Goal: Task Accomplishment & Management: Manage account settings

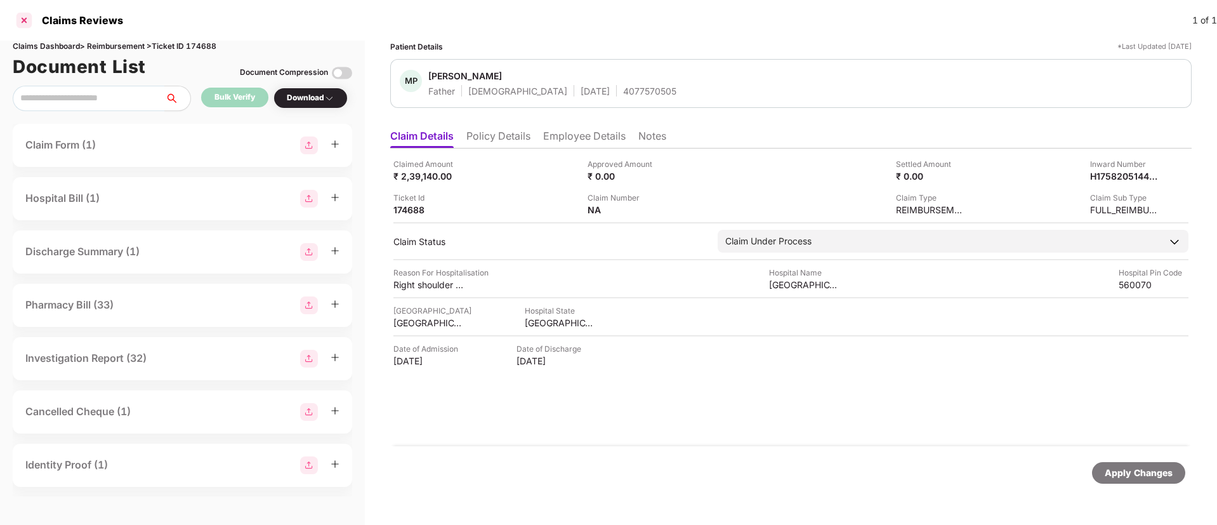
click at [24, 22] on div at bounding box center [24, 20] width 20 height 20
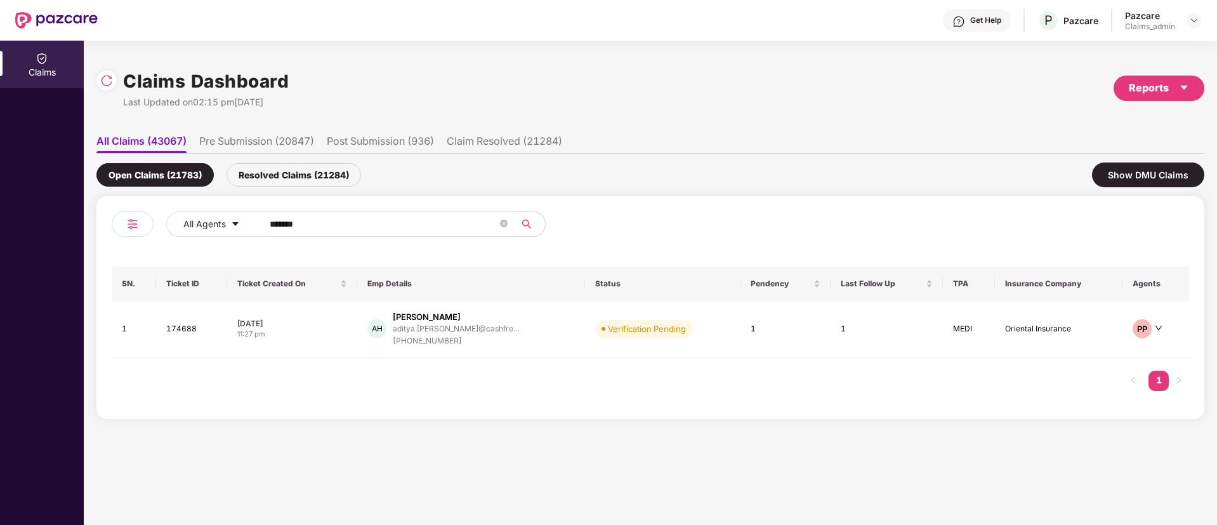
click at [289, 214] on input "******" at bounding box center [384, 223] width 228 height 19
paste input "******"
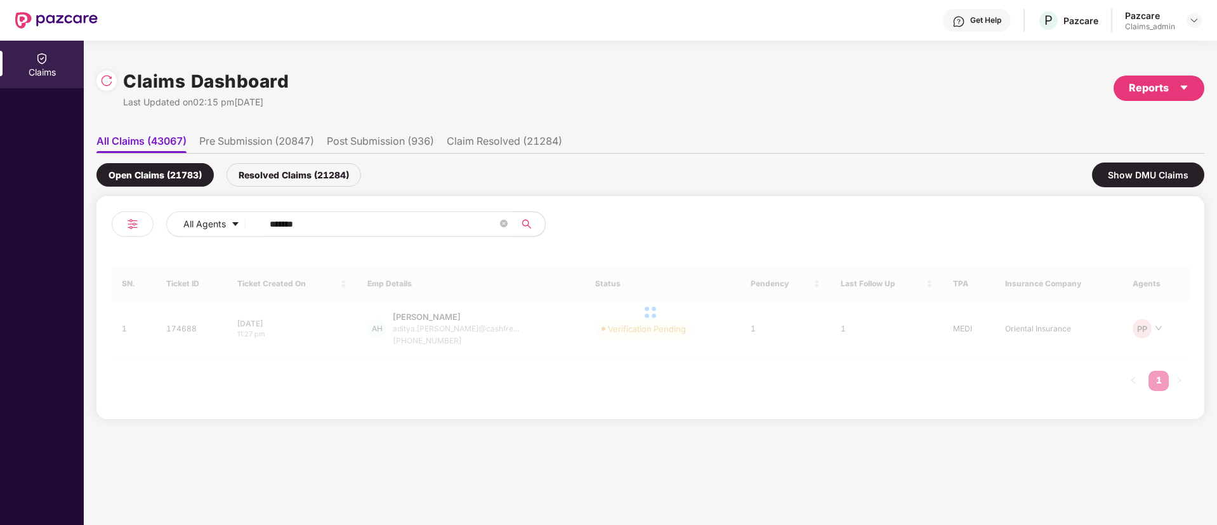
type input "******"
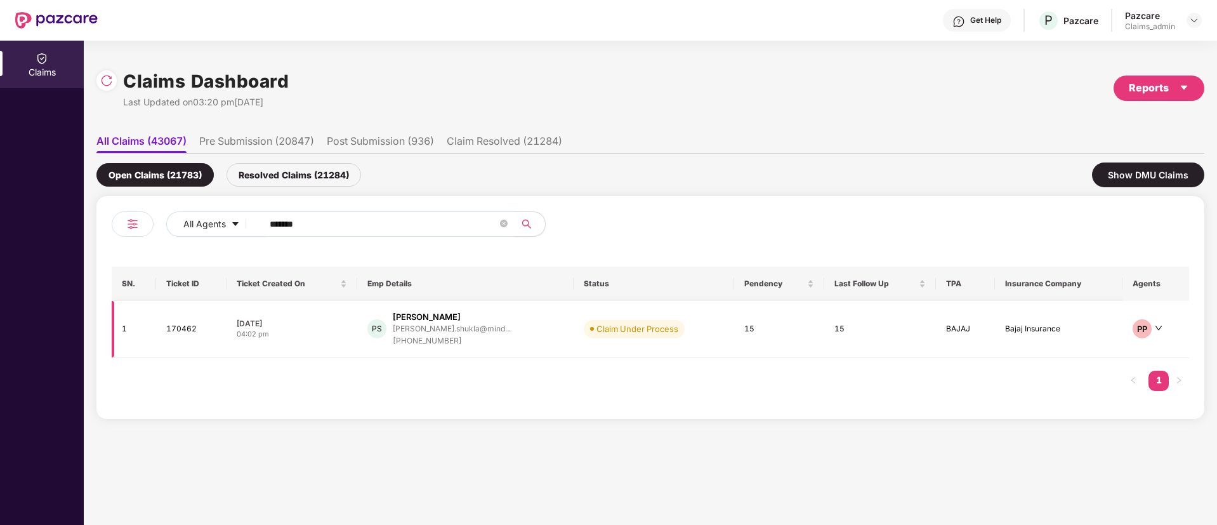
click at [329, 336] on div "04:02 pm" at bounding box center [292, 334] width 110 height 11
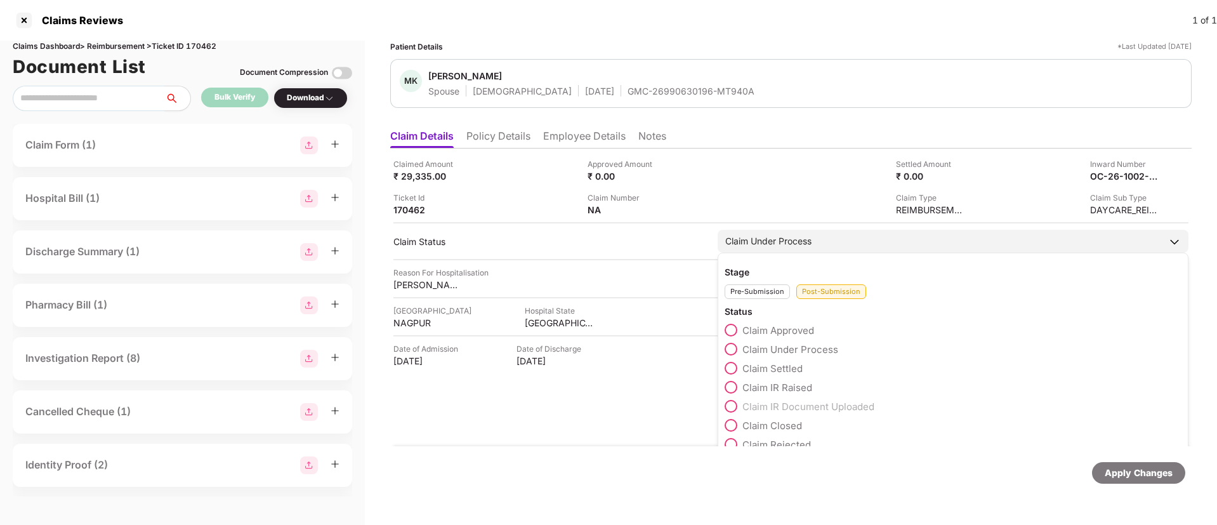
click at [759, 385] on span "Claim IR Raised" at bounding box center [777, 387] width 70 height 12
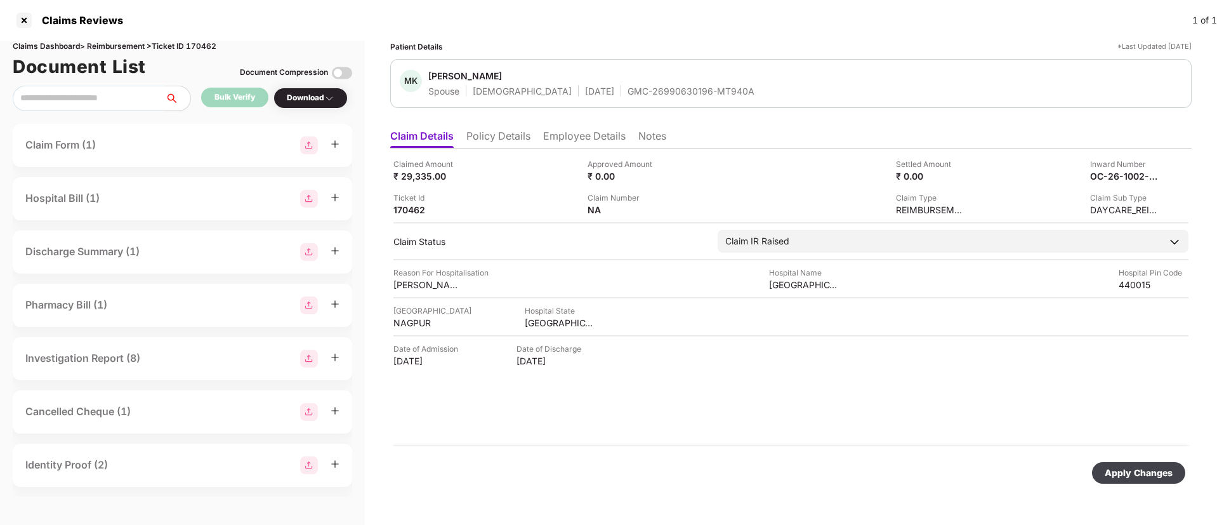
click at [1121, 473] on div "Apply Changes" at bounding box center [1139, 473] width 68 height 14
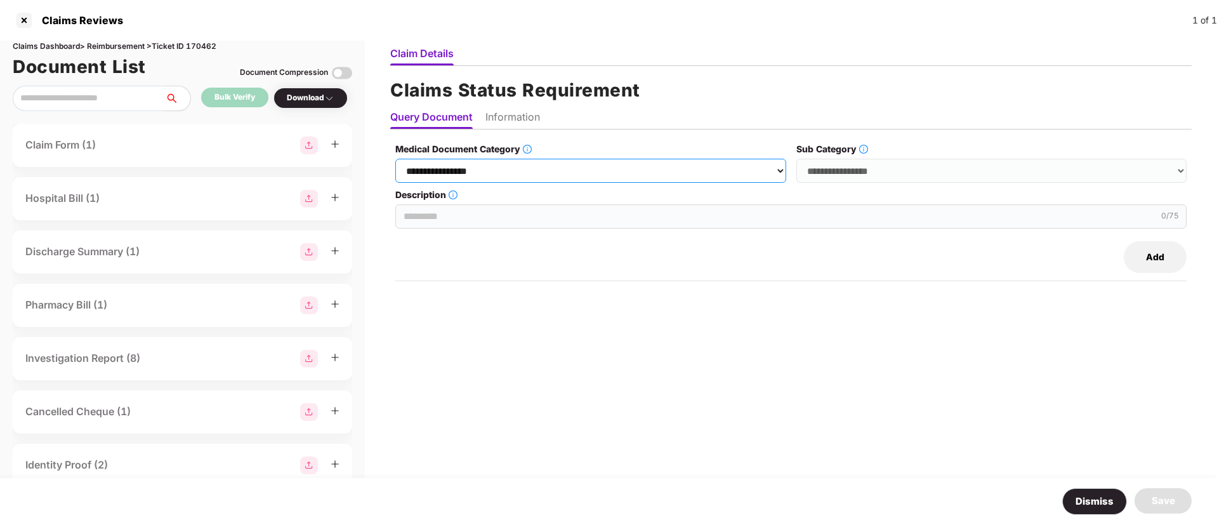
click at [635, 172] on select "**********" at bounding box center [590, 171] width 390 height 24
select select "**********"
click at [396, 159] on select "**********" at bounding box center [590, 171] width 390 height 24
click at [924, 160] on select "**********" at bounding box center [991, 171] width 390 height 24
select select "**********"
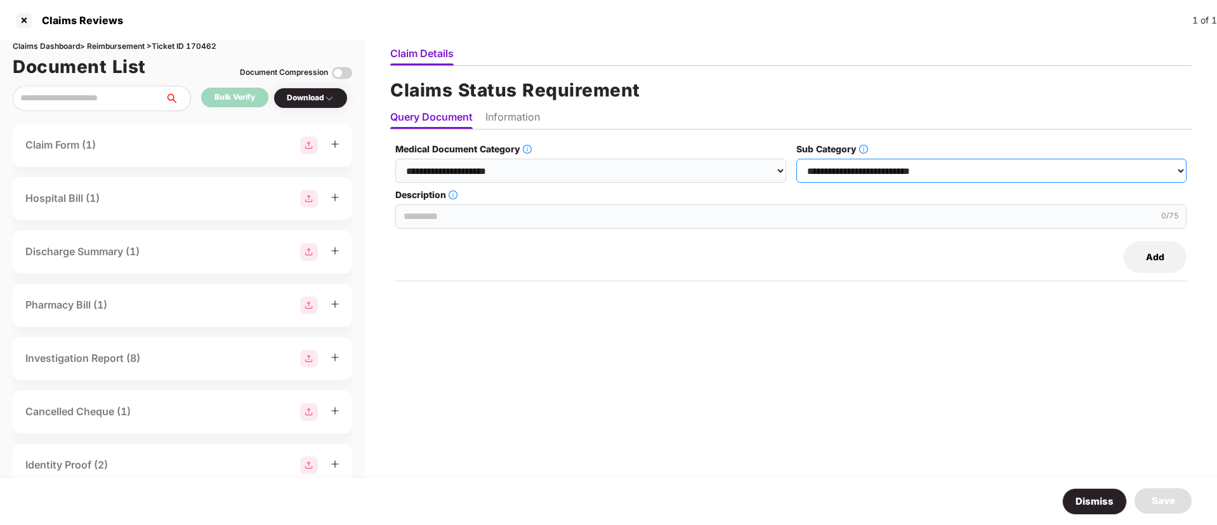
click at [797, 159] on select "**********" at bounding box center [991, 171] width 390 height 24
click at [542, 223] on input "Description" at bounding box center [790, 216] width 791 height 24
paste input "**********"
type input "**********"
click at [504, 115] on li "Information" at bounding box center [512, 119] width 55 height 18
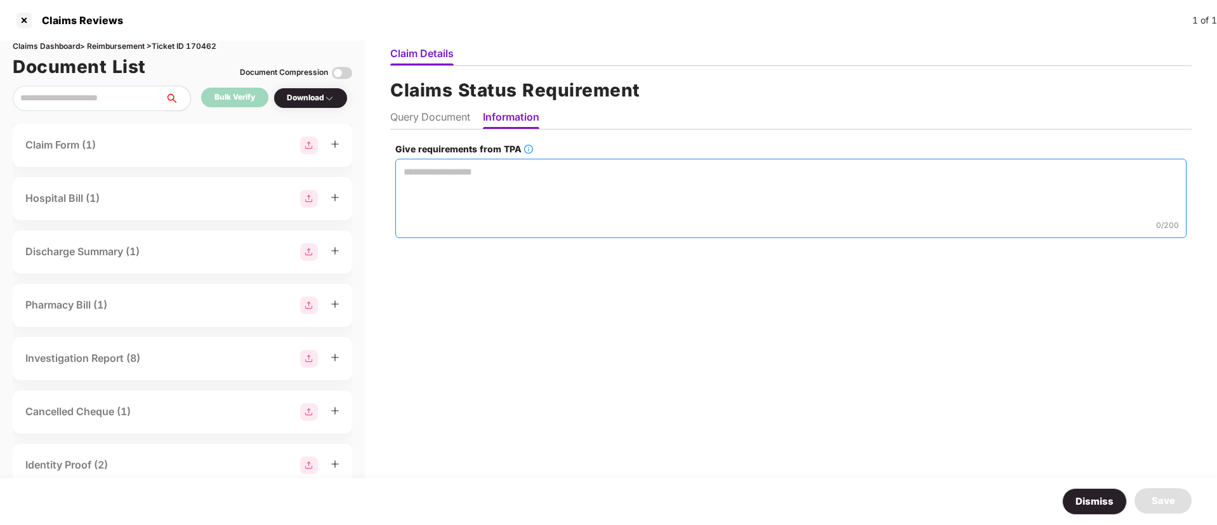
click at [499, 194] on textarea "Give requirements from TPA" at bounding box center [790, 198] width 791 height 79
paste textarea "**********"
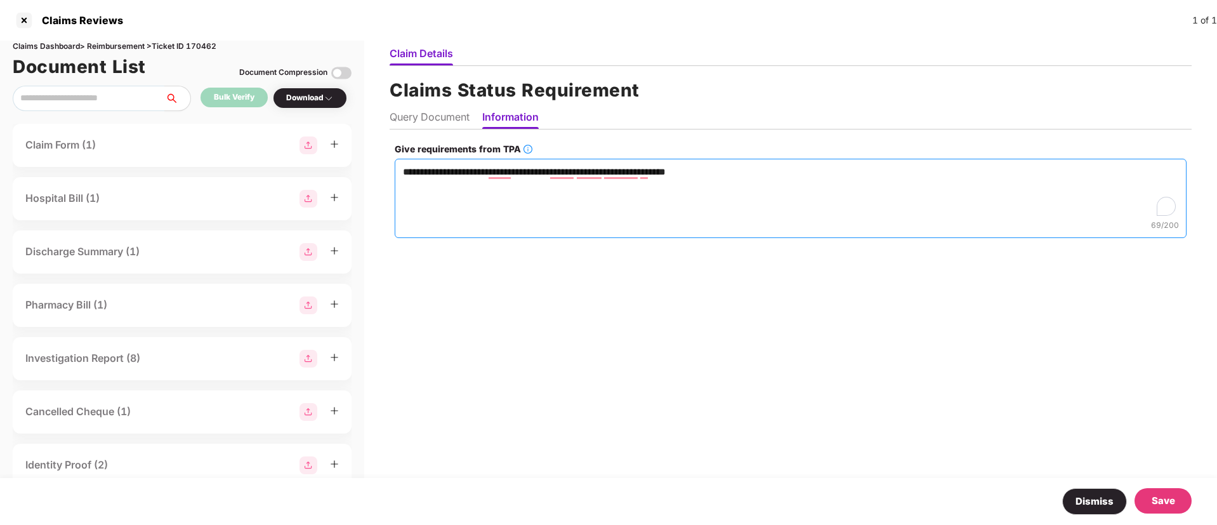
type textarea "**********"
click at [1163, 504] on div "Save" at bounding box center [1163, 500] width 23 height 15
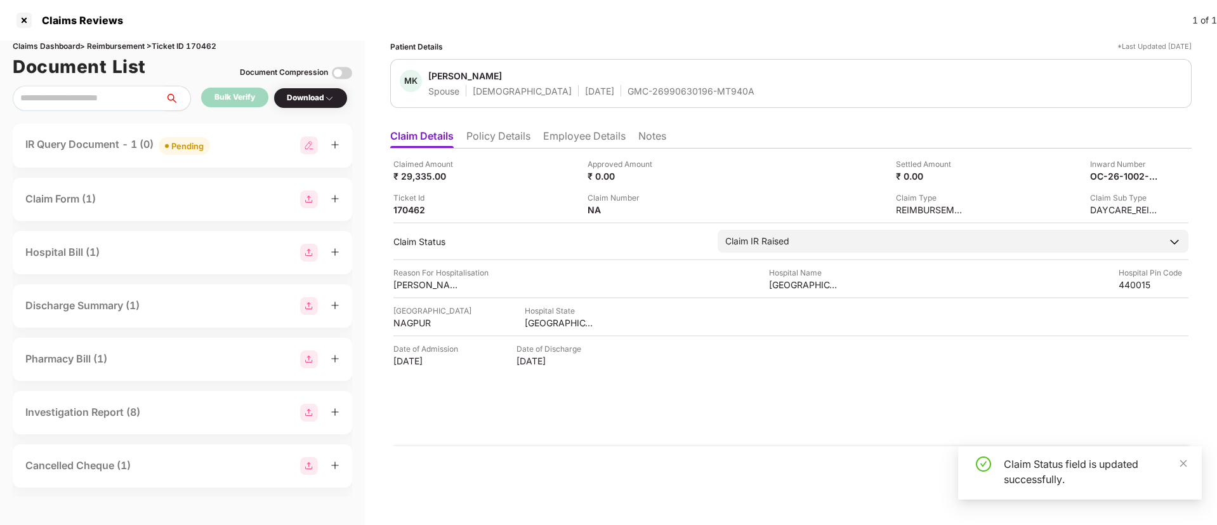
click at [199, 152] on span "Pending" at bounding box center [184, 146] width 51 height 18
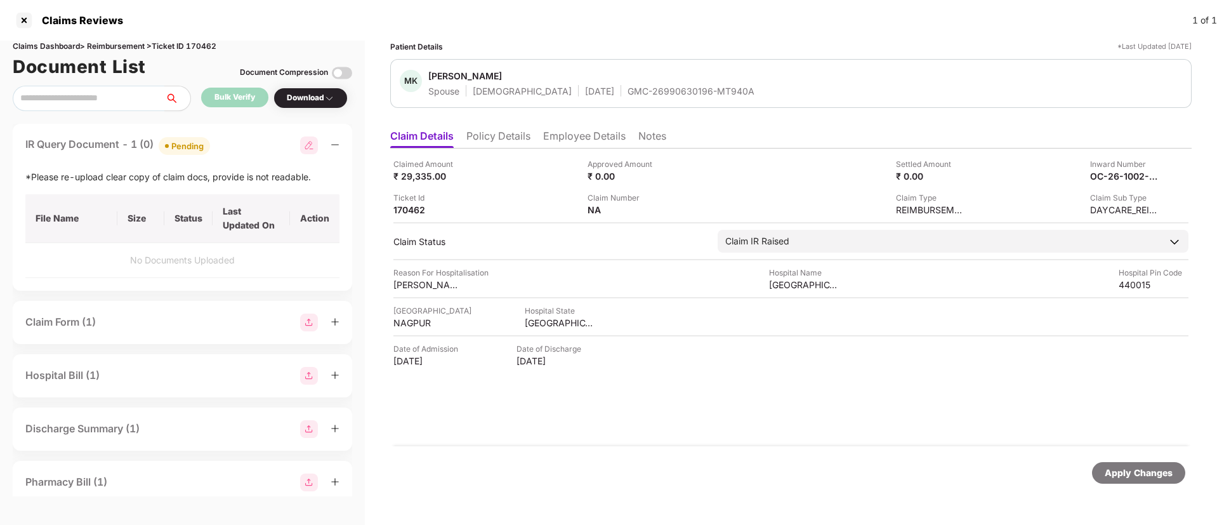
click at [199, 152] on span "Pending" at bounding box center [184, 146] width 51 height 18
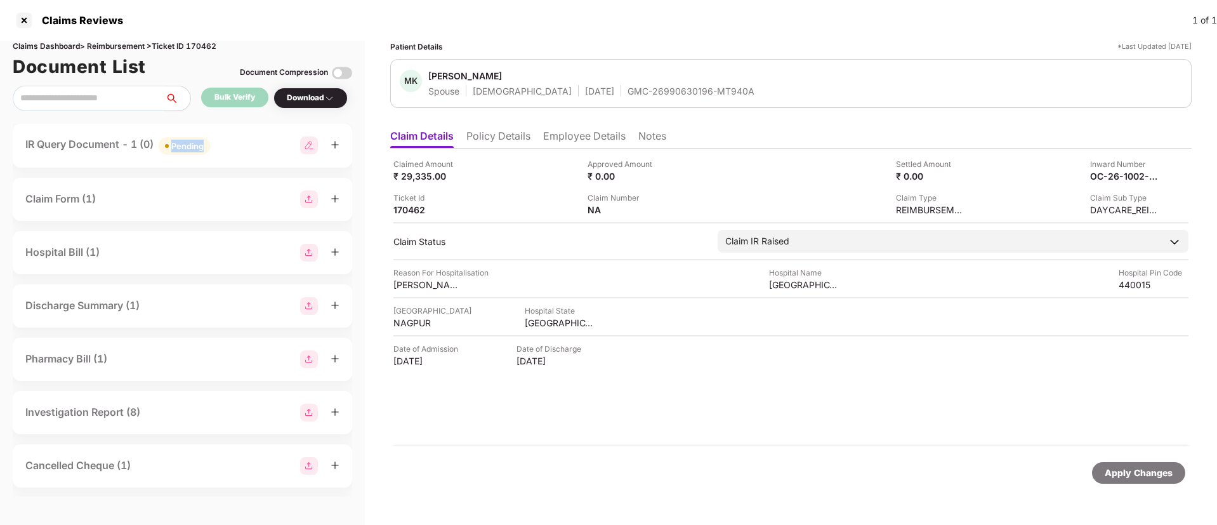
click at [199, 152] on span "Pending" at bounding box center [184, 146] width 51 height 18
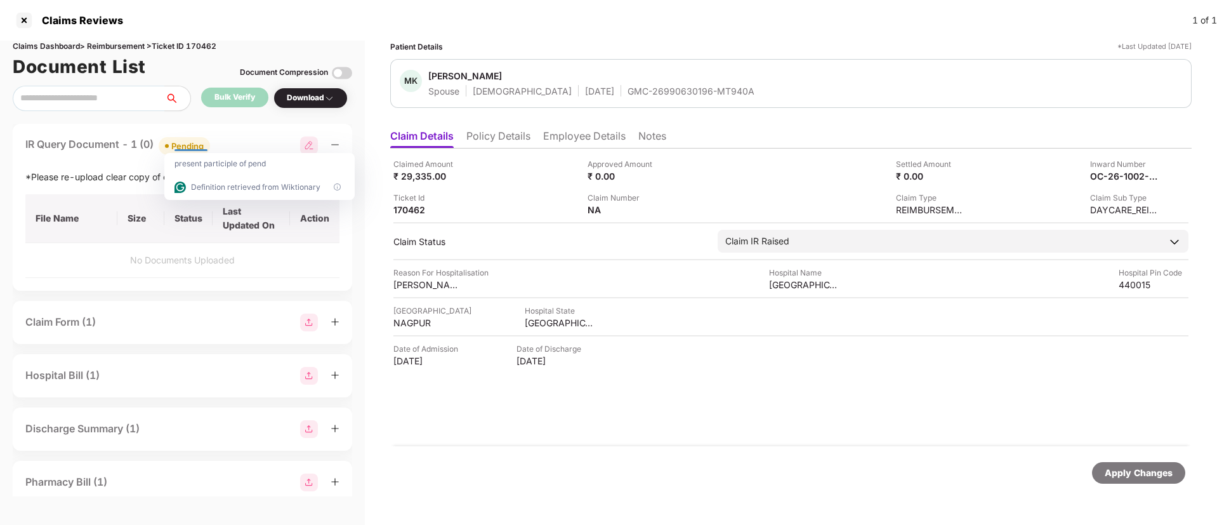
click at [199, 153] on div "present participle of pend" at bounding box center [259, 164] width 190 height 22
click at [19, 22] on div at bounding box center [24, 20] width 20 height 20
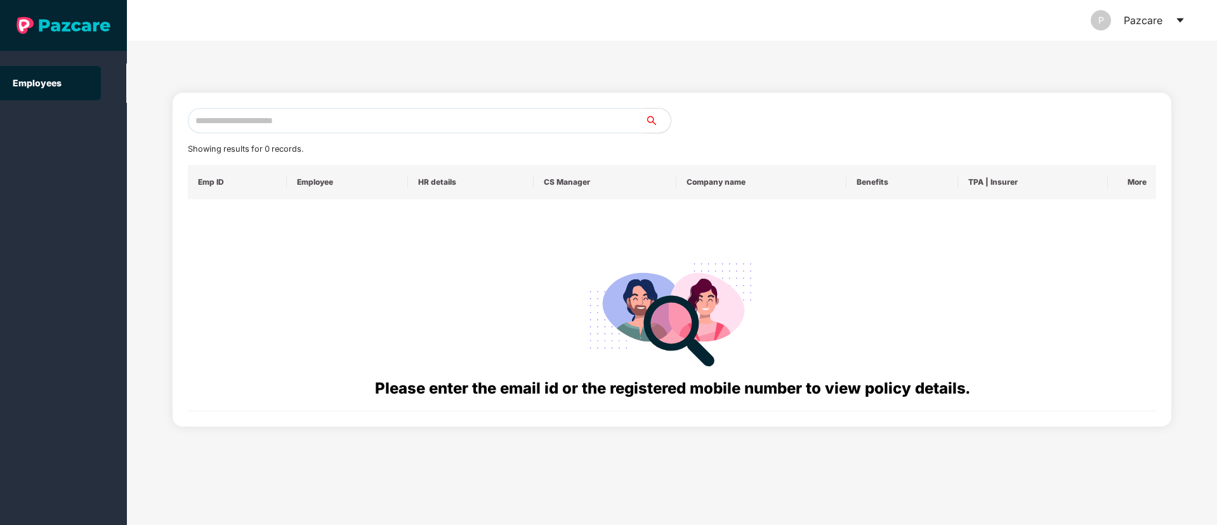
click at [247, 133] on input "text" at bounding box center [416, 120] width 457 height 25
paste input "**********"
click at [206, 120] on input "**********" at bounding box center [416, 120] width 457 height 25
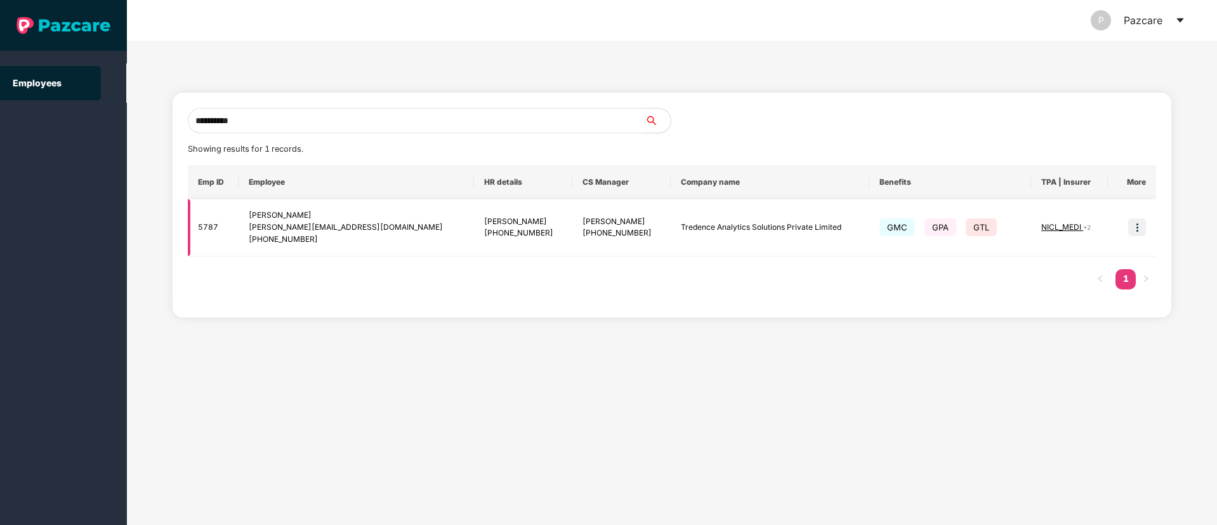
type input "**********"
click at [1144, 228] on img at bounding box center [1137, 227] width 18 height 18
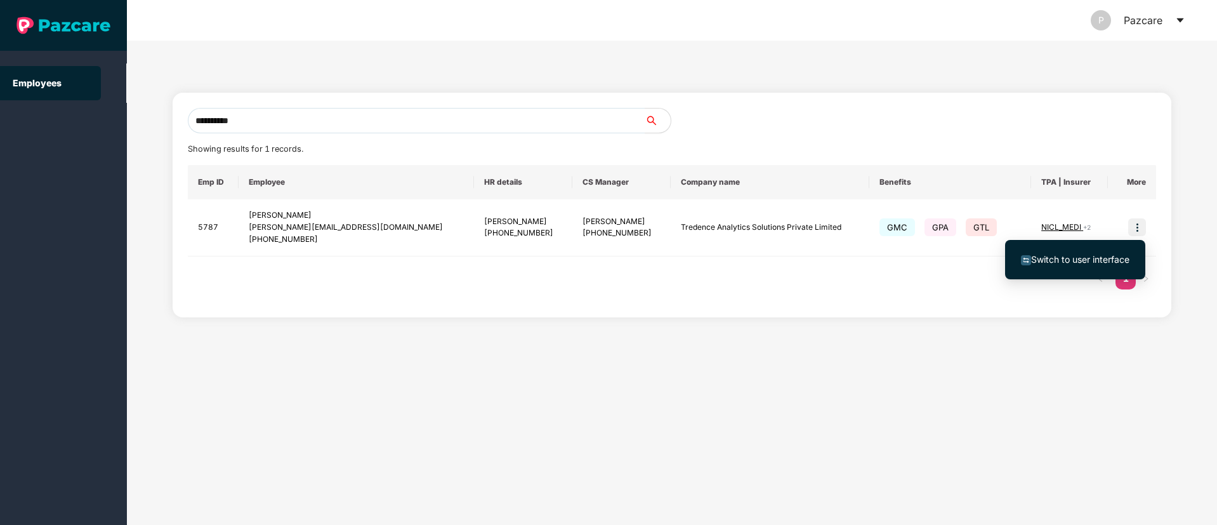
click at [1068, 247] on li "Switch to user interface" at bounding box center [1075, 259] width 140 height 27
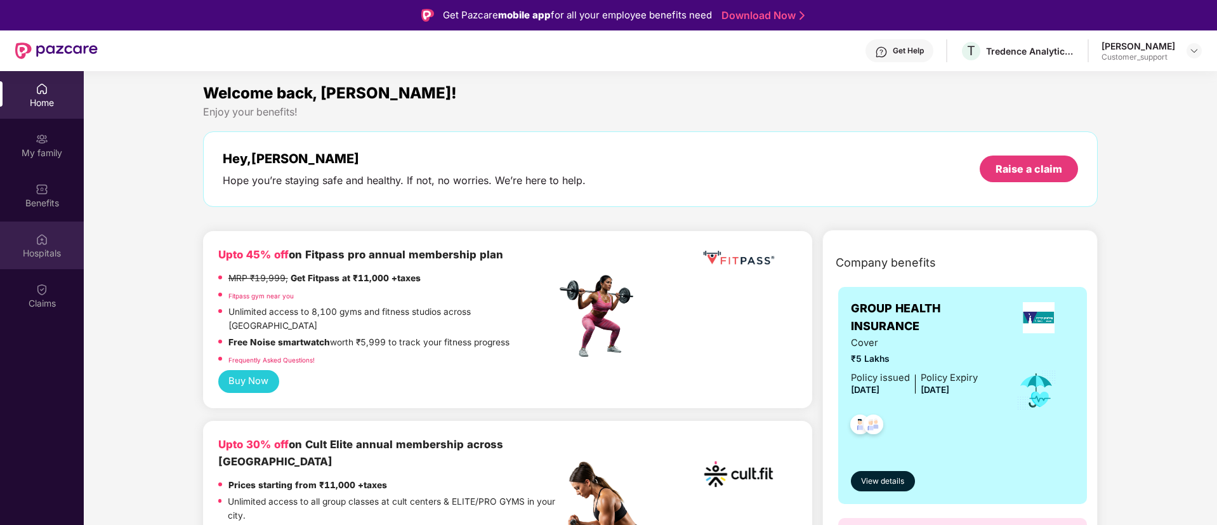
click at [41, 233] on img at bounding box center [42, 239] width 13 height 13
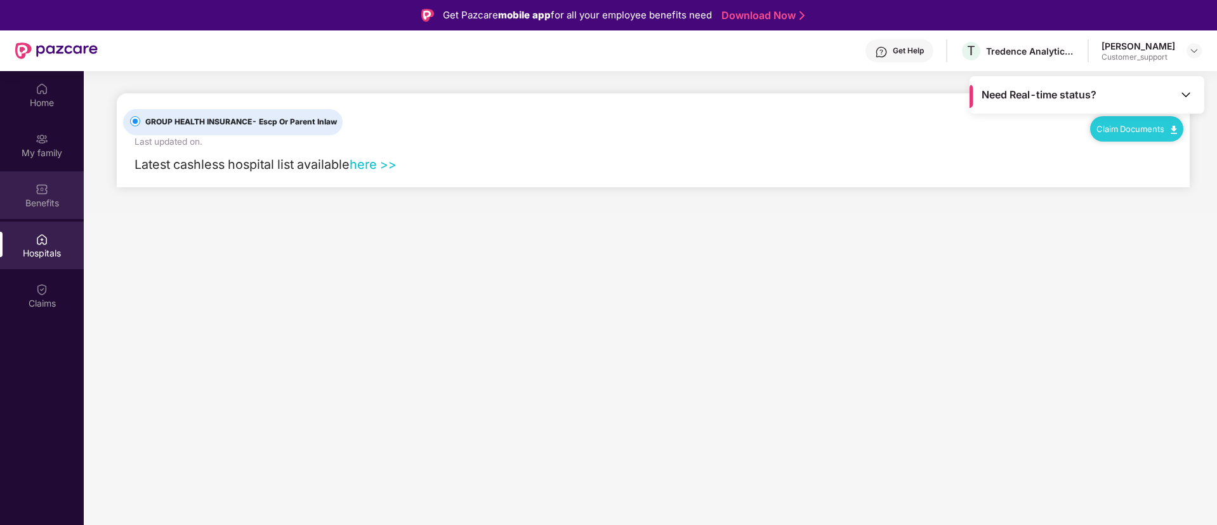
click at [39, 197] on div "Benefits" at bounding box center [42, 203] width 84 height 13
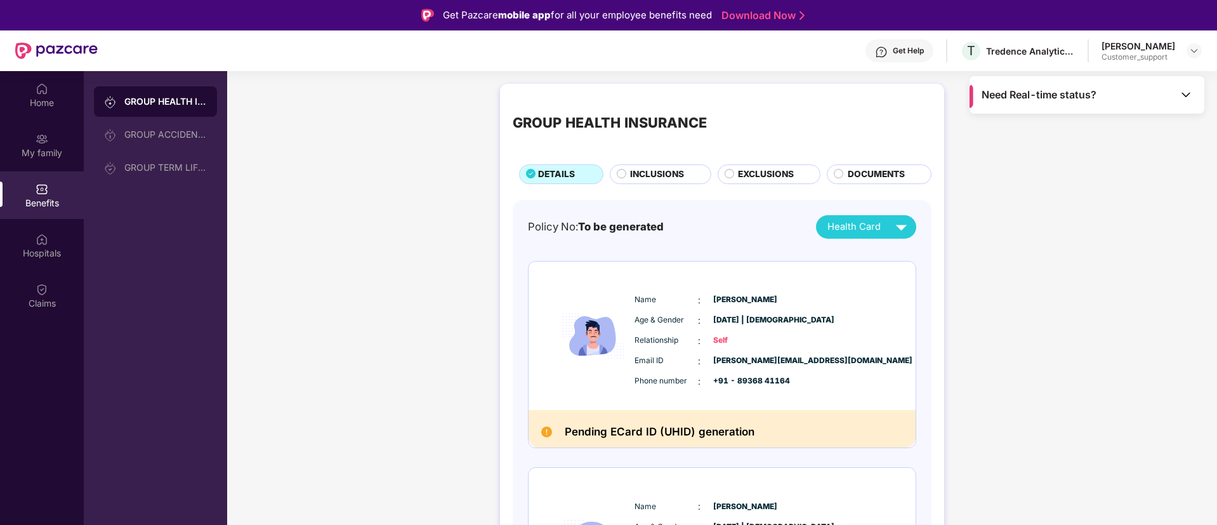
scroll to position [345, 0]
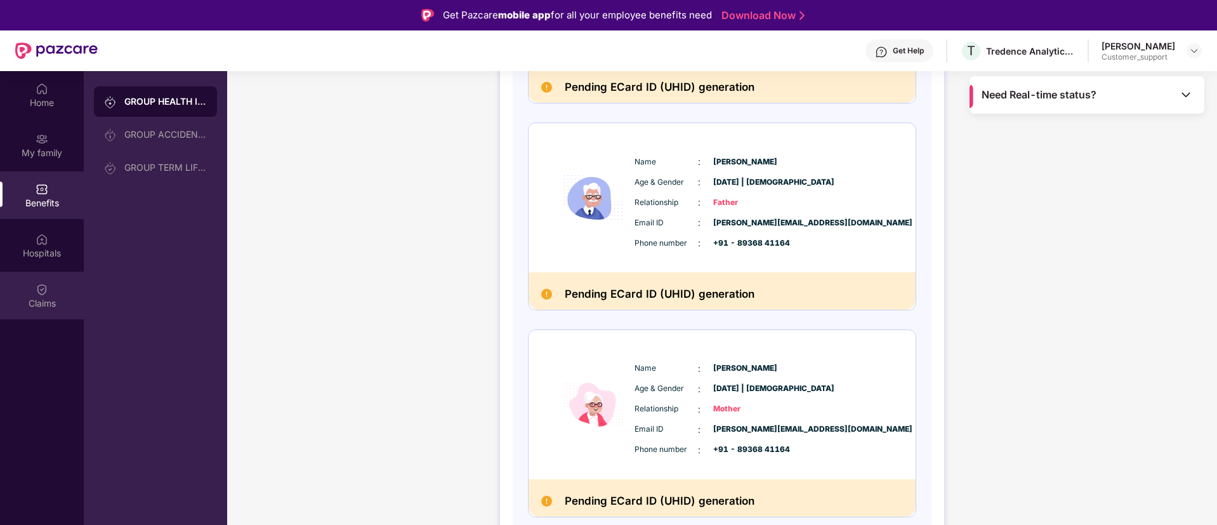
click at [21, 298] on div "Claims" at bounding box center [42, 302] width 84 height 13
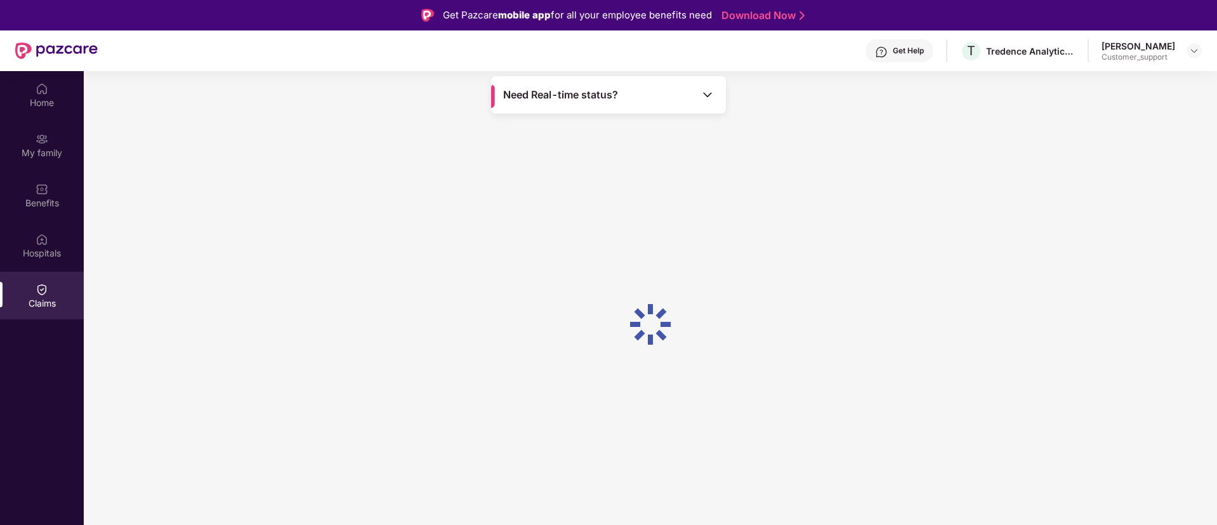
scroll to position [0, 0]
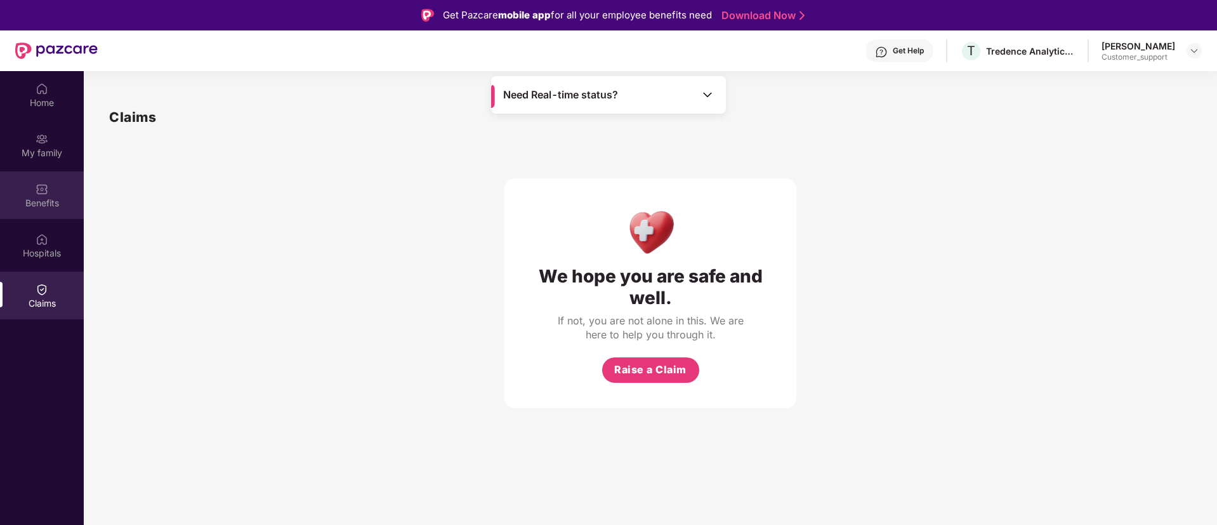
click at [32, 188] on div "Benefits" at bounding box center [42, 195] width 84 height 48
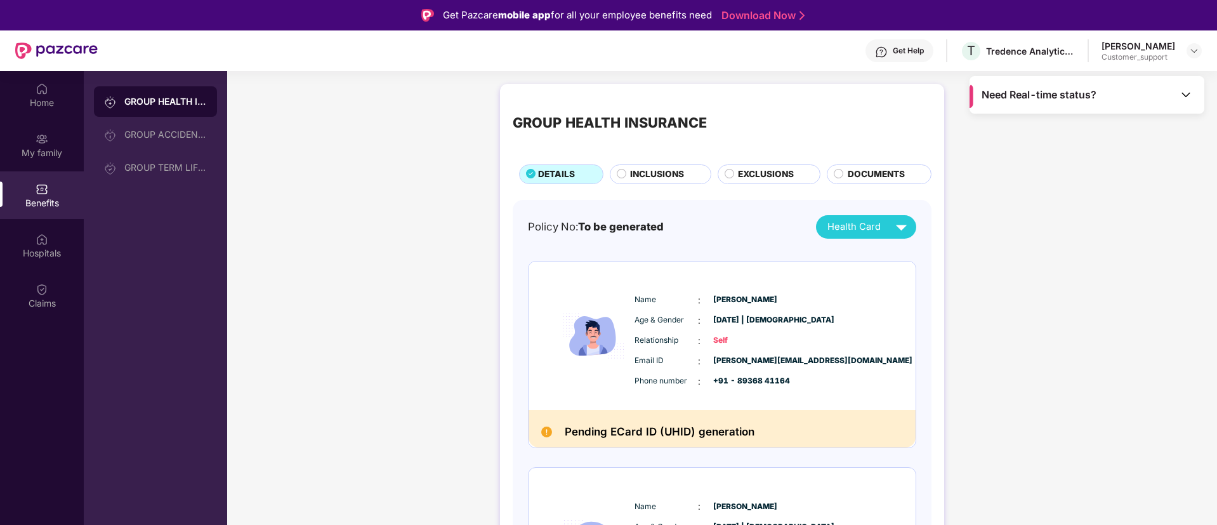
click at [912, 50] on div "Get Help" at bounding box center [908, 51] width 31 height 10
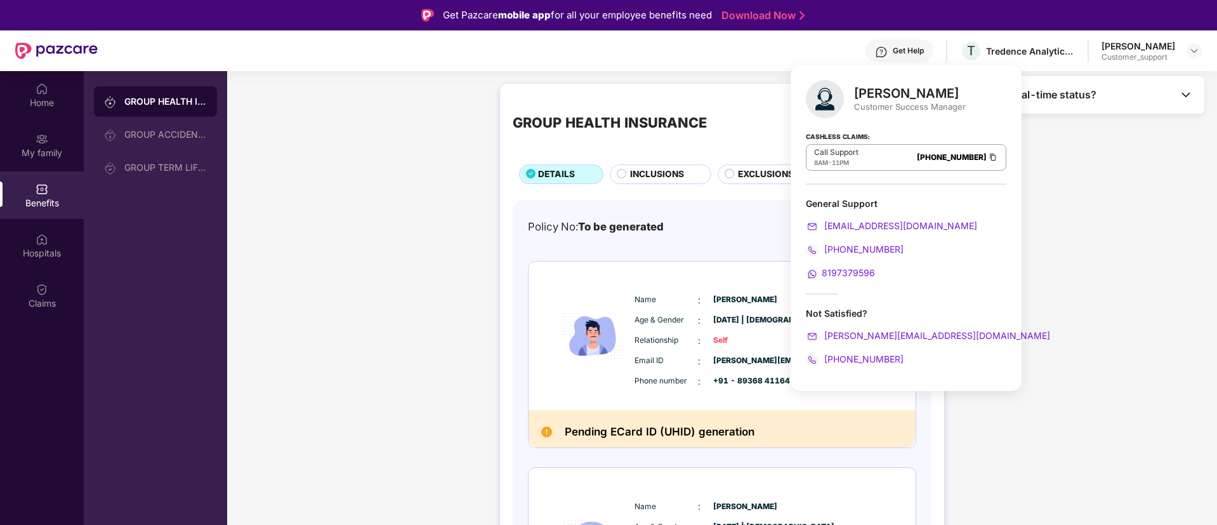
click at [912, 50] on div "Get Help" at bounding box center [908, 51] width 31 height 10
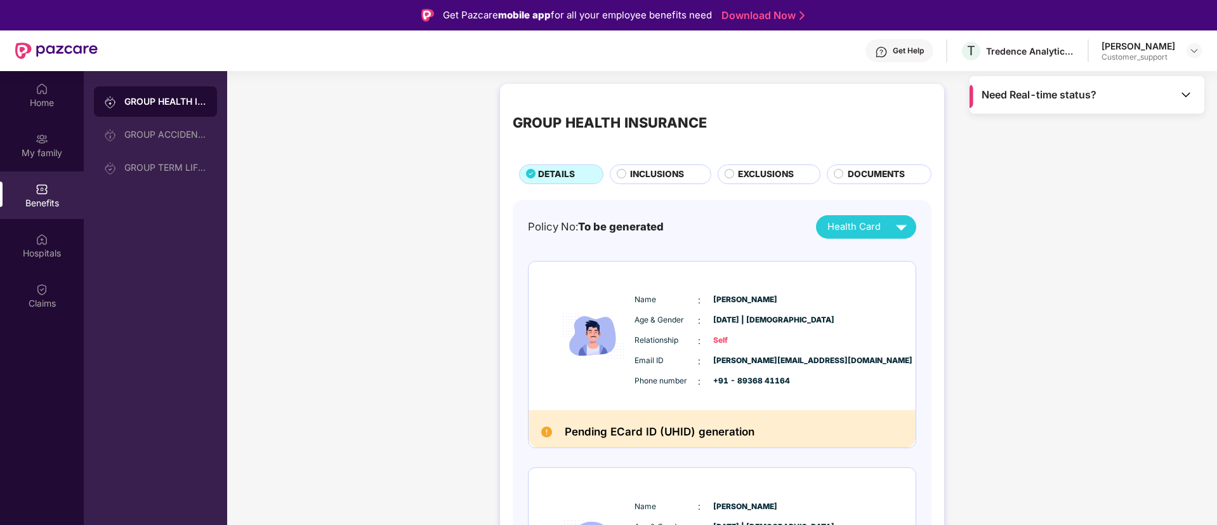
click at [912, 50] on div "Get Help" at bounding box center [908, 51] width 31 height 10
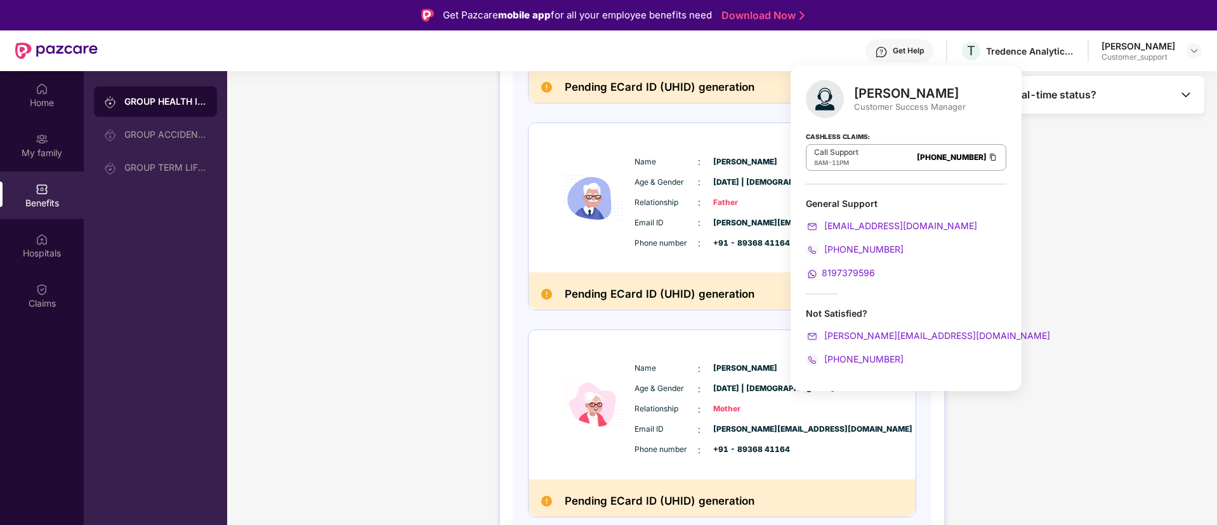
scroll to position [71, 0]
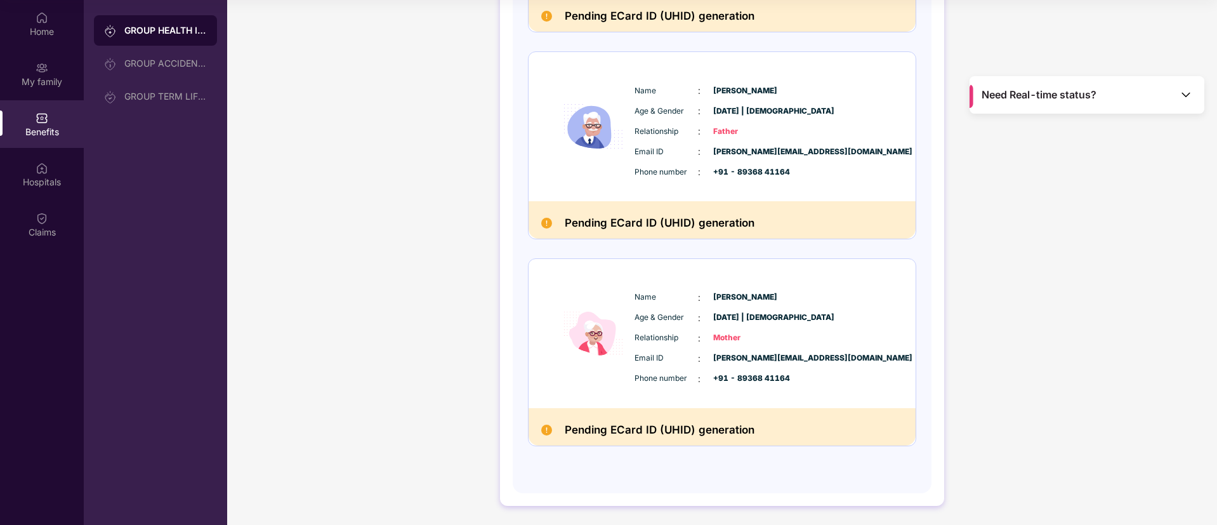
click at [500, 321] on div "GROUP HEALTH INSURANCE DETAILS INCLUSIONS EXCLUSIONS DOCUMENTS Policy No: To be…" at bounding box center [722, 87] width 444 height 838
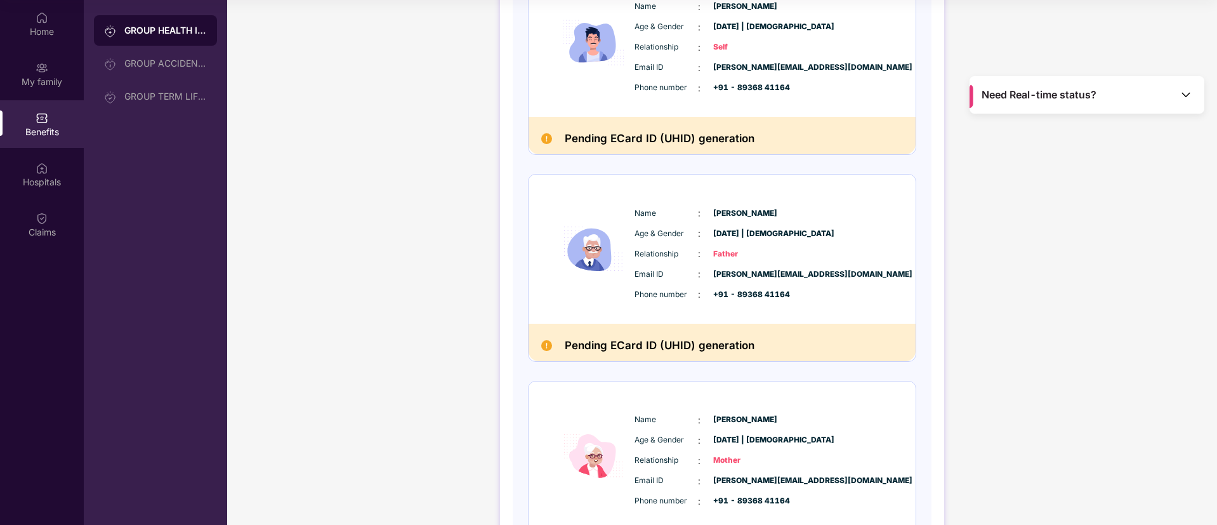
scroll to position [0, 0]
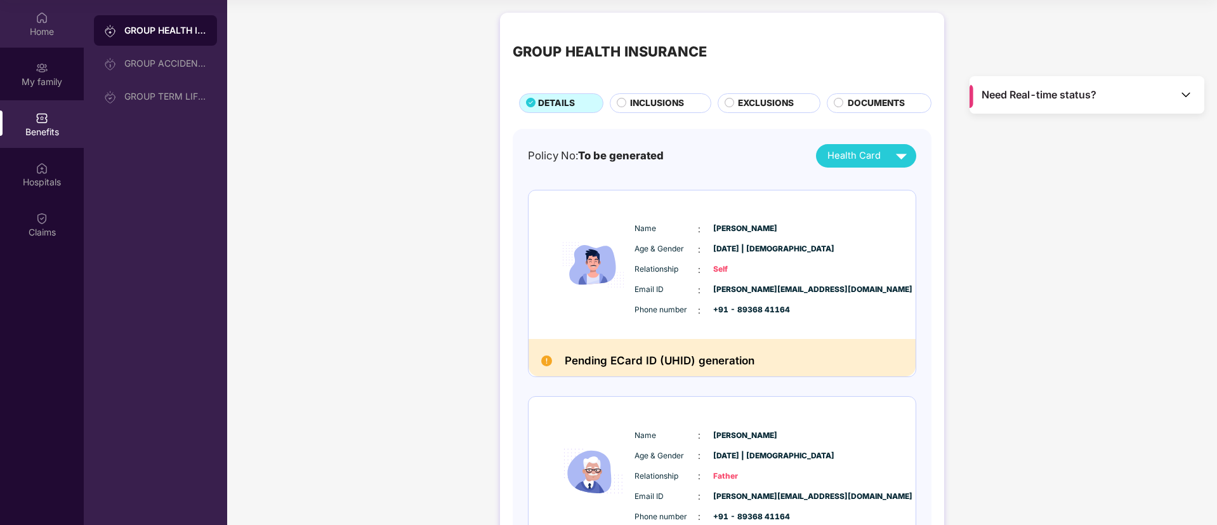
click at [46, 13] on img at bounding box center [42, 17] width 13 height 13
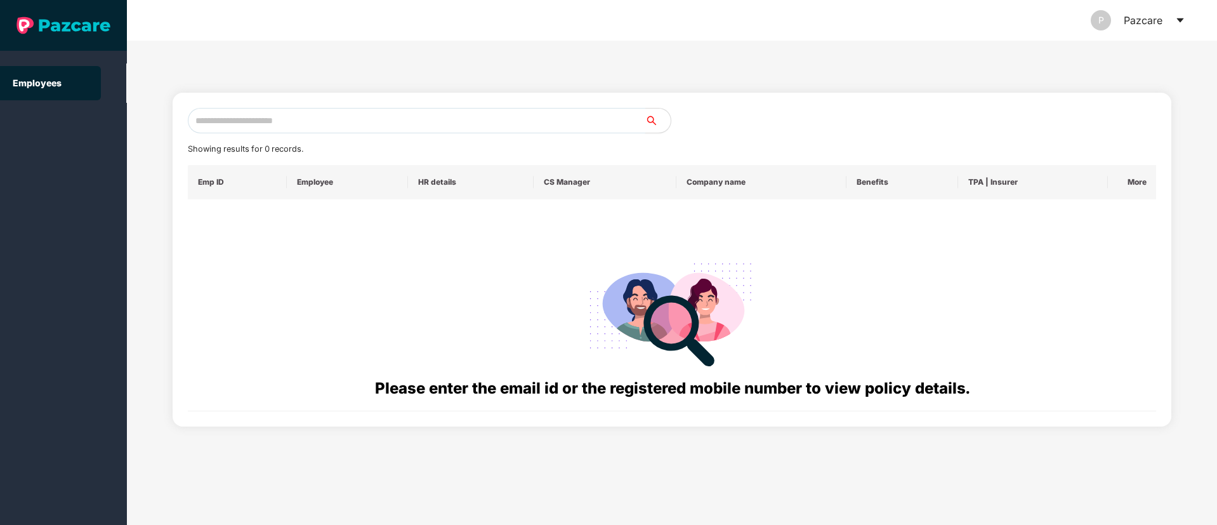
click at [312, 125] on input "text" at bounding box center [416, 120] width 457 height 25
paste input "**********"
click at [206, 118] on input "**********" at bounding box center [416, 120] width 457 height 25
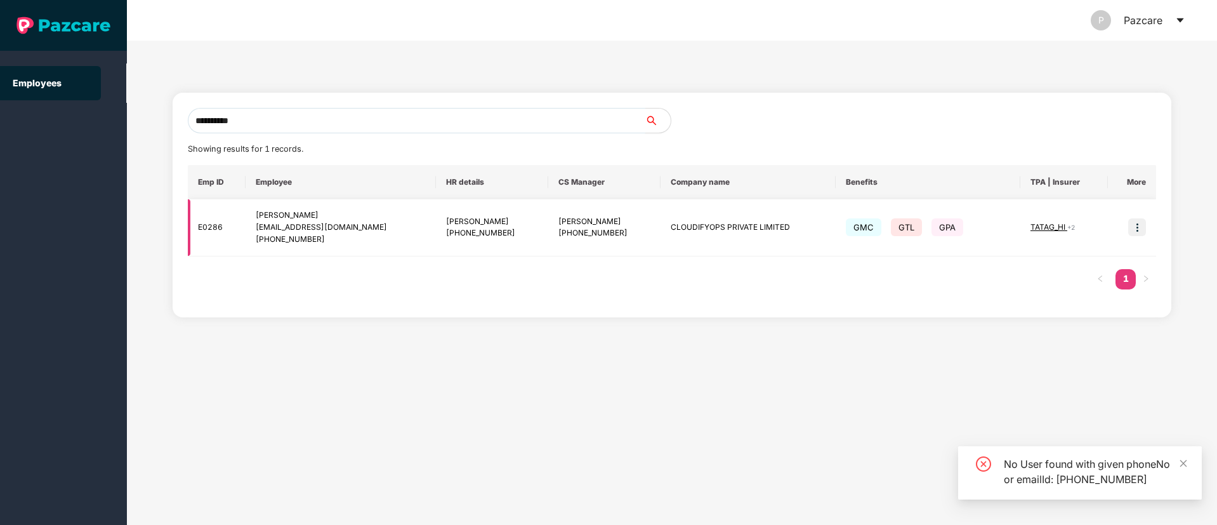
type input "**********"
click at [1131, 228] on img at bounding box center [1137, 227] width 18 height 18
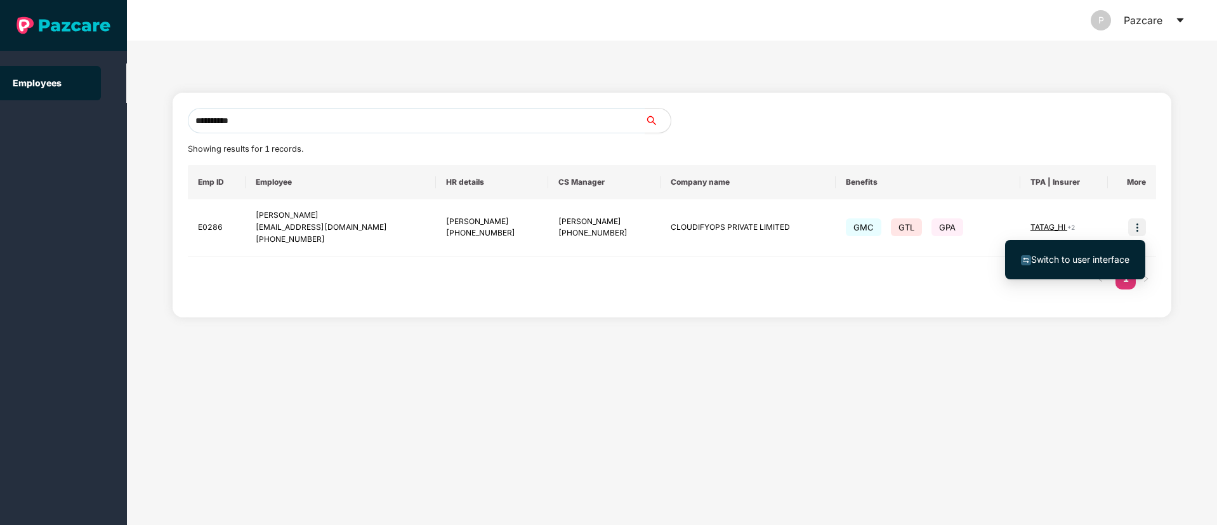
click at [1060, 266] on span "Switch to user interface" at bounding box center [1075, 260] width 108 height 14
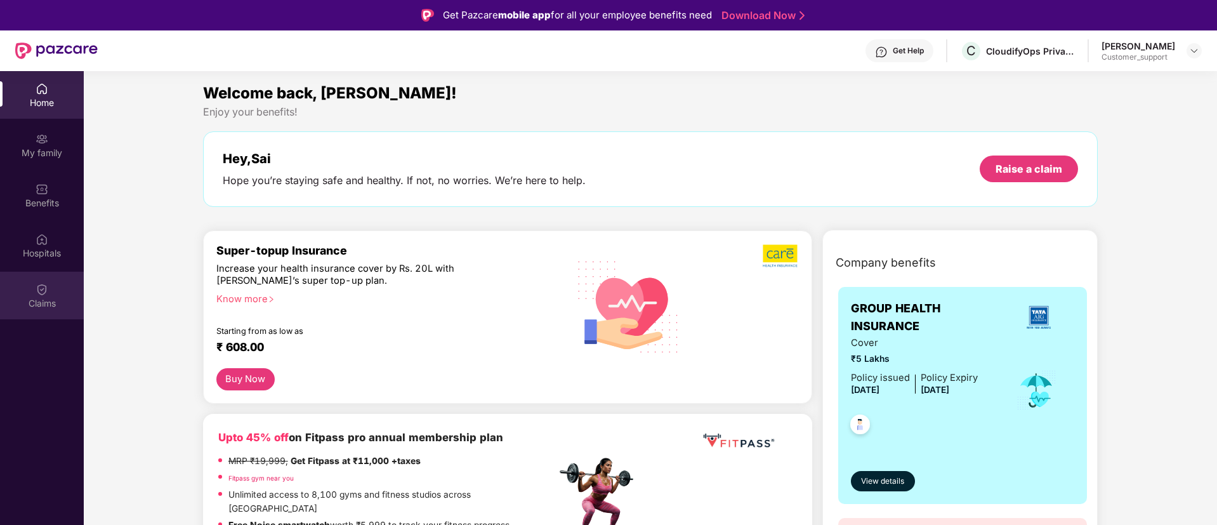
click at [48, 295] on img at bounding box center [42, 289] width 13 height 13
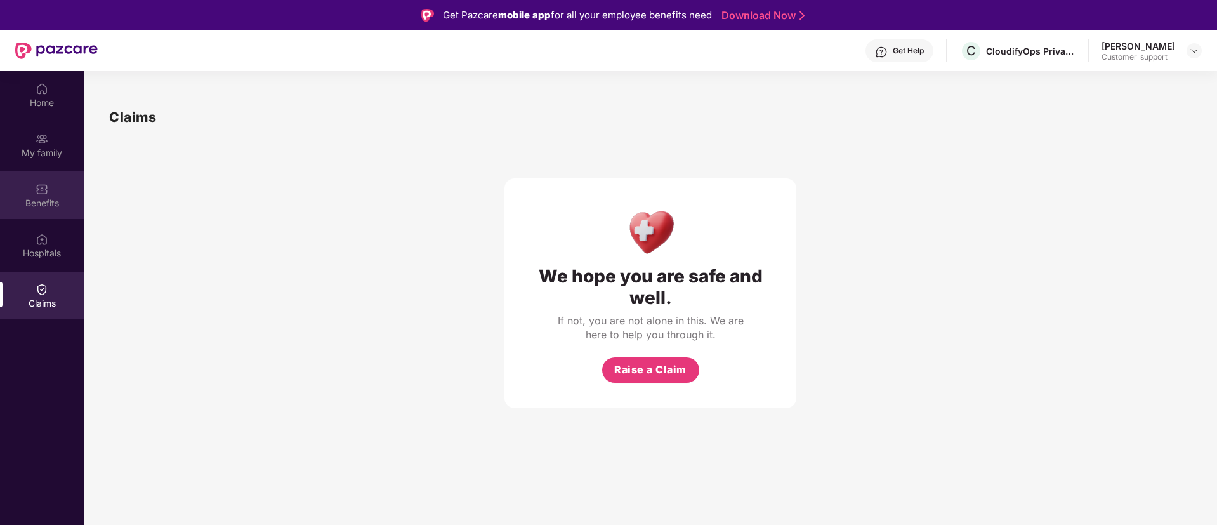
click at [37, 176] on div "Benefits" at bounding box center [42, 195] width 84 height 48
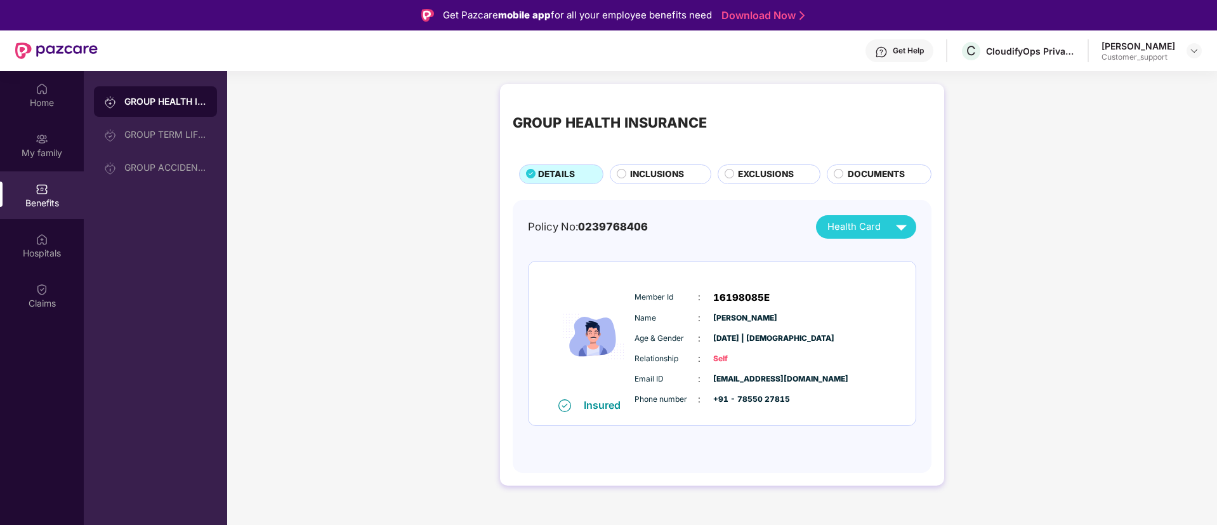
click at [697, 180] on div "INCLUSIONS" at bounding box center [664, 176] width 80 height 16
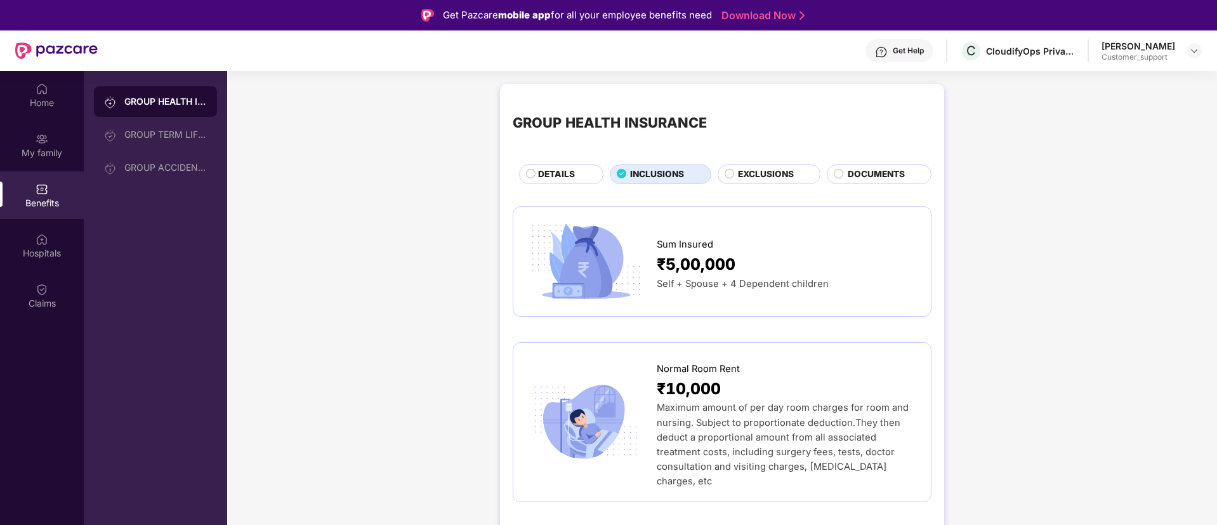
click at [764, 180] on span "EXCLUSIONS" at bounding box center [766, 175] width 56 height 14
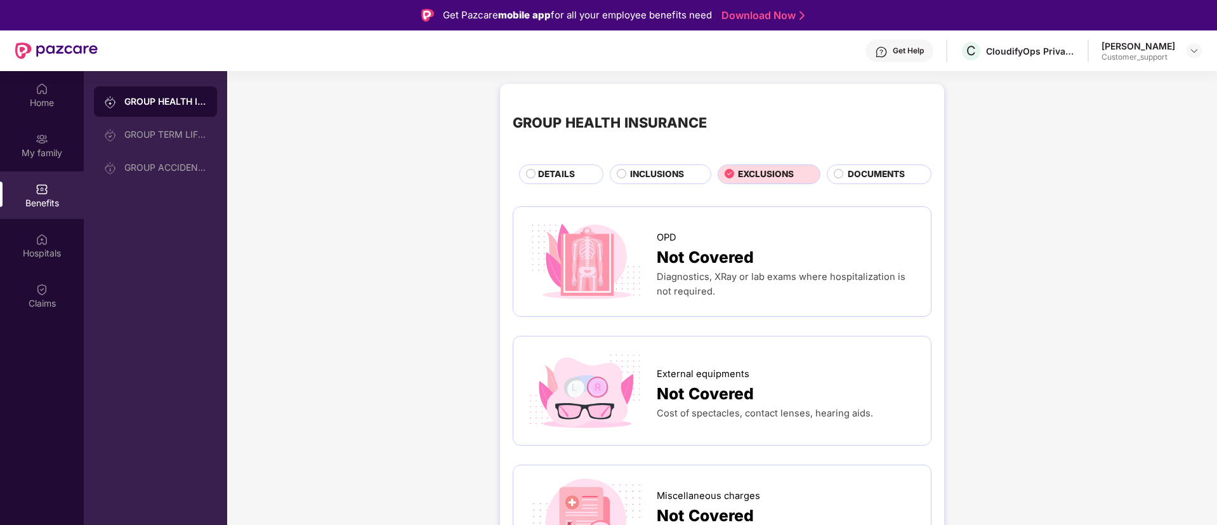
click at [681, 181] on div "INCLUSIONS" at bounding box center [664, 176] width 80 height 16
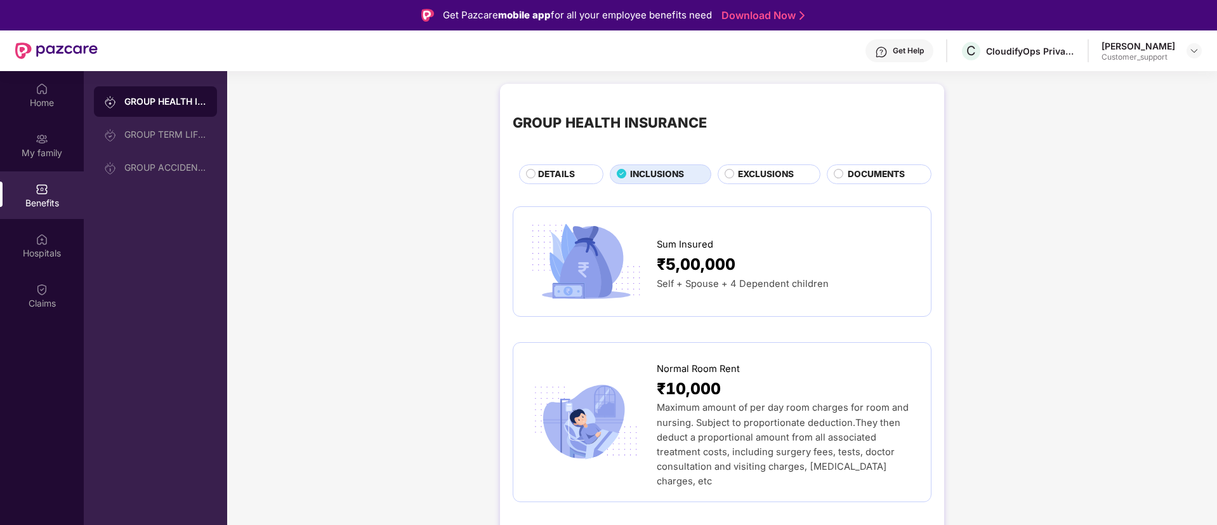
click at [773, 170] on span "EXCLUSIONS" at bounding box center [766, 175] width 56 height 14
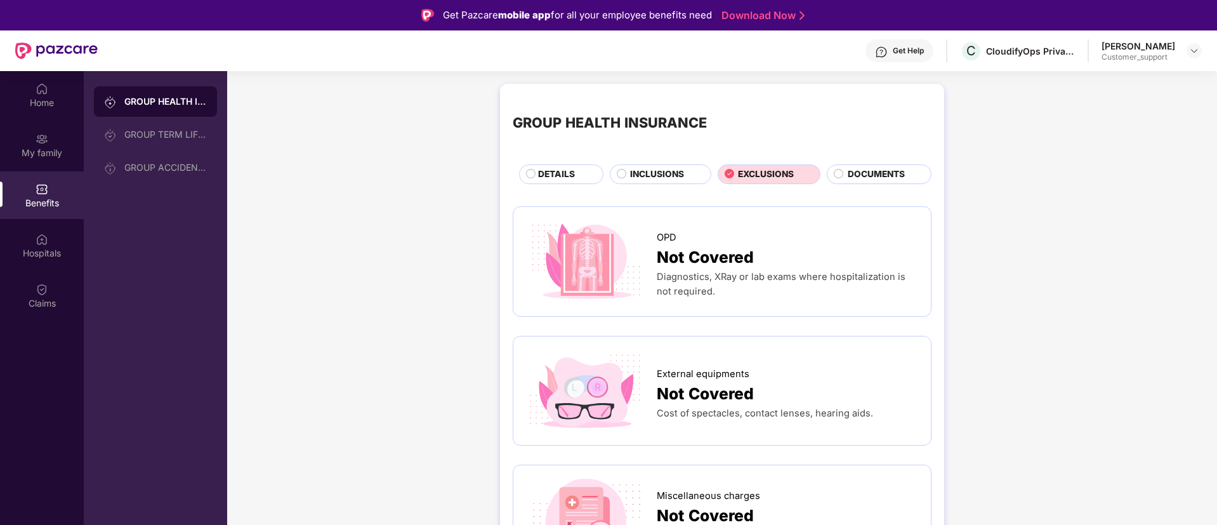
click at [656, 177] on span "INCLUSIONS" at bounding box center [657, 175] width 54 height 14
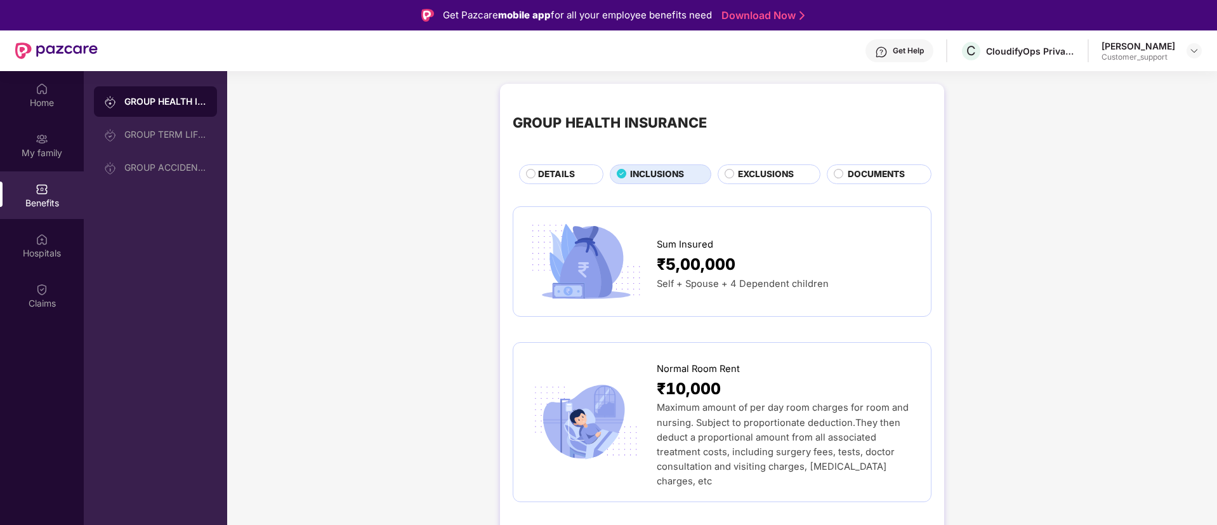
click at [748, 166] on div "EXCLUSIONS" at bounding box center [769, 174] width 103 height 20
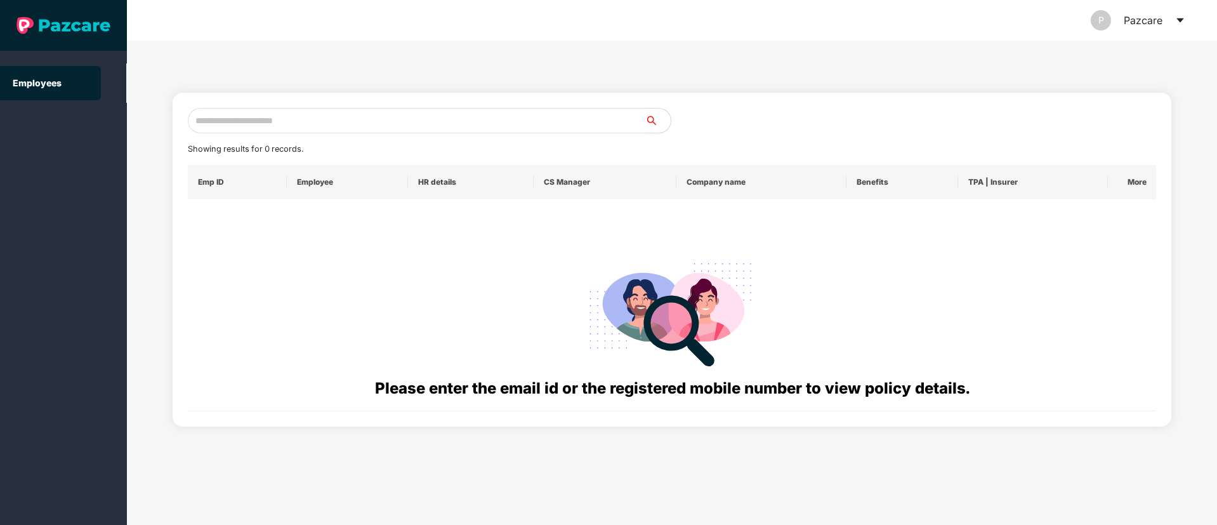
click at [254, 118] on input "text" at bounding box center [416, 120] width 457 height 25
paste input "**********"
click at [209, 121] on input "**********" at bounding box center [416, 120] width 457 height 25
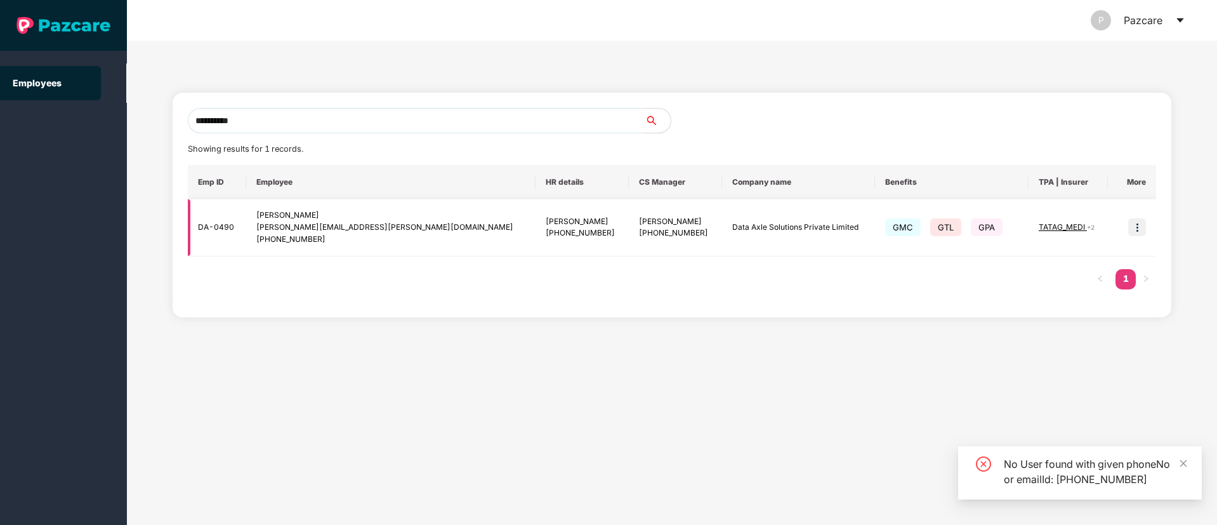
type input "**********"
click at [1141, 230] on img at bounding box center [1137, 227] width 18 height 18
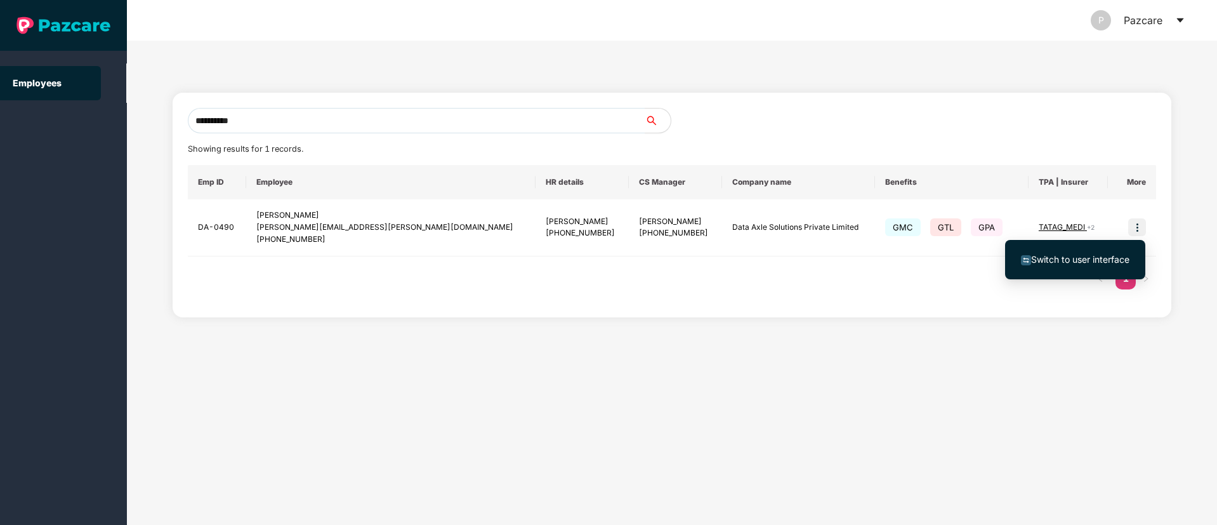
click at [1056, 256] on span "Switch to user interface" at bounding box center [1080, 259] width 98 height 11
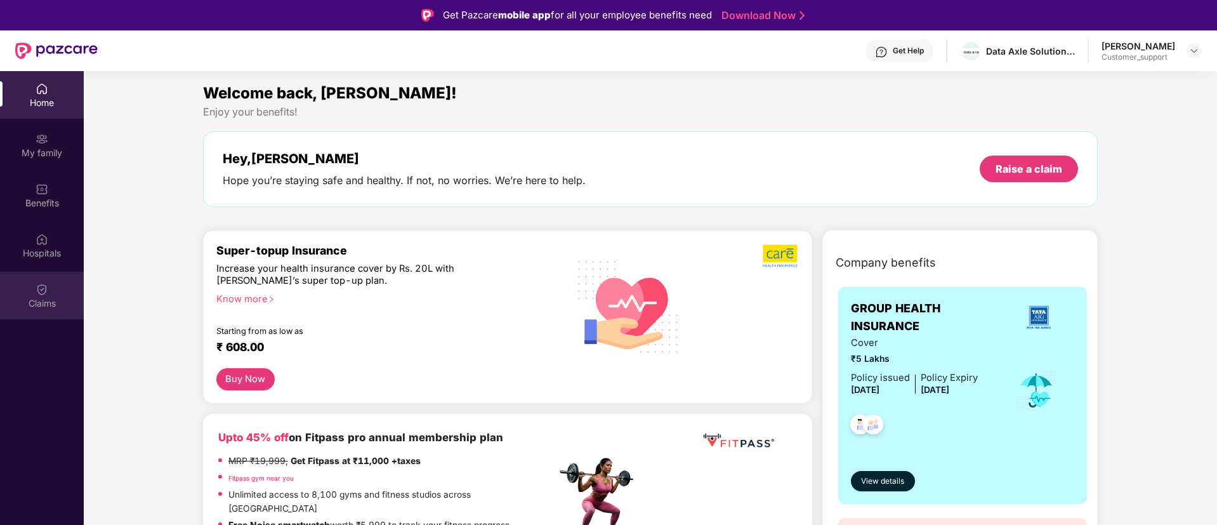
click at [44, 302] on div "Claims" at bounding box center [42, 303] width 84 height 13
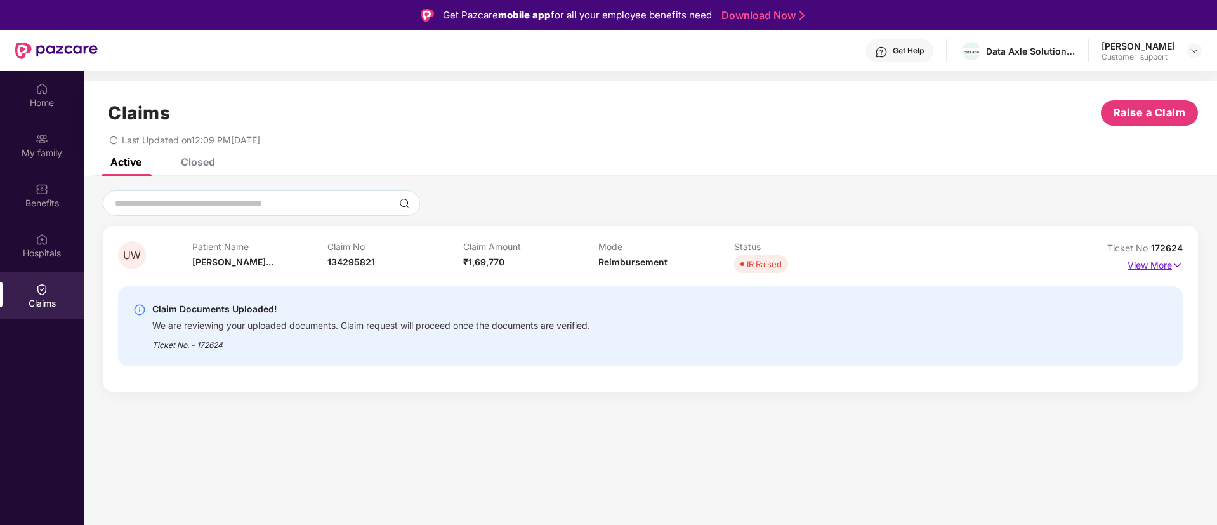
click at [1134, 265] on p "View More" at bounding box center [1154, 263] width 55 height 17
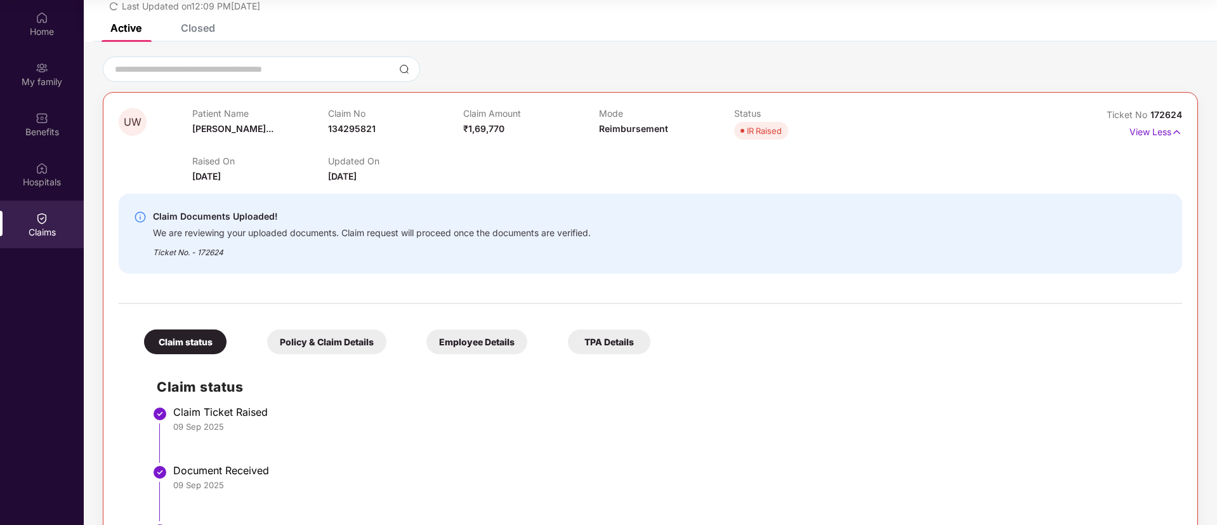
scroll to position [57, 0]
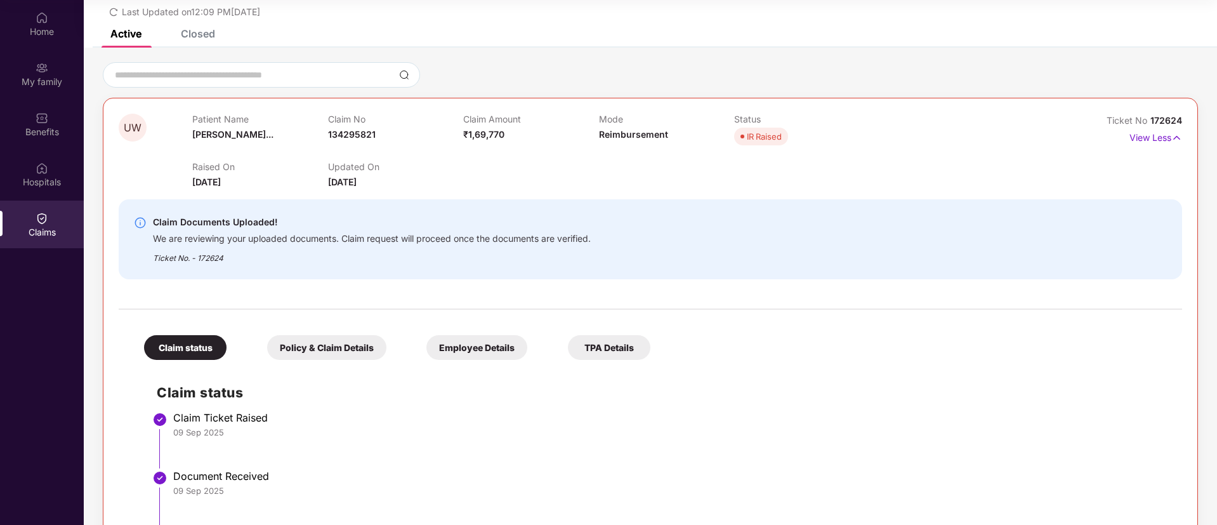
click at [1151, 118] on span "172624" at bounding box center [1166, 120] width 32 height 11
copy div "No 172624"
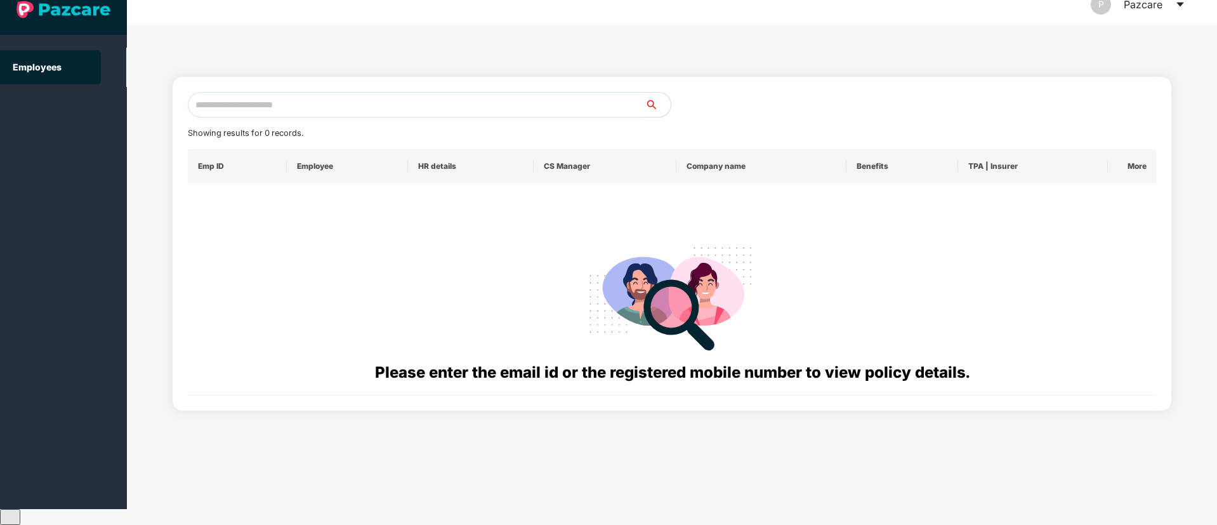
scroll to position [0, 0]
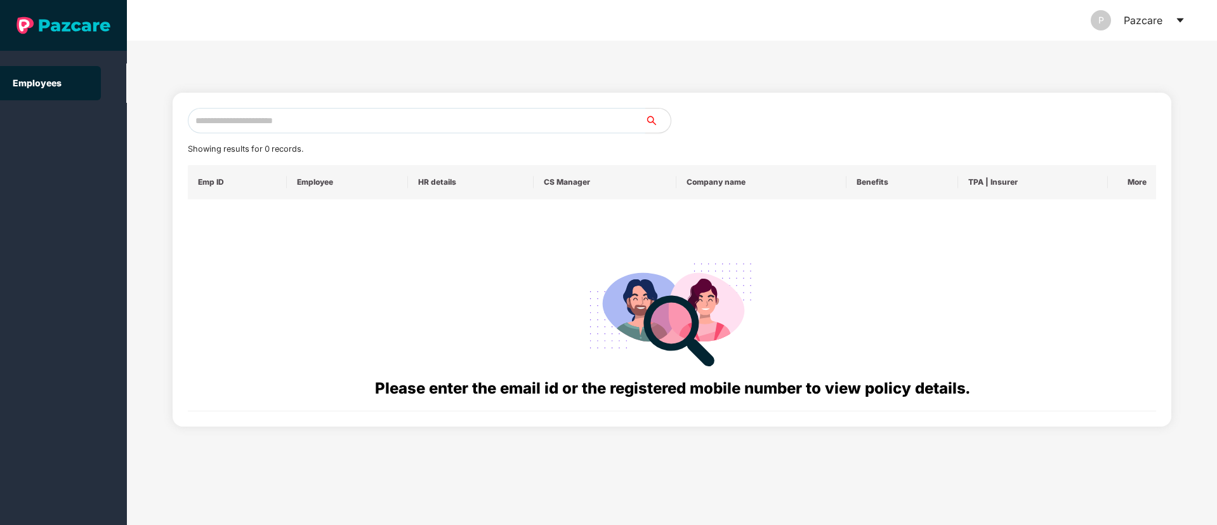
click at [251, 114] on input "text" at bounding box center [416, 120] width 457 height 25
paste input "**********"
click at [209, 118] on input "**********" at bounding box center [416, 120] width 457 height 25
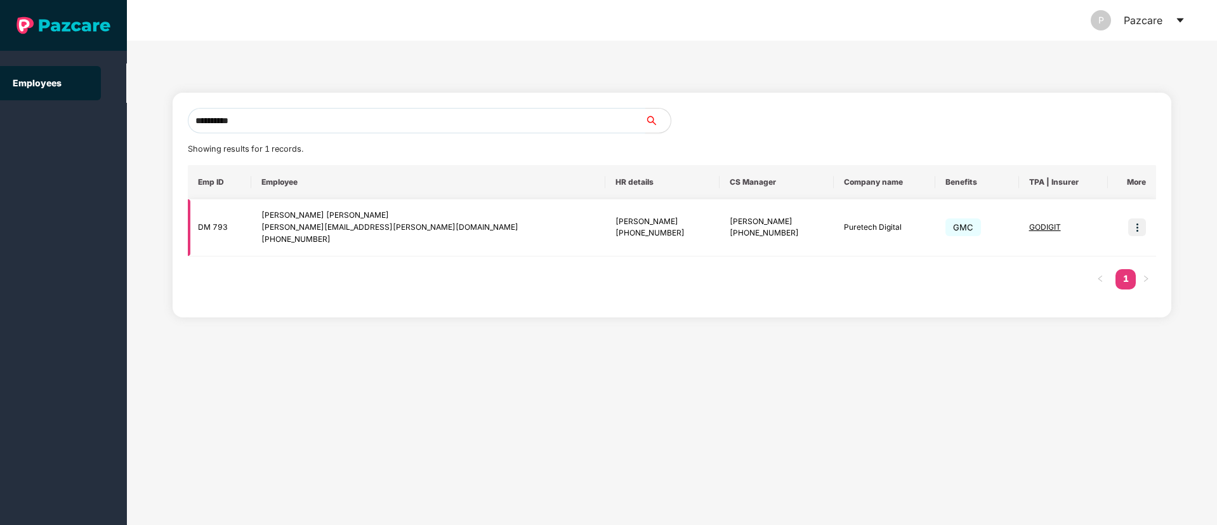
type input "**********"
click at [1029, 230] on span "GODIGIT" at bounding box center [1045, 227] width 32 height 10
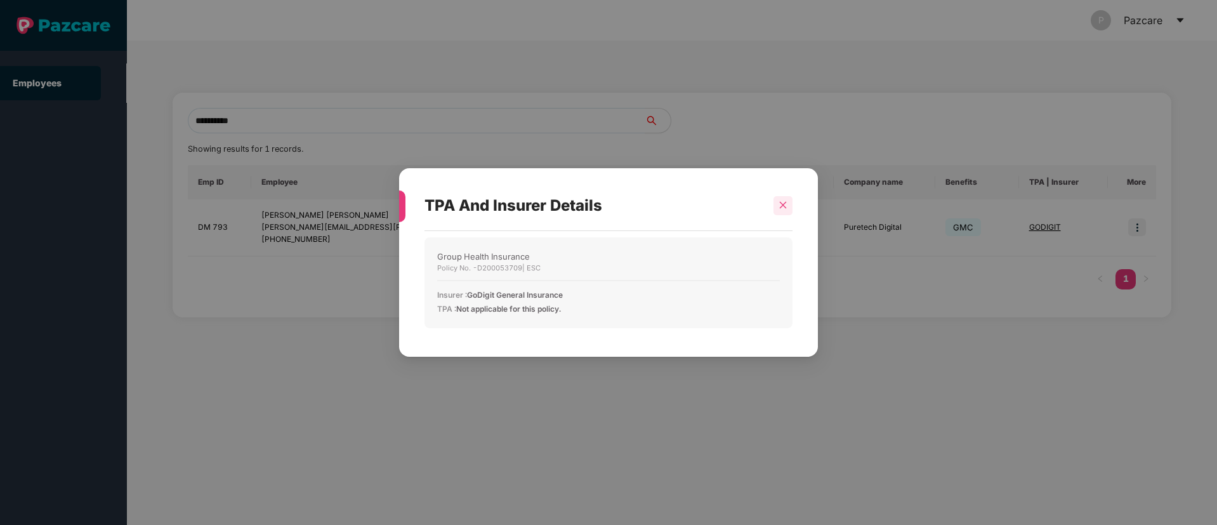
click at [785, 203] on icon "close" at bounding box center [783, 204] width 9 height 9
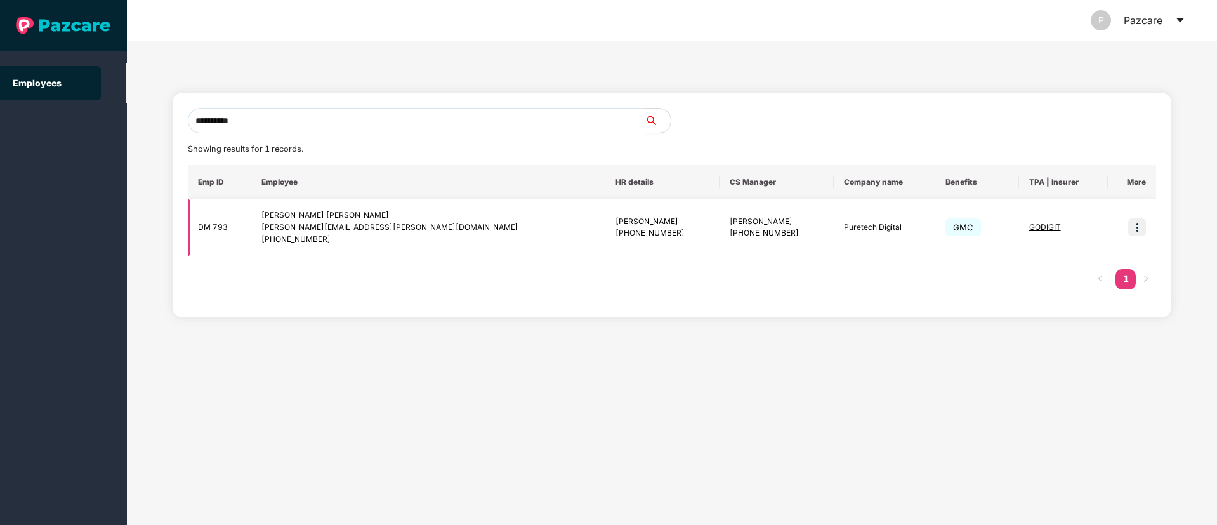
click at [1133, 230] on img at bounding box center [1137, 227] width 18 height 18
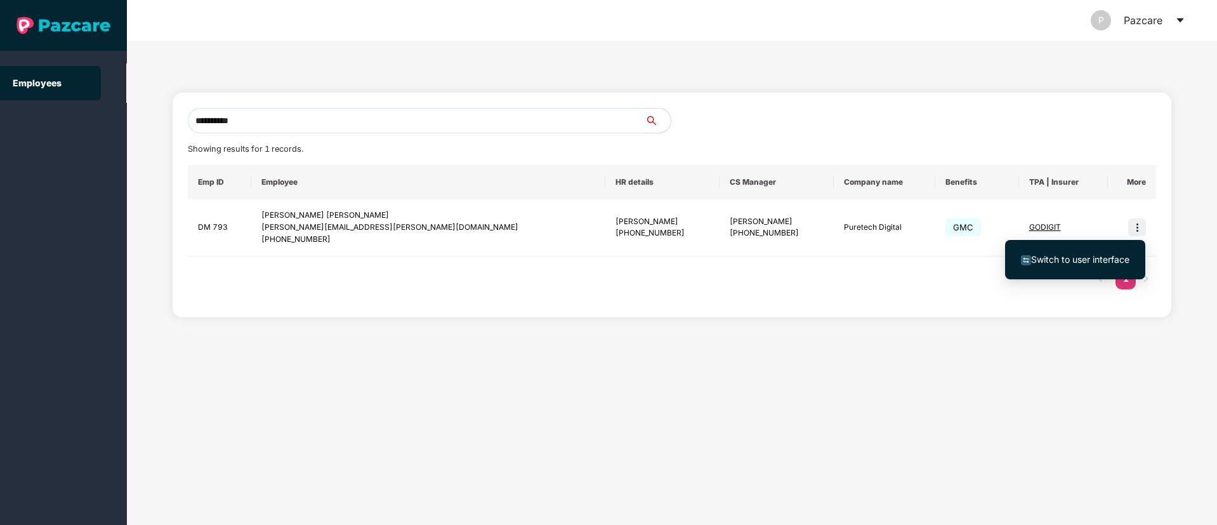
click at [1043, 254] on span "Switch to user interface" at bounding box center [1080, 259] width 98 height 11
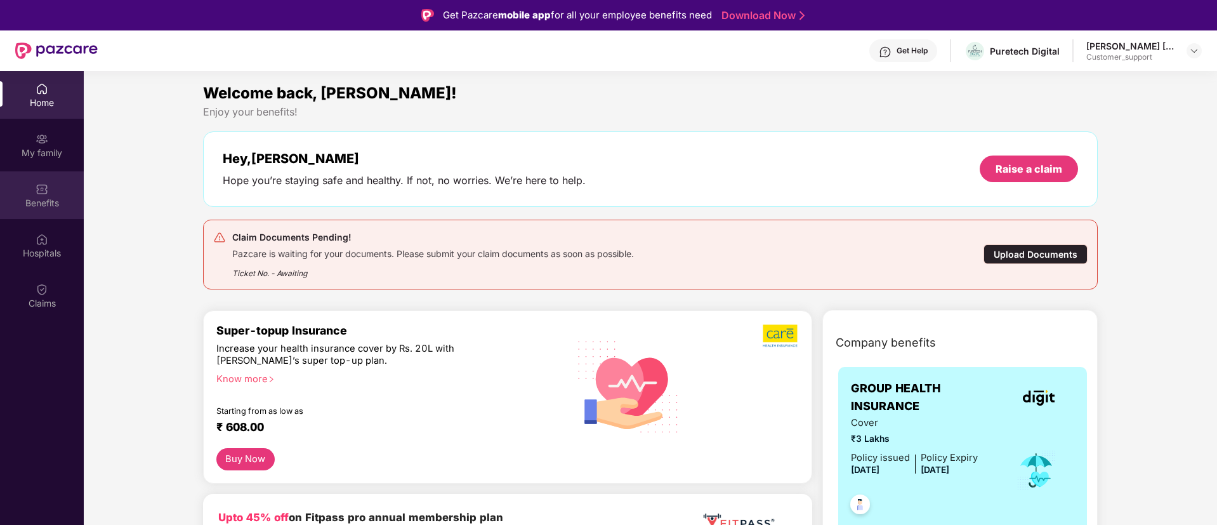
click at [45, 201] on div "Benefits" at bounding box center [42, 203] width 84 height 13
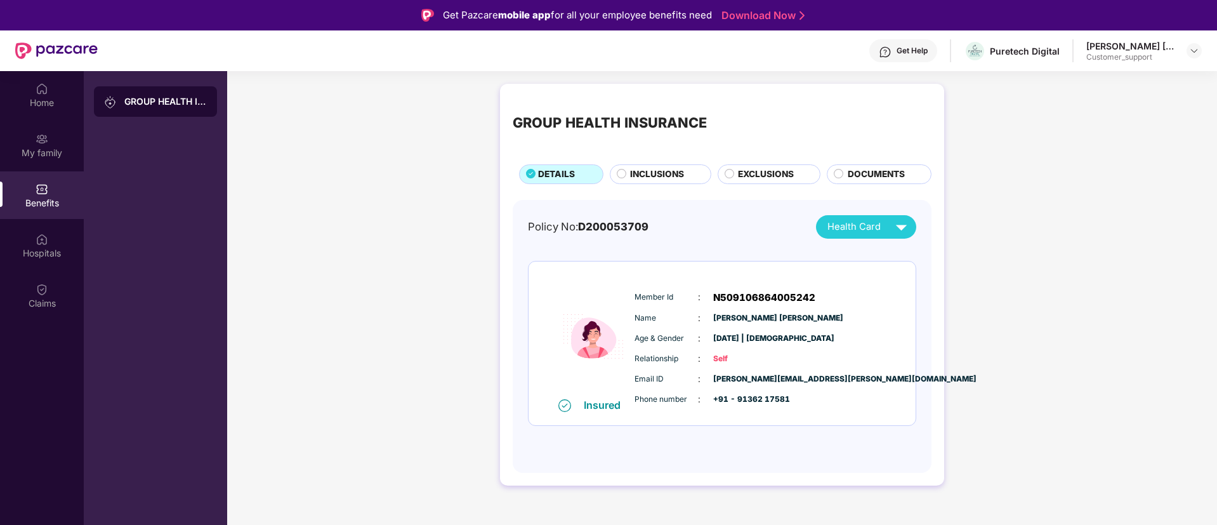
click at [758, 170] on span "EXCLUSIONS" at bounding box center [766, 175] width 56 height 14
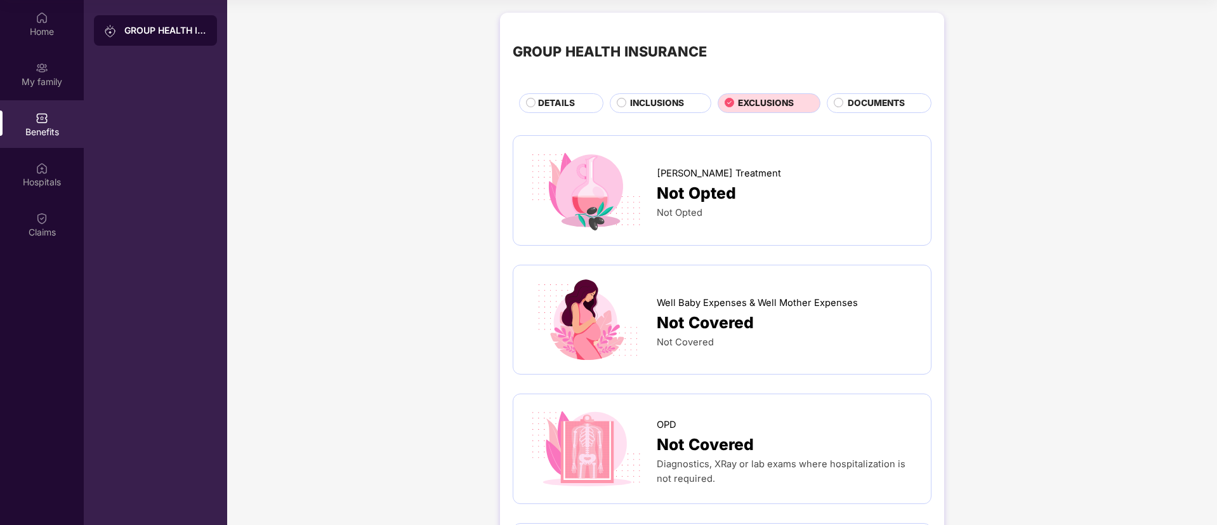
click at [550, 110] on span "DETAILS" at bounding box center [556, 103] width 37 height 14
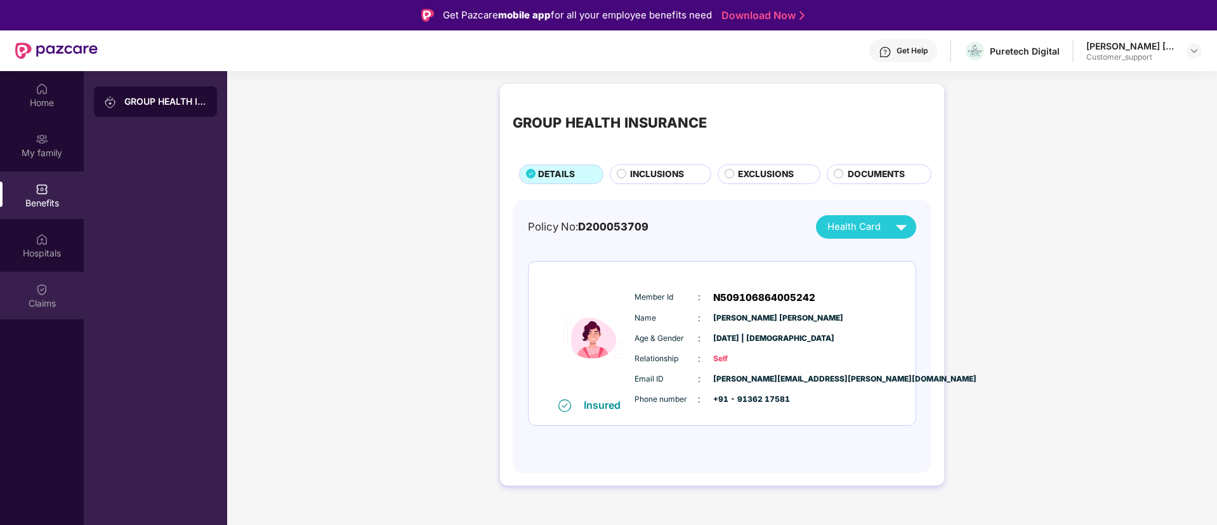
click at [30, 298] on div "Claims" at bounding box center [42, 303] width 84 height 13
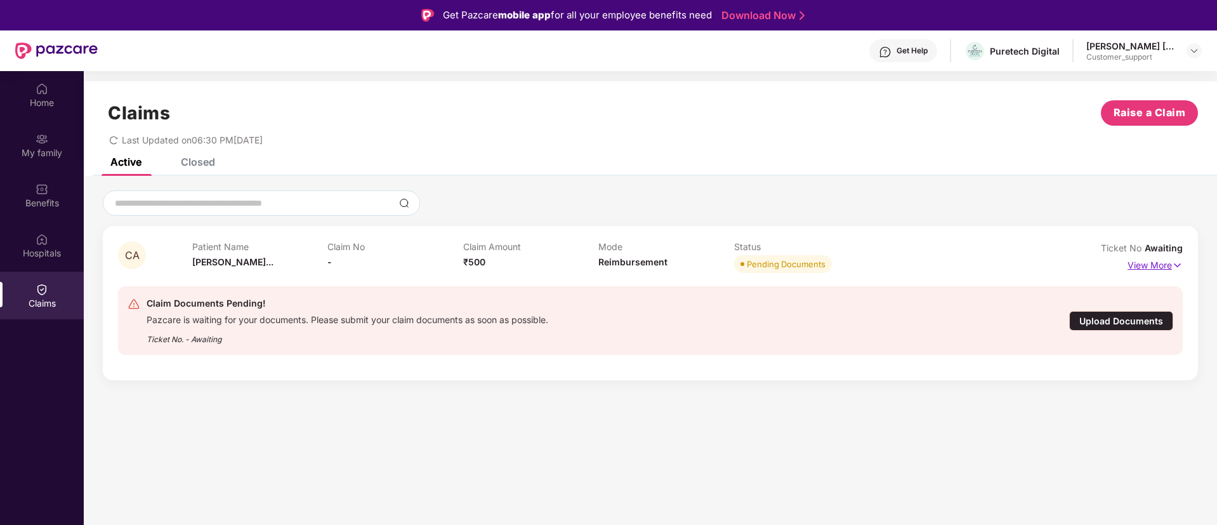
click at [1149, 262] on p "View More" at bounding box center [1154, 263] width 55 height 17
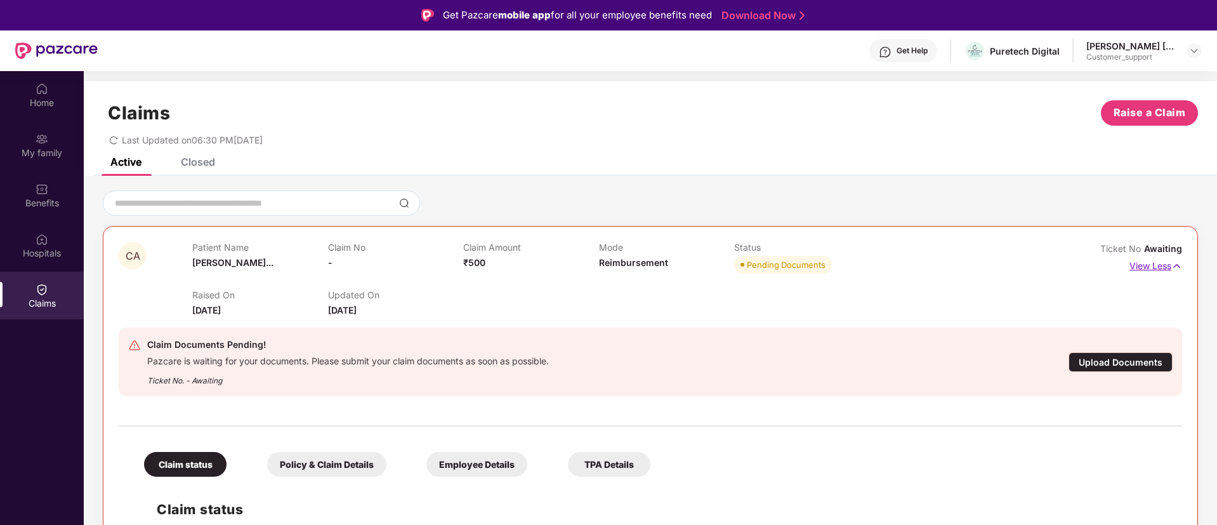
click at [1149, 262] on p "View Less" at bounding box center [1155, 264] width 53 height 17
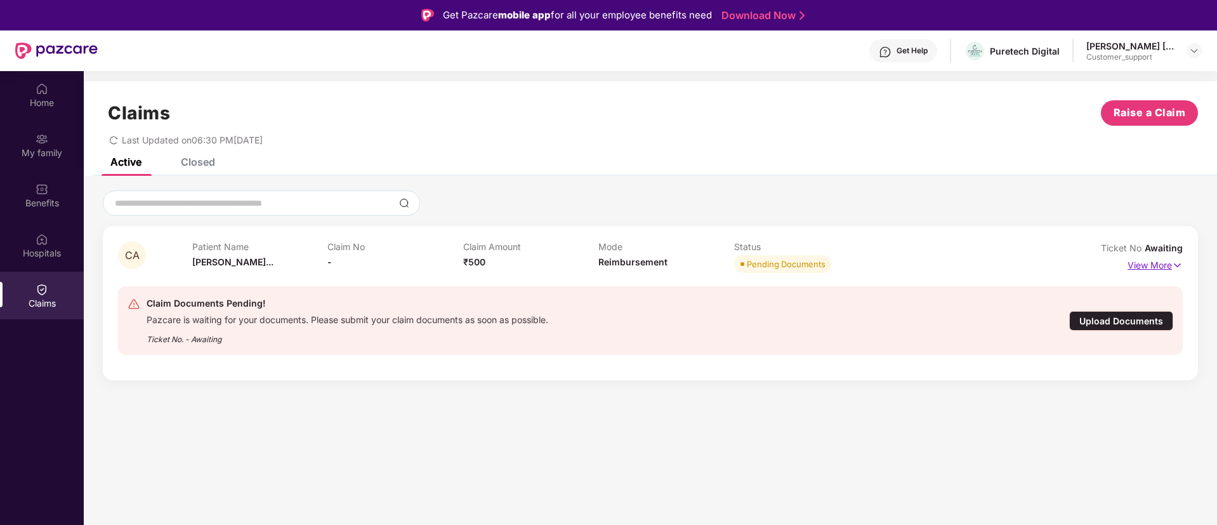
click at [1142, 263] on p "View More" at bounding box center [1154, 263] width 55 height 17
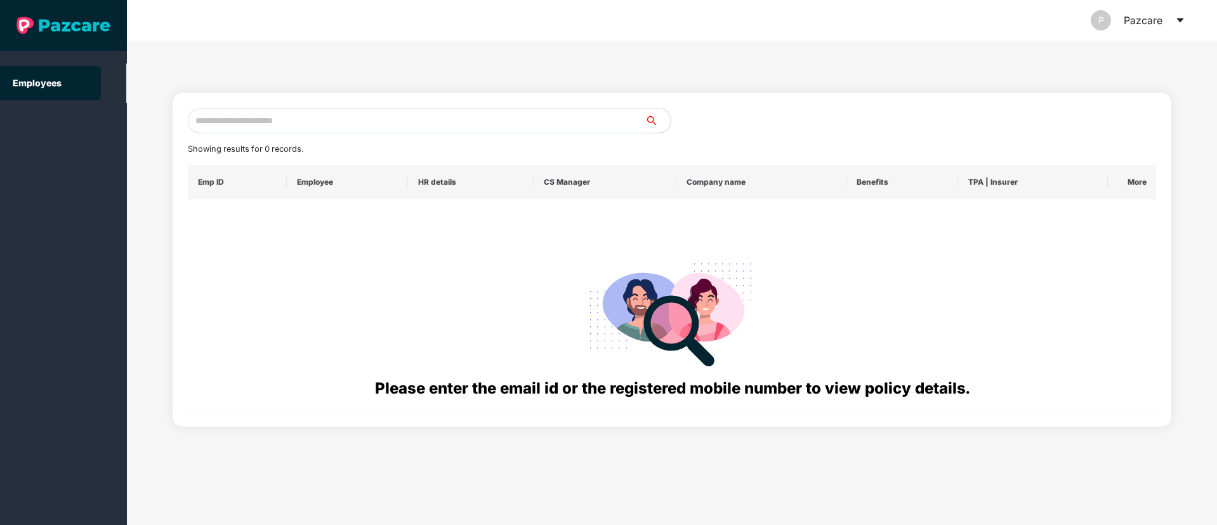
click at [274, 111] on input "text" at bounding box center [416, 120] width 457 height 25
paste input "**********"
drag, startPoint x: 274, startPoint y: 111, endPoint x: 208, endPoint y: 118, distance: 66.4
click at [208, 118] on input "**********" at bounding box center [416, 120] width 457 height 25
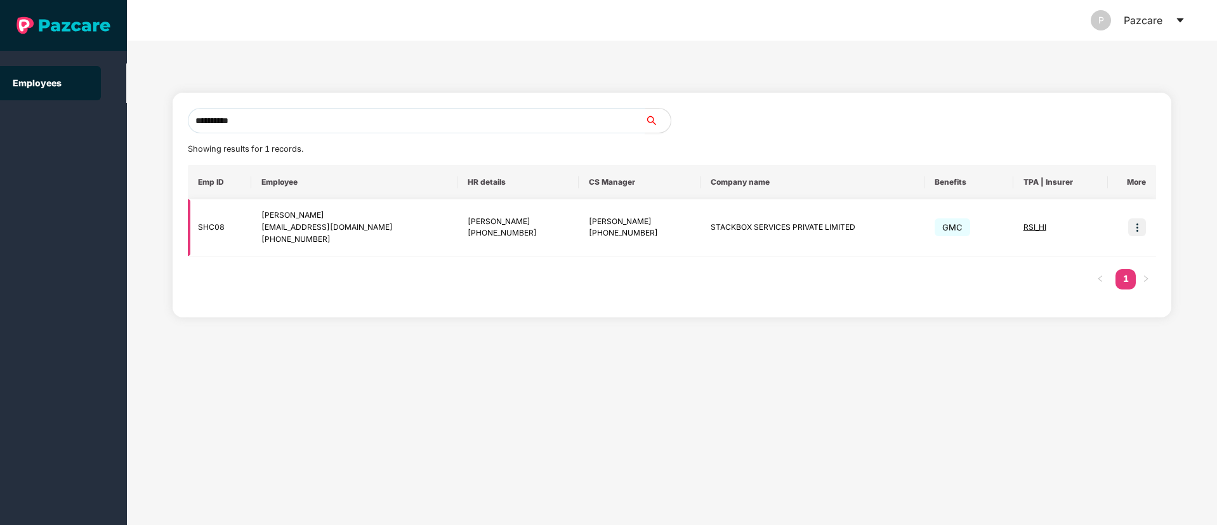
type input "**********"
click at [1145, 227] on img at bounding box center [1137, 227] width 18 height 18
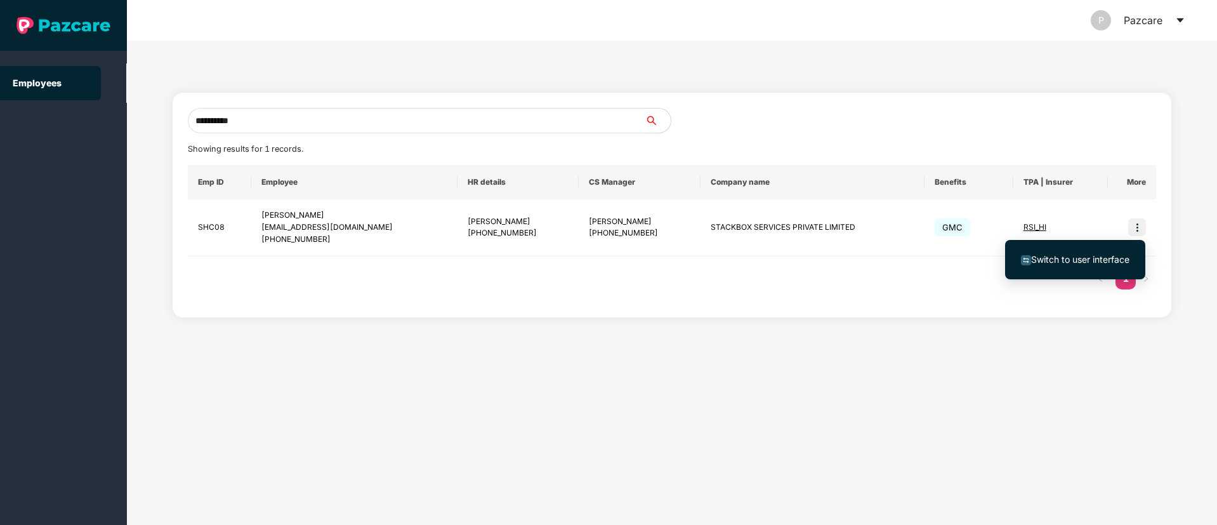
click at [1079, 260] on span "Switch to user interface" at bounding box center [1080, 259] width 98 height 11
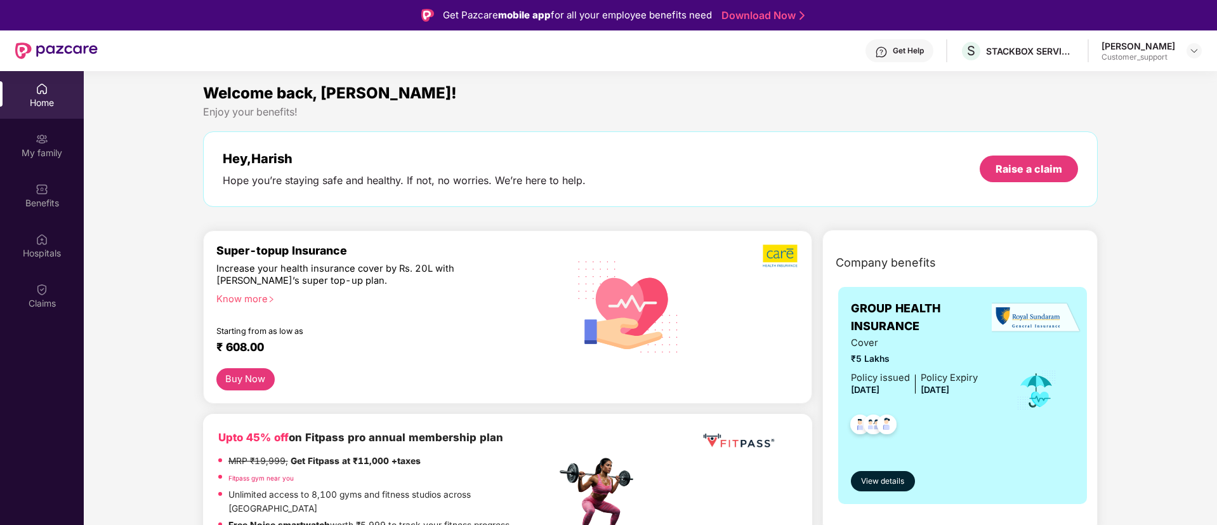
click at [37, 303] on div "Claims" at bounding box center [42, 303] width 84 height 13
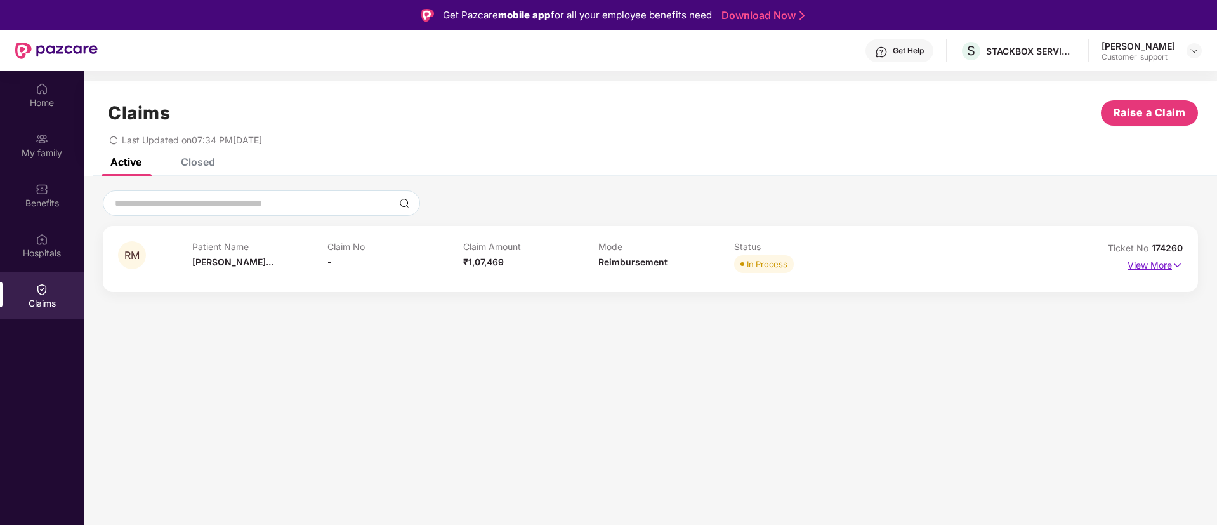
click at [1154, 264] on p "View More" at bounding box center [1154, 263] width 55 height 17
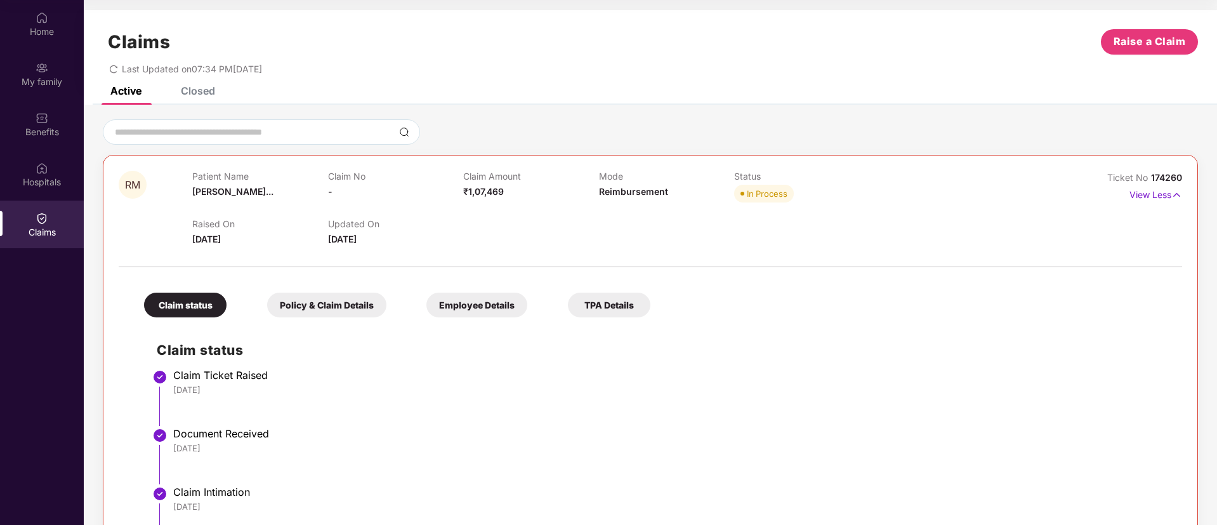
click at [1162, 176] on span "174260" at bounding box center [1166, 177] width 31 height 11
copy div "No 174260"
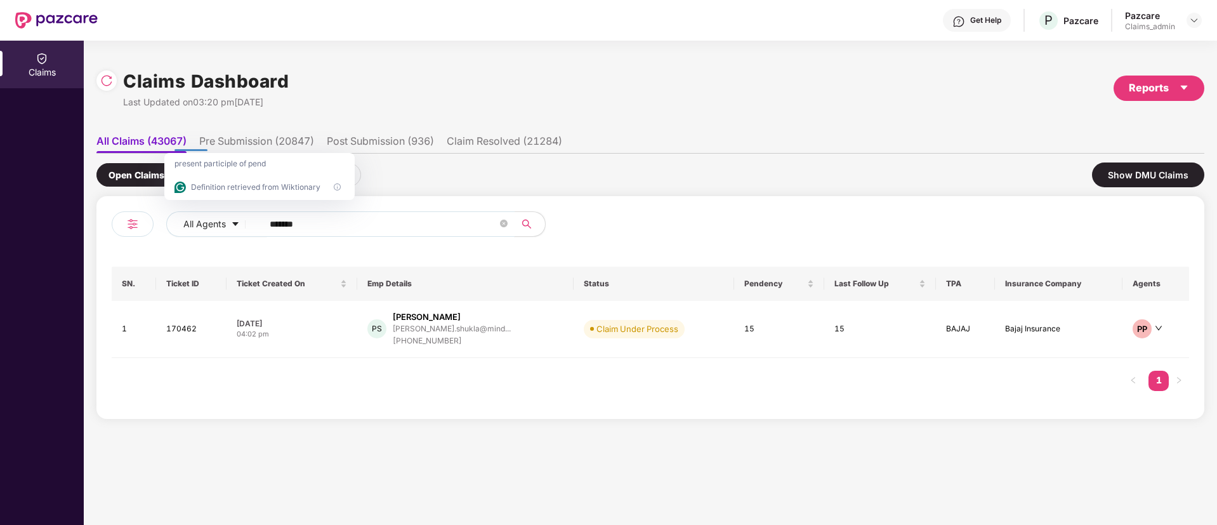
click at [290, 218] on input "******" at bounding box center [384, 223] width 228 height 19
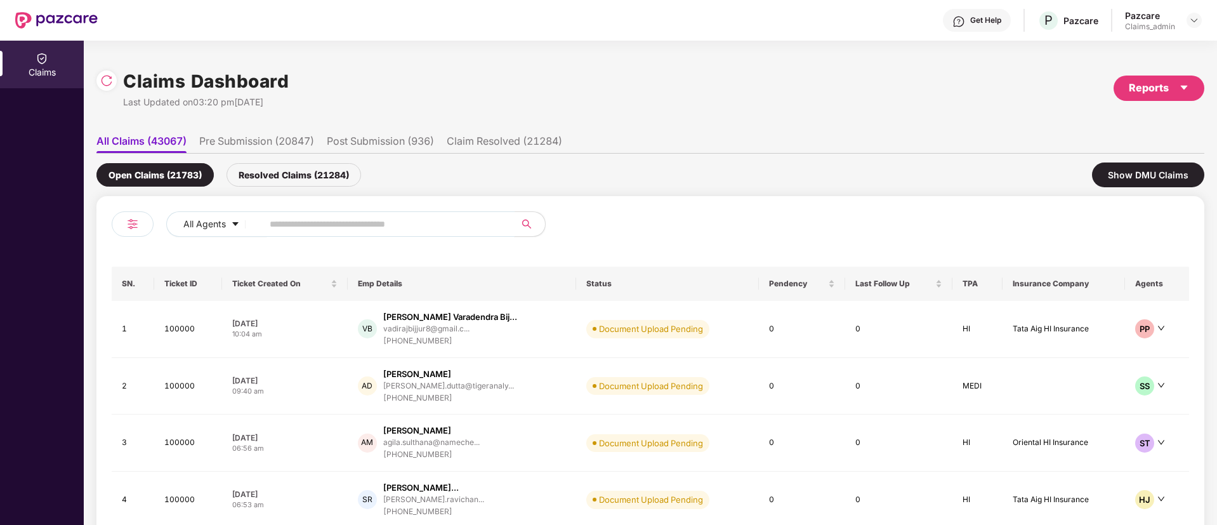
paste input "******"
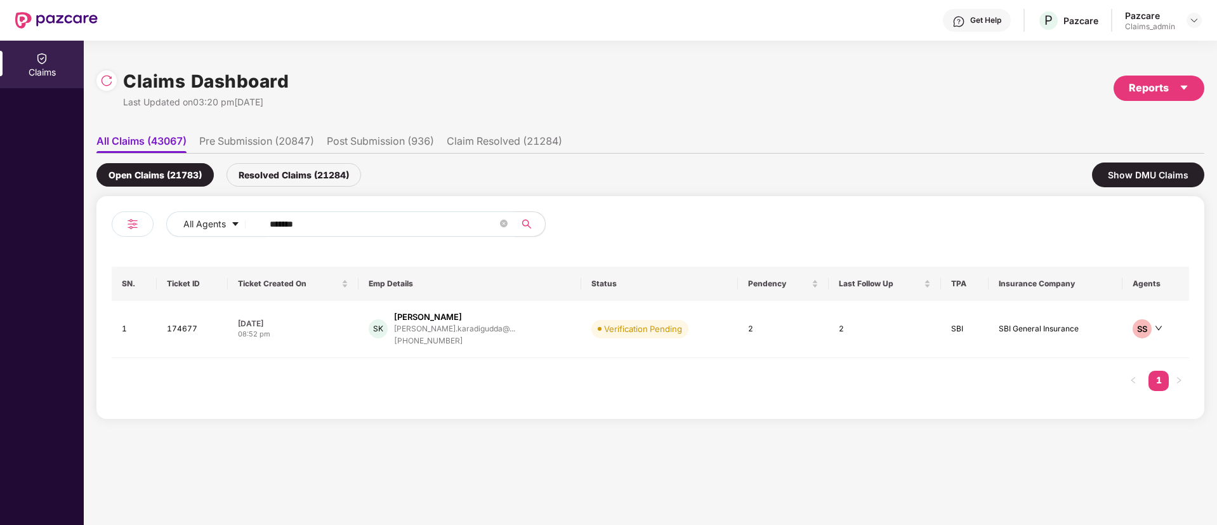
type input "******"
click at [342, 323] on div "[DATE]" at bounding box center [293, 323] width 111 height 11
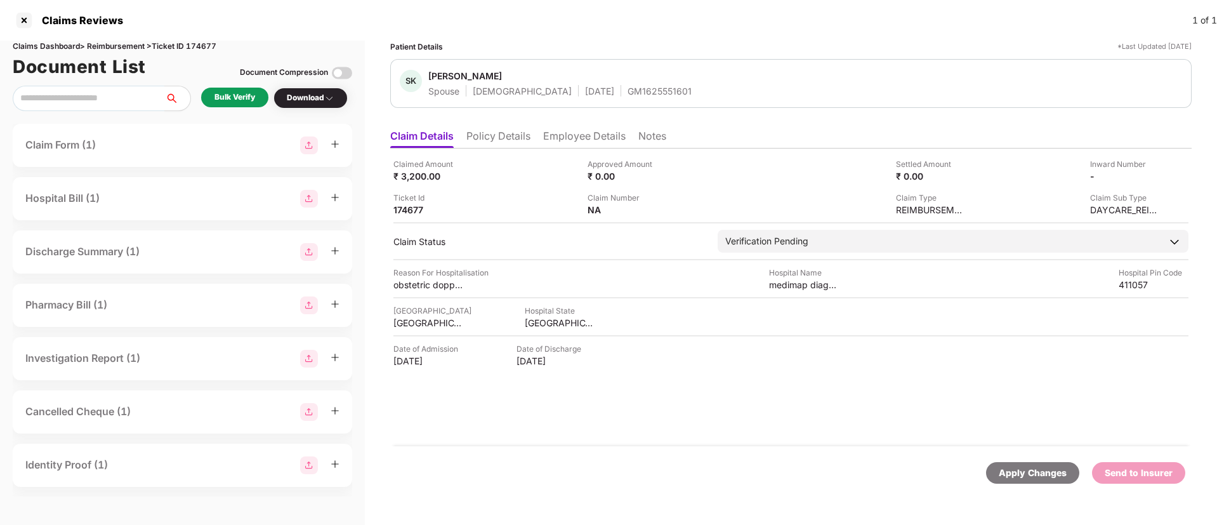
click at [235, 100] on div "Bulk Verify" at bounding box center [234, 97] width 41 height 12
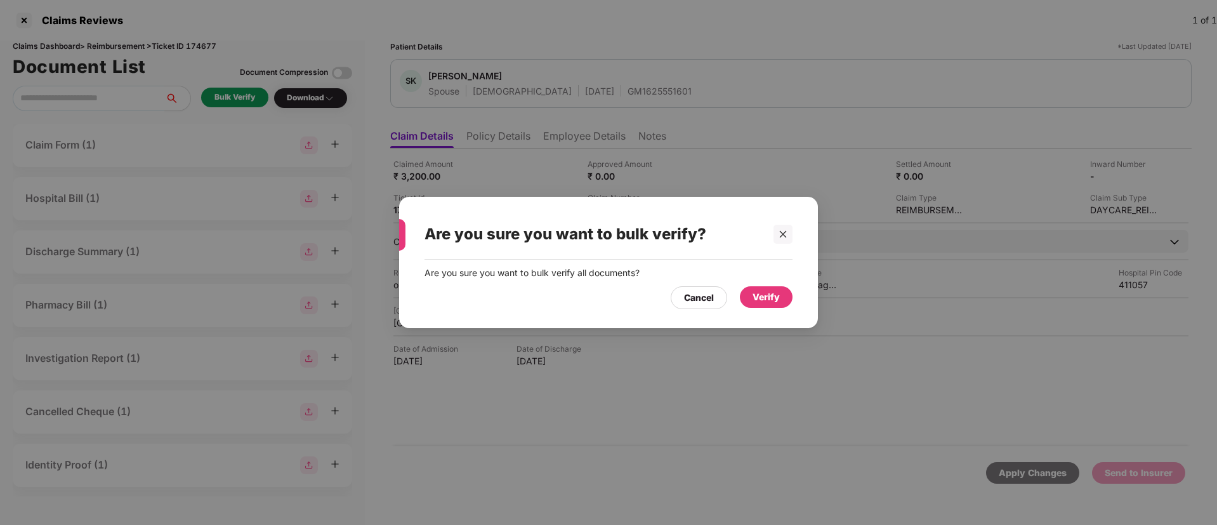
click at [763, 294] on div "Verify" at bounding box center [766, 297] width 27 height 14
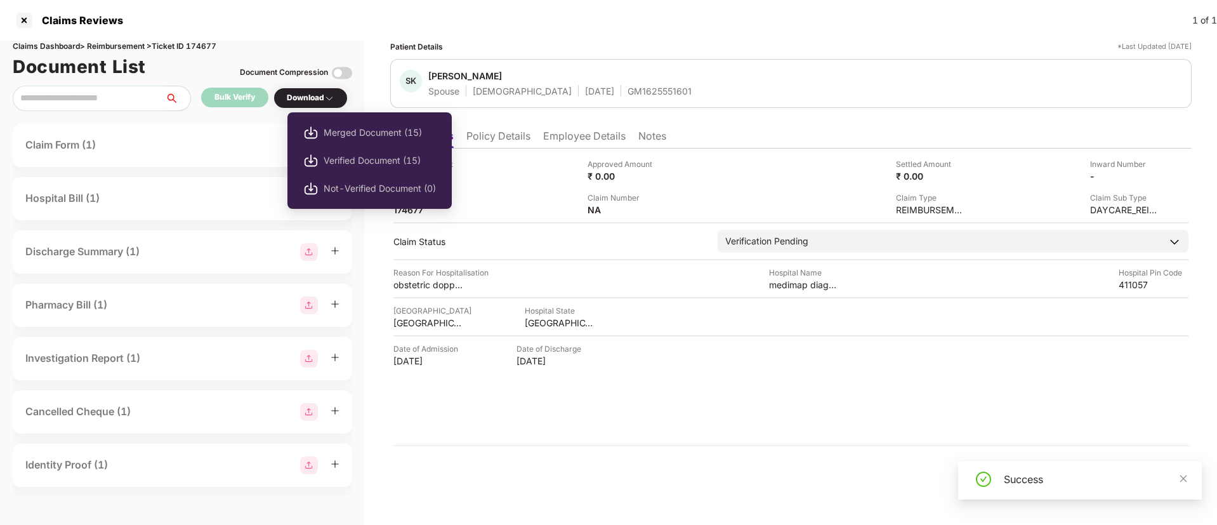
click at [322, 95] on div "Download" at bounding box center [311, 98] width 48 height 12
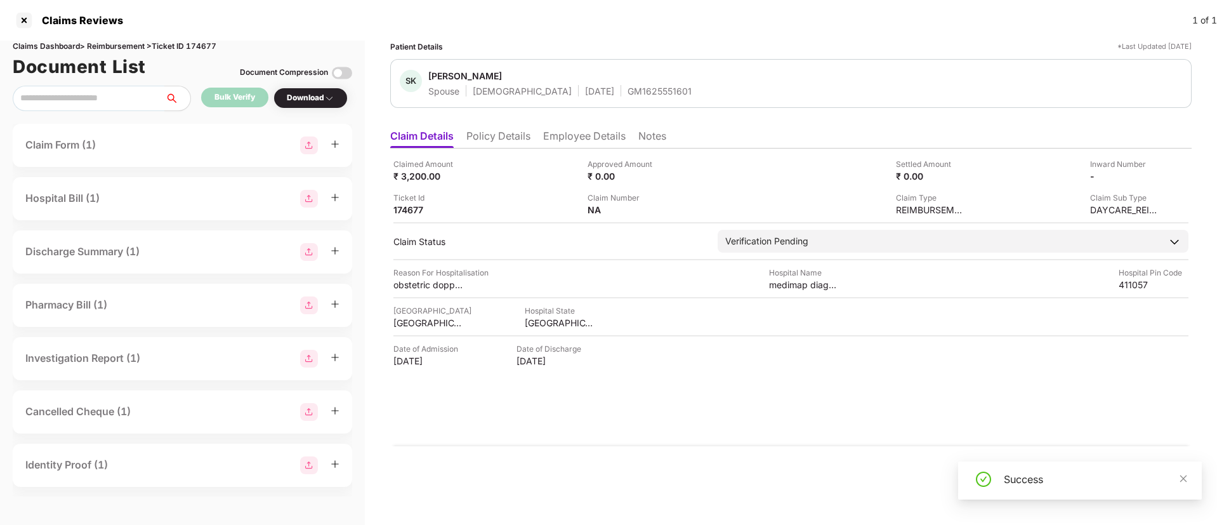
click at [322, 95] on div "Download" at bounding box center [311, 98] width 48 height 12
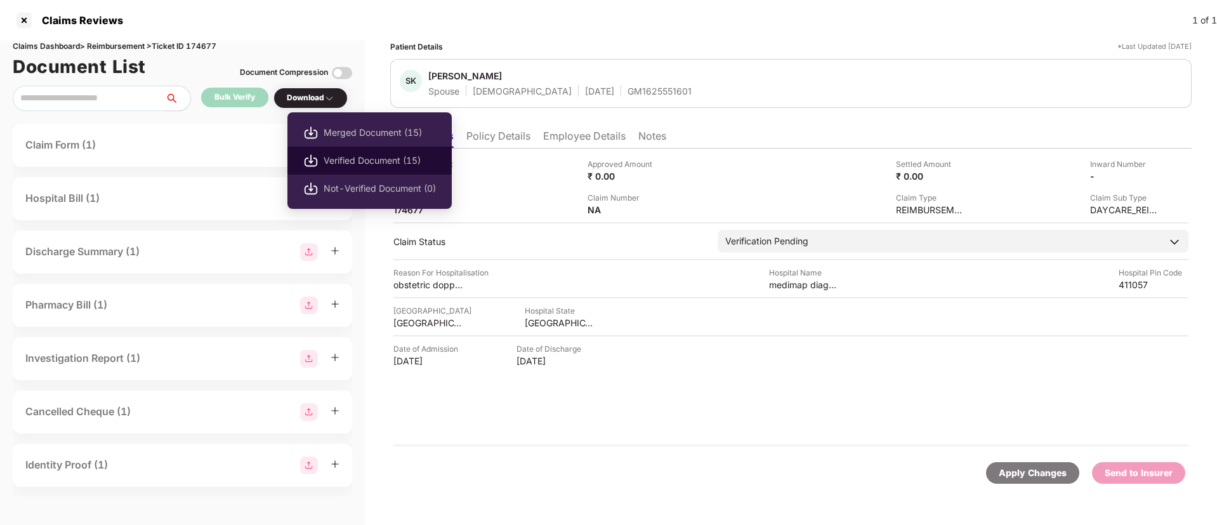
click at [349, 157] on span "Verified Document (15)" at bounding box center [380, 161] width 112 height 14
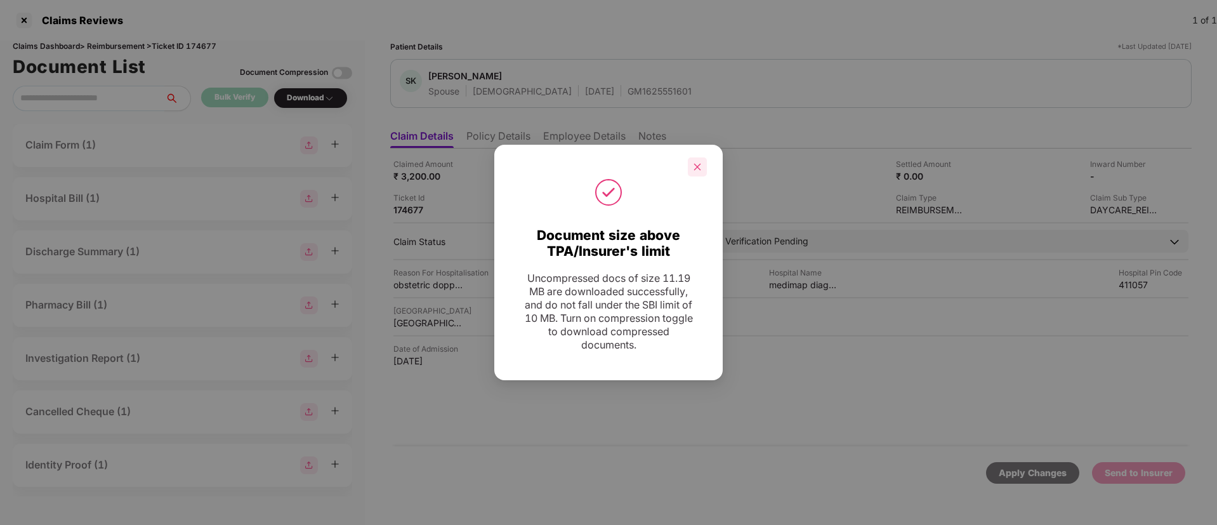
click at [697, 166] on icon "close" at bounding box center [697, 166] width 7 height 7
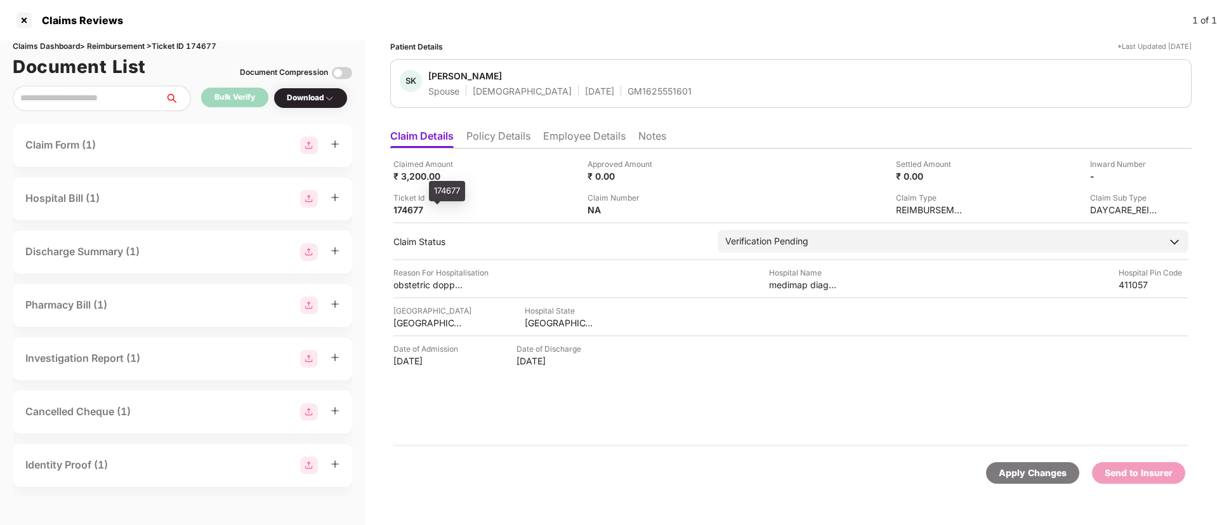
click at [417, 207] on div "174677" at bounding box center [428, 210] width 70 height 12
copy div "174677"
click at [417, 207] on div "174677" at bounding box center [428, 210] width 70 height 12
click at [580, 125] on ul "Claim Details Policy Details Employee Details Notes" at bounding box center [790, 135] width 801 height 25
click at [574, 138] on li "Employee Details" at bounding box center [584, 138] width 82 height 18
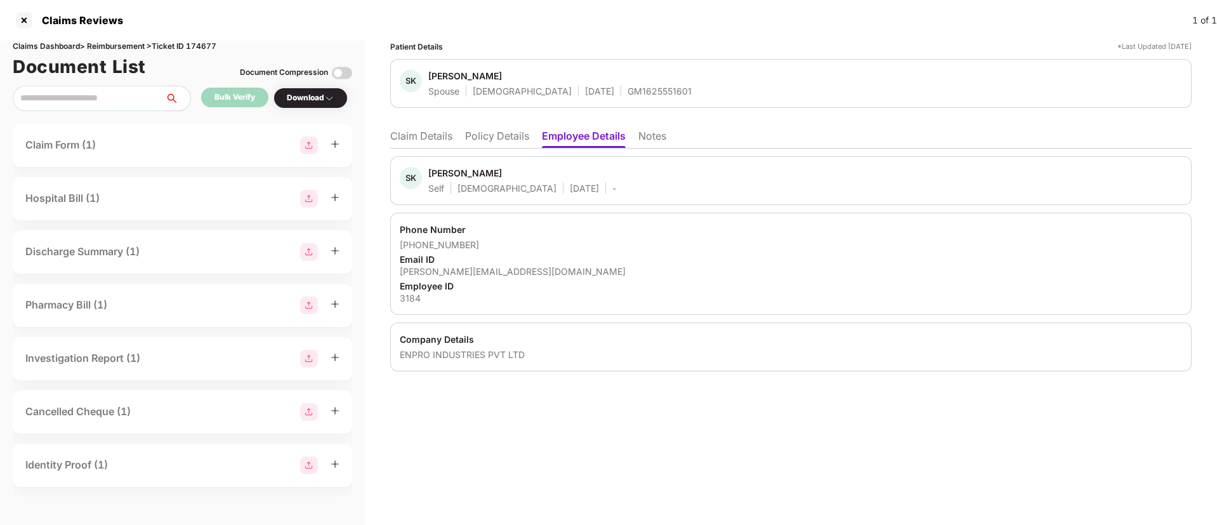
click at [450, 280] on div "Employee ID" at bounding box center [791, 286] width 782 height 12
click at [446, 269] on div "shahnavaz.karadigudda@enproindia.com" at bounding box center [791, 271] width 782 height 12
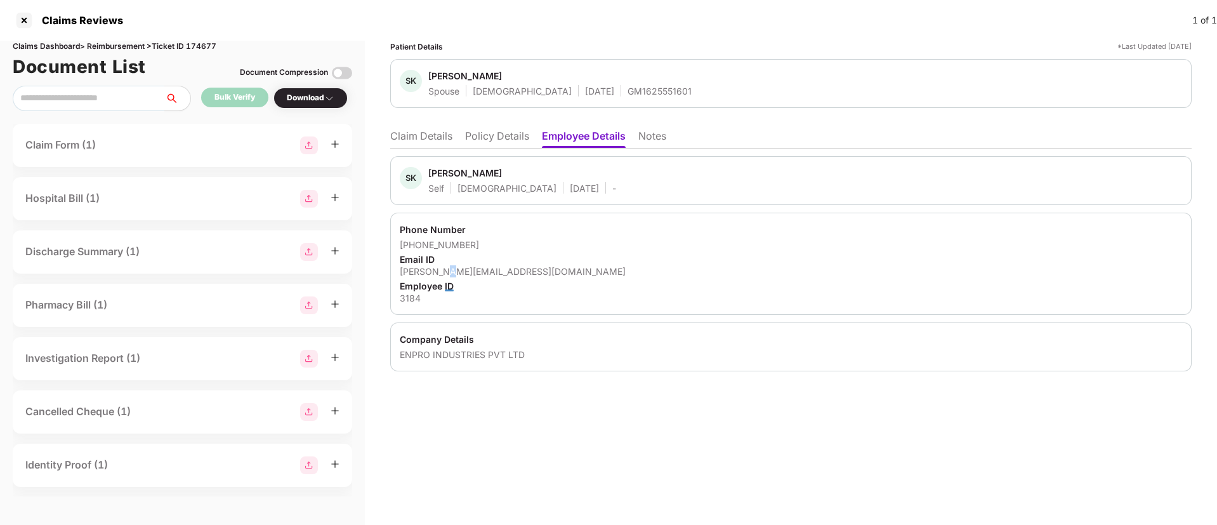
copy div "."
click at [446, 269] on div "shahnavaz.karadigudda@enproindia.com" at bounding box center [791, 271] width 782 height 12
copy div "shahnavaz.karadigudda@enproindia.com"
click at [446, 269] on div "shahnavaz.karadigudda@enproindia.com" at bounding box center [791, 271] width 782 height 12
click at [415, 355] on div "ENPRO INDUSTRIES PVT LTD" at bounding box center [791, 354] width 782 height 12
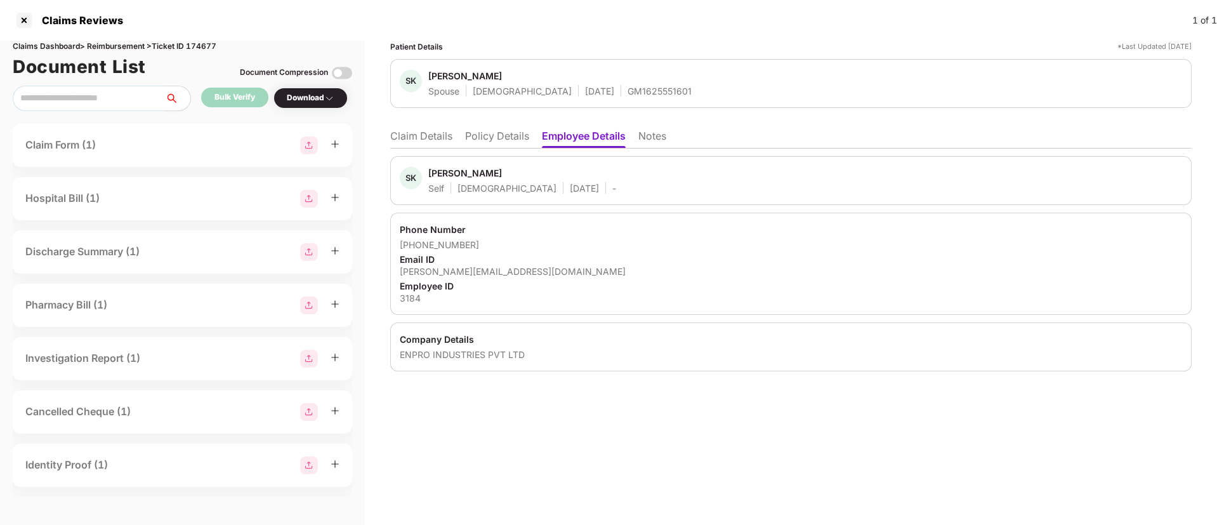
click at [415, 355] on div "ENPRO INDUSTRIES PVT LTD" at bounding box center [791, 354] width 782 height 12
copy div "ENPRO INDUSTRIES PVT LTD"
click at [415, 355] on div "ENPRO INDUSTRIES PVT LTD" at bounding box center [791, 354] width 782 height 12
click at [496, 137] on li "Policy Details" at bounding box center [497, 138] width 64 height 18
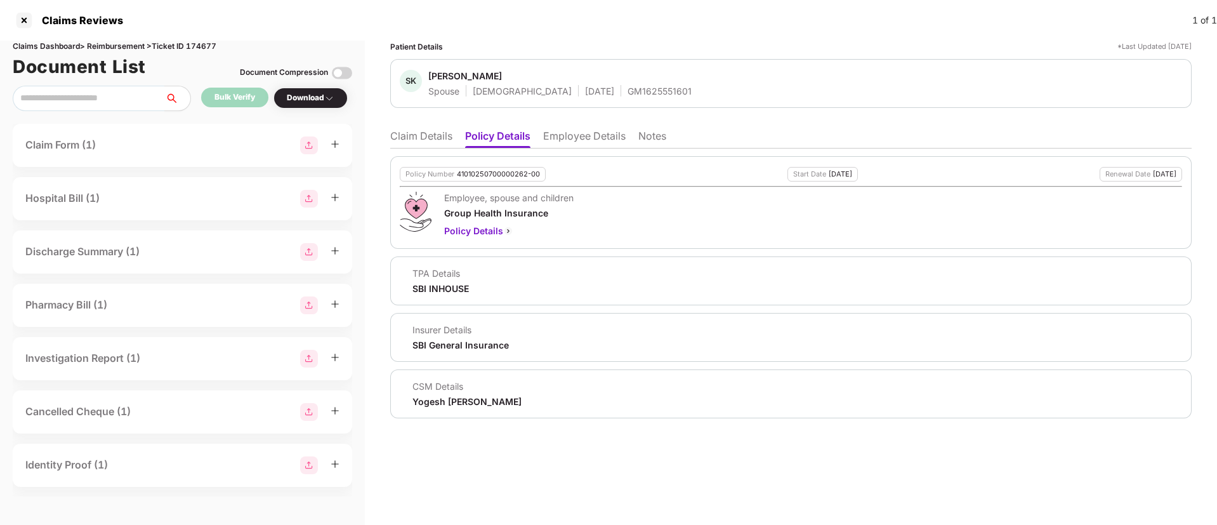
click at [483, 173] on div "41010250700000262-00" at bounding box center [498, 174] width 83 height 8
copy div "41010250700000262-00"
click at [483, 173] on div "41010250700000262-00" at bounding box center [498, 174] width 83 height 8
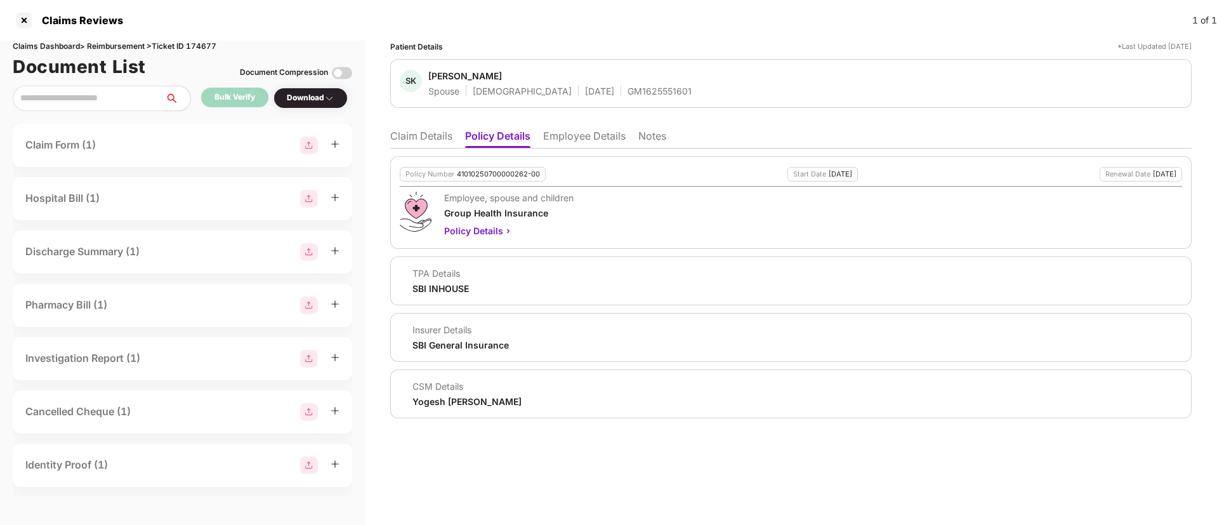
click at [573, 133] on li "Employee Details" at bounding box center [584, 138] width 82 height 18
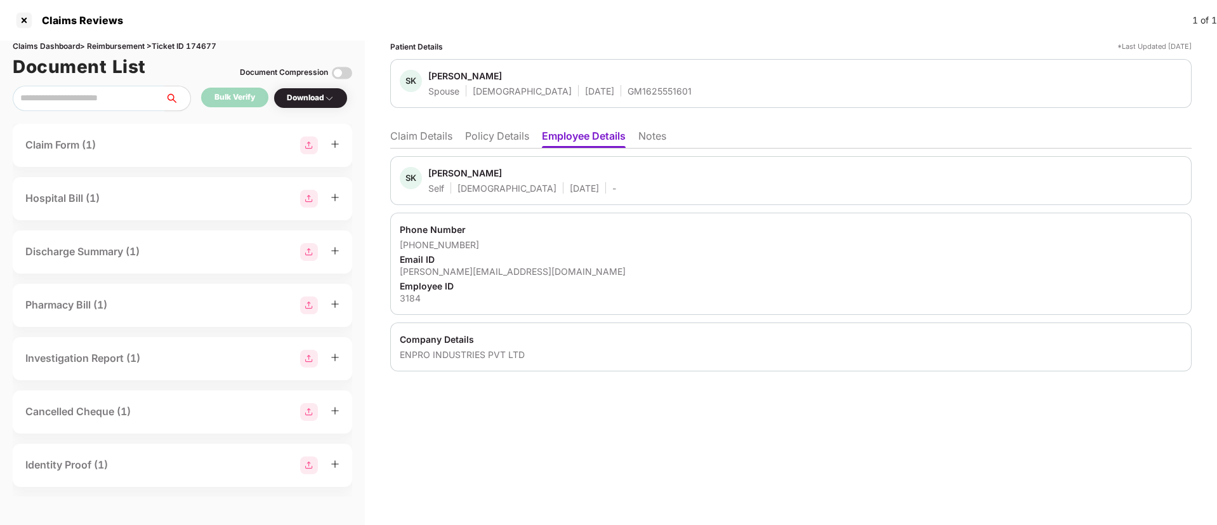
click at [406, 296] on div "3184" at bounding box center [791, 298] width 782 height 12
copy div "3184"
click at [418, 138] on li "Claim Details" at bounding box center [421, 138] width 62 height 18
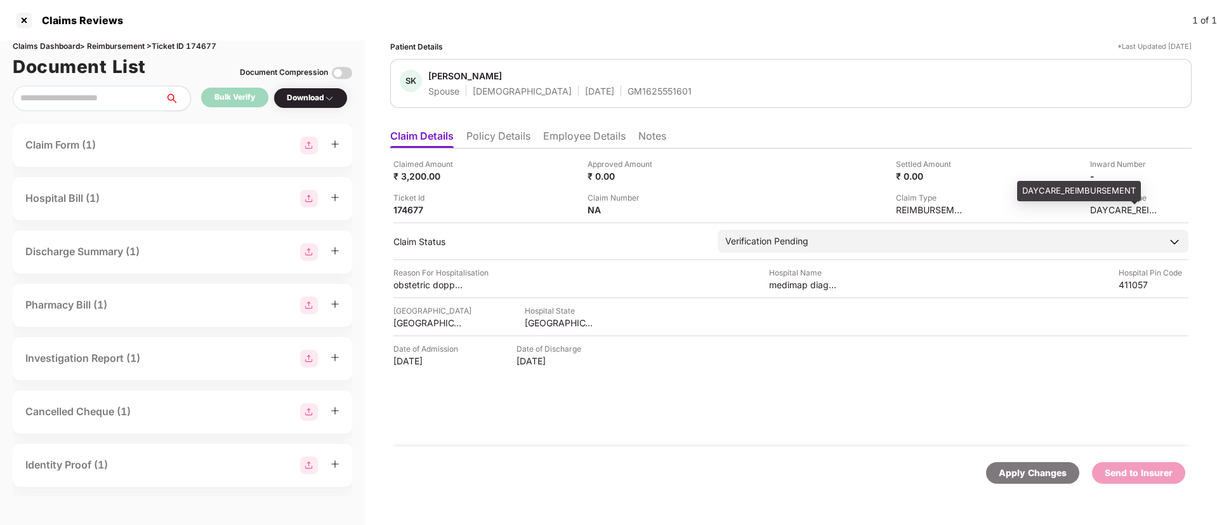
click at [1101, 209] on div "DAYCARE_REIMBURSEMENT" at bounding box center [1125, 210] width 70 height 12
copy div "DAYCARE_REIMBURSEMENT"
click at [475, 73] on div "Sumaiya Karadigudda" at bounding box center [465, 76] width 74 height 12
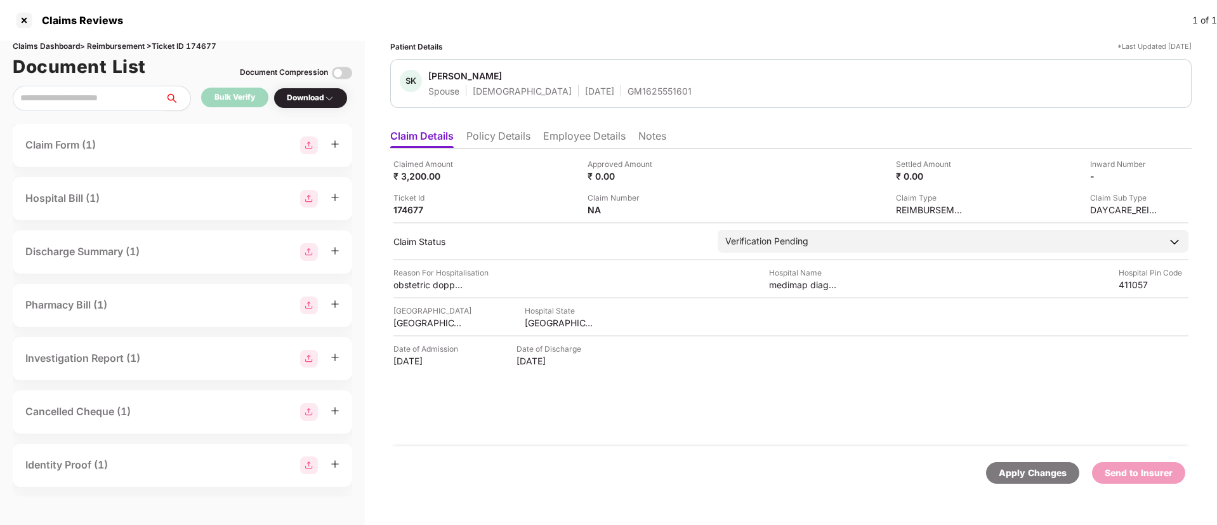
copy div "Karadigudda"
click at [475, 73] on div "Sumaiya Karadigudda" at bounding box center [465, 76] width 74 height 12
copy span "Sumaiya Karadigudda"
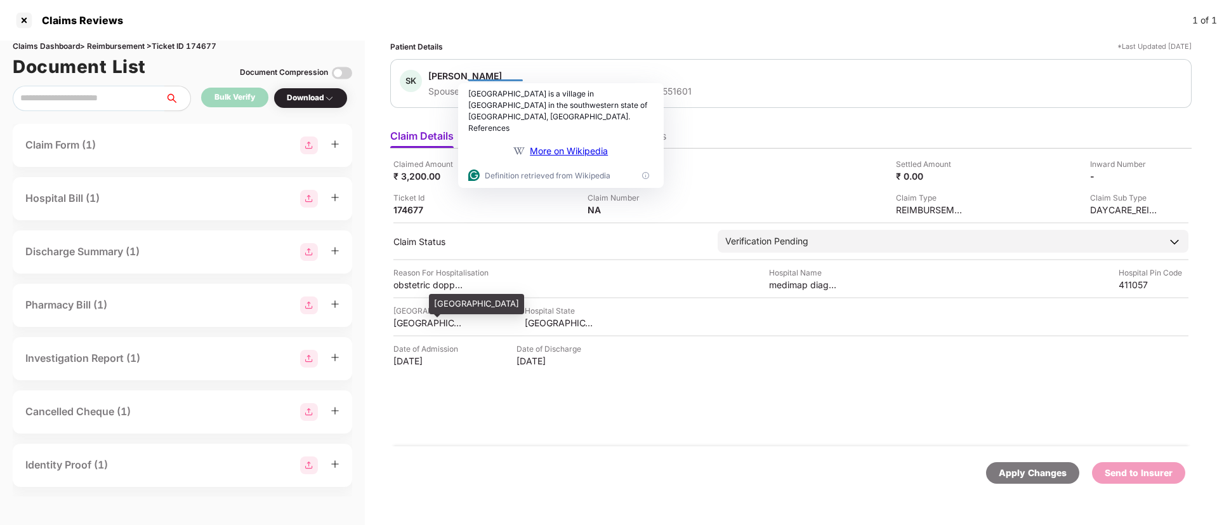
click at [405, 317] on div "PUNE" at bounding box center [428, 323] width 70 height 12
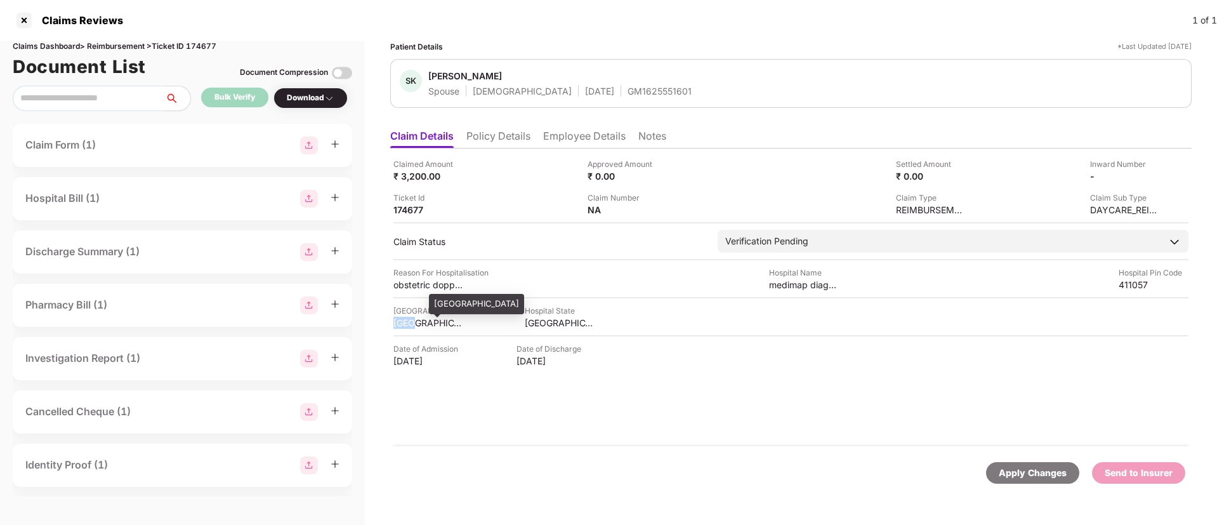
click at [405, 317] on div "PUNE" at bounding box center [428, 323] width 70 height 12
copy div "PUNE"
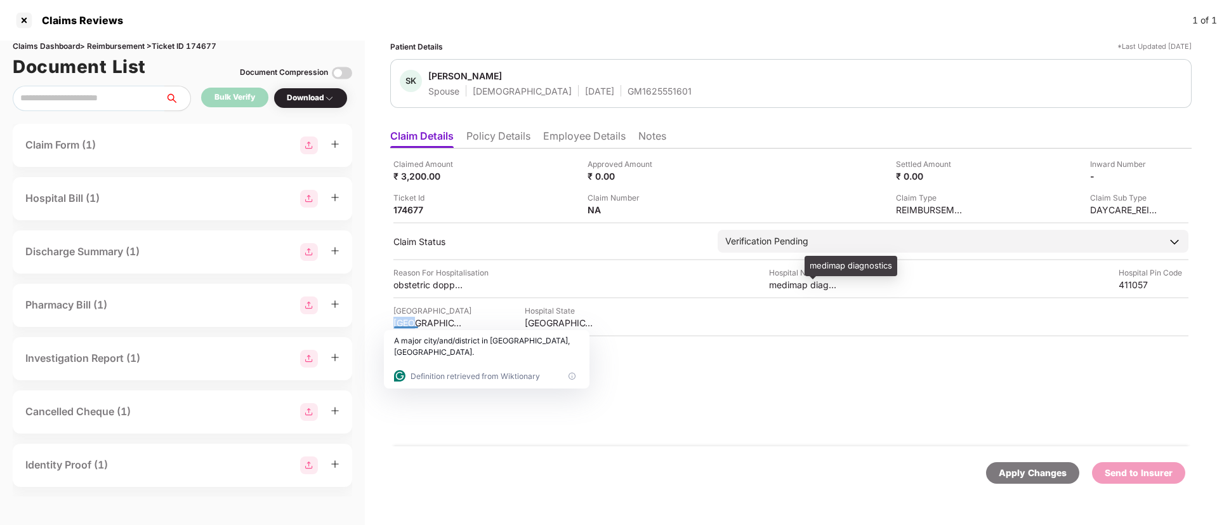
drag, startPoint x: 776, startPoint y: 367, endPoint x: 787, endPoint y: 287, distance: 81.3
click at [787, 287] on div "Claimed Amount ₹ 3,200.00 Approved Amount ₹ 0.00 Settled Amount ₹ 0.00 Inward N…" at bounding box center [790, 297] width 801 height 298
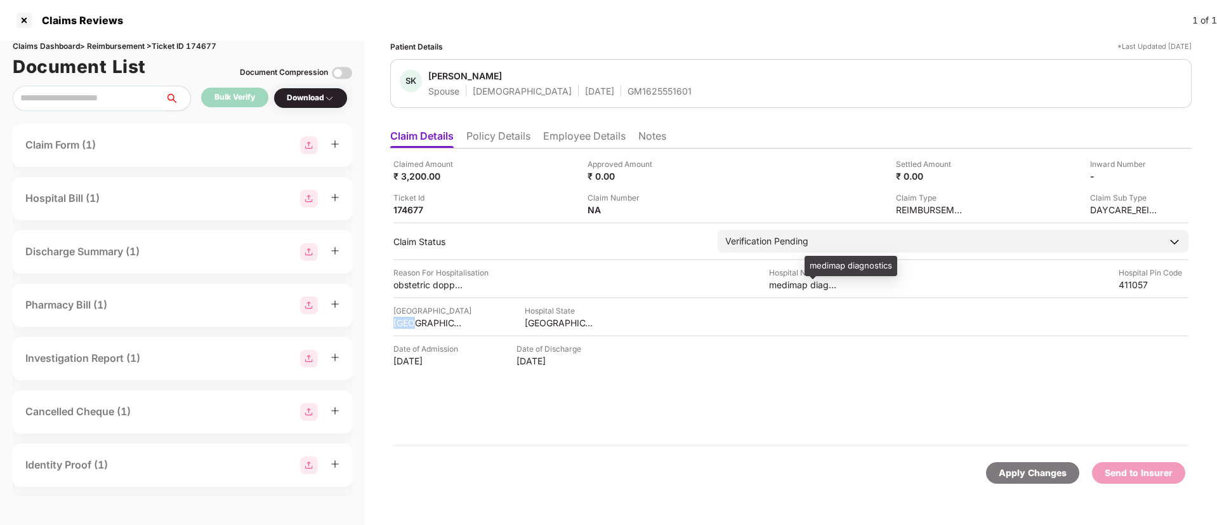
click at [787, 287] on div "medimap diagnostics" at bounding box center [804, 285] width 70 height 12
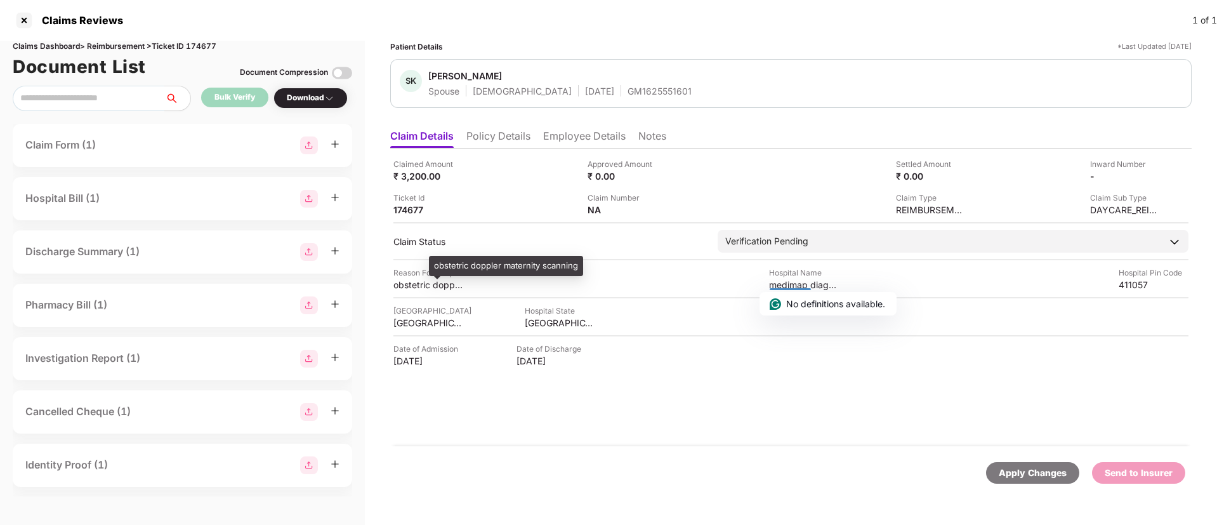
click at [420, 280] on div "obstetric doppler maternity scanning" at bounding box center [428, 285] width 70 height 12
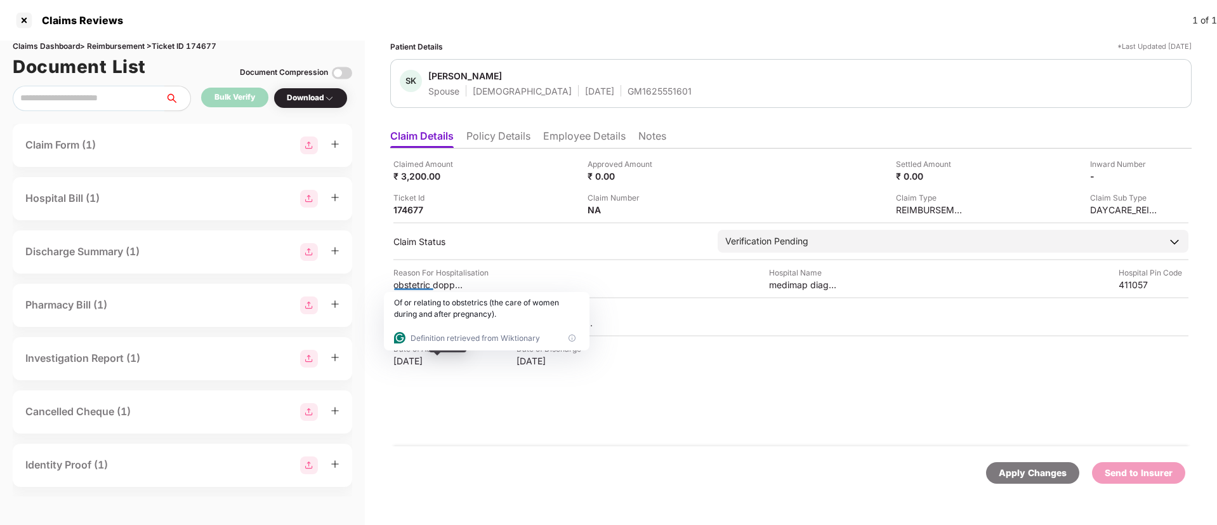
click at [411, 361] on div "[DATE]" at bounding box center [428, 361] width 70 height 12
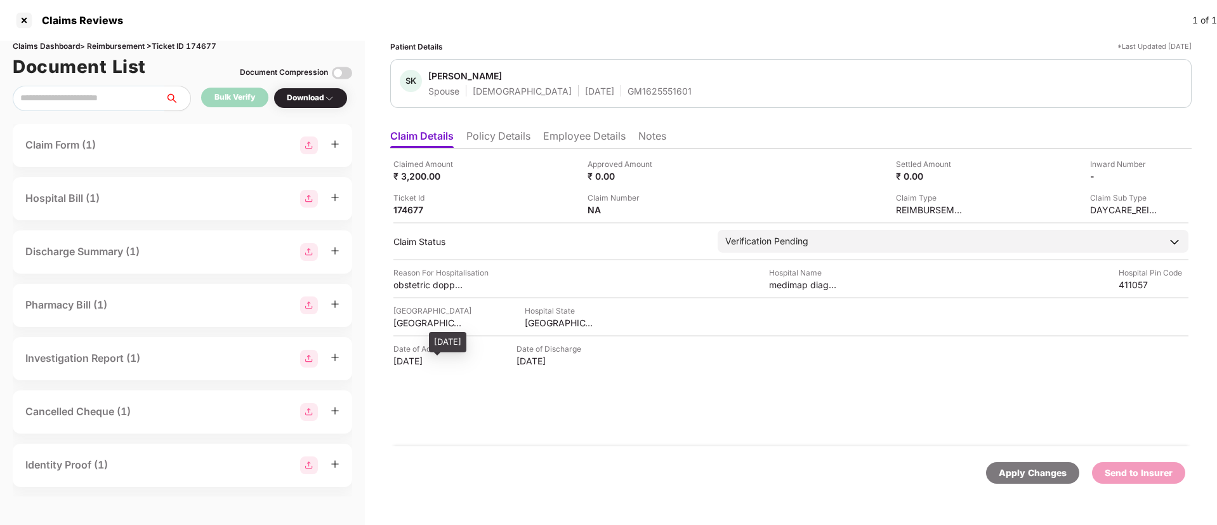
click at [411, 361] on div "[DATE]" at bounding box center [428, 361] width 70 height 12
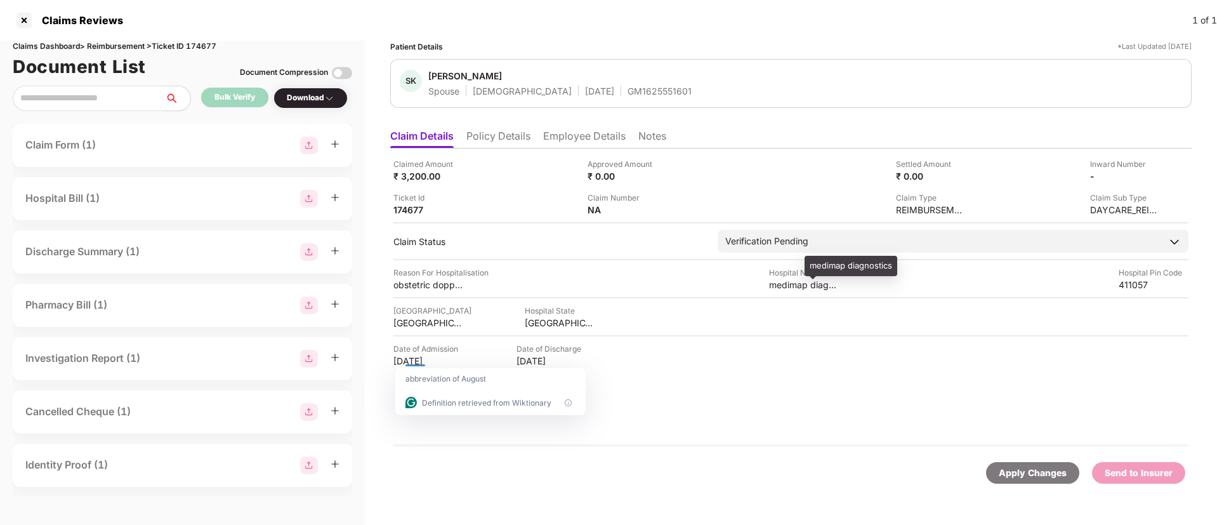
click at [777, 286] on div "medimap diagnostics" at bounding box center [804, 285] width 70 height 12
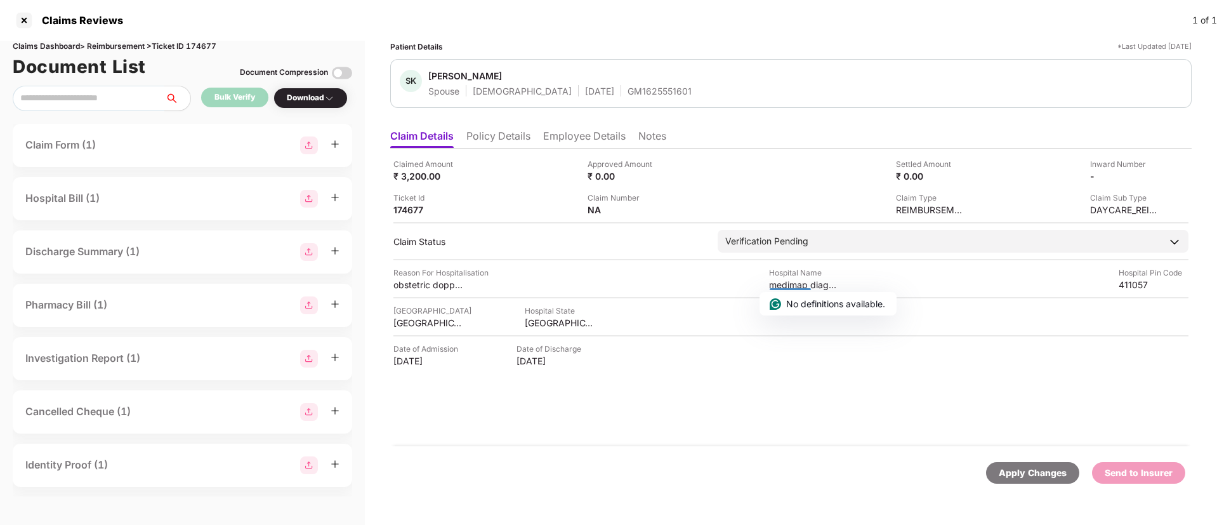
click at [674, 346] on div "Date of Admission 18 Aug 2025 Date of Discharge 18 Aug 2025" at bounding box center [790, 355] width 795 height 24
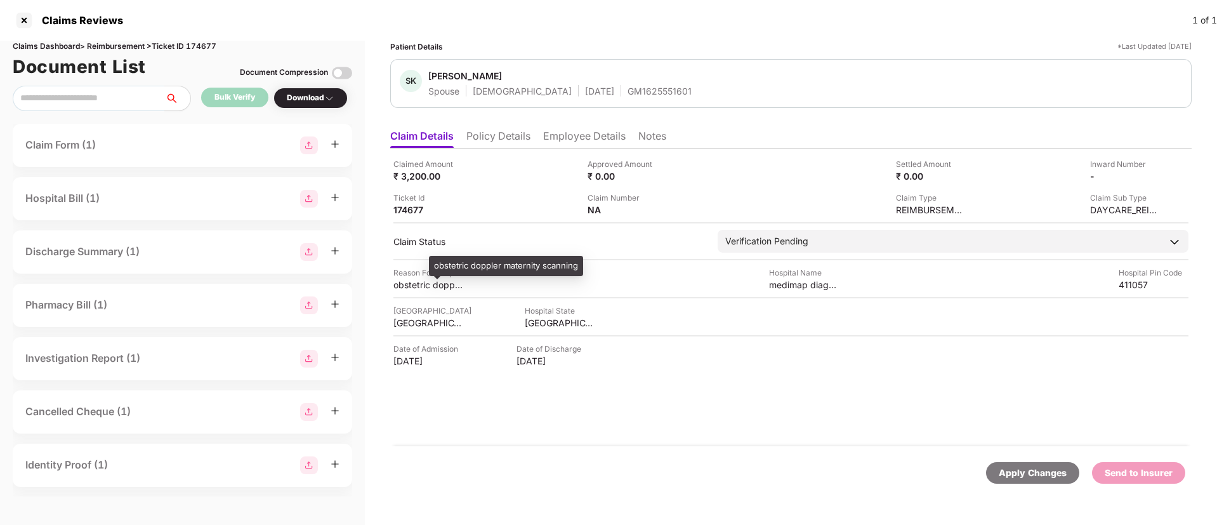
click at [485, 263] on div "obstetric doppler maternity scanning" at bounding box center [506, 266] width 154 height 20
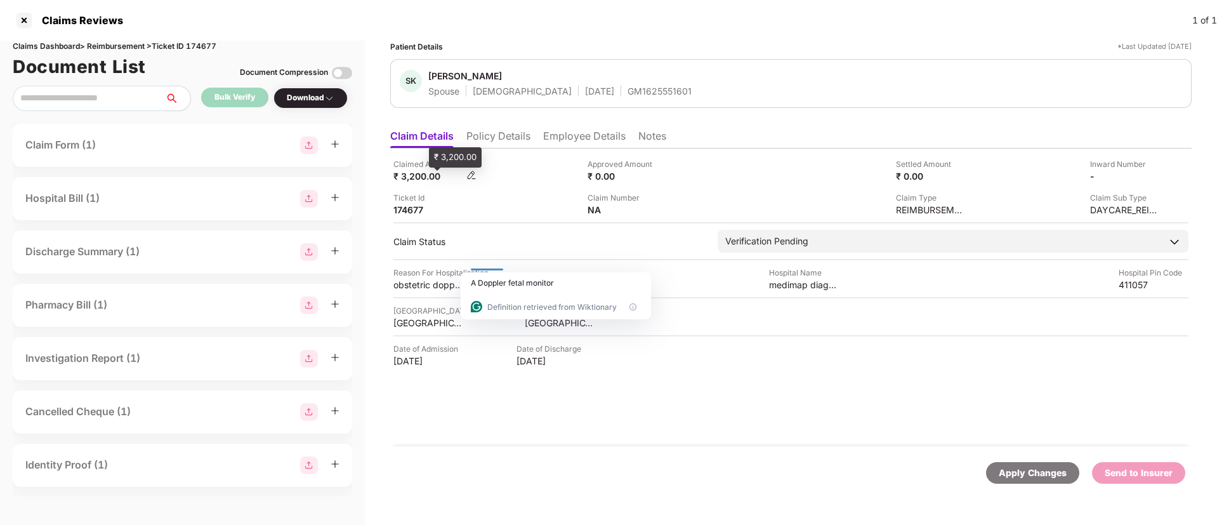
click at [398, 172] on div "₹ 3,200.00" at bounding box center [428, 176] width 70 height 12
click at [421, 173] on div "₹ 3,200.00" at bounding box center [428, 176] width 70 height 12
click at [660, 392] on div "Claimed Amount ₹ 3,200.00 Approved Amount ₹ 0.00 Settled Amount ₹ 0.00 Inward N…" at bounding box center [790, 297] width 801 height 298
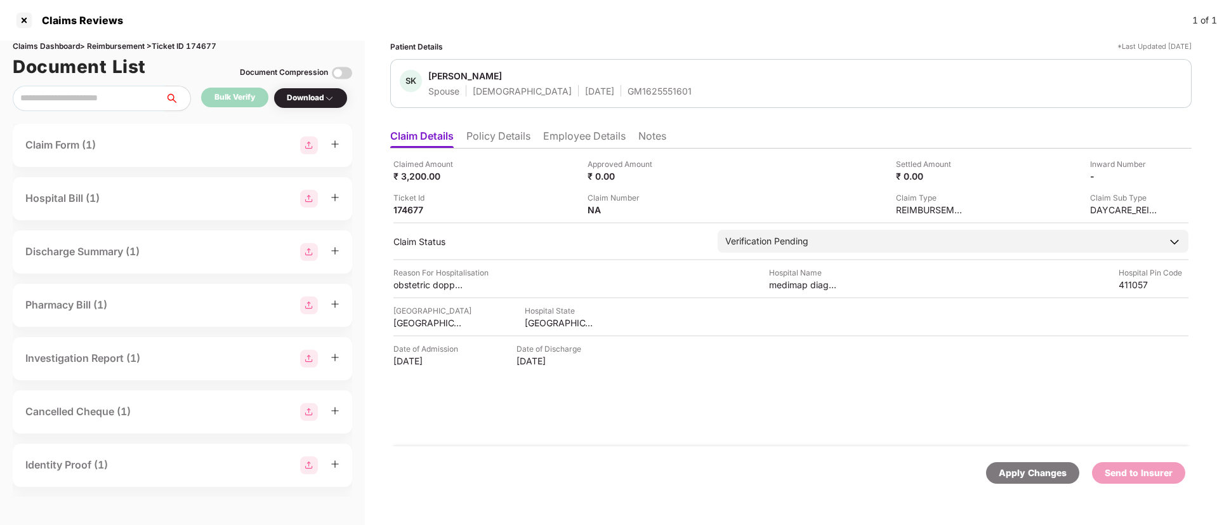
click at [339, 100] on div "Download" at bounding box center [310, 98] width 74 height 21
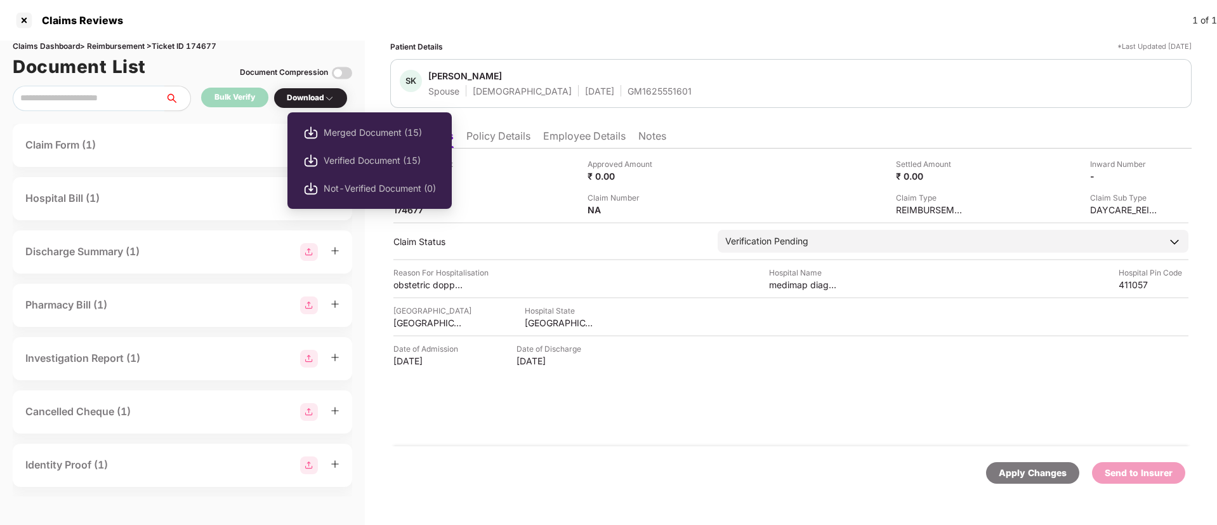
click at [313, 98] on div "Download" at bounding box center [311, 98] width 48 height 12
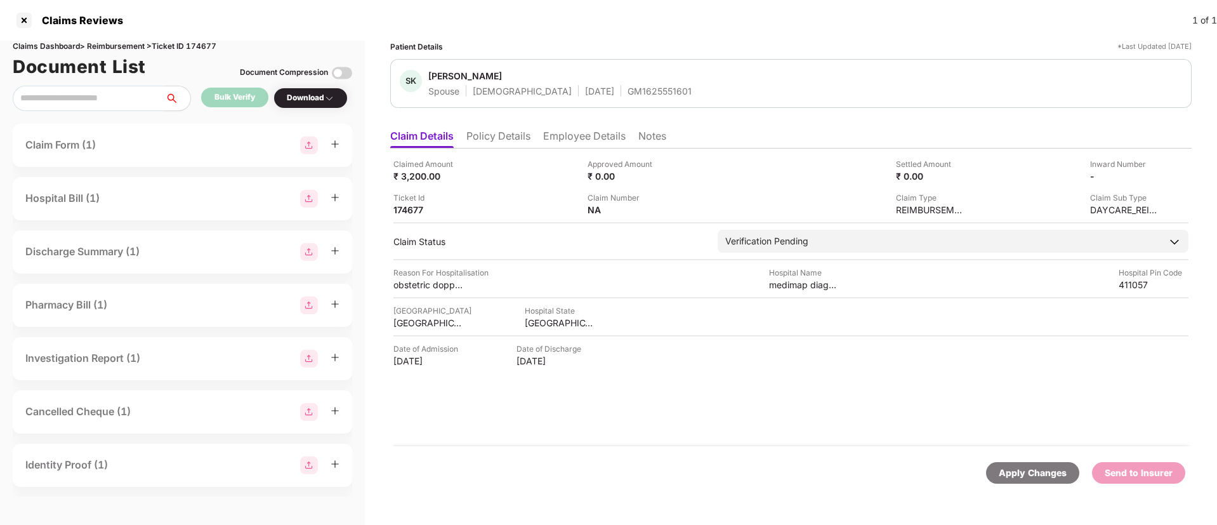
click at [316, 92] on div "Download" at bounding box center [311, 98] width 48 height 12
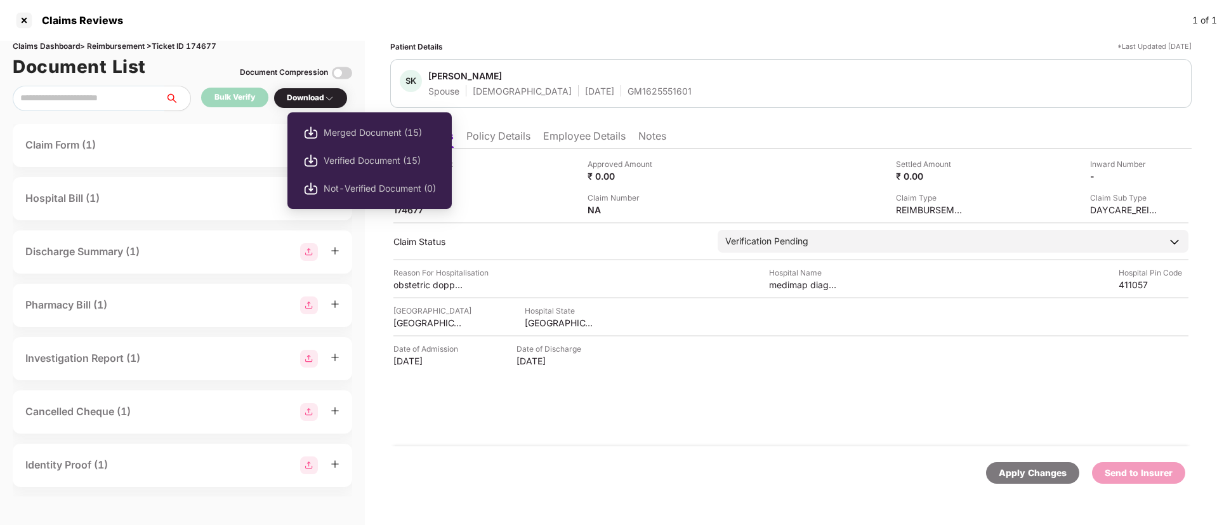
click at [316, 101] on div "Download" at bounding box center [311, 98] width 48 height 12
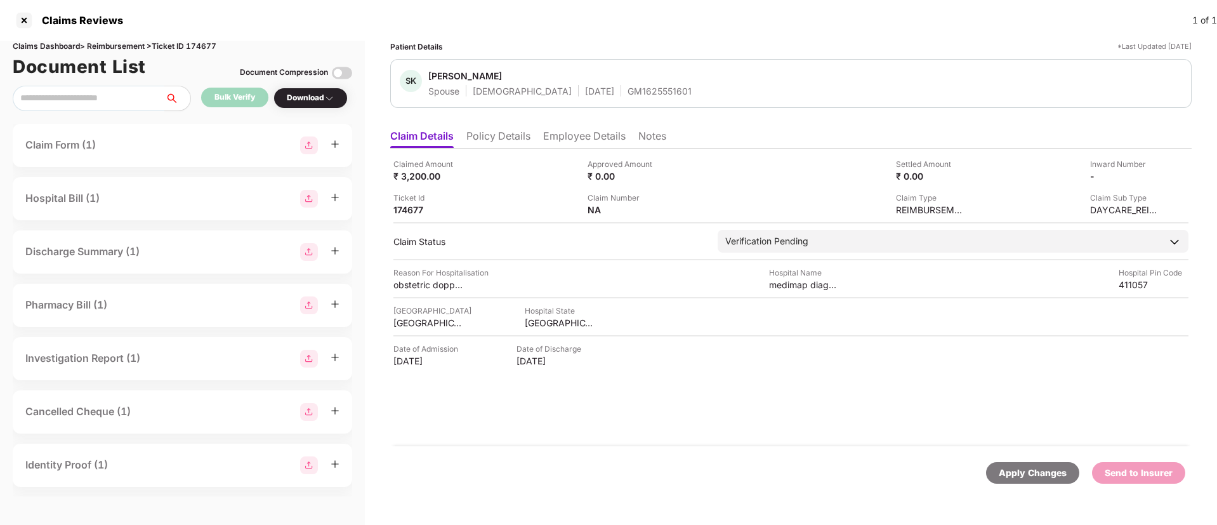
click at [316, 101] on div "Download" at bounding box center [311, 98] width 48 height 12
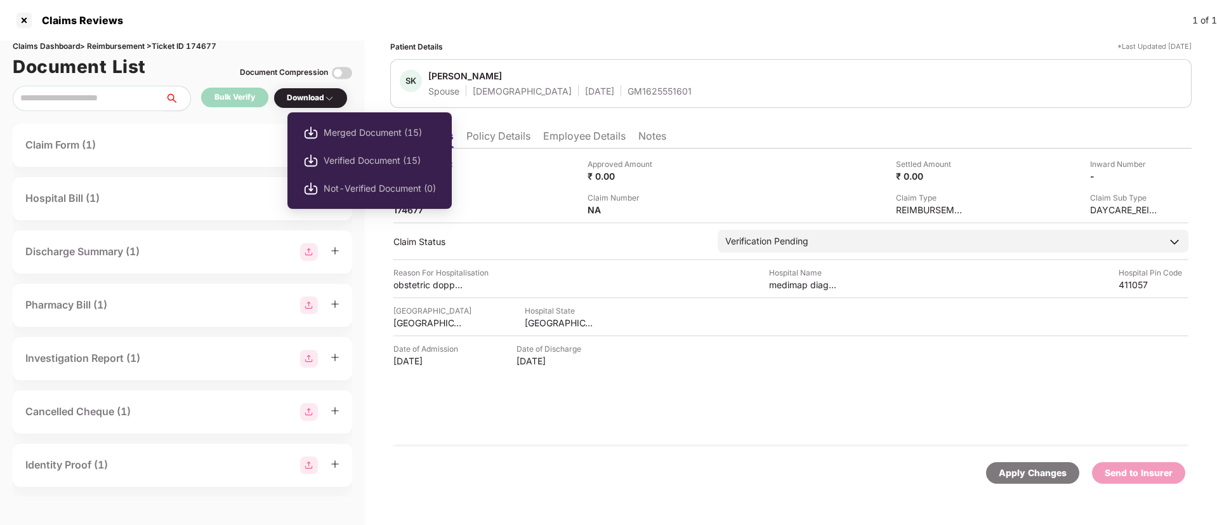
click at [316, 101] on div "Download" at bounding box center [311, 98] width 48 height 12
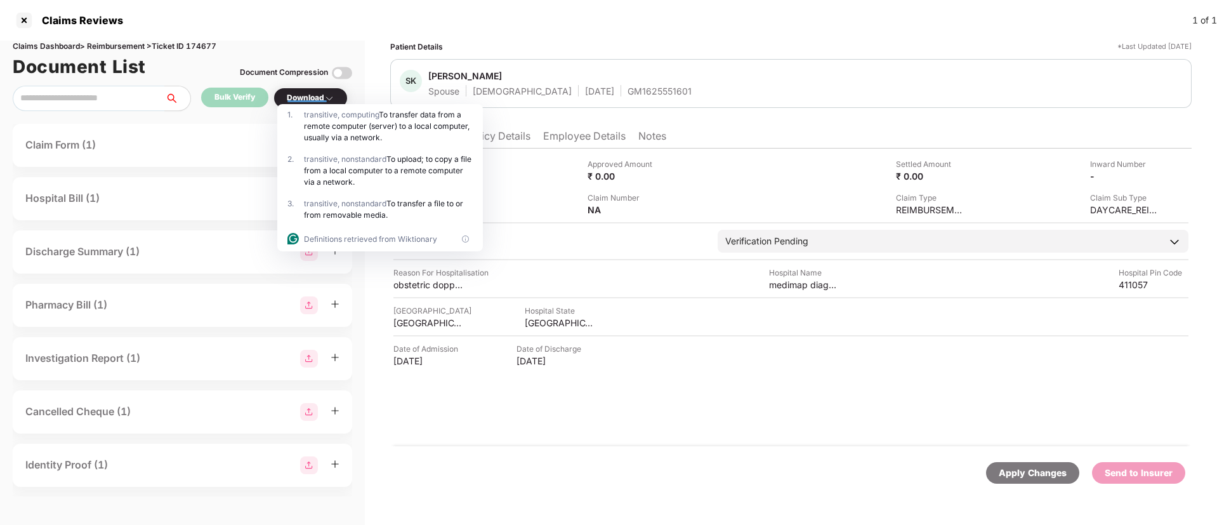
click at [310, 104] on div "1 . transitive, computing To transfer data from a remote computer (server) to a…" at bounding box center [380, 126] width 206 height 44
click at [334, 96] on img at bounding box center [329, 98] width 10 height 10
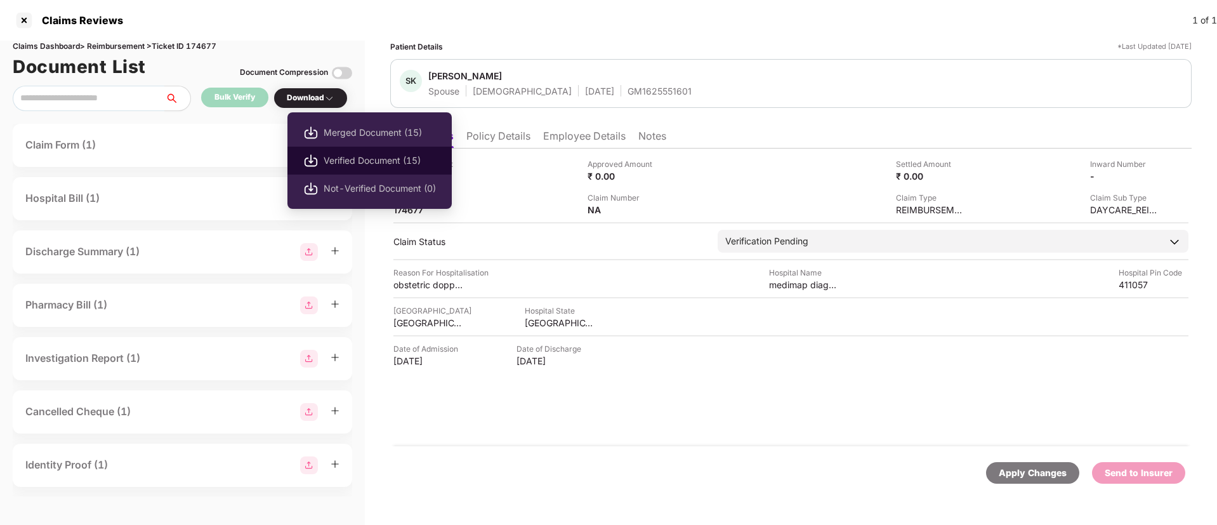
click at [330, 152] on li "Verified Document (15)" at bounding box center [369, 161] width 164 height 28
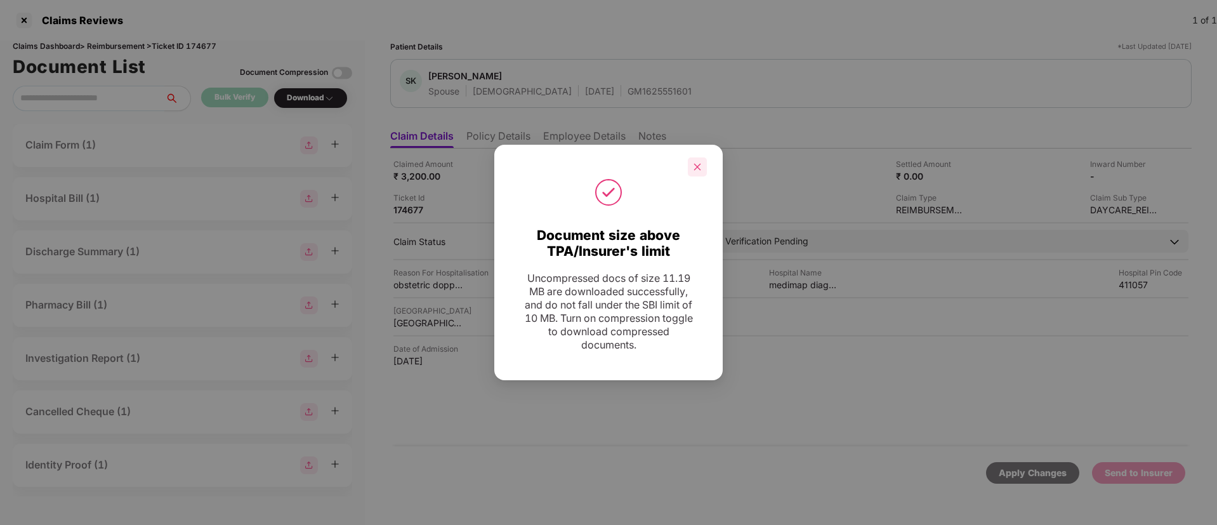
click at [697, 165] on icon "close" at bounding box center [697, 166] width 9 height 9
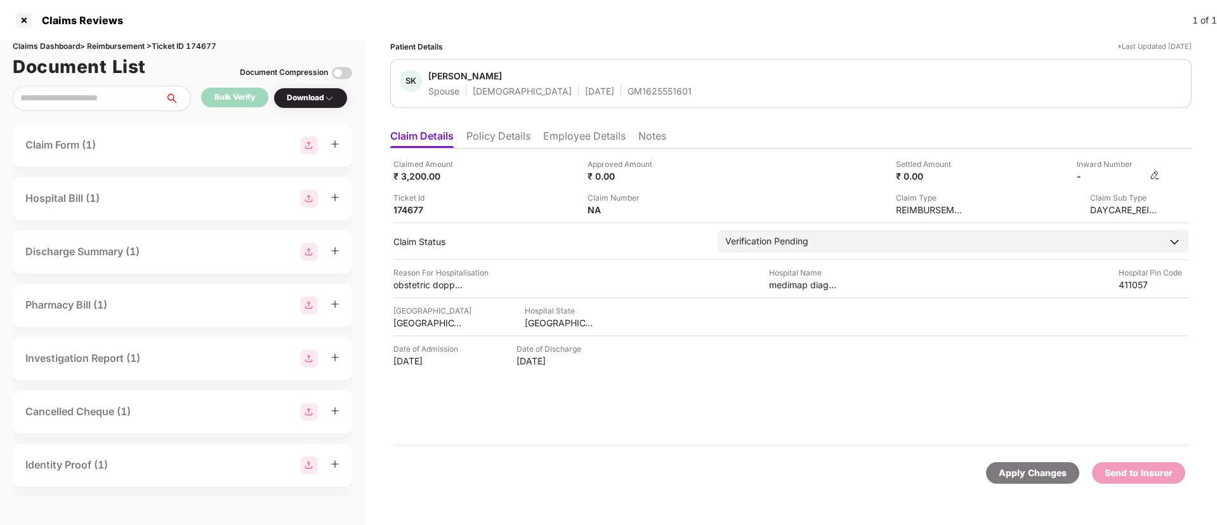
click at [1154, 174] on img at bounding box center [1155, 175] width 10 height 10
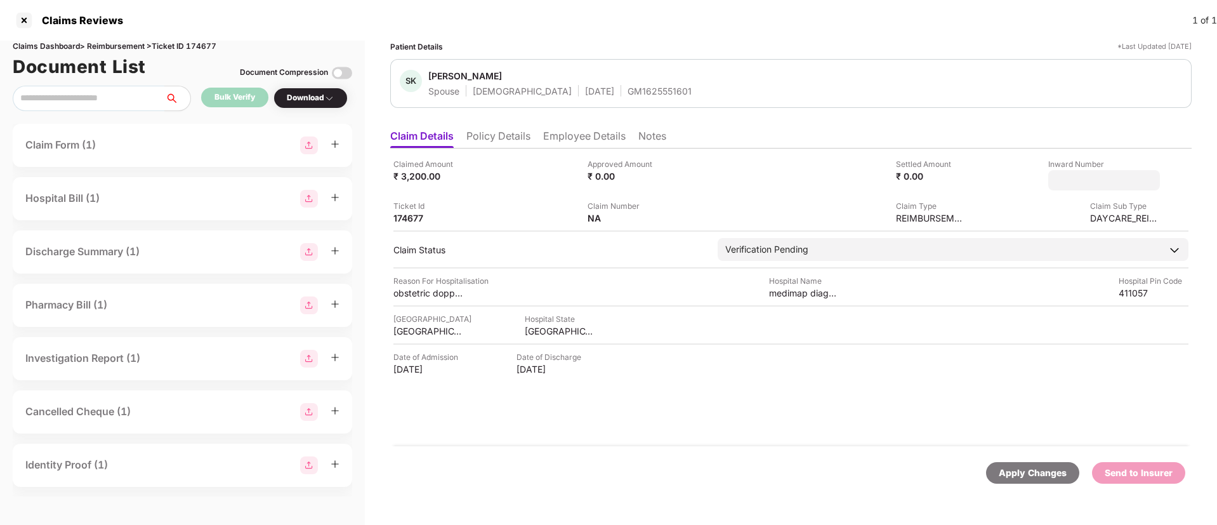
type input "**********"
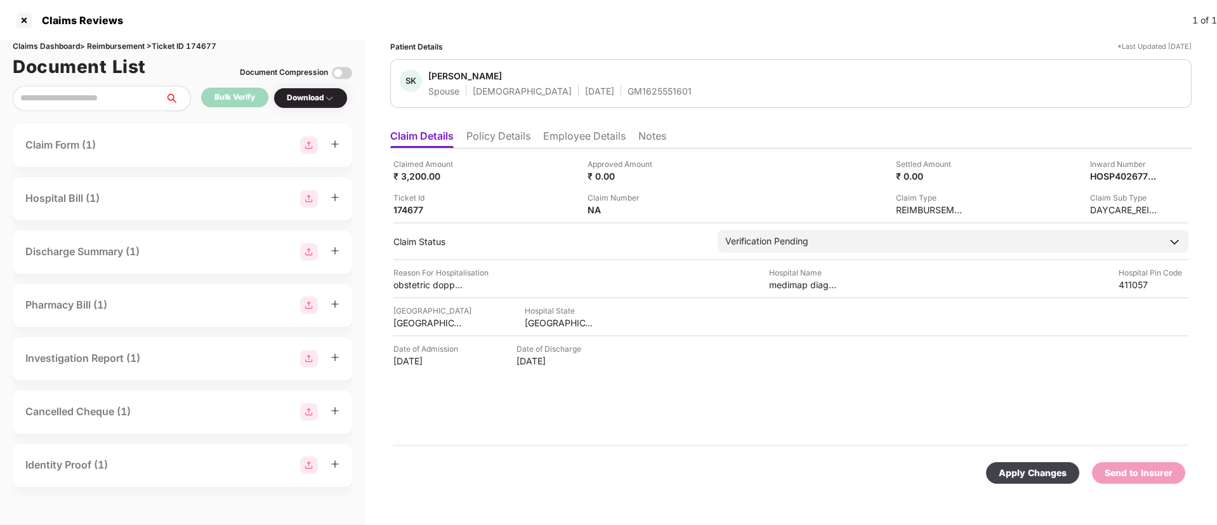
click at [1026, 470] on div "Apply Changes" at bounding box center [1033, 473] width 68 height 14
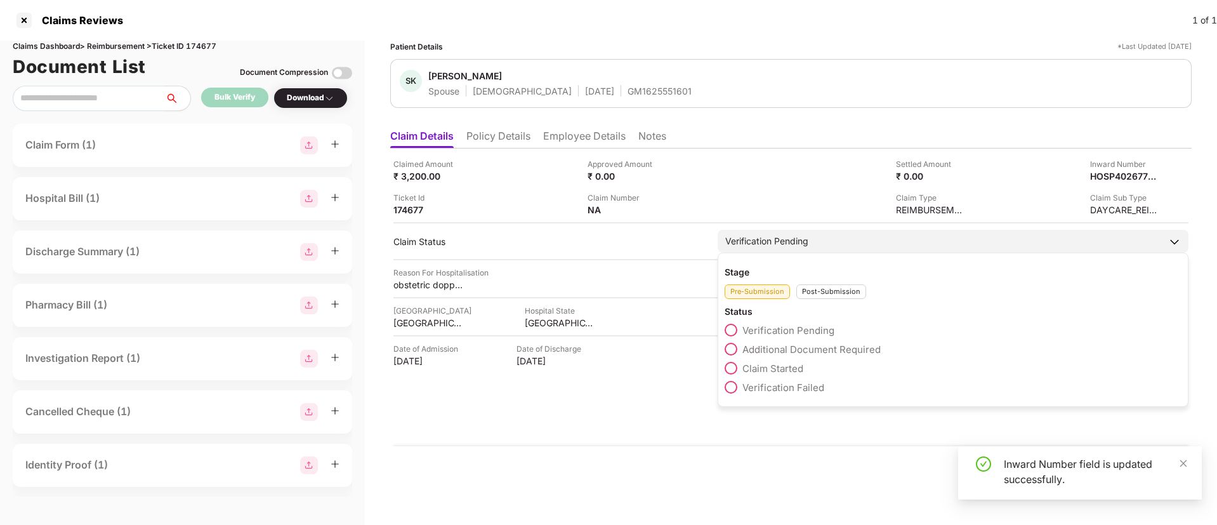
click at [780, 236] on div "Verification Pending" at bounding box center [766, 241] width 83 height 14
click at [817, 292] on div "Post-Submission" at bounding box center [831, 291] width 70 height 15
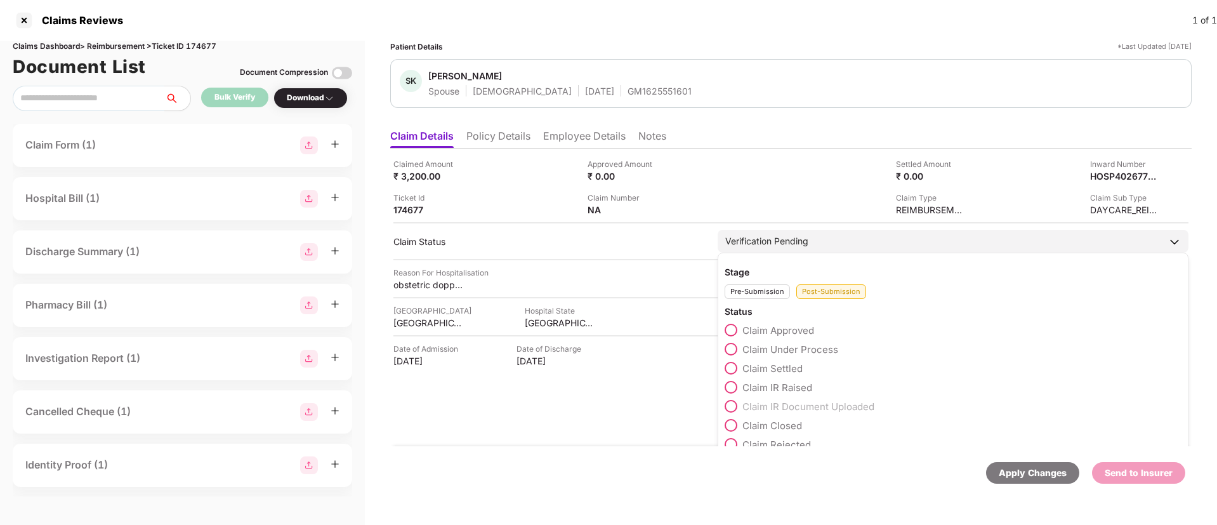
click at [766, 346] on span "Claim Under Process" at bounding box center [790, 349] width 96 height 12
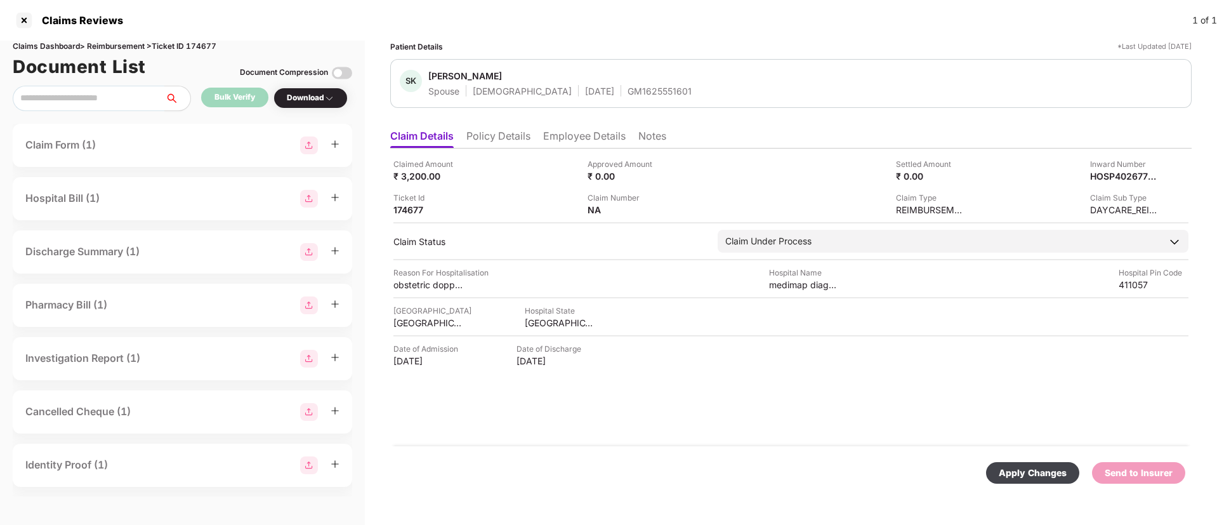
click at [1027, 468] on div "Apply Changes" at bounding box center [1033, 473] width 68 height 14
click at [565, 140] on li "Employee Details" at bounding box center [584, 138] width 82 height 18
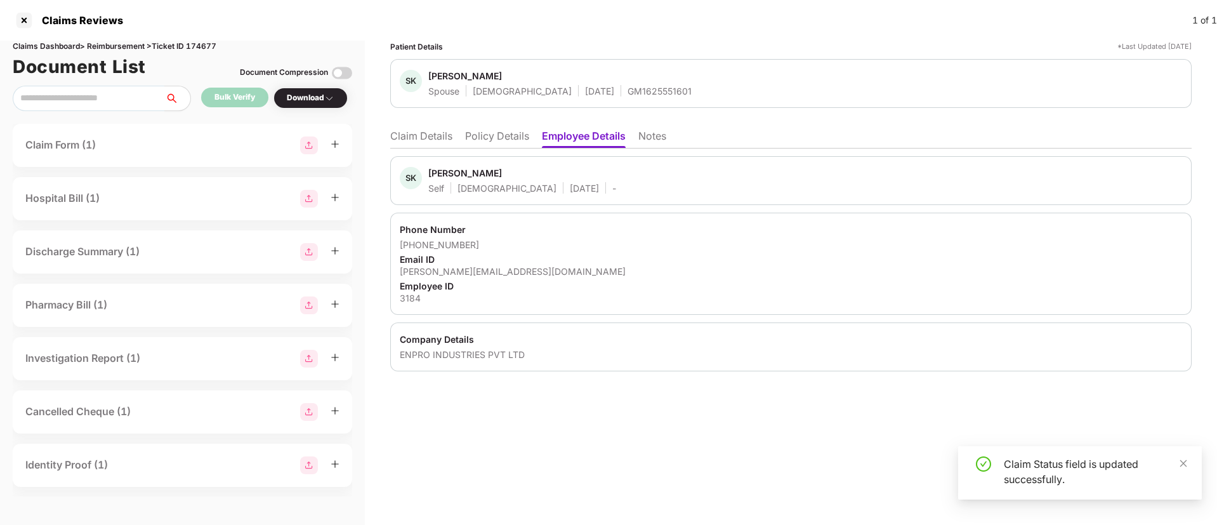
click at [433, 270] on div "shahnavaz.karadigudda@enproindia.com" at bounding box center [791, 271] width 782 height 12
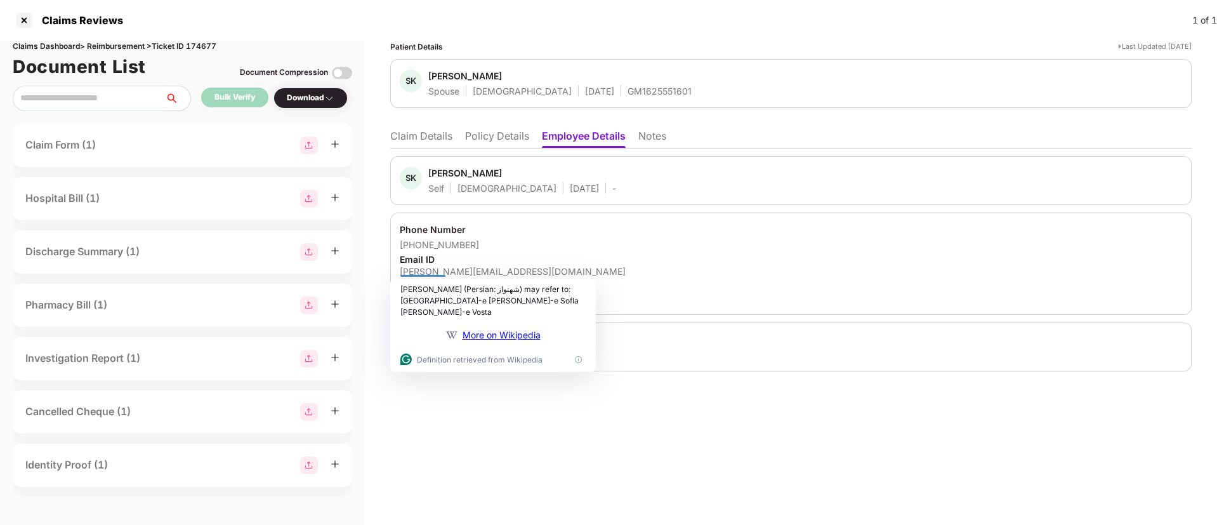
click at [524, 209] on div "SK Shahnavaz Karadigudda Self Male 27 Dec 1982 - Phone Number +919529981183 Ema…" at bounding box center [790, 263] width 801 height 215
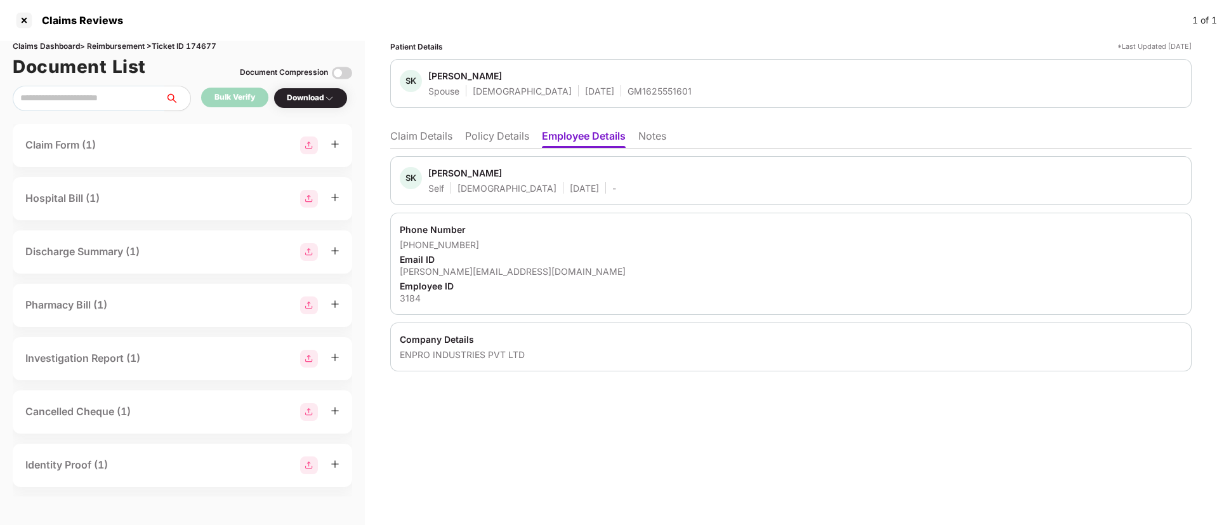
click at [413, 299] on div "3184" at bounding box center [791, 298] width 782 height 12
click at [411, 289] on div "Employee ID" at bounding box center [791, 286] width 782 height 12
drag, startPoint x: 411, startPoint y: 290, endPoint x: 401, endPoint y: 299, distance: 13.0
click at [401, 299] on html "Claims Reviews 1 of 1 Claims Dashboard > Reimbursement > Ticket ID 174677 Docum…" at bounding box center [608, 262] width 1217 height 525
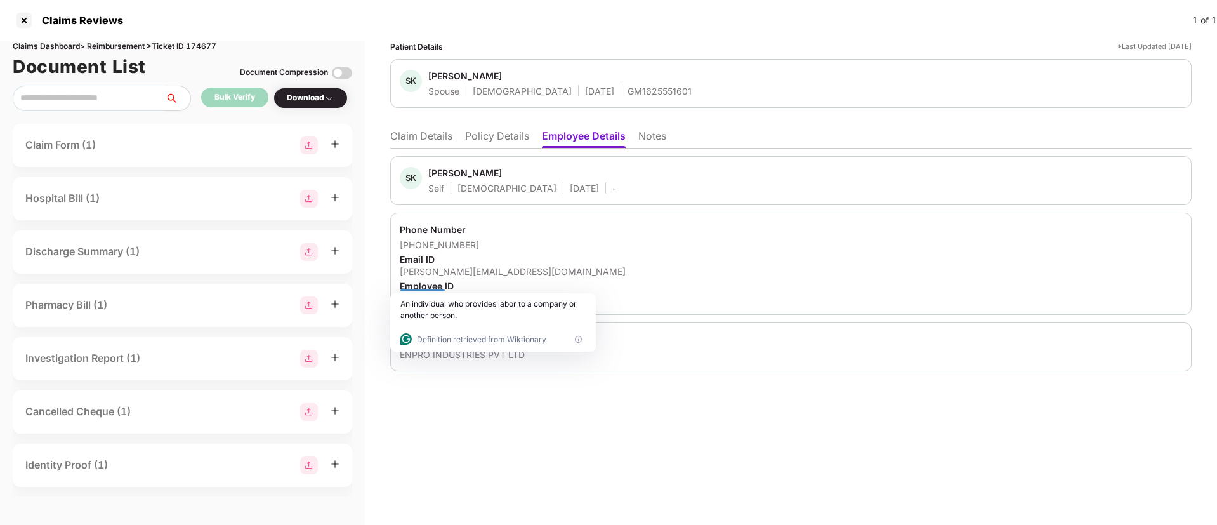
click at [401, 299] on div "An individual who provides labor to a company or another person." at bounding box center [492, 309] width 185 height 23
click at [480, 133] on li "Policy Details" at bounding box center [497, 138] width 64 height 18
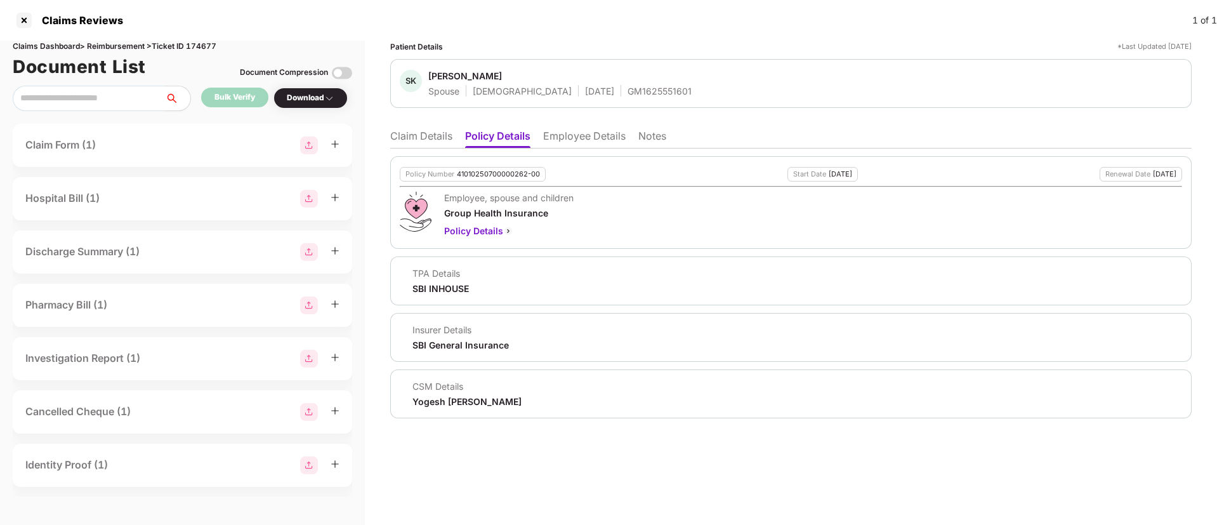
click at [577, 140] on li "Employee Details" at bounding box center [584, 138] width 82 height 18
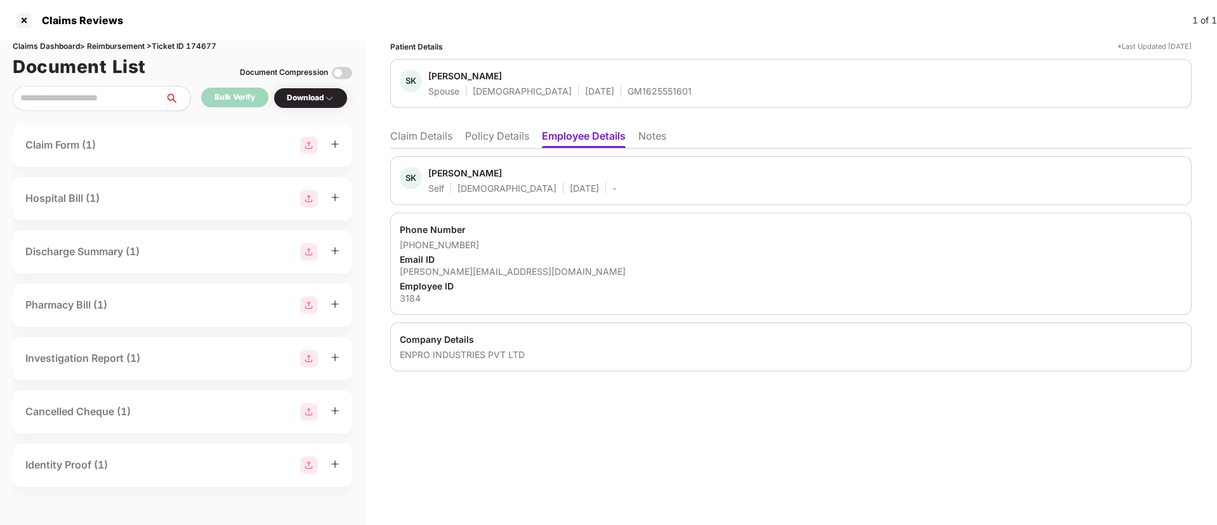
click at [400, 300] on div "3184" at bounding box center [791, 298] width 782 height 12
click at [417, 137] on li "Claim Details" at bounding box center [421, 138] width 62 height 18
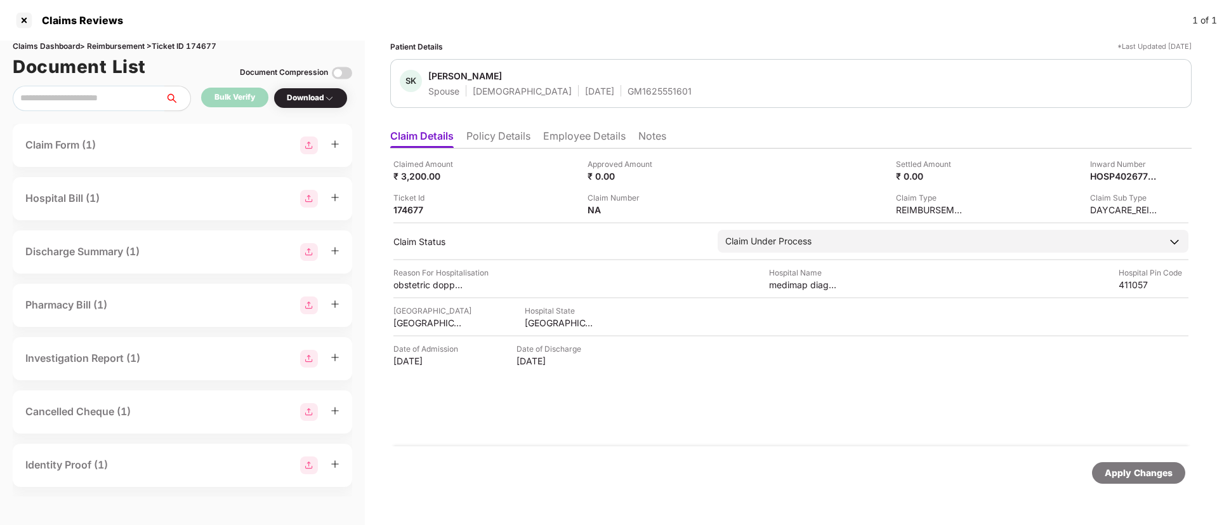
click at [596, 84] on span "Sumaiya Karadigudda" at bounding box center [559, 77] width 263 height 15
click at [628, 90] on div "GM1625551601" at bounding box center [660, 91] width 64 height 12
click at [483, 143] on li "Policy Details" at bounding box center [498, 138] width 64 height 18
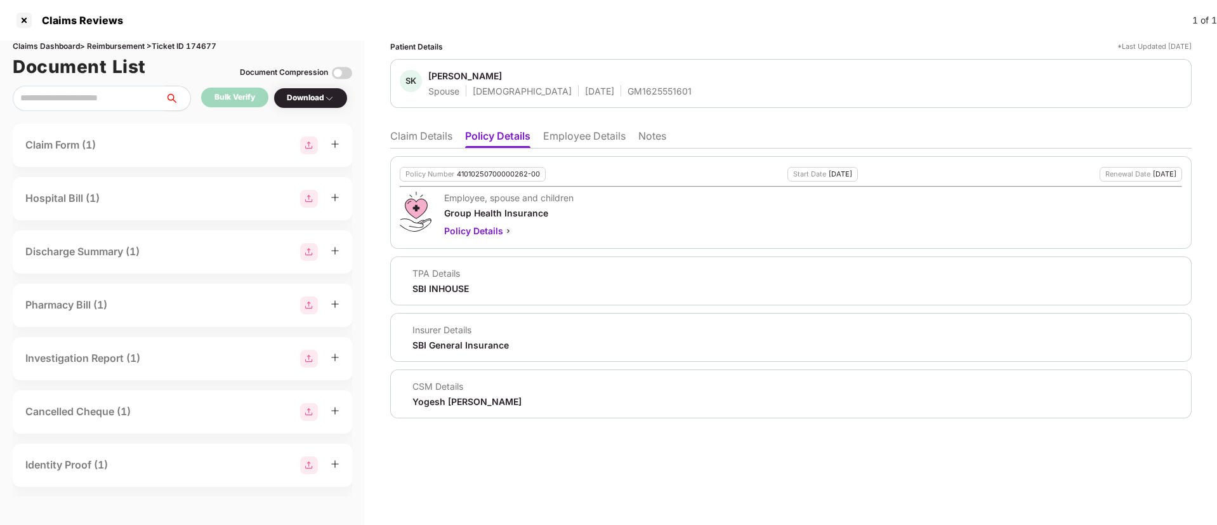
click at [428, 135] on li "Claim Details" at bounding box center [421, 138] width 62 height 18
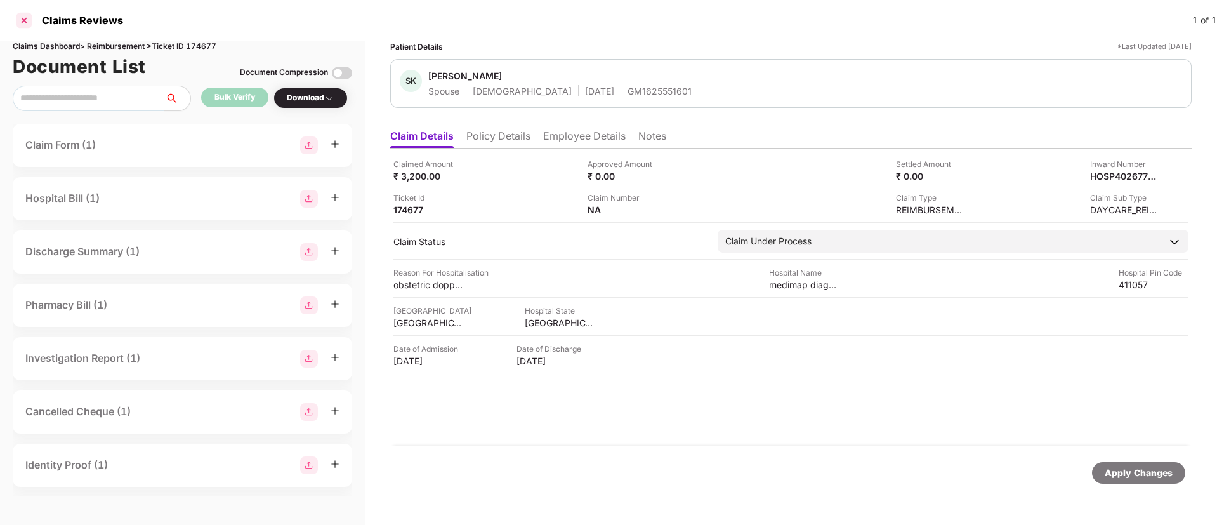
click at [19, 16] on div at bounding box center [24, 20] width 20 height 20
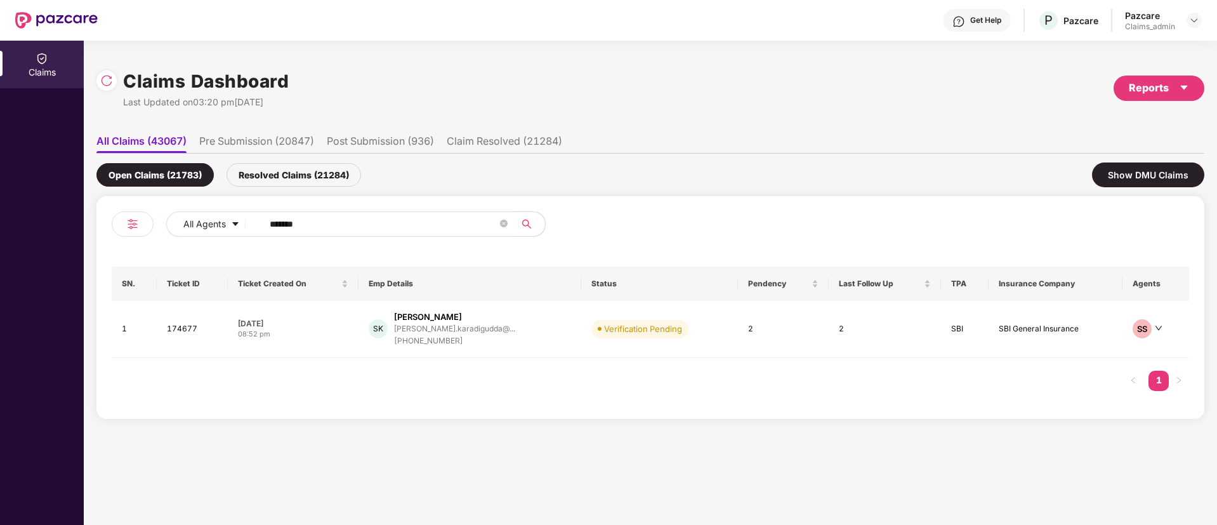
click at [296, 220] on input "******" at bounding box center [384, 223] width 228 height 19
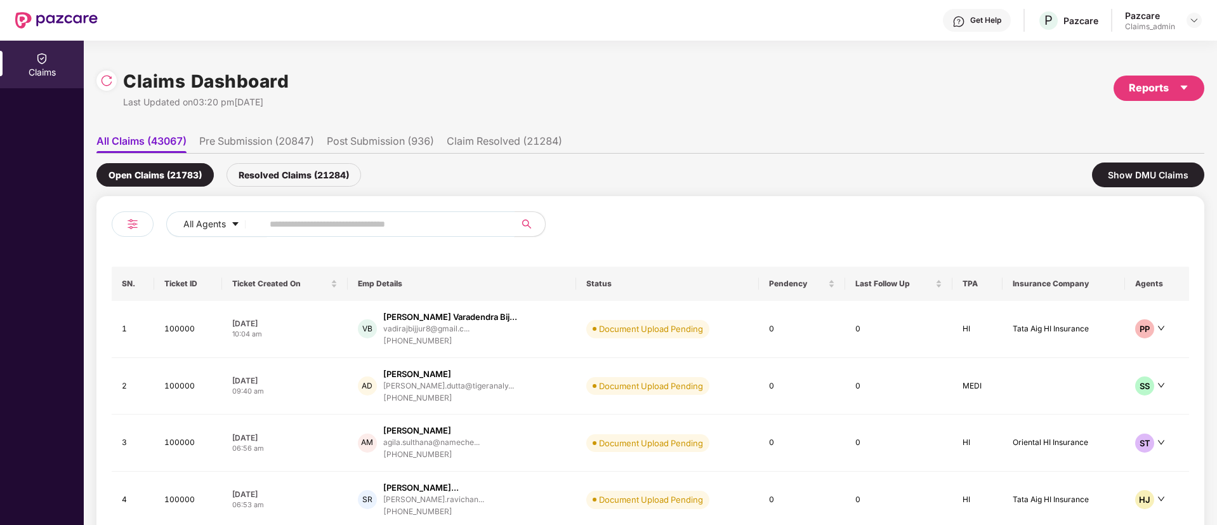
paste input "******"
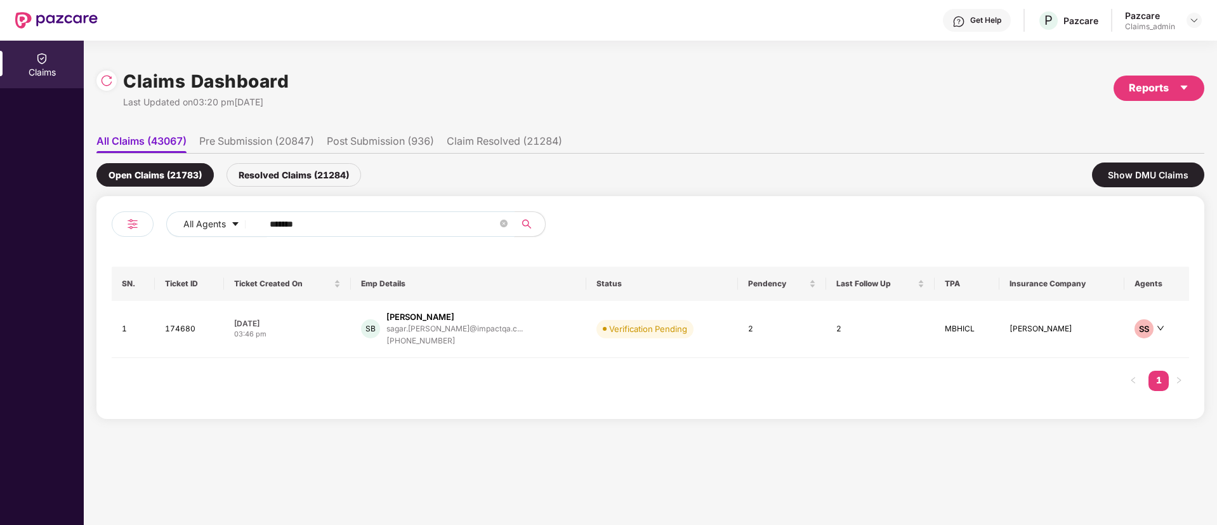
type input "******"
click at [317, 329] on div "03:46 pm" at bounding box center [287, 334] width 107 height 11
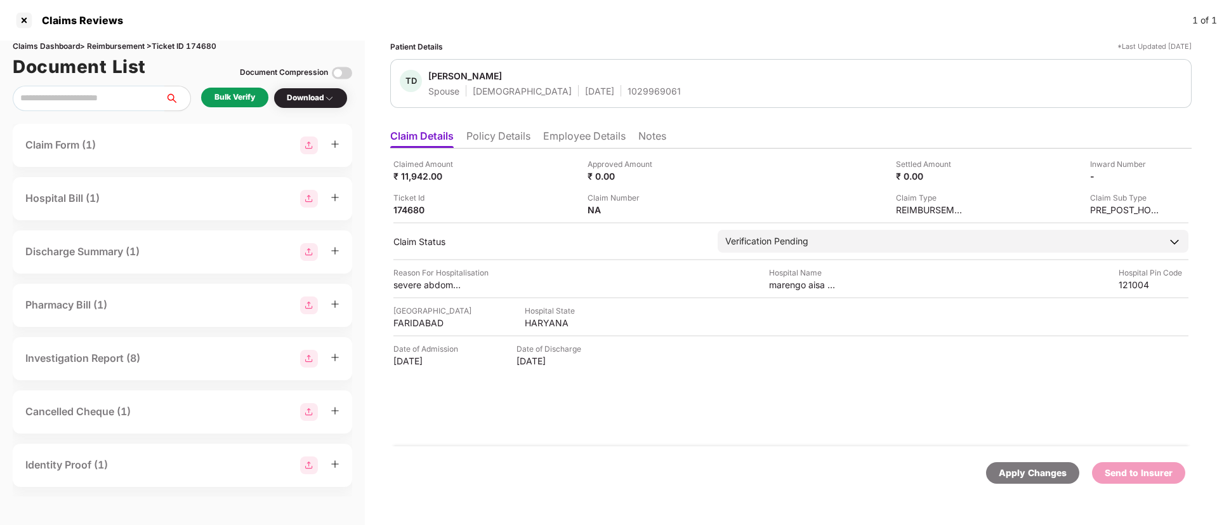
click at [251, 102] on div "Bulk Verify" at bounding box center [234, 97] width 41 height 12
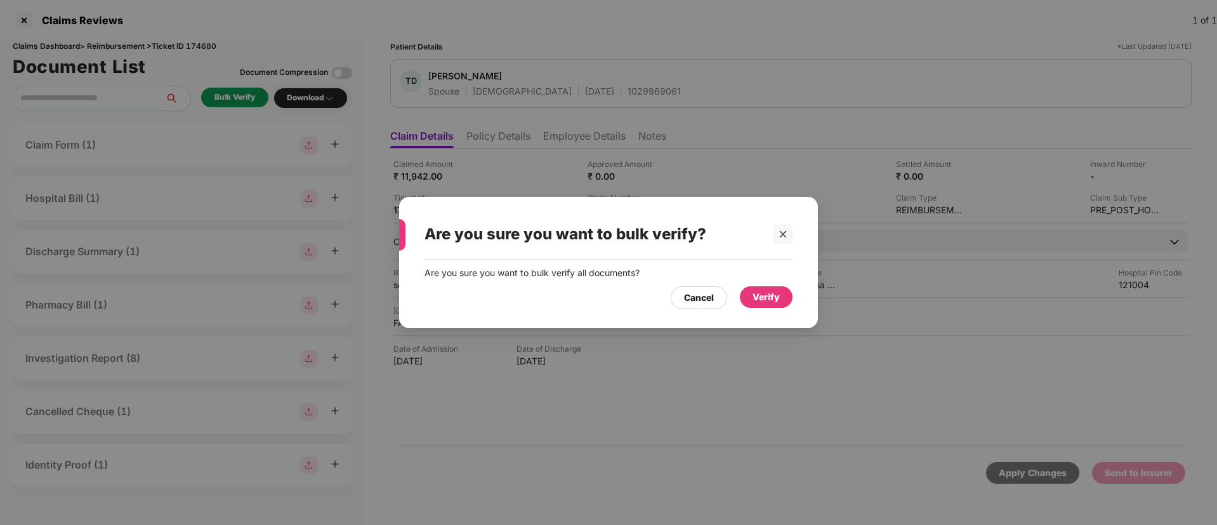
click at [766, 304] on div "Verify" at bounding box center [766, 297] width 53 height 22
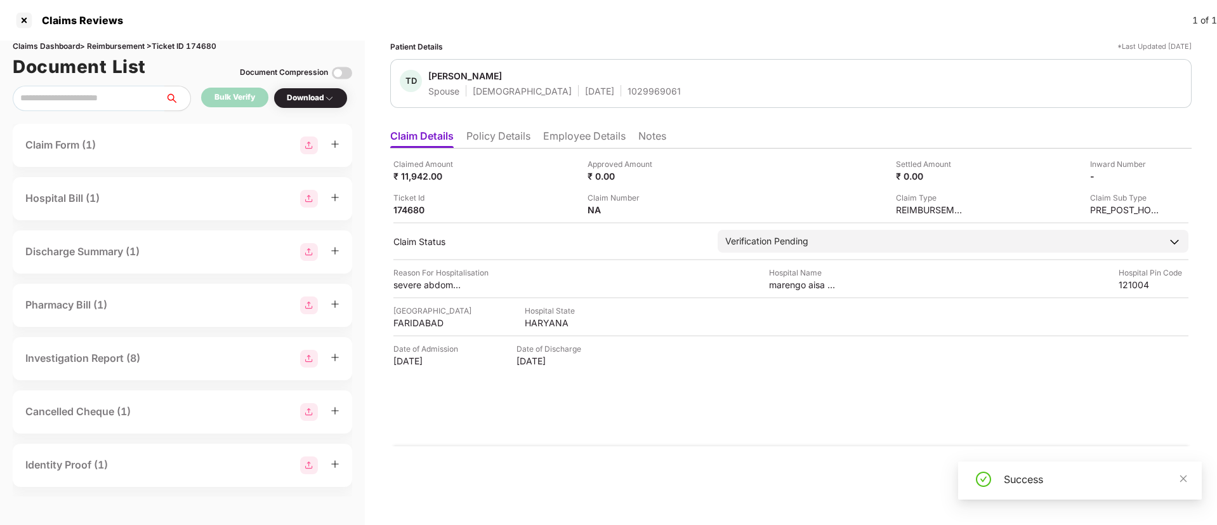
click at [588, 132] on li "Employee Details" at bounding box center [584, 138] width 82 height 18
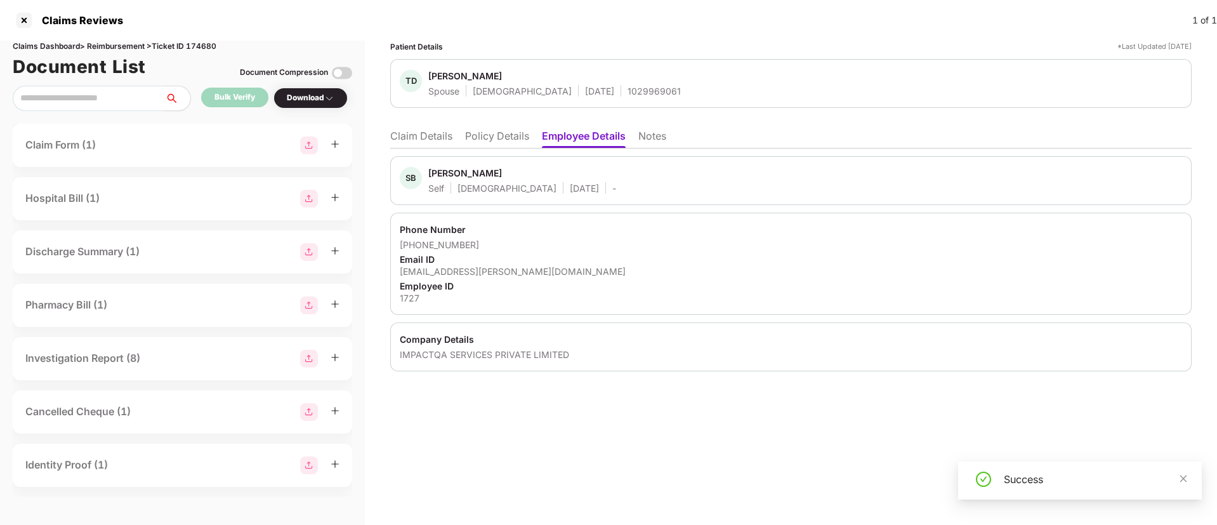
click at [497, 147] on li "Policy Details" at bounding box center [497, 138] width 64 height 18
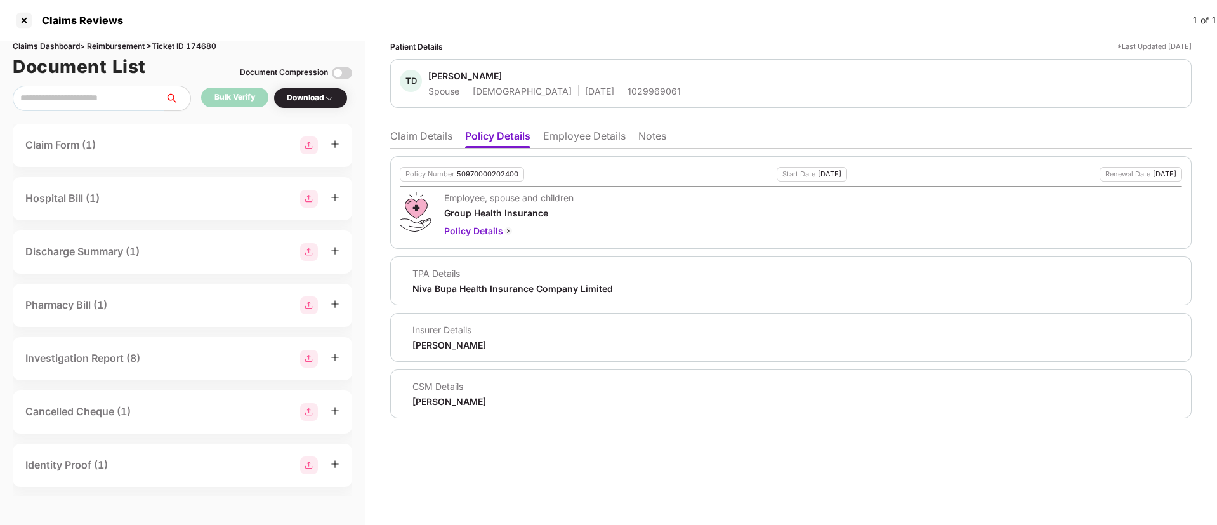
click at [410, 136] on li "Claim Details" at bounding box center [421, 138] width 62 height 18
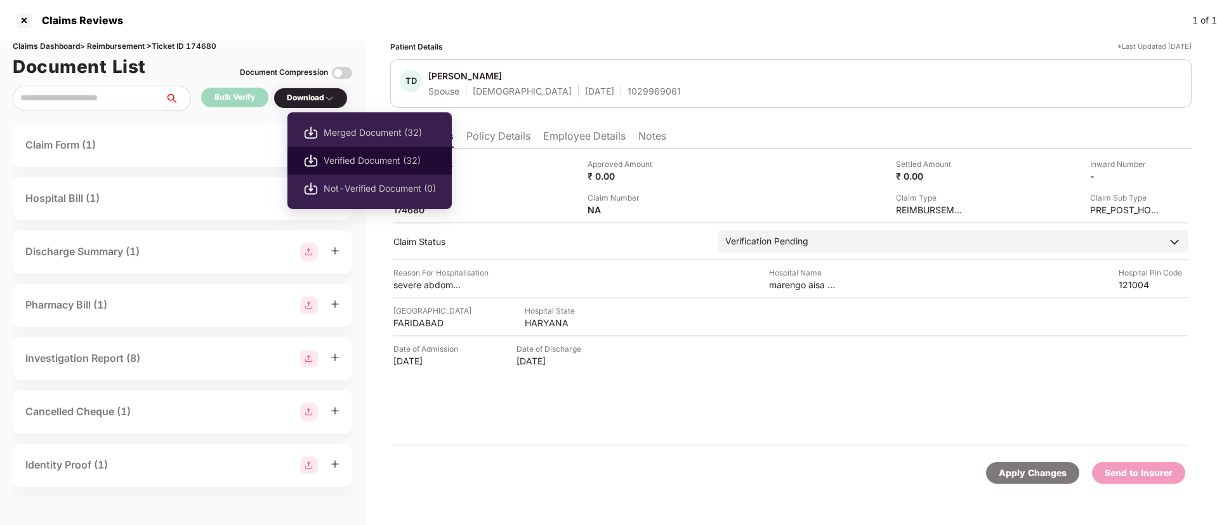
click at [350, 155] on span "Verified Document (32)" at bounding box center [380, 161] width 112 height 14
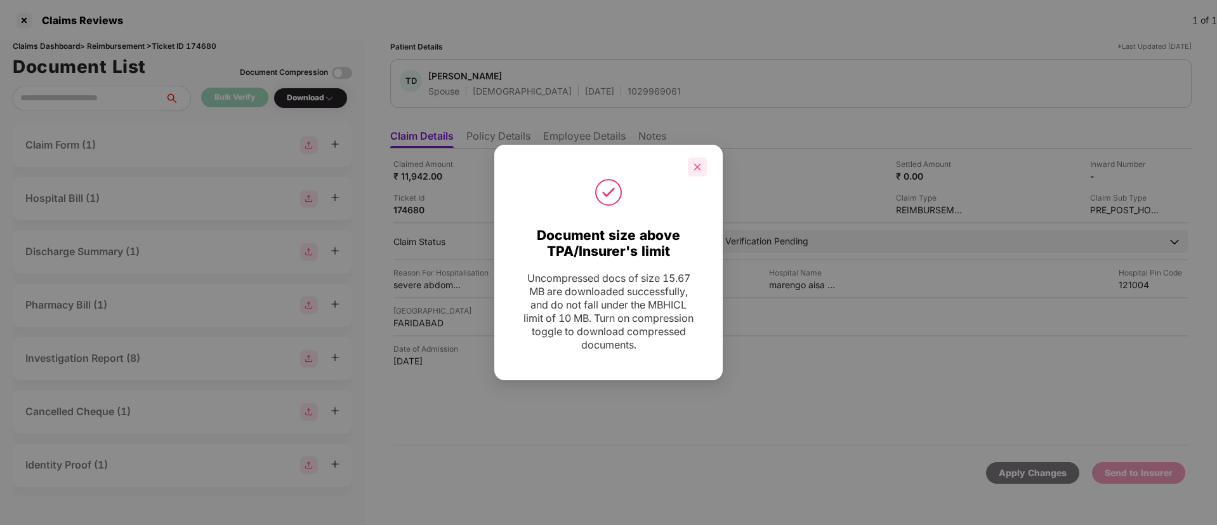
click at [700, 170] on icon "close" at bounding box center [697, 166] width 9 height 9
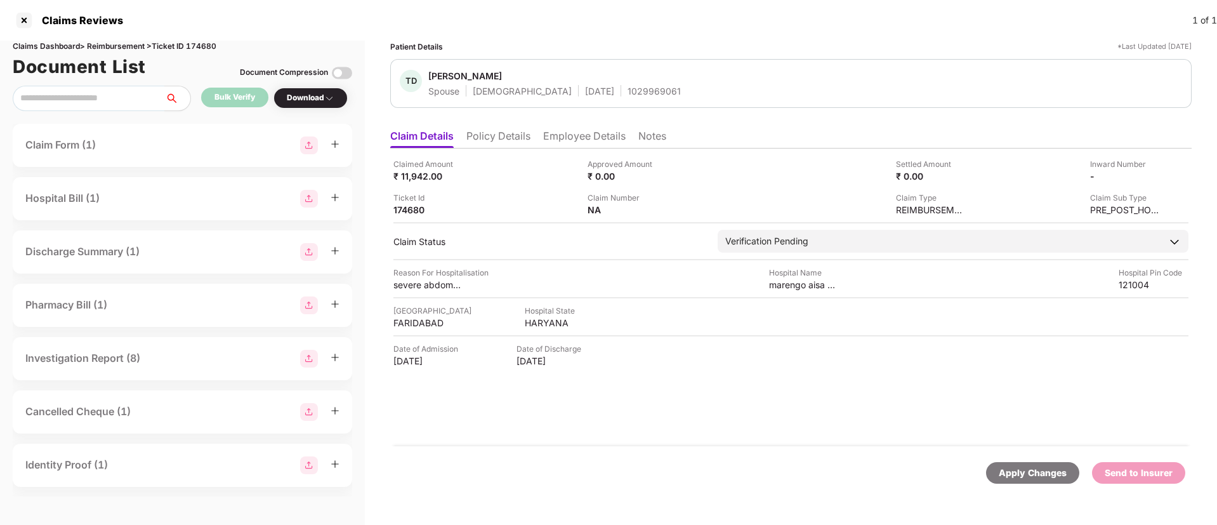
click at [509, 140] on li "Policy Details" at bounding box center [498, 138] width 64 height 18
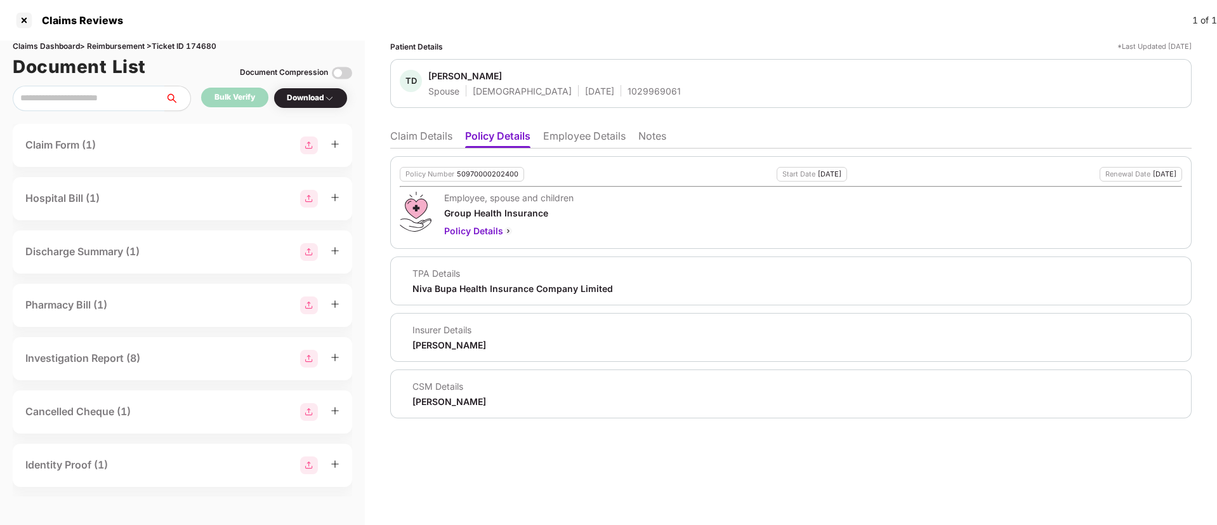
click at [579, 133] on li "Employee Details" at bounding box center [584, 138] width 82 height 18
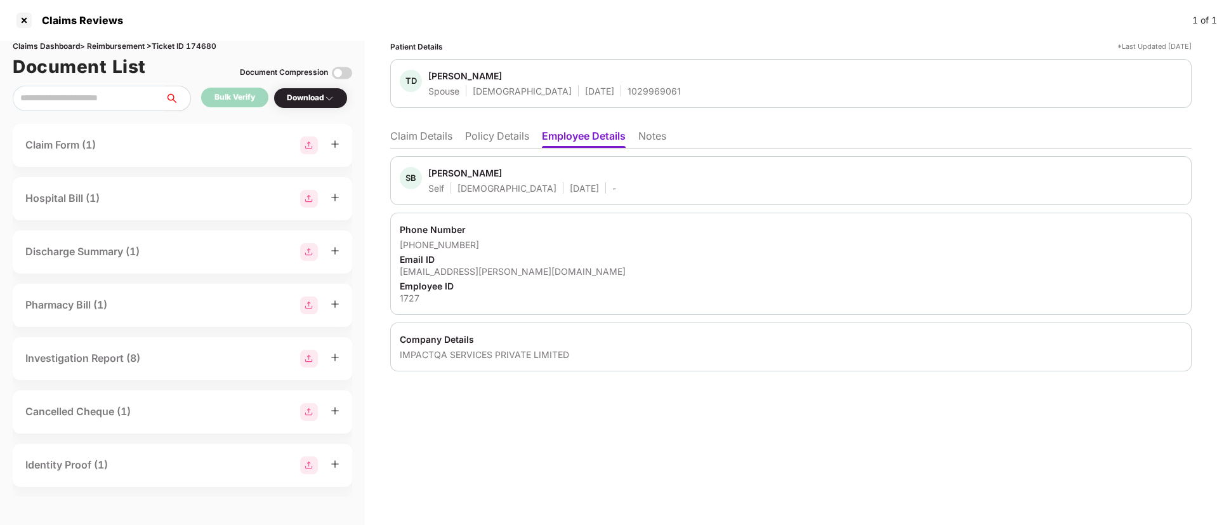
click at [445, 273] on div "sagar.bisla@impactqa.com" at bounding box center [791, 271] width 782 height 12
click at [511, 133] on li "Policy Details" at bounding box center [497, 138] width 64 height 18
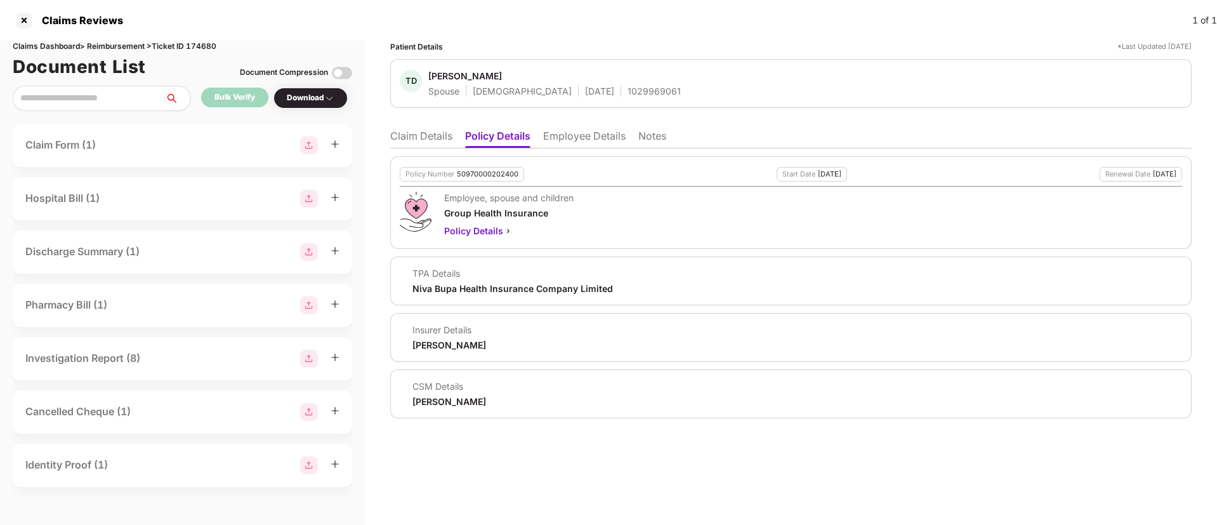
click at [613, 84] on span "Tanu Dhankar" at bounding box center [554, 77] width 253 height 15
click at [628, 88] on div "1029969061" at bounding box center [654, 91] width 53 height 12
click at [585, 87] on div "21 June 2002" at bounding box center [599, 91] width 29 height 12
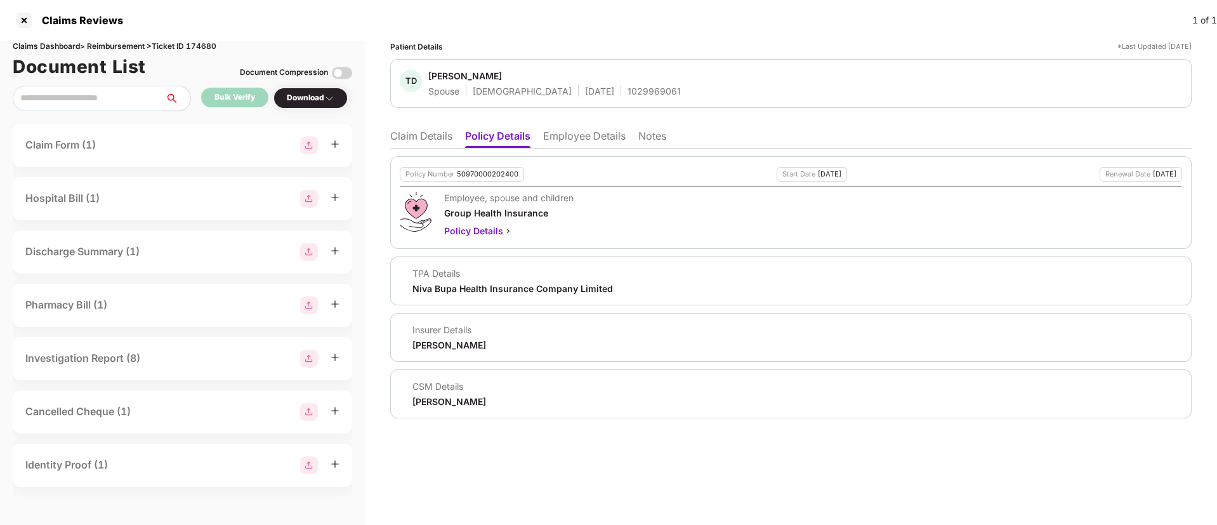
click at [585, 87] on div "21 June 2002" at bounding box center [599, 91] width 29 height 12
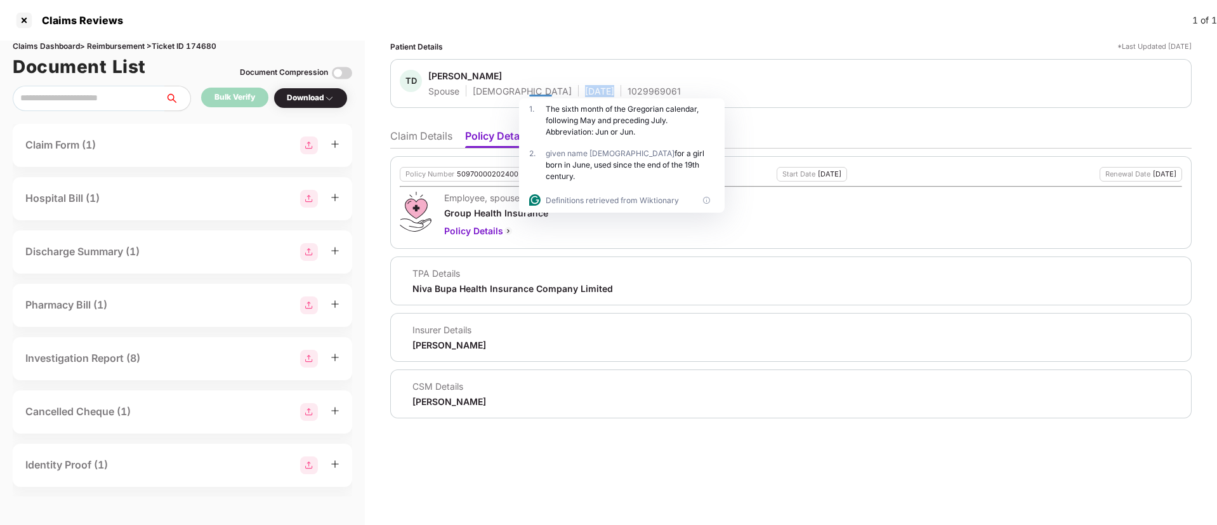
click at [585, 87] on div "21 June 2002" at bounding box center [599, 91] width 29 height 12
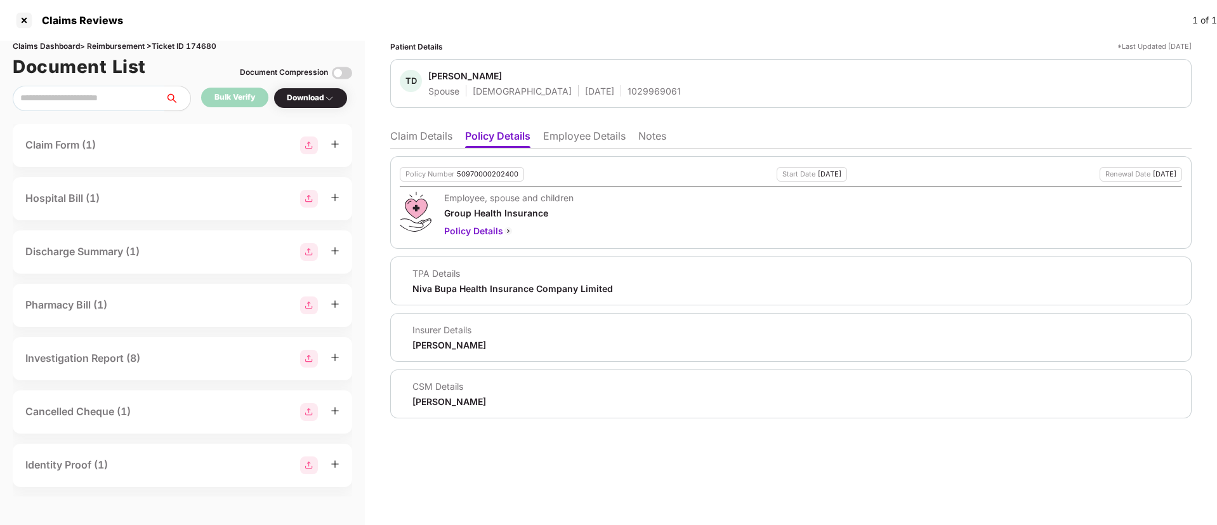
click at [433, 143] on li "Claim Details" at bounding box center [421, 138] width 62 height 18
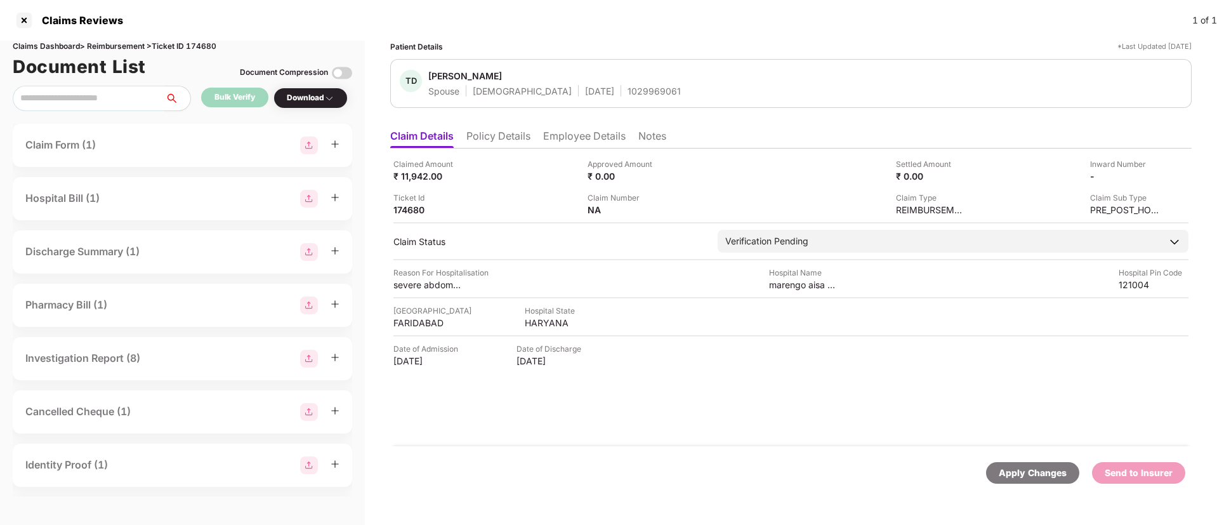
click at [452, 75] on div "Tanu Dhankar" at bounding box center [465, 76] width 74 height 12
click at [770, 52] on div "Patient Details *Last Updated 16 Sep 2025" at bounding box center [790, 47] width 801 height 12
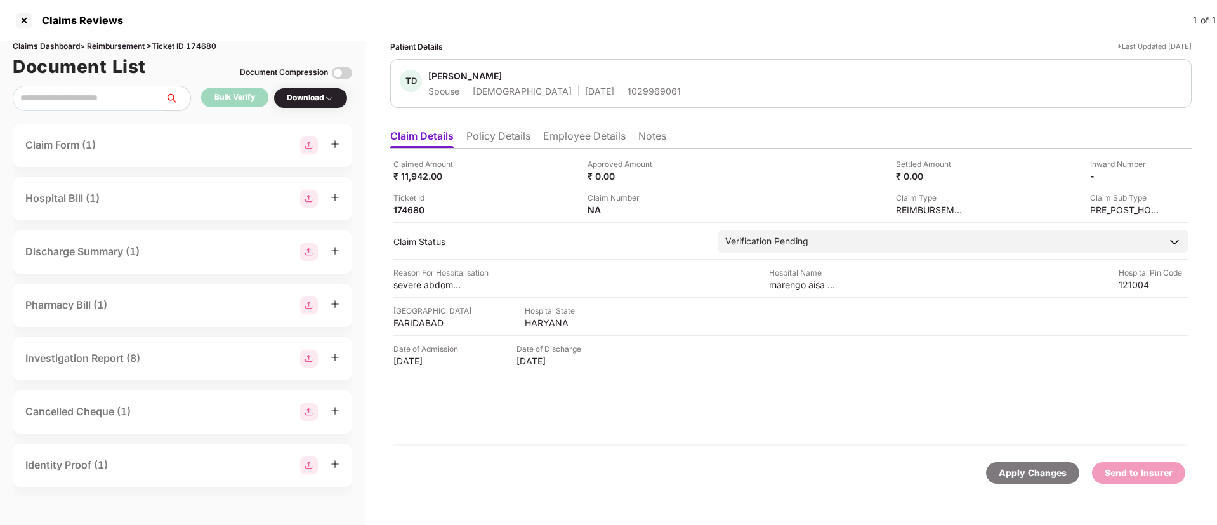
click at [566, 138] on li "Employee Details" at bounding box center [584, 138] width 82 height 18
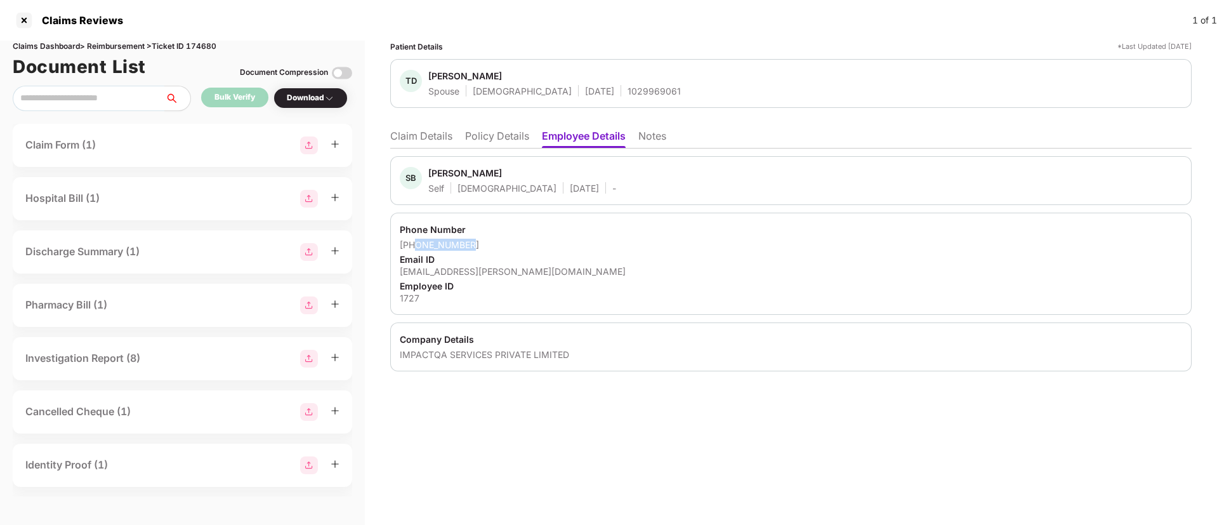
drag, startPoint x: 492, startPoint y: 241, endPoint x: 416, endPoint y: 244, distance: 76.2
click at [416, 244] on div "+918826989227" at bounding box center [791, 245] width 782 height 12
click at [441, 268] on div "sagar.bisla@impactqa.com" at bounding box center [791, 271] width 782 height 12
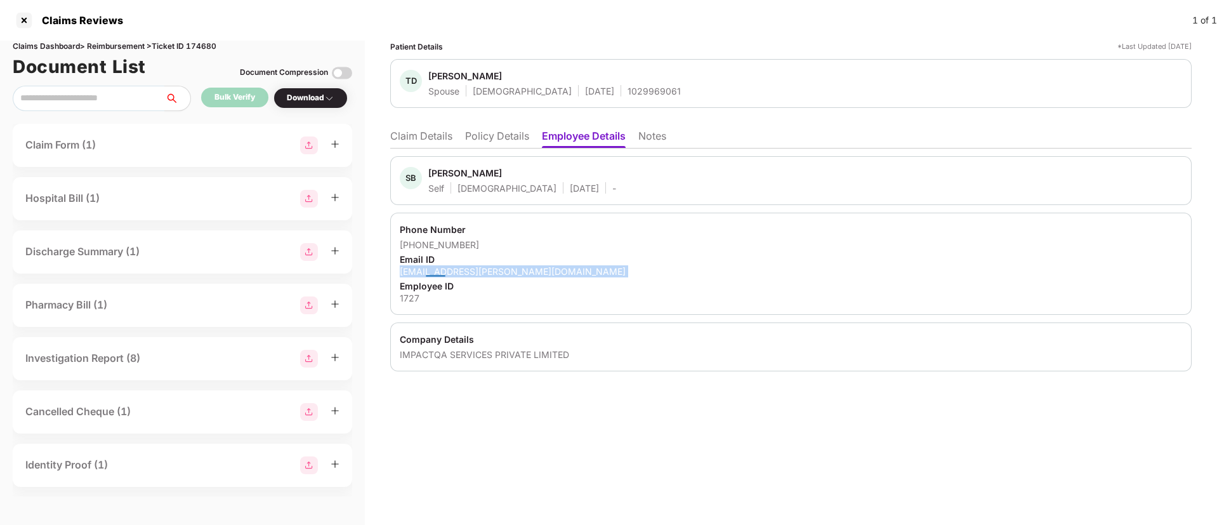
click at [441, 268] on div "sagar.bisla@impactqa.com" at bounding box center [791, 271] width 782 height 12
click at [422, 141] on li "Claim Details" at bounding box center [421, 138] width 62 height 18
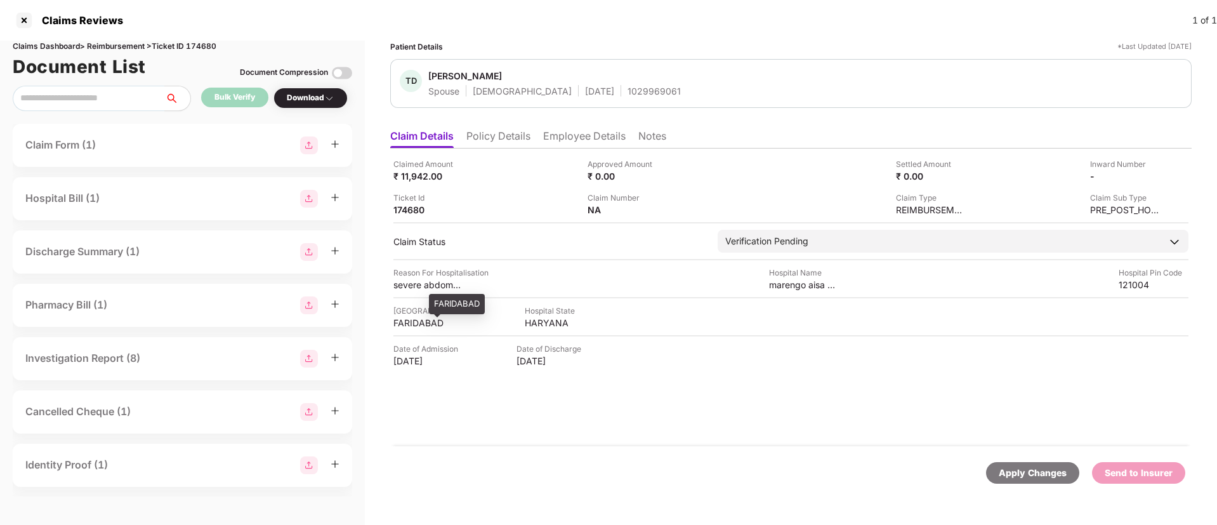
click at [418, 322] on div "FARIDABAD" at bounding box center [428, 323] width 70 height 12
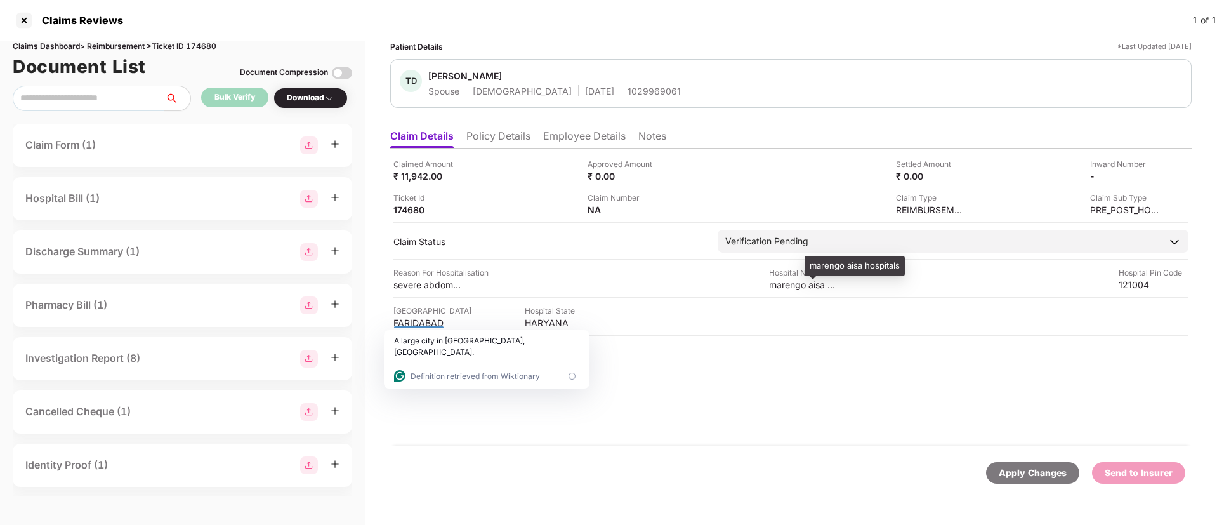
click at [795, 289] on div "marengo aisa hospitals" at bounding box center [804, 285] width 70 height 12
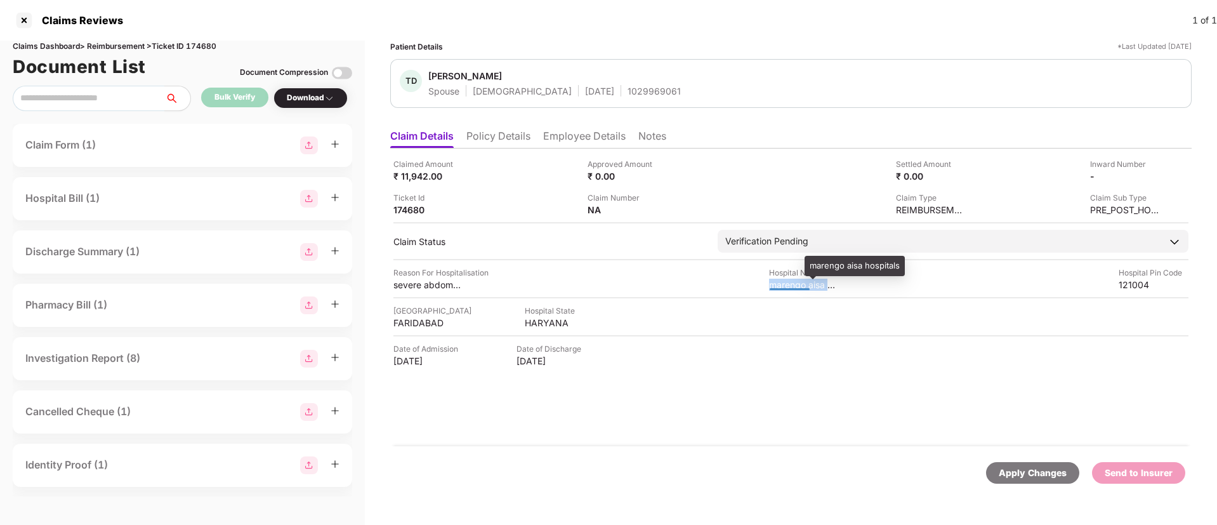
click at [795, 289] on html "Claims Reviews 1 of 1 Claims Dashboard > Reimbursement > Ticket ID 174680 Docum…" at bounding box center [608, 262] width 1217 height 525
click at [795, 289] on div at bounding box center [790, 284] width 40 height 11
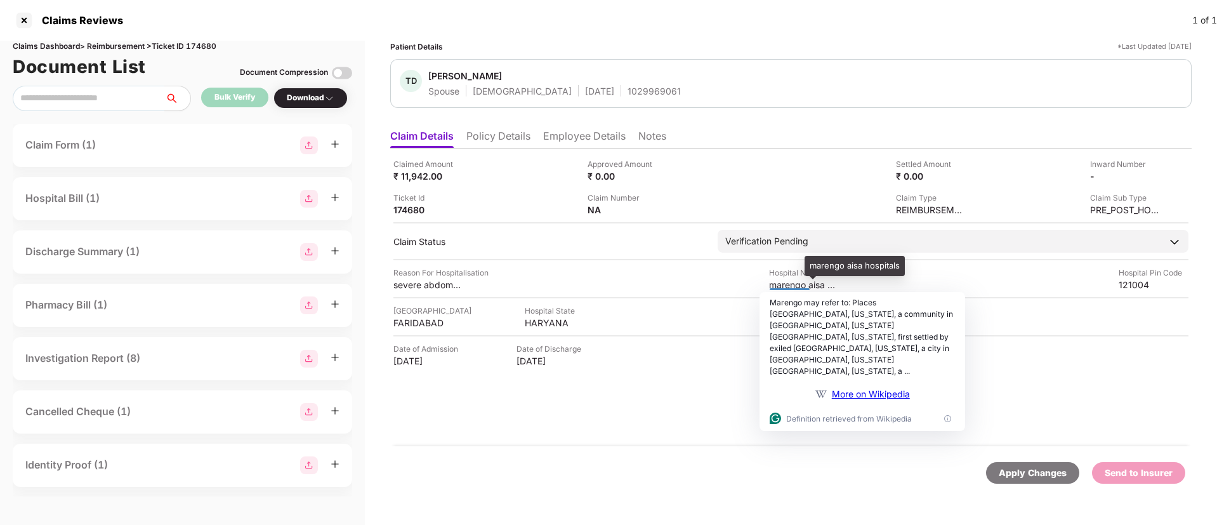
click at [793, 286] on div "marengo aisa hospitals" at bounding box center [804, 285] width 70 height 12
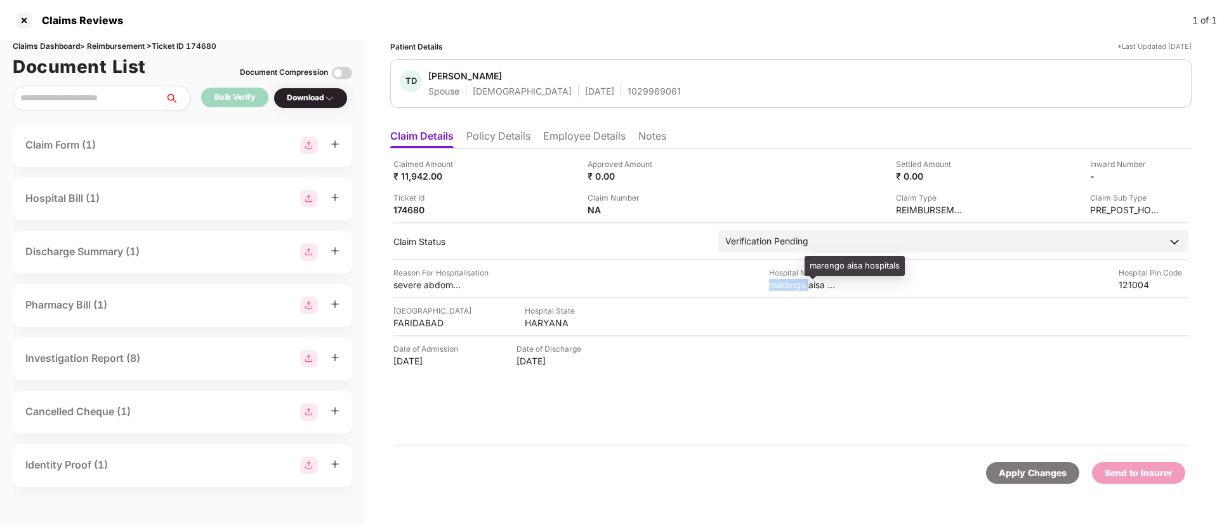
click at [793, 286] on div "marengo aisa hospitals" at bounding box center [804, 285] width 70 height 12
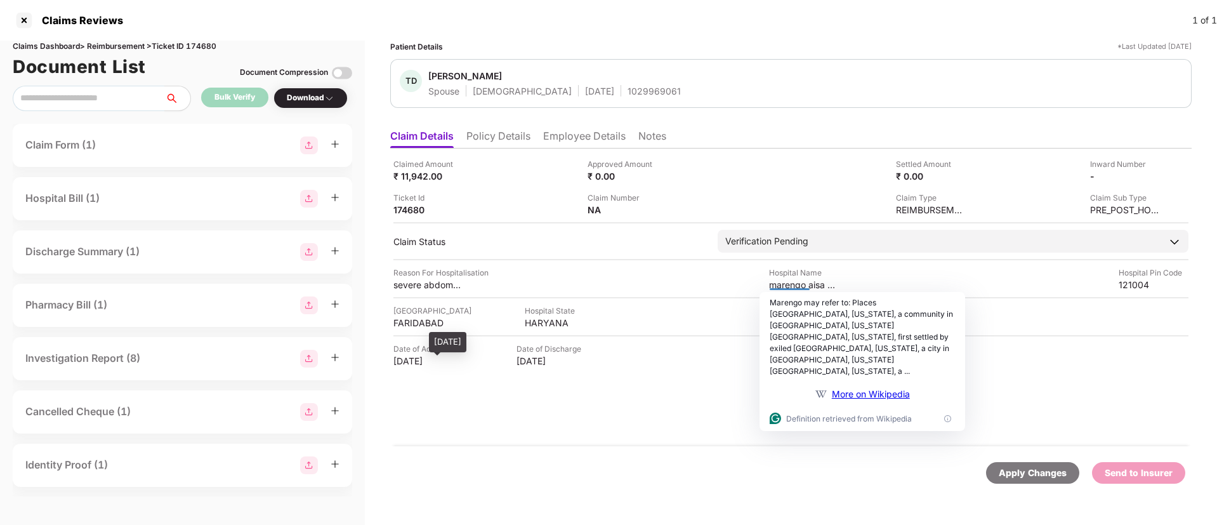
click at [401, 362] on div "02 Sep 2025" at bounding box center [428, 361] width 70 height 12
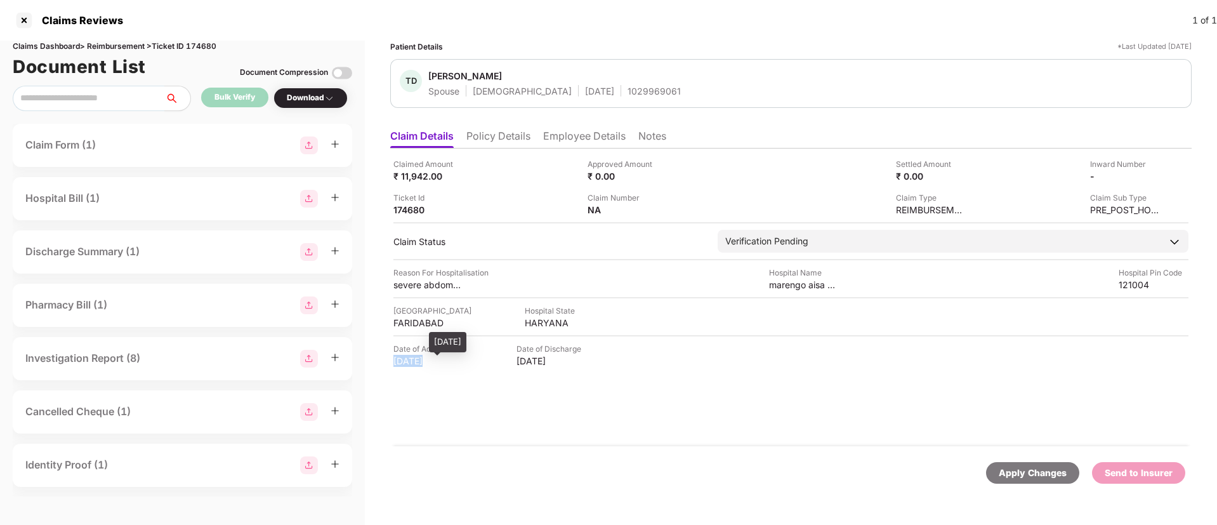
click at [401, 362] on div "02 Sep 2025" at bounding box center [428, 361] width 70 height 12
click at [628, 428] on div "Claimed Amount ₹ 11,942.00 Approved Amount ₹ 0.00 Settled Amount ₹ 0.00 Inward …" at bounding box center [790, 297] width 801 height 298
click at [421, 175] on div "₹ 11,942.00" at bounding box center [428, 176] width 70 height 12
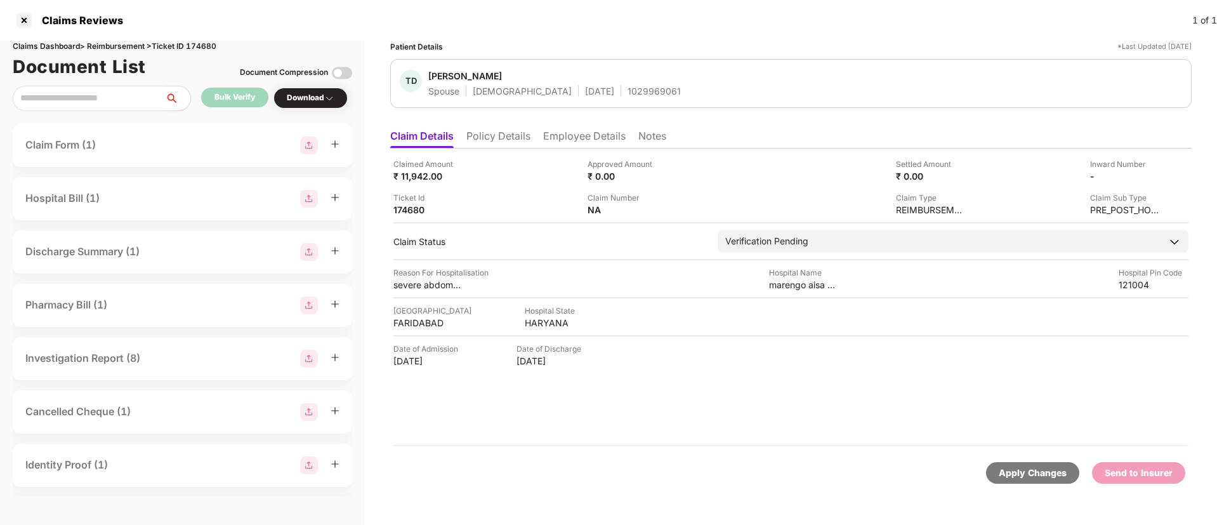
click at [638, 317] on div "Hospital City FARIDABAD Hospital State HARYANA" at bounding box center [790, 317] width 795 height 24
click at [1132, 176] on div "-" at bounding box center [1112, 176] width 70 height 12
click at [1152, 174] on img at bounding box center [1155, 175] width 10 height 10
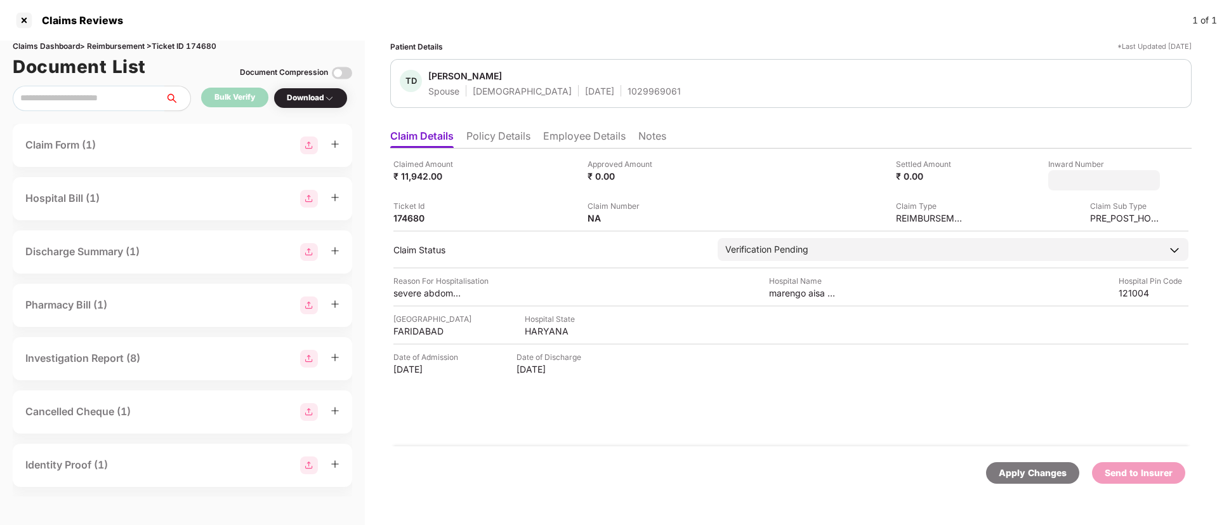
type input "**********"
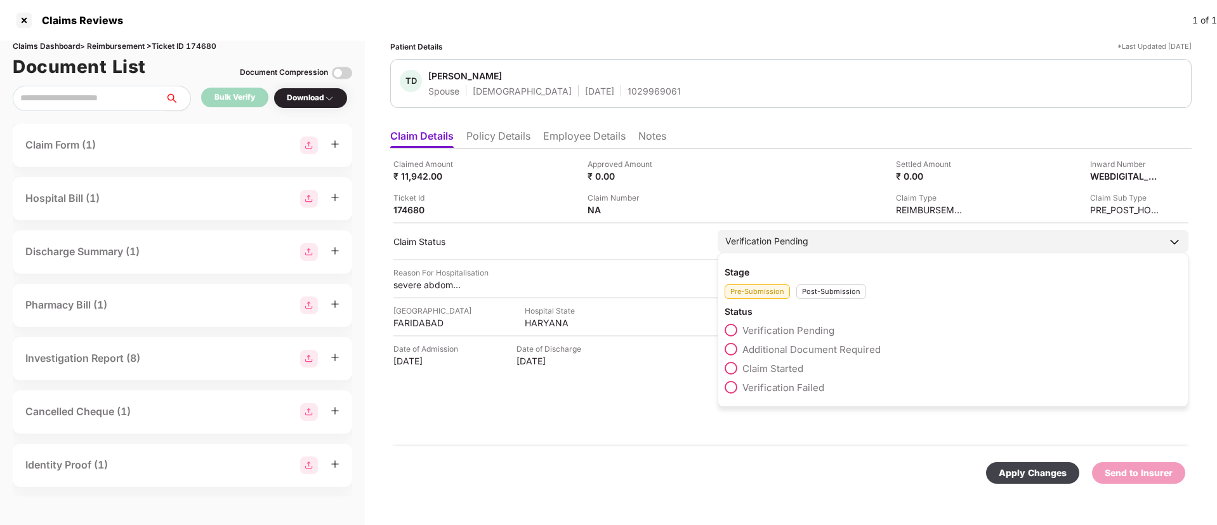
click at [794, 240] on div "Verification Pending" at bounding box center [953, 241] width 471 height 23
click at [823, 289] on div "Post-Submission" at bounding box center [831, 291] width 70 height 15
click at [763, 348] on span "Claim Under Process" at bounding box center [790, 349] width 96 height 12
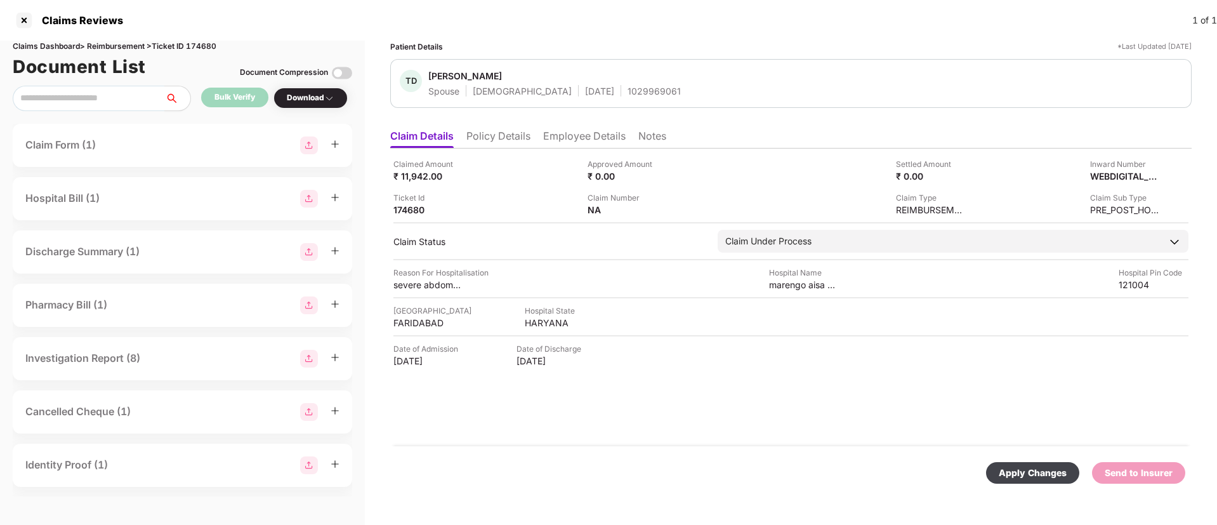
click at [1024, 471] on div "Apply Changes" at bounding box center [1033, 473] width 68 height 14
click at [610, 84] on span "Tanu Dhankar" at bounding box center [554, 77] width 253 height 15
click at [628, 85] on div "1029969061" at bounding box center [654, 91] width 53 height 12
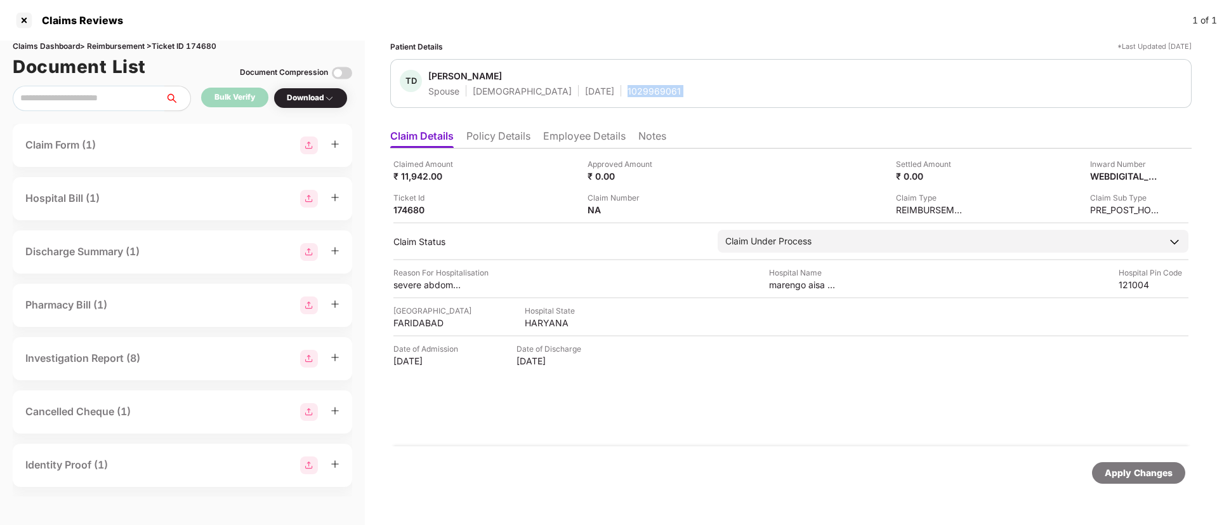
click at [628, 85] on div "1029969061" at bounding box center [654, 91] width 53 height 12
click at [485, 138] on li "Policy Details" at bounding box center [498, 138] width 64 height 18
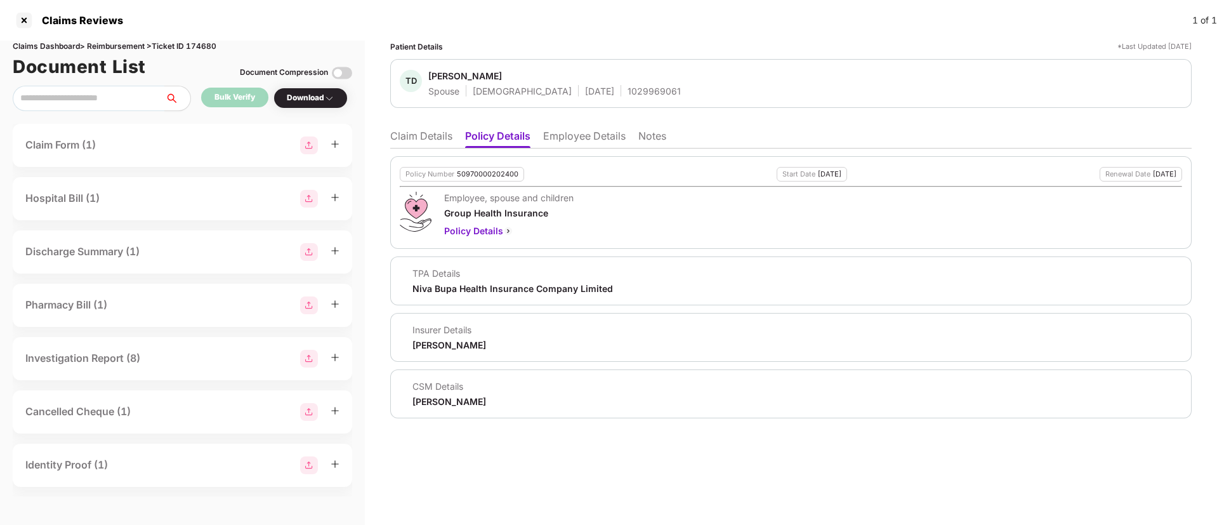
click at [405, 132] on li "Claim Details" at bounding box center [421, 138] width 62 height 18
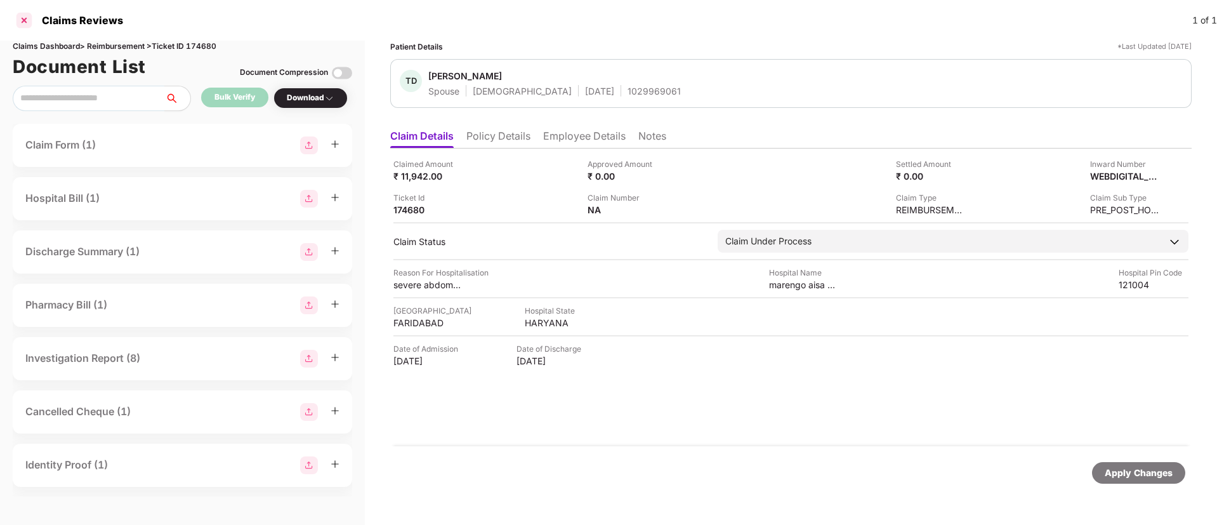
click at [23, 22] on div at bounding box center [24, 20] width 20 height 20
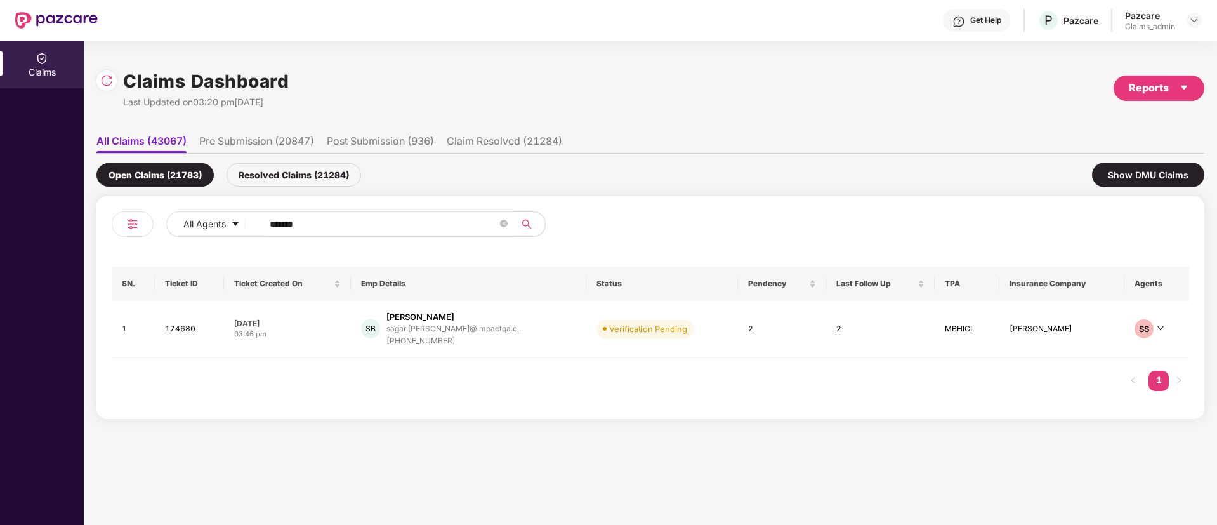
drag, startPoint x: 358, startPoint y: 212, endPoint x: 338, endPoint y: 220, distance: 21.9
click at [338, 220] on span "******" at bounding box center [384, 223] width 260 height 25
click at [338, 220] on input "******" at bounding box center [384, 223] width 228 height 19
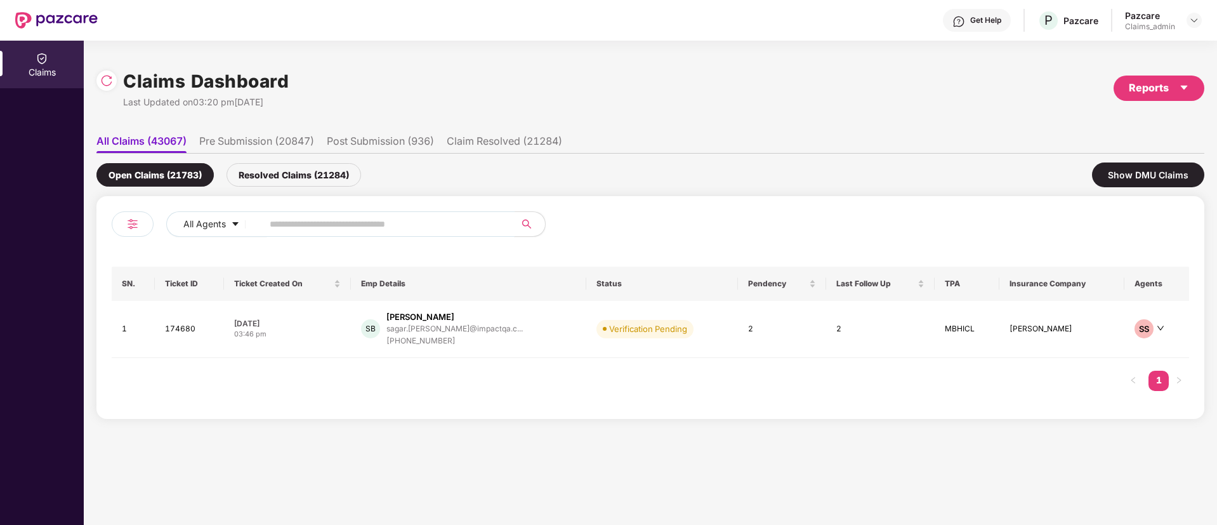
paste input "******"
type input "******"
click at [502, 320] on div "PV Praful Vithalani praful.vithalani@roiby... +919773744565" at bounding box center [479, 329] width 239 height 36
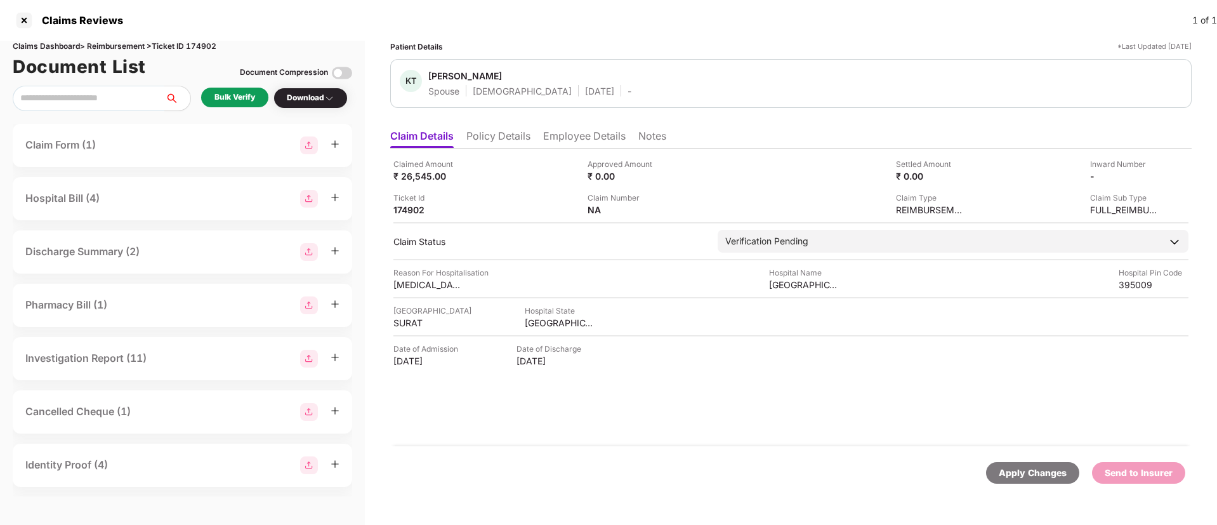
click at [247, 100] on div "Bulk Verify" at bounding box center [234, 97] width 41 height 12
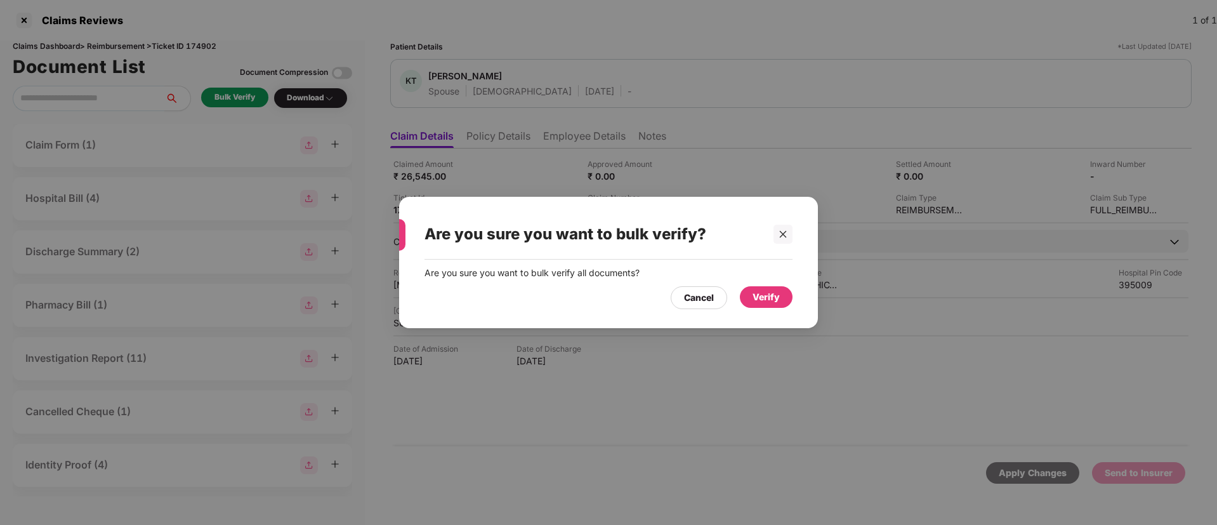
click at [759, 290] on div "Verify" at bounding box center [766, 297] width 27 height 14
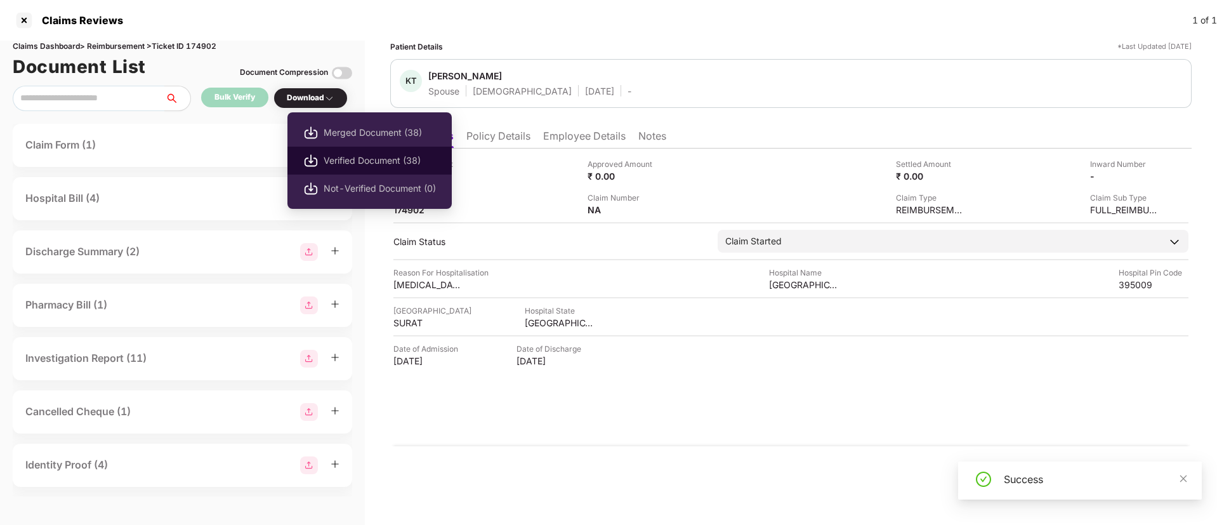
click at [345, 157] on span "Verified Document (38)" at bounding box center [380, 161] width 112 height 14
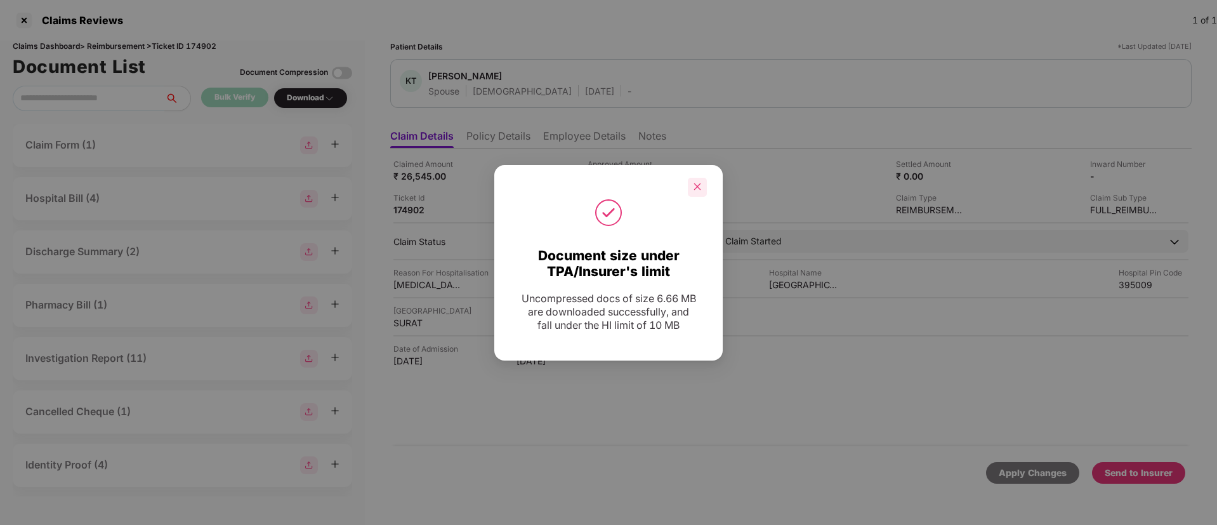
click at [695, 182] on icon "close" at bounding box center [697, 186] width 9 height 9
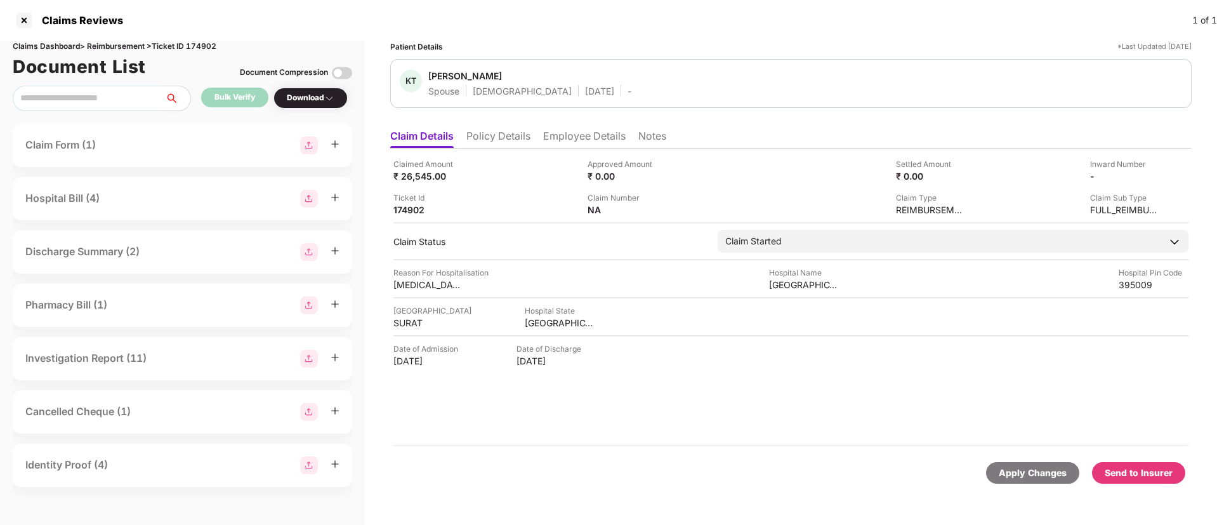
click at [1126, 474] on div "Send to Insurer" at bounding box center [1139, 473] width 68 height 14
click at [1035, 457] on div "ECard Id Not Present For This Person." at bounding box center [1095, 471] width 183 height 30
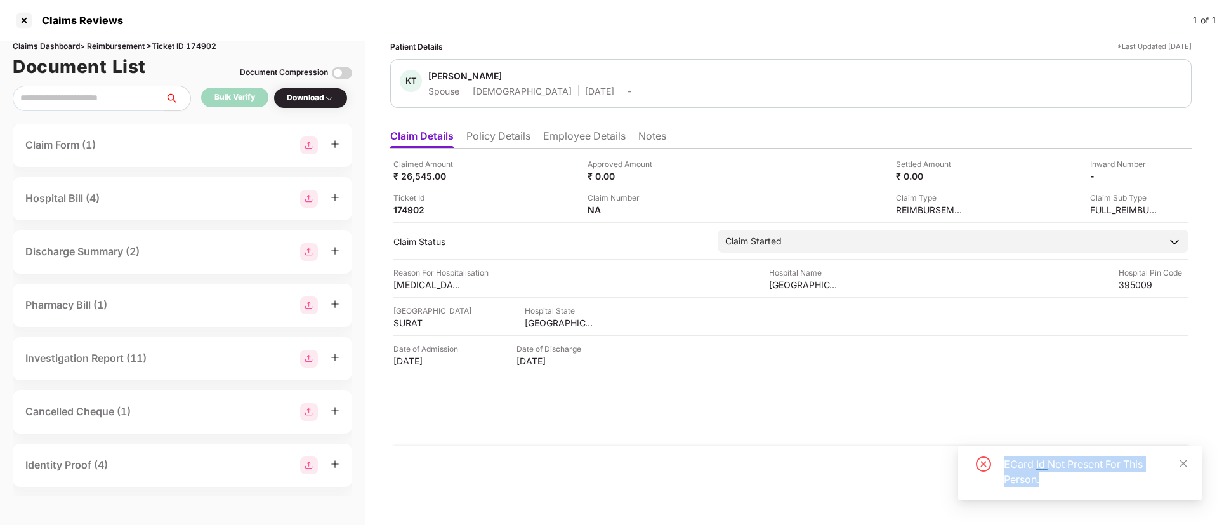
click at [1035, 457] on div "ECard Id Not Present For This Person." at bounding box center [1095, 471] width 183 height 30
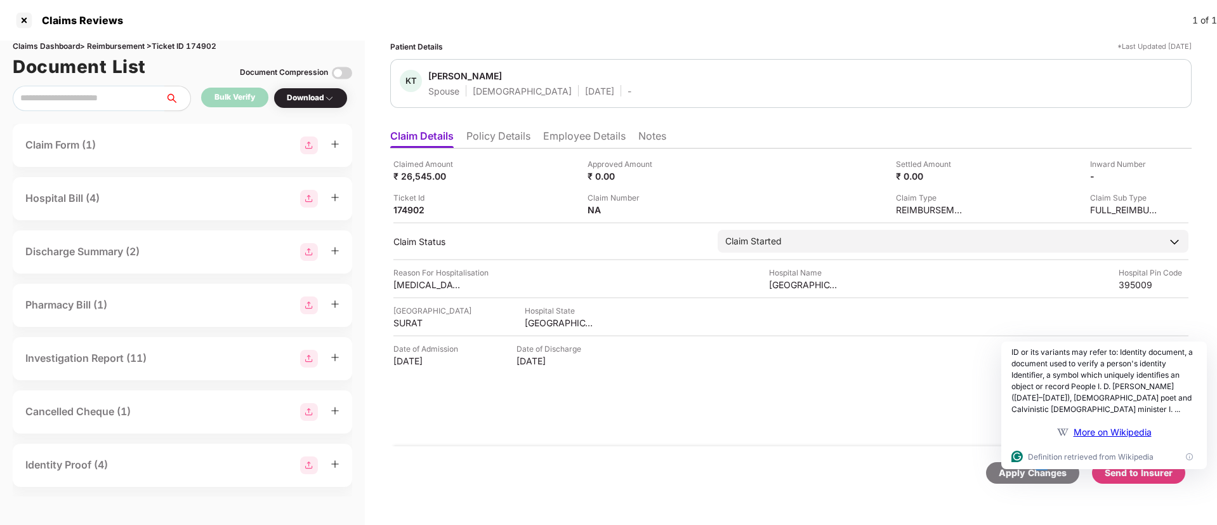
click at [584, 143] on li "Employee Details" at bounding box center [584, 138] width 82 height 18
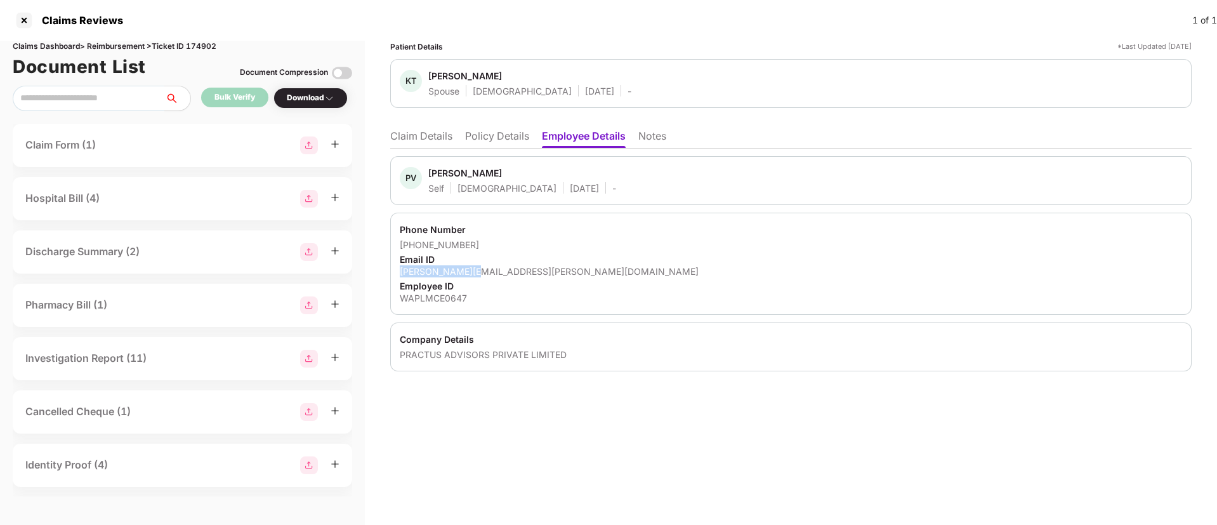
drag, startPoint x: 467, startPoint y: 264, endPoint x: 461, endPoint y: 266, distance: 6.8
click at [461, 266] on div "Phone Number +919773744565 Email ID praful.vithalani@roibypractus.com Employee …" at bounding box center [790, 264] width 801 height 102
click at [461, 266] on div "[PERSON_NAME][EMAIL_ADDRESS][PERSON_NAME][DOMAIN_NAME]" at bounding box center [791, 271] width 782 height 12
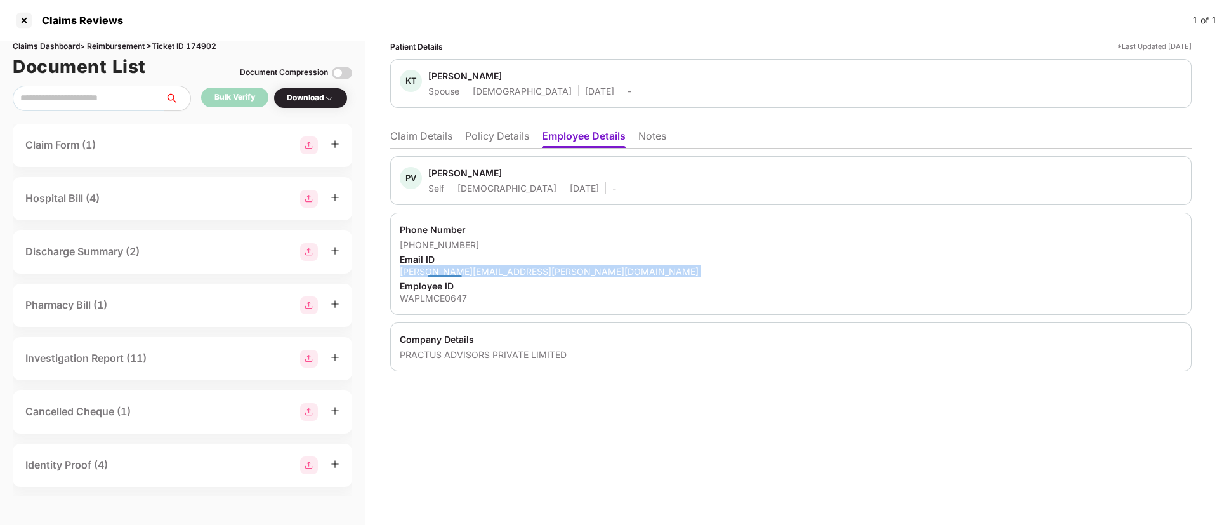
click at [461, 266] on div "[PERSON_NAME][EMAIL_ADDRESS][PERSON_NAME][DOMAIN_NAME]" at bounding box center [791, 271] width 782 height 12
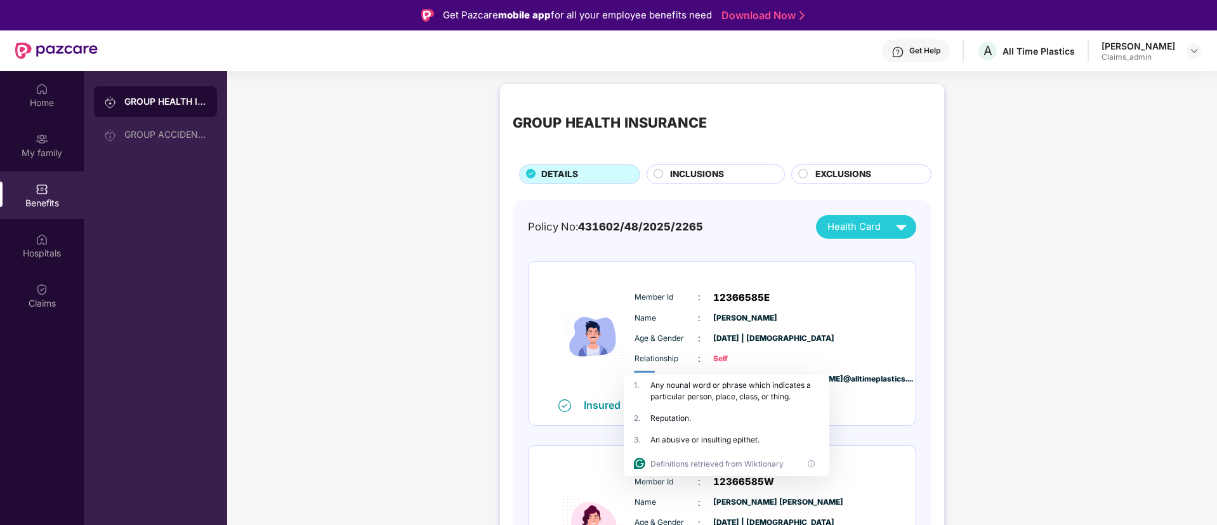
scroll to position [300, 0]
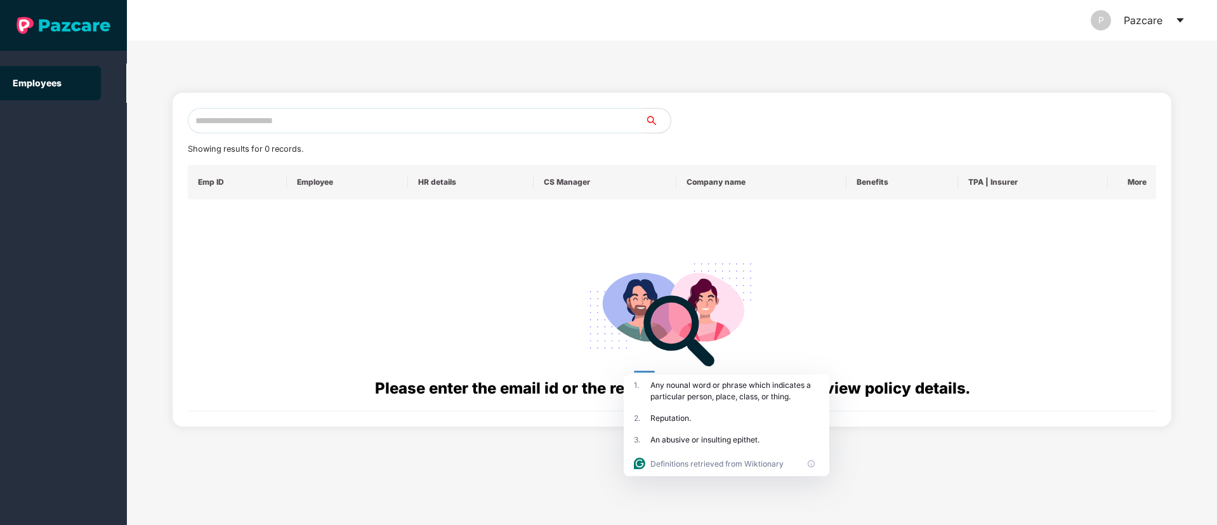
paste input "**********"
click at [295, 128] on input "**********" at bounding box center [416, 120] width 457 height 25
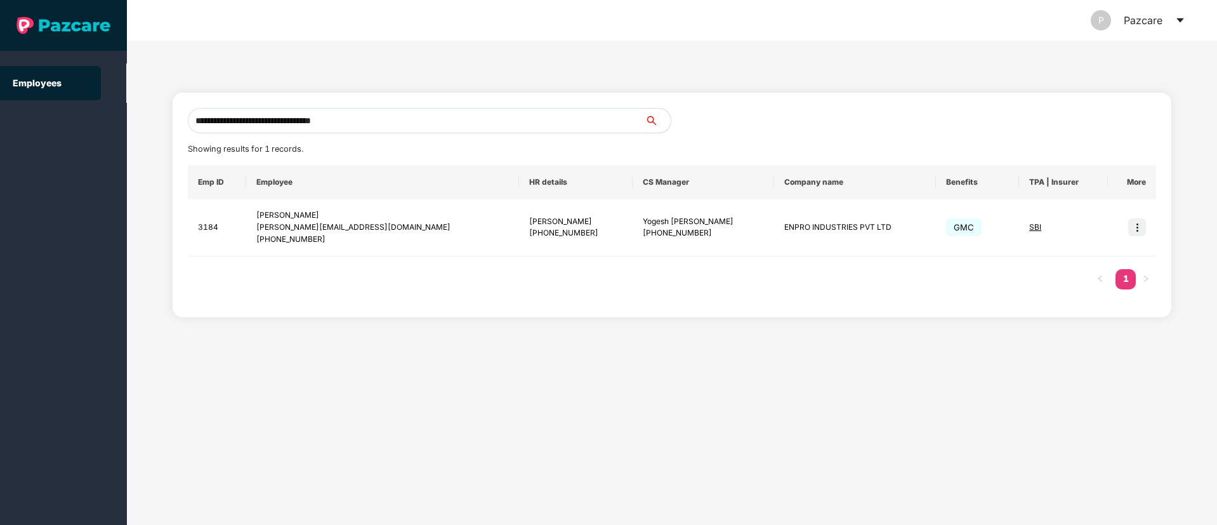
type input "**********"
click at [1141, 221] on img at bounding box center [1137, 227] width 18 height 18
click at [1055, 256] on span "Switch to user interface" at bounding box center [1080, 259] width 98 height 11
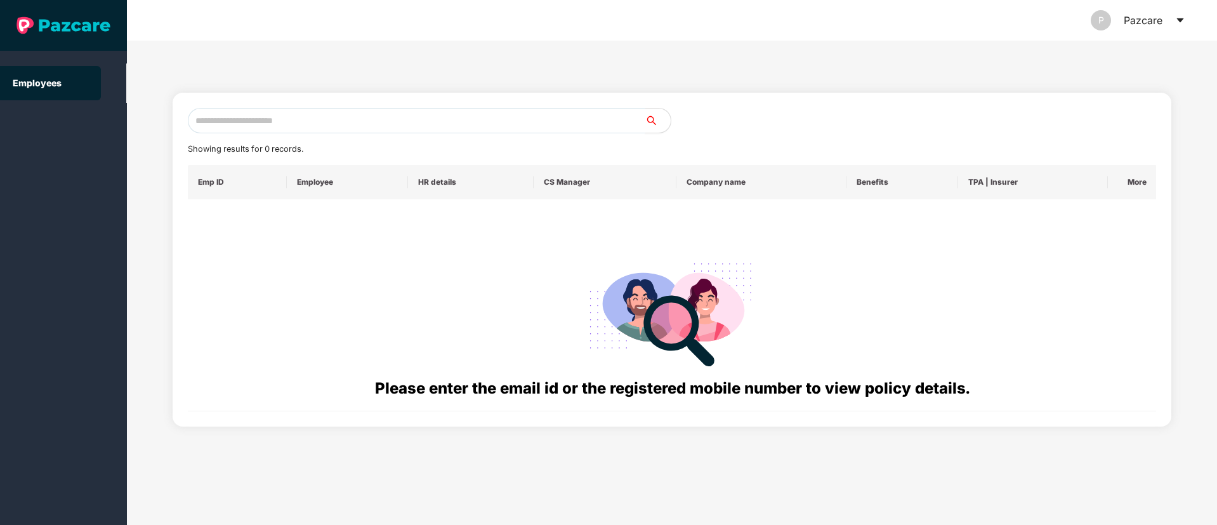
paste input "**********"
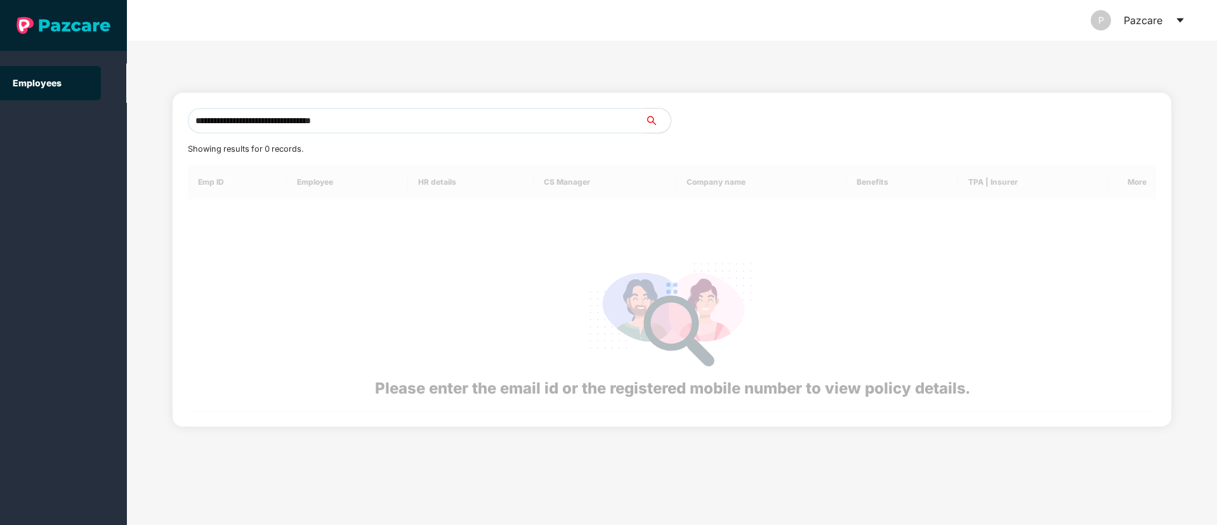
click at [318, 117] on input "**********" at bounding box center [416, 120] width 457 height 25
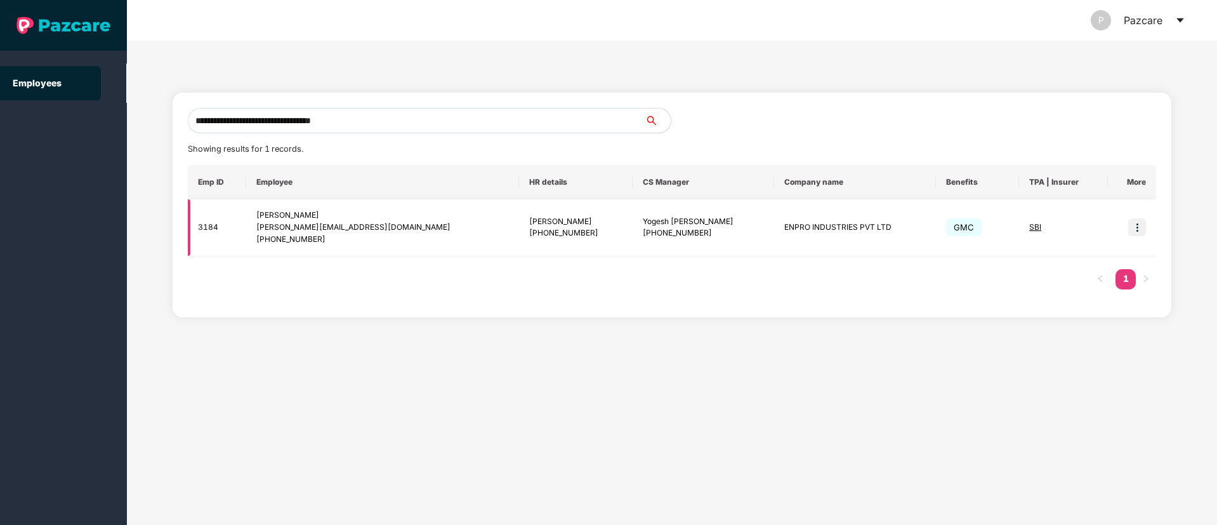
type input "**********"
click at [1129, 223] on img at bounding box center [1137, 227] width 18 height 18
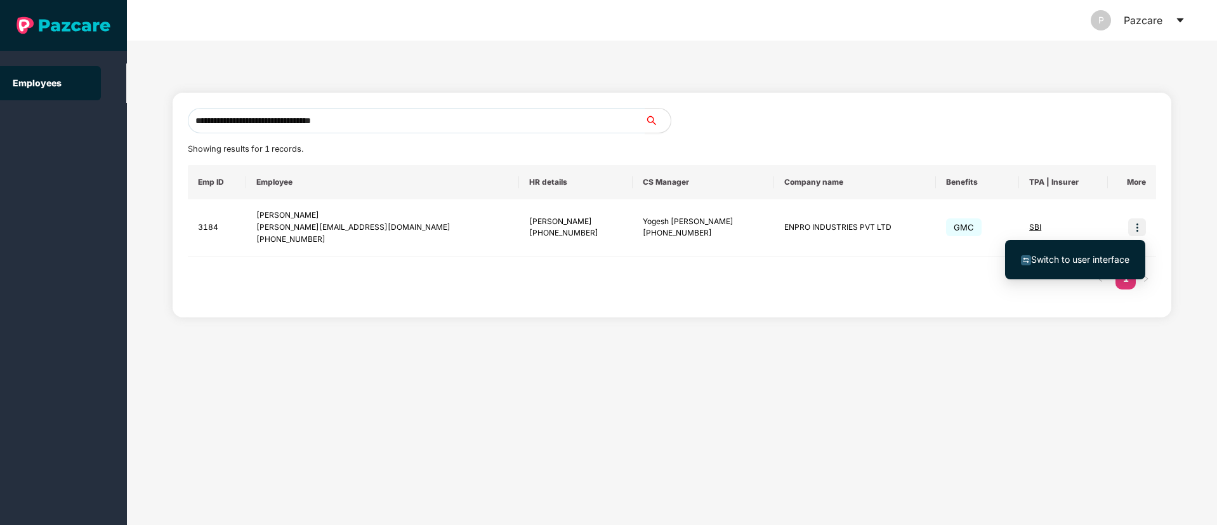
click at [1058, 256] on span "Switch to user interface" at bounding box center [1080, 259] width 98 height 11
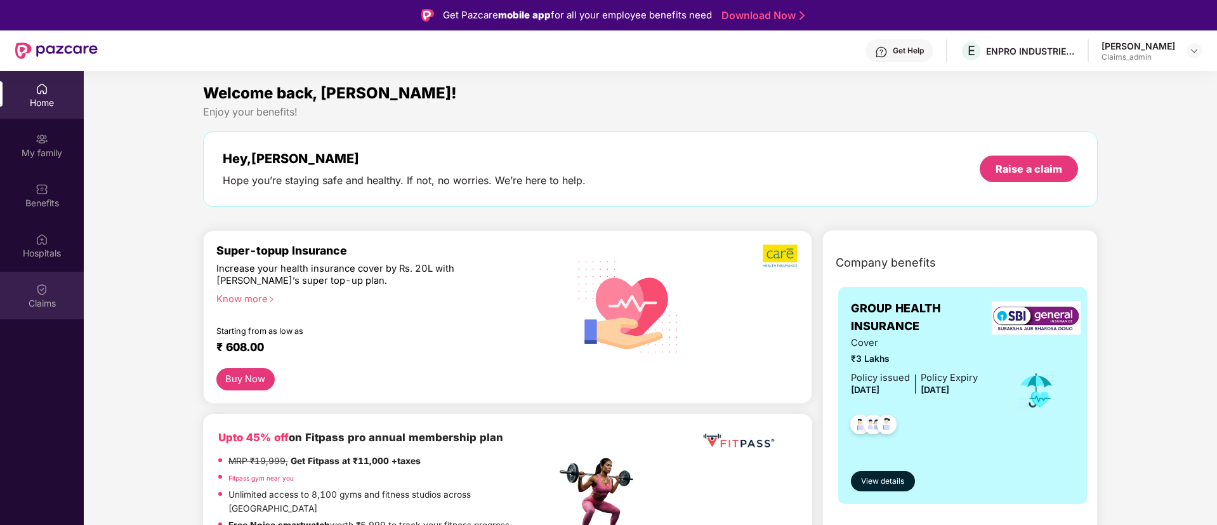
click at [23, 306] on div "Claims" at bounding box center [42, 303] width 84 height 13
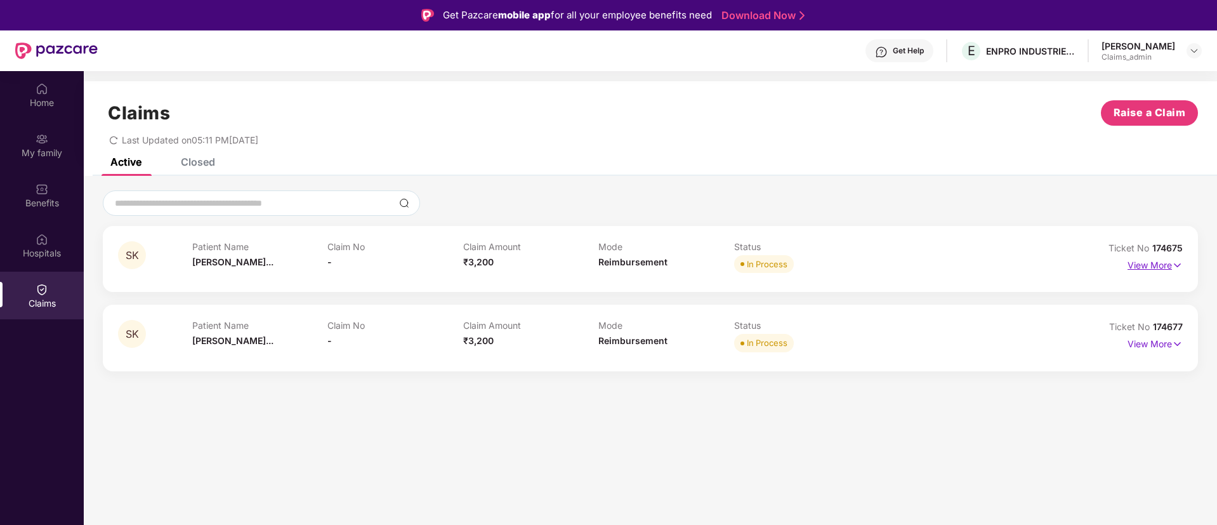
click at [1143, 266] on p "View More" at bounding box center [1154, 263] width 55 height 17
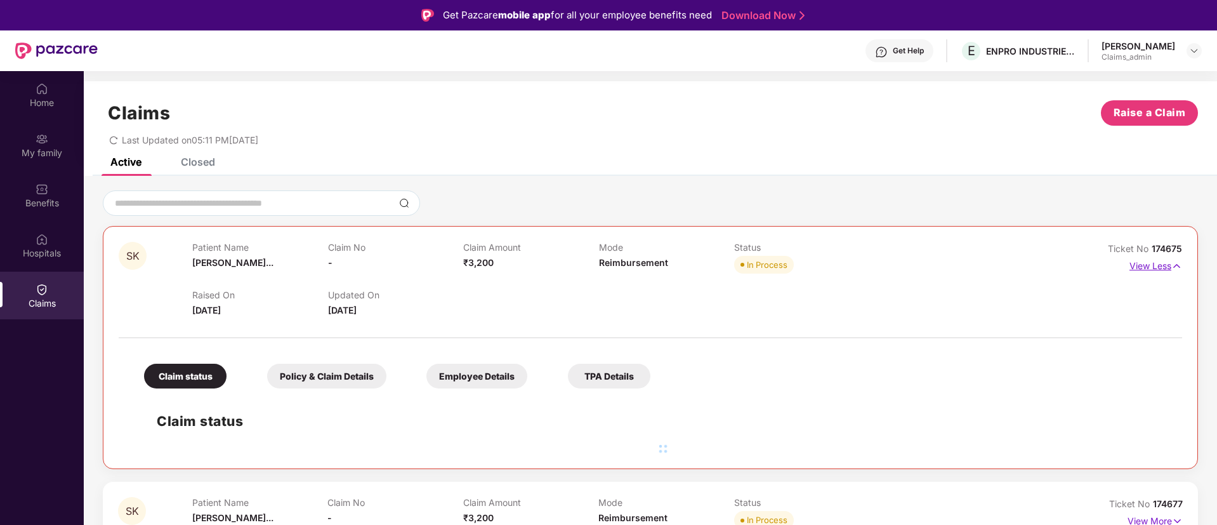
scroll to position [71, 0]
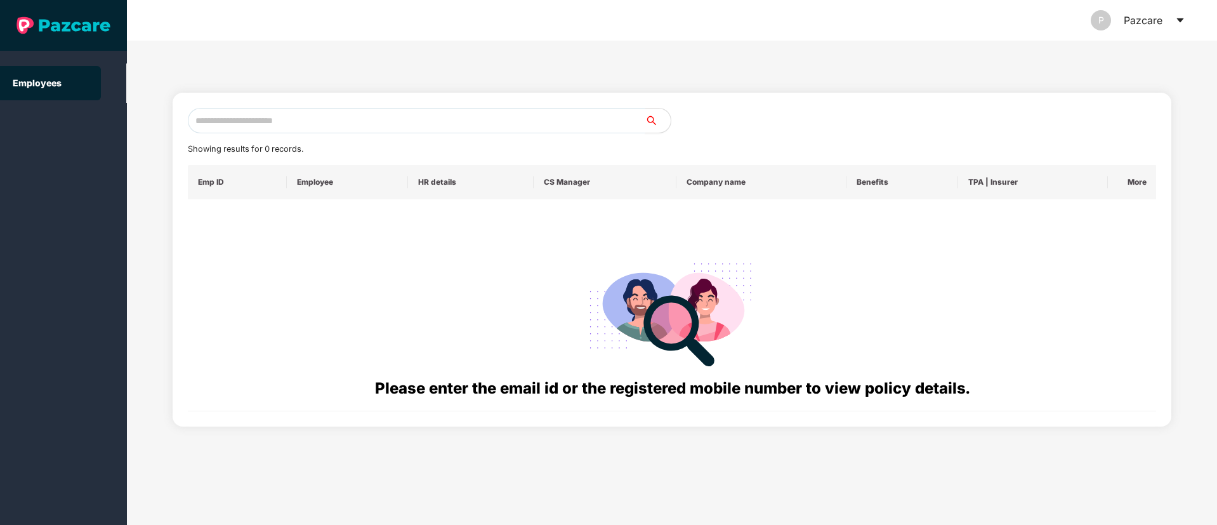
paste input "**********"
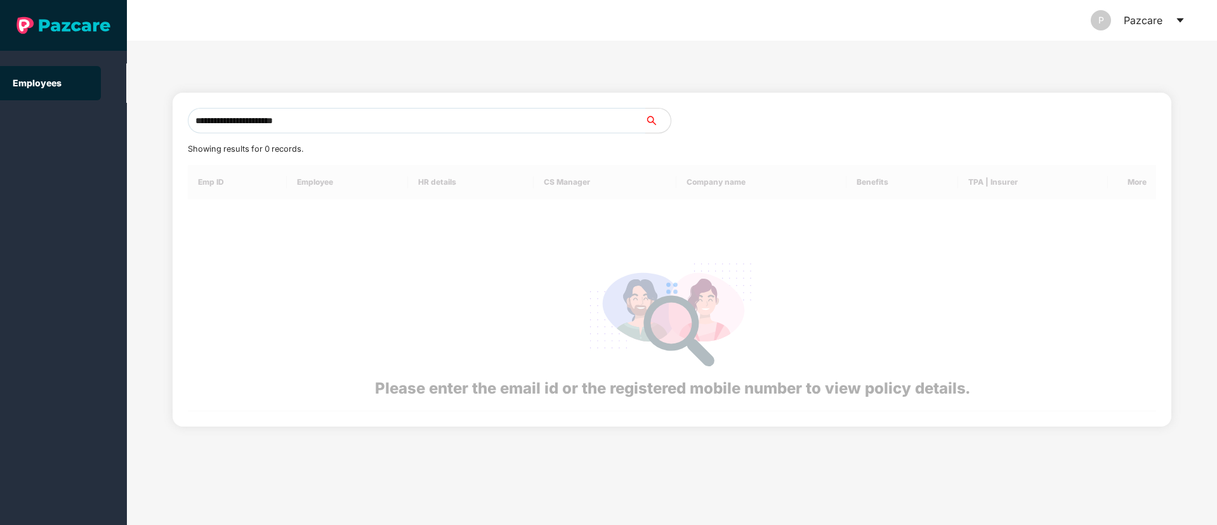
click at [225, 121] on input "**********" at bounding box center [416, 120] width 457 height 25
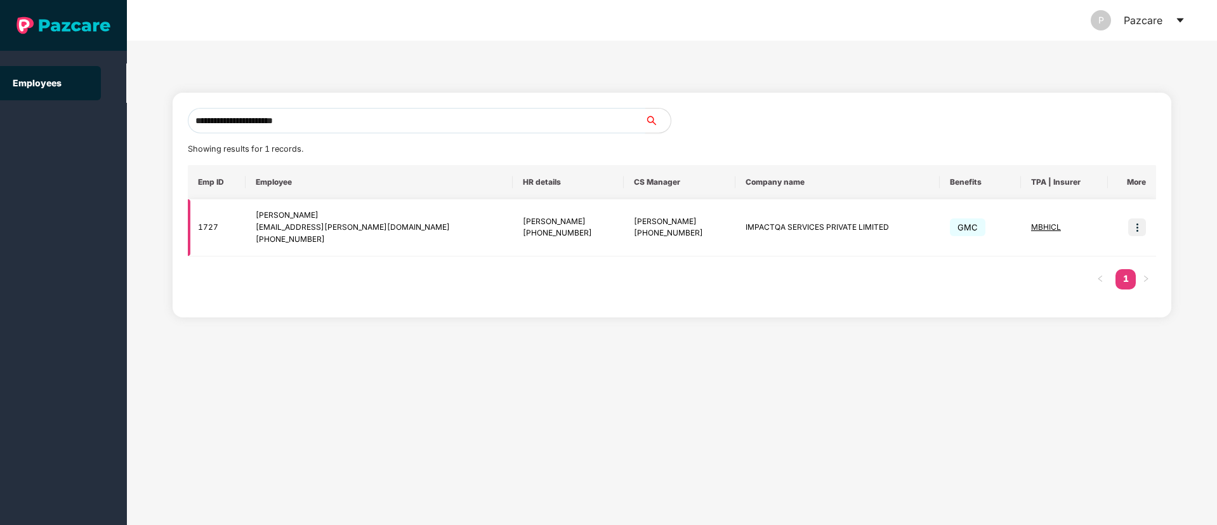
type input "**********"
click at [1031, 228] on span "MBHICL" at bounding box center [1046, 227] width 30 height 10
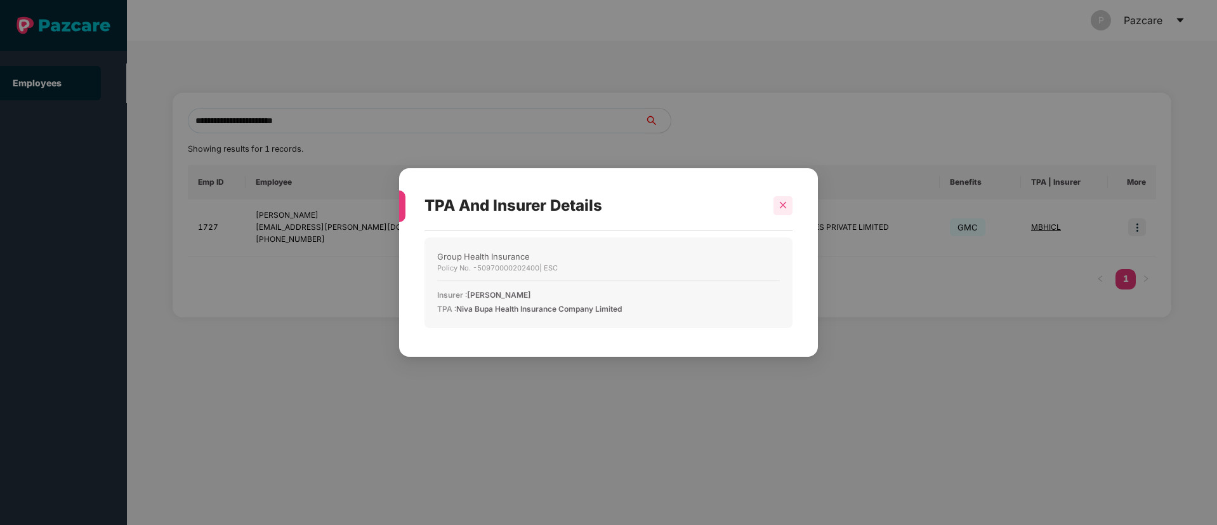
click at [777, 201] on div at bounding box center [782, 205] width 19 height 19
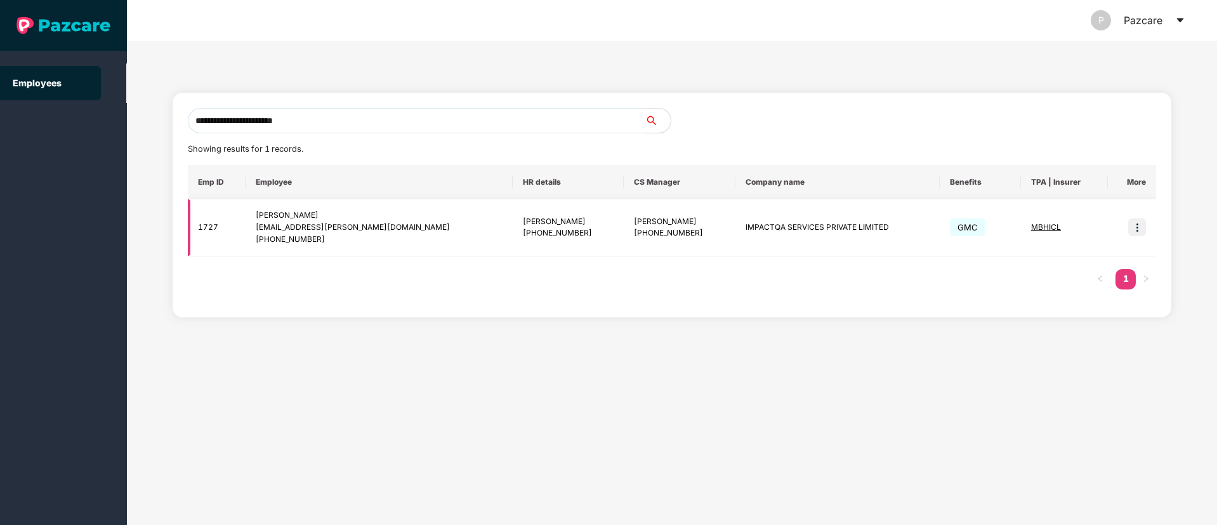
click at [1140, 223] on img at bounding box center [1137, 227] width 18 height 18
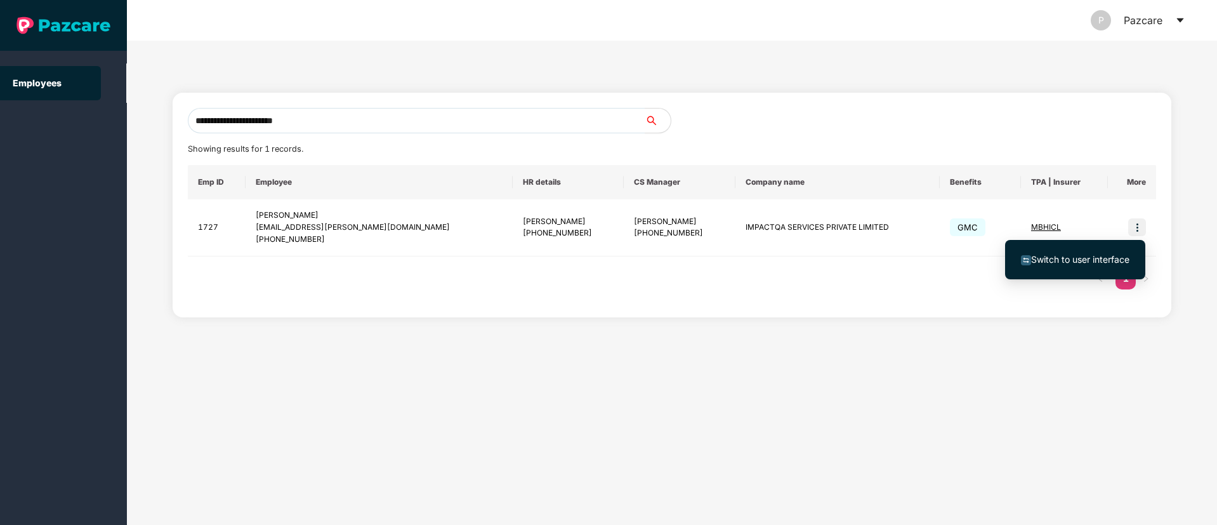
click at [1055, 260] on span "Switch to user interface" at bounding box center [1080, 259] width 98 height 11
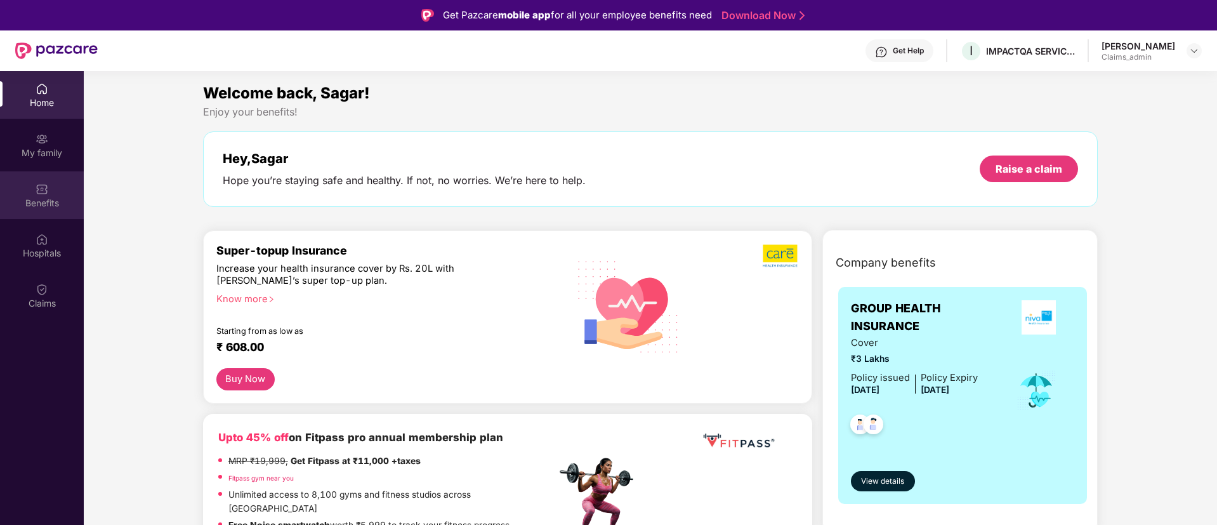
click at [36, 201] on div "Benefits" at bounding box center [42, 203] width 84 height 13
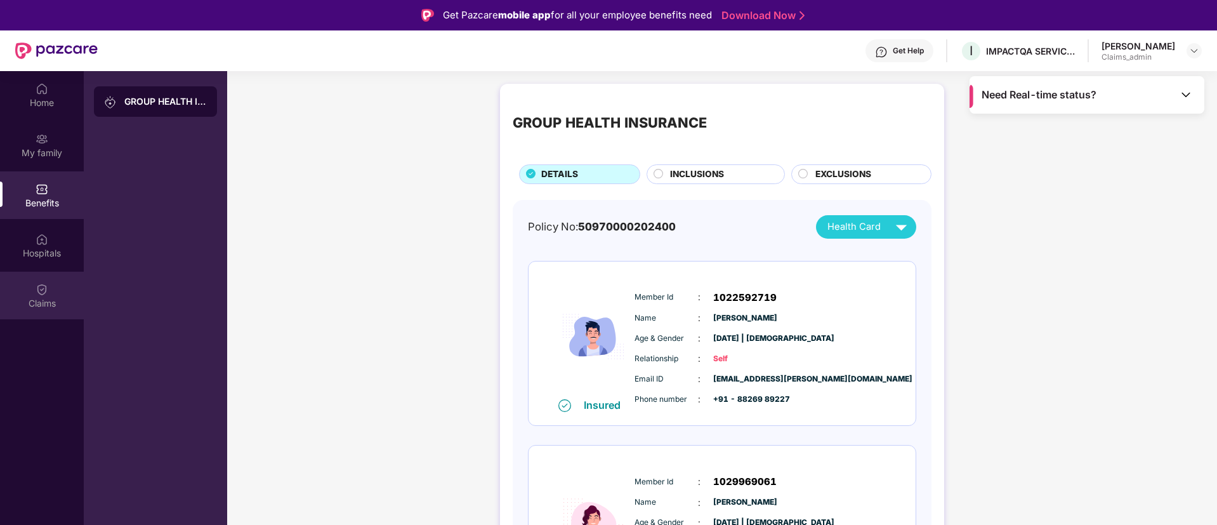
click at [33, 308] on div "Claims" at bounding box center [42, 303] width 84 height 13
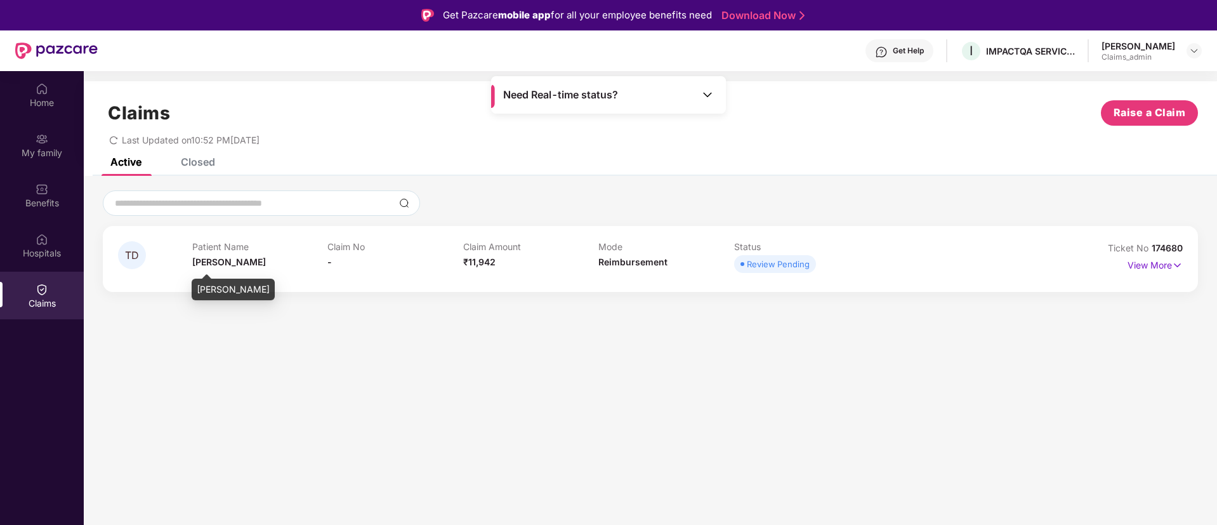
click at [202, 260] on span "Tanu Dhankar" at bounding box center [229, 261] width 74 height 11
copy span "Tanu"
copy span "Tanu Dhankar"
click at [202, 260] on span "Tanu Dhankar" at bounding box center [229, 261] width 74 height 11
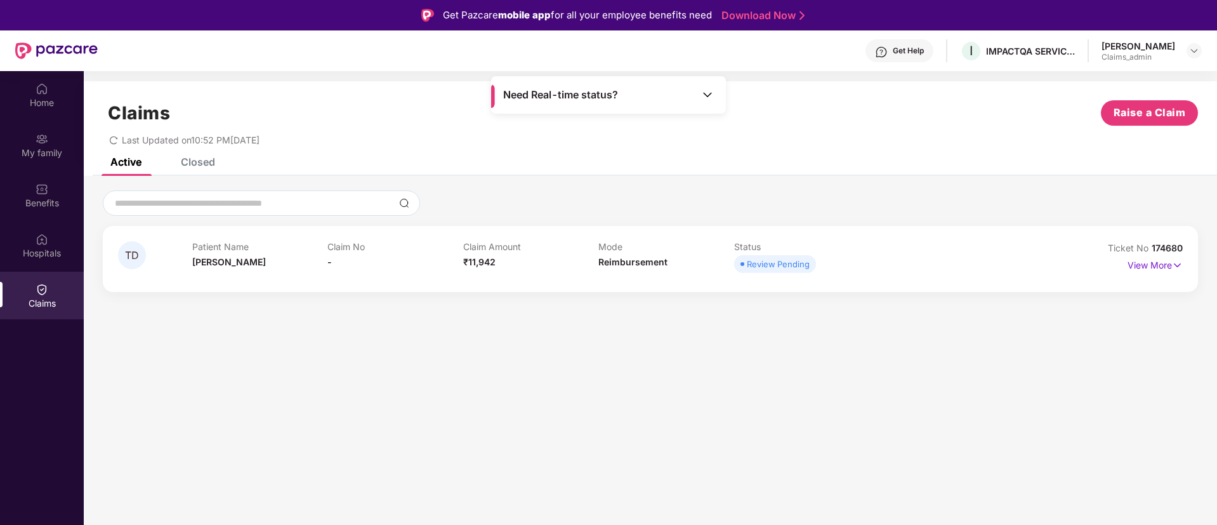
click at [211, 167] on div "Closed" at bounding box center [198, 161] width 34 height 13
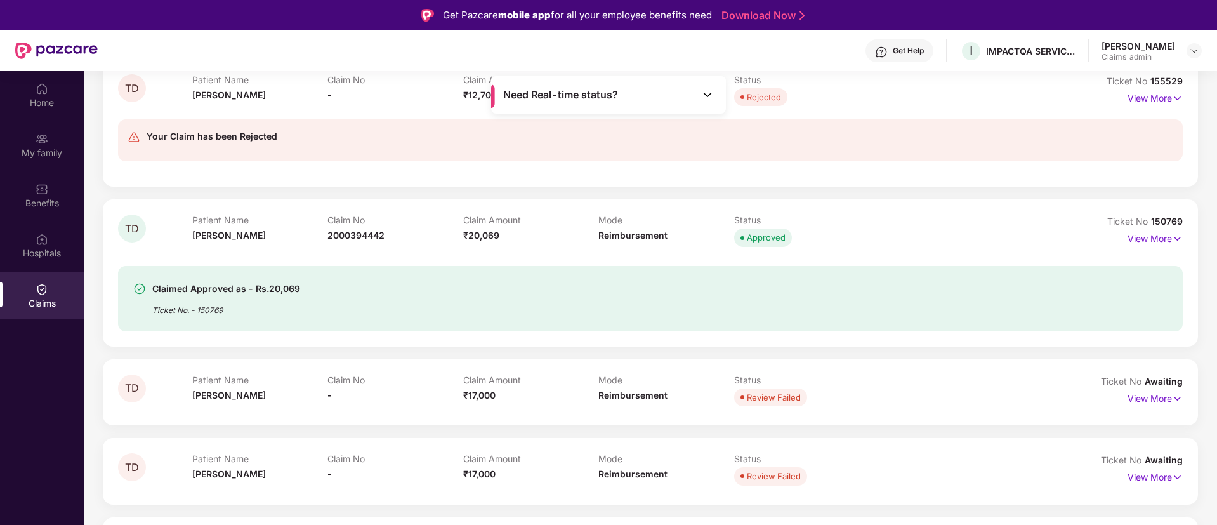
scroll to position [71, 0]
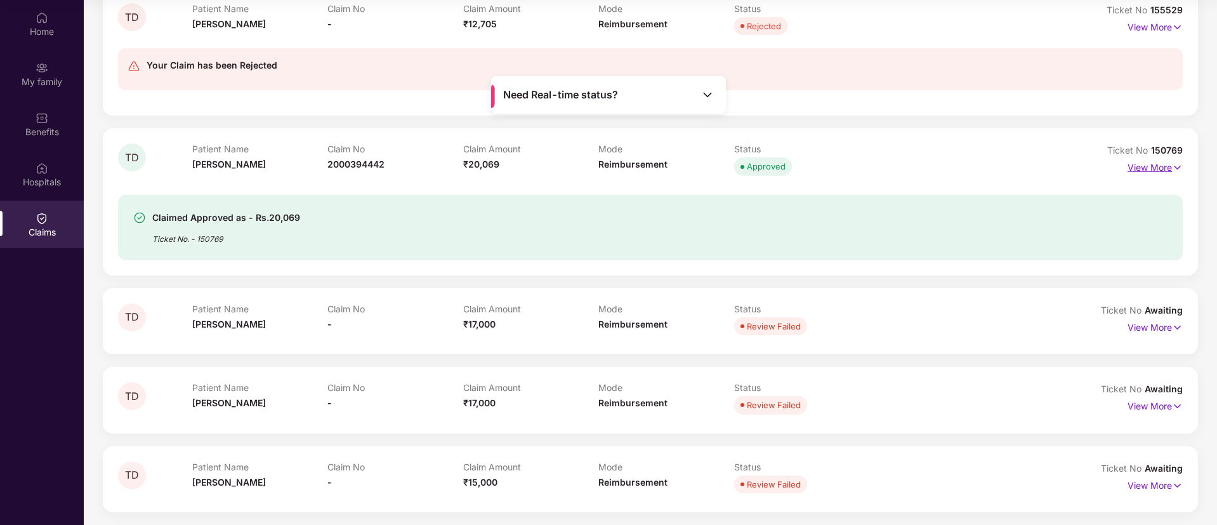
click at [1140, 162] on p "View More" at bounding box center [1154, 165] width 55 height 17
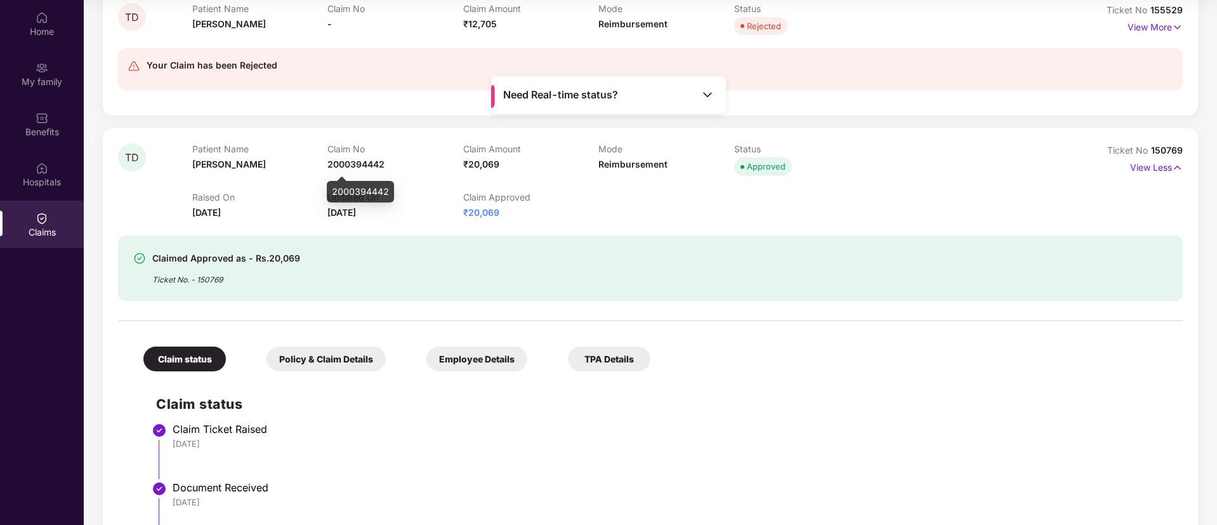
click at [359, 163] on span "2000394442" at bounding box center [355, 164] width 57 height 11
copy span "2000394442"
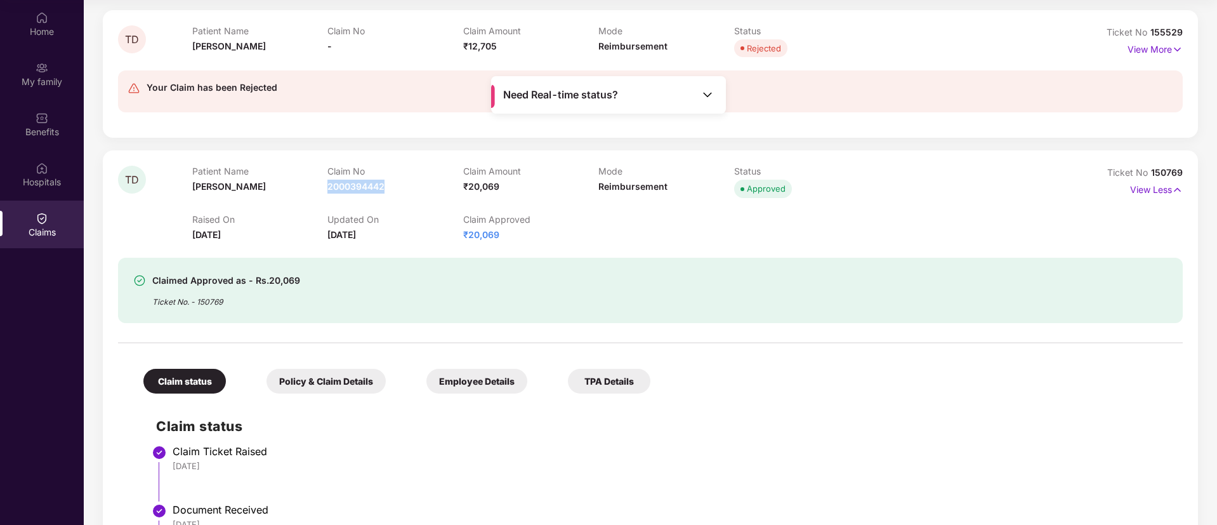
scroll to position [144, 0]
copy span "2000394442"
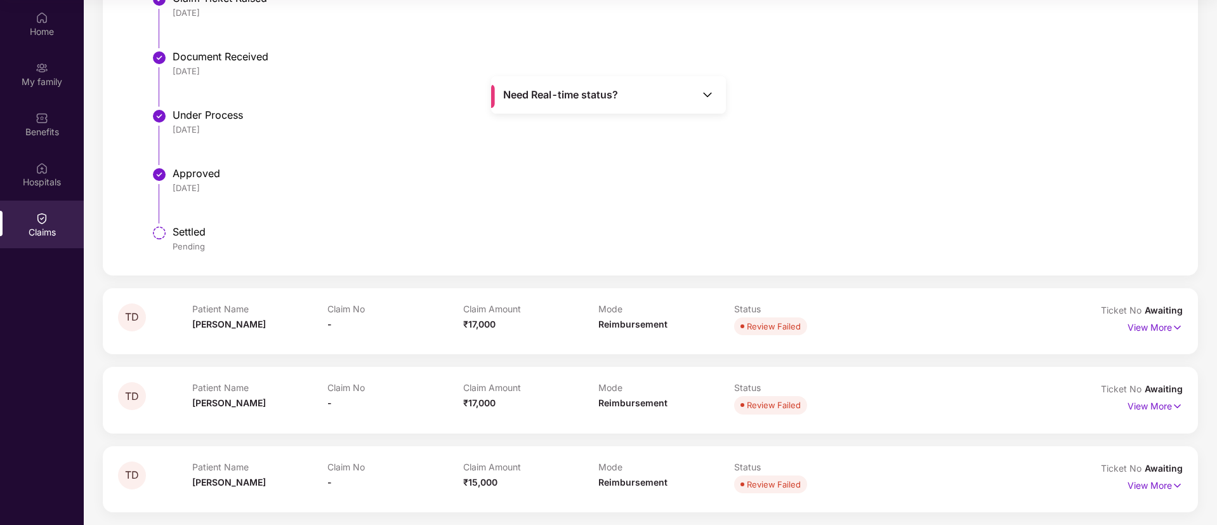
scroll to position [0, 0]
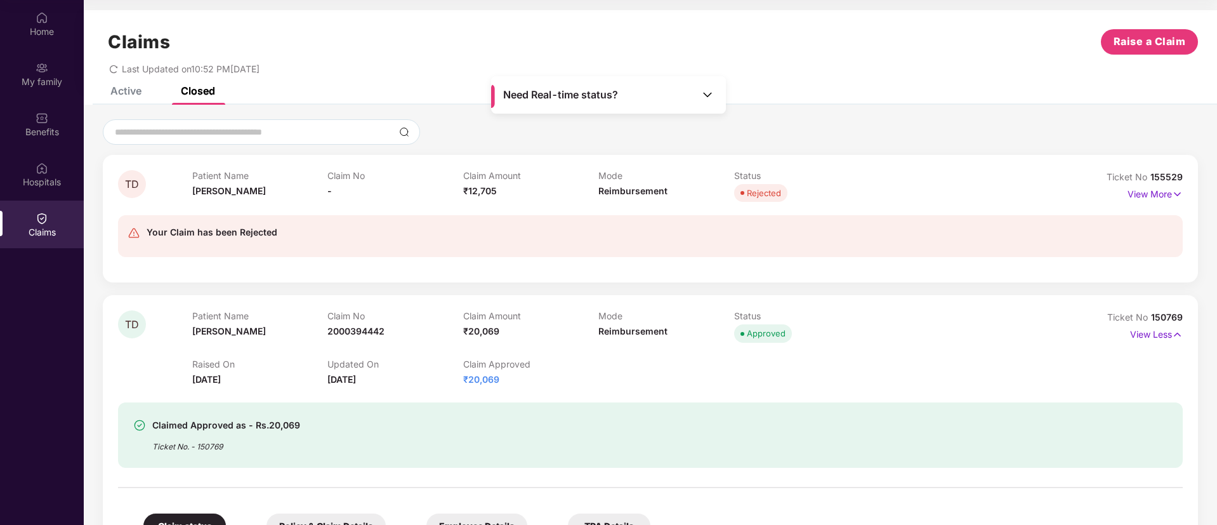
click at [142, 87] on div "Active Closed" at bounding box center [153, 91] width 124 height 28
click at [126, 93] on div "Active" at bounding box center [125, 90] width 31 height 13
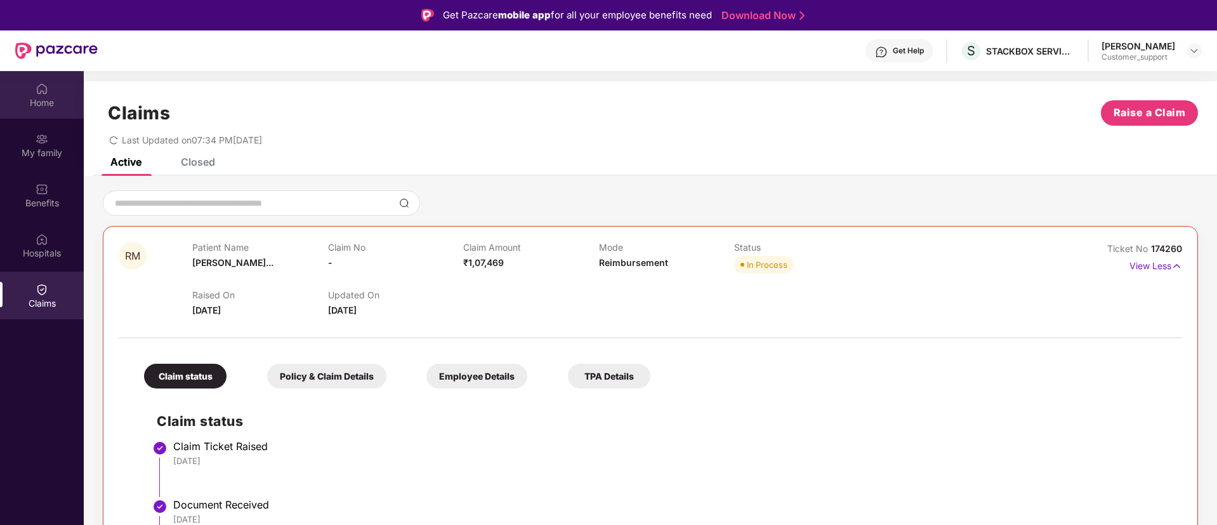
scroll to position [71, 0]
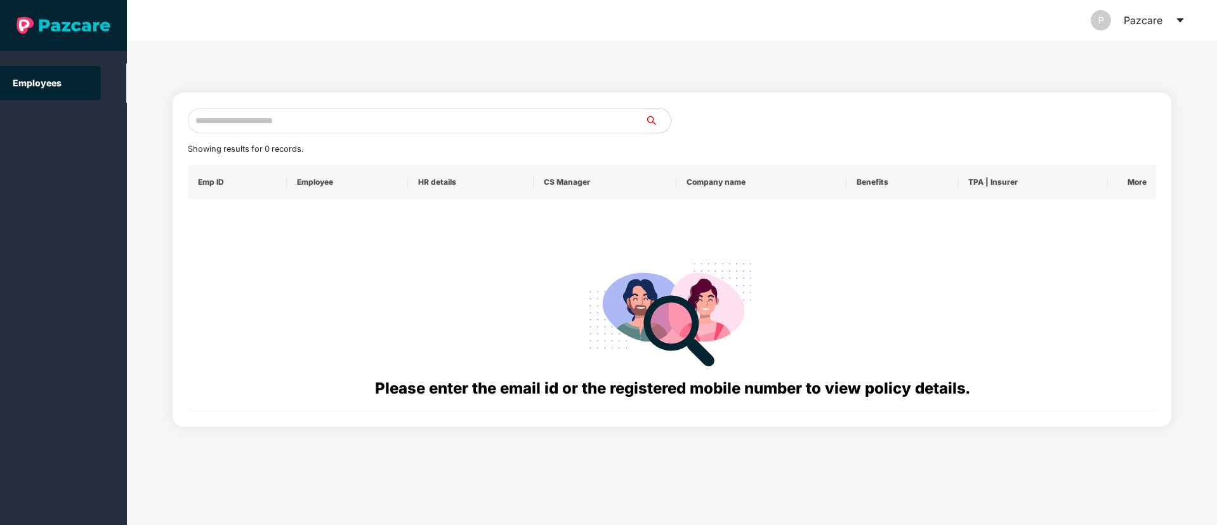
click at [285, 121] on input "text" at bounding box center [416, 120] width 457 height 25
paste input "**********"
click at [208, 124] on input "**********" at bounding box center [416, 120] width 457 height 25
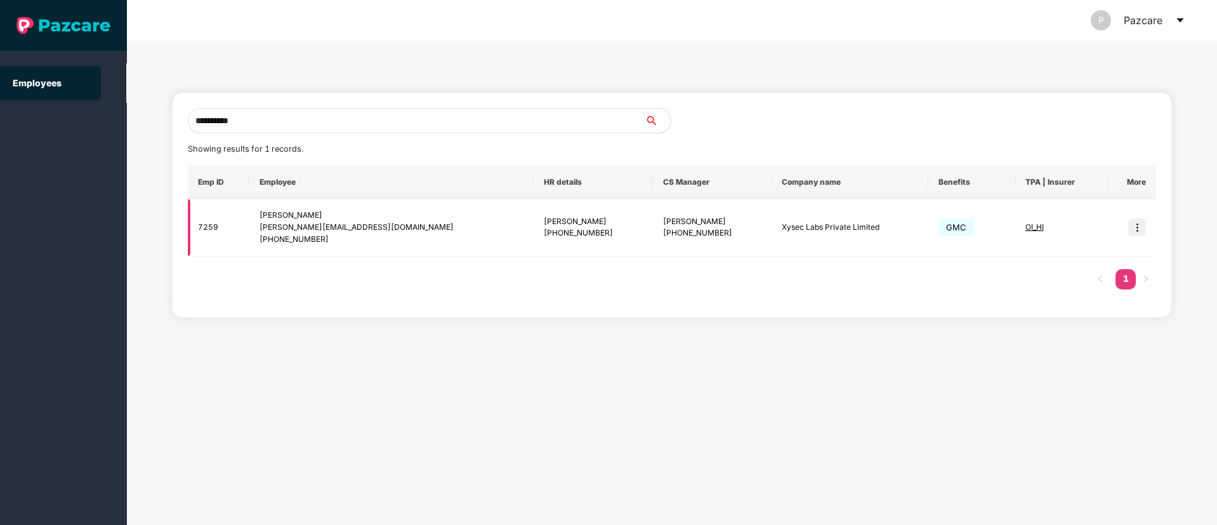
type input "**********"
click at [1147, 230] on td at bounding box center [1132, 227] width 48 height 57
click at [1142, 230] on img at bounding box center [1137, 227] width 18 height 18
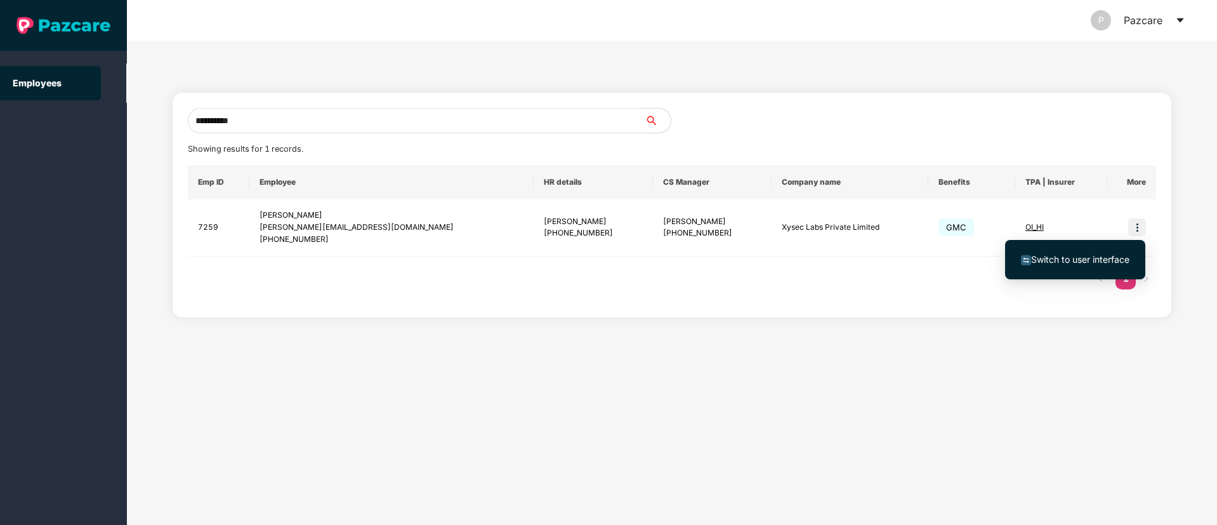
click at [1053, 260] on span "Switch to user interface" at bounding box center [1080, 259] width 98 height 11
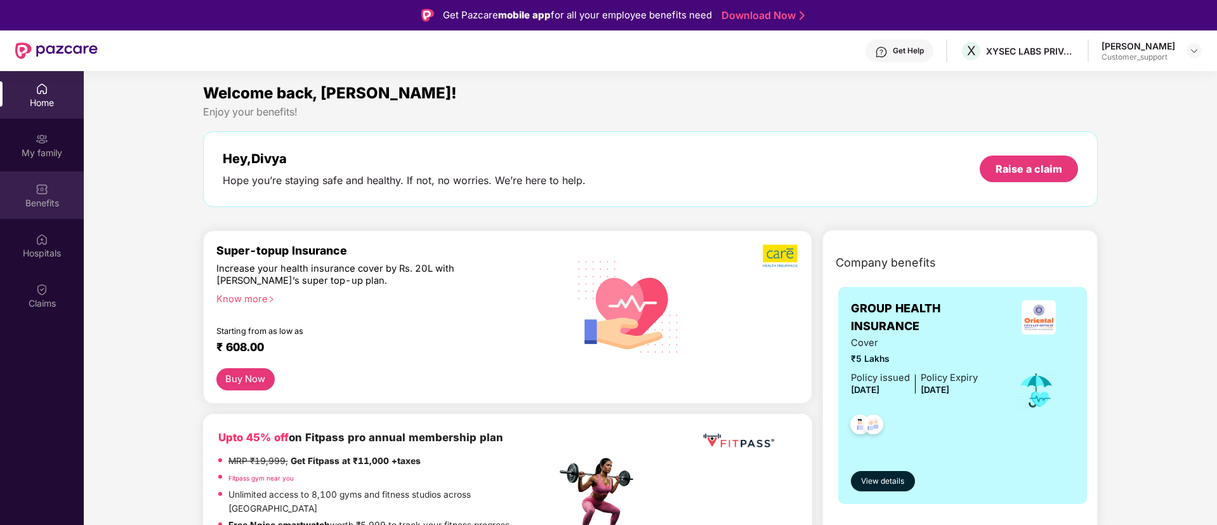
click at [50, 201] on div "Benefits" at bounding box center [42, 203] width 84 height 13
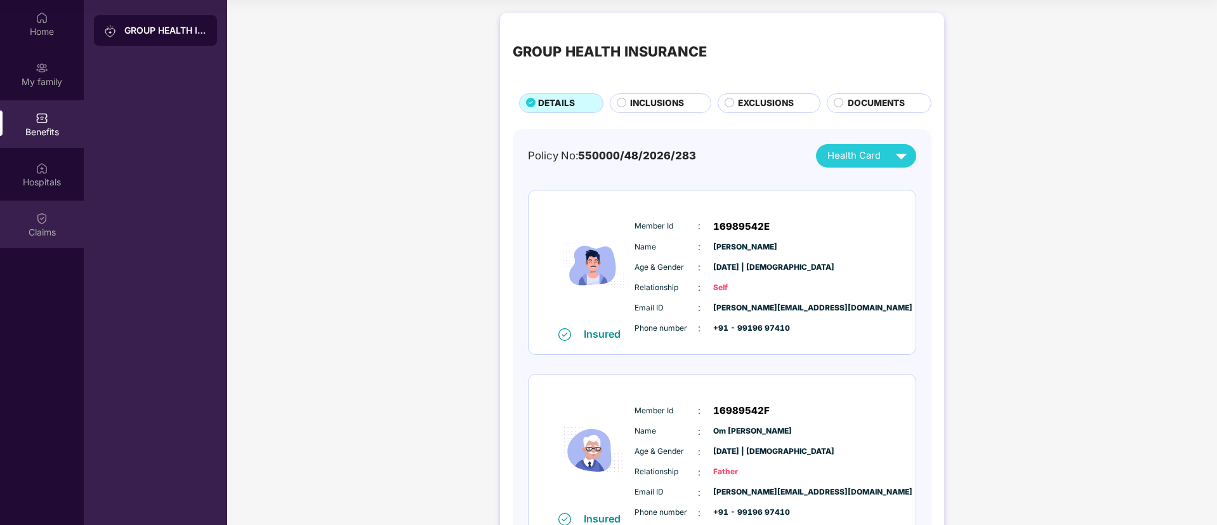
click at [30, 237] on div "Claims" at bounding box center [42, 232] width 84 height 13
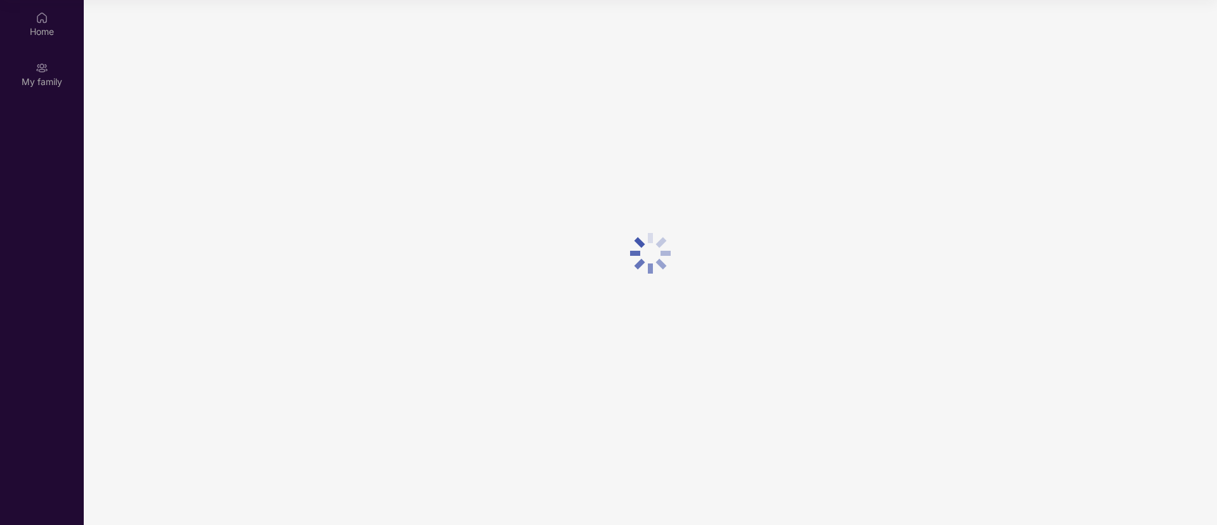
scroll to position [71, 0]
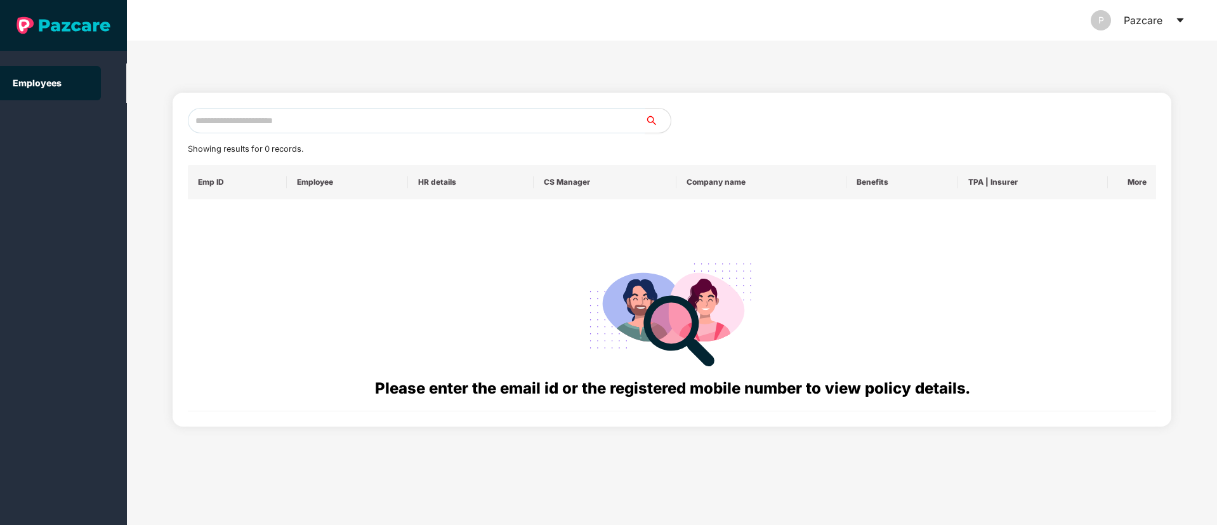
paste input "**********"
click at [327, 130] on input "text" at bounding box center [416, 120] width 457 height 25
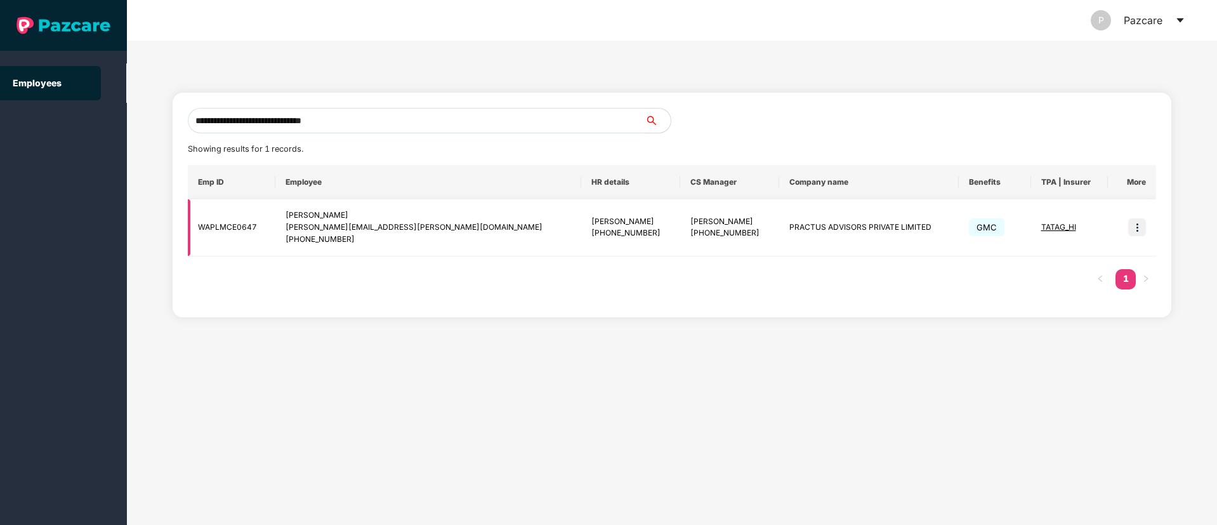
type input "**********"
click at [324, 210] on div "[PERSON_NAME]" at bounding box center [429, 215] width 286 height 12
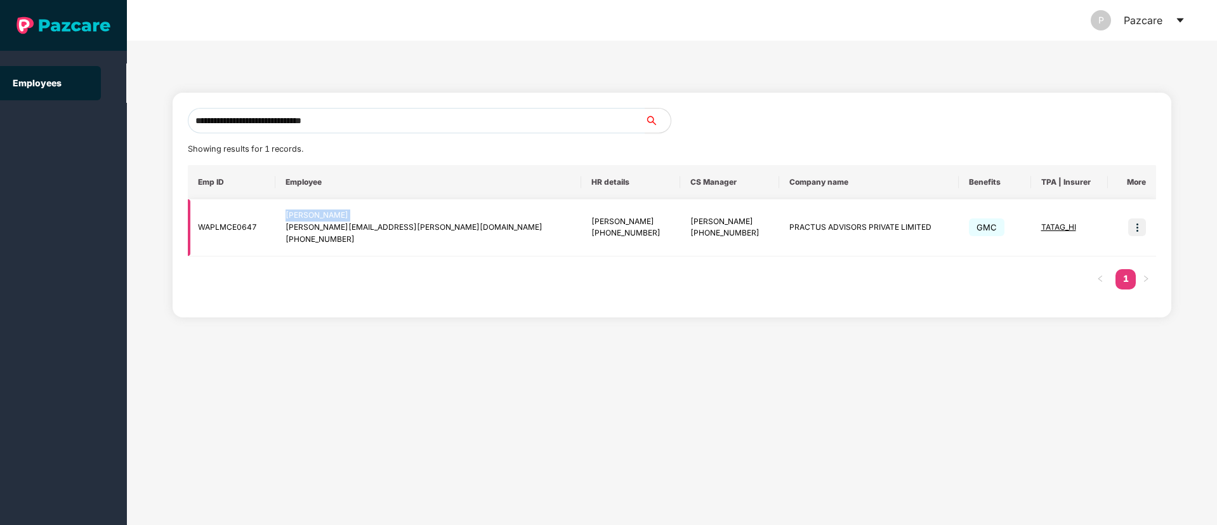
copy div "[PERSON_NAME]"
click at [1133, 230] on img at bounding box center [1137, 227] width 18 height 18
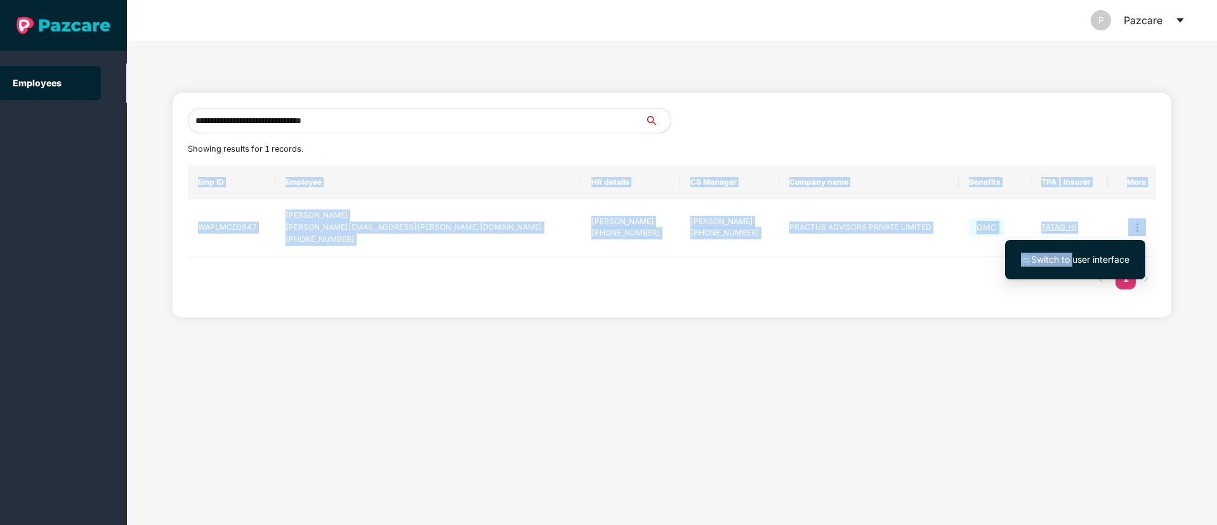
drag, startPoint x: 1072, startPoint y: 255, endPoint x: 142, endPoint y: 277, distance: 930.4
click at [142, 277] on body "**********" at bounding box center [608, 262] width 1217 height 525
click at [1057, 253] on span "Switch to user interface" at bounding box center [1075, 260] width 108 height 14
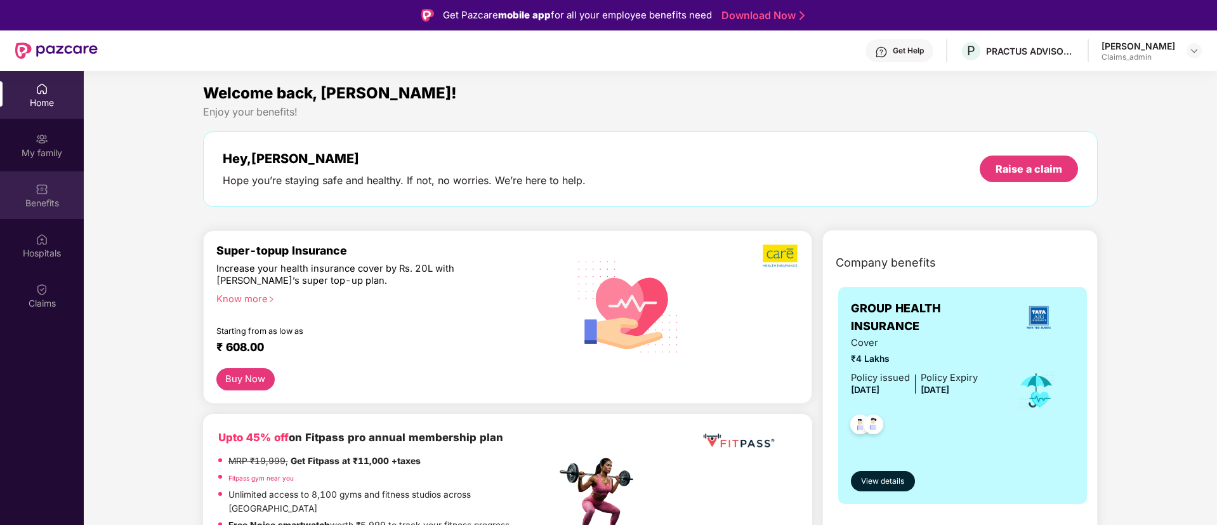
click at [45, 211] on div "Benefits" at bounding box center [42, 195] width 84 height 48
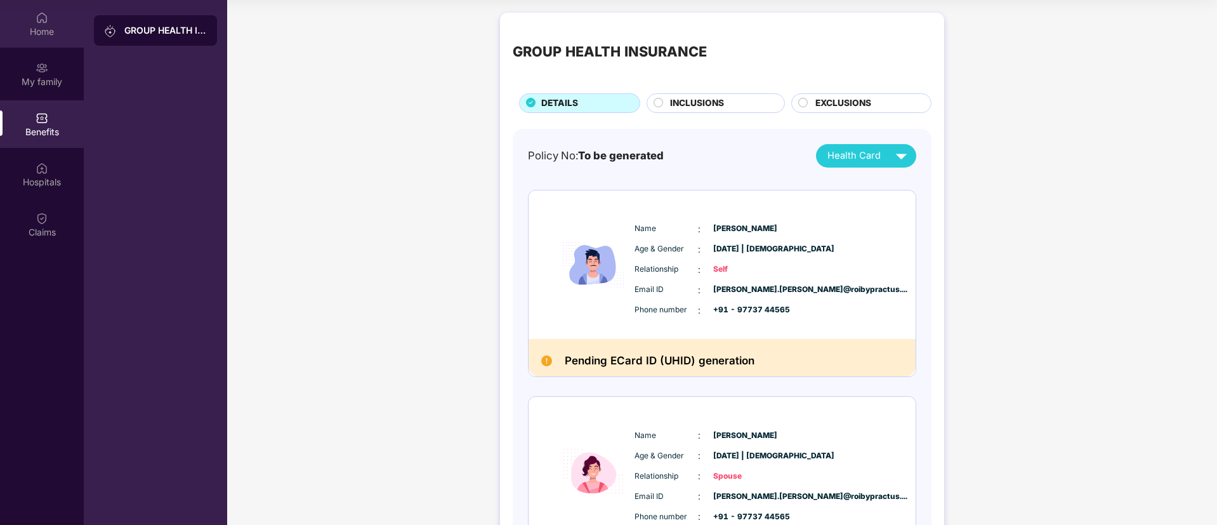
click at [62, 27] on div "Home" at bounding box center [42, 31] width 84 height 13
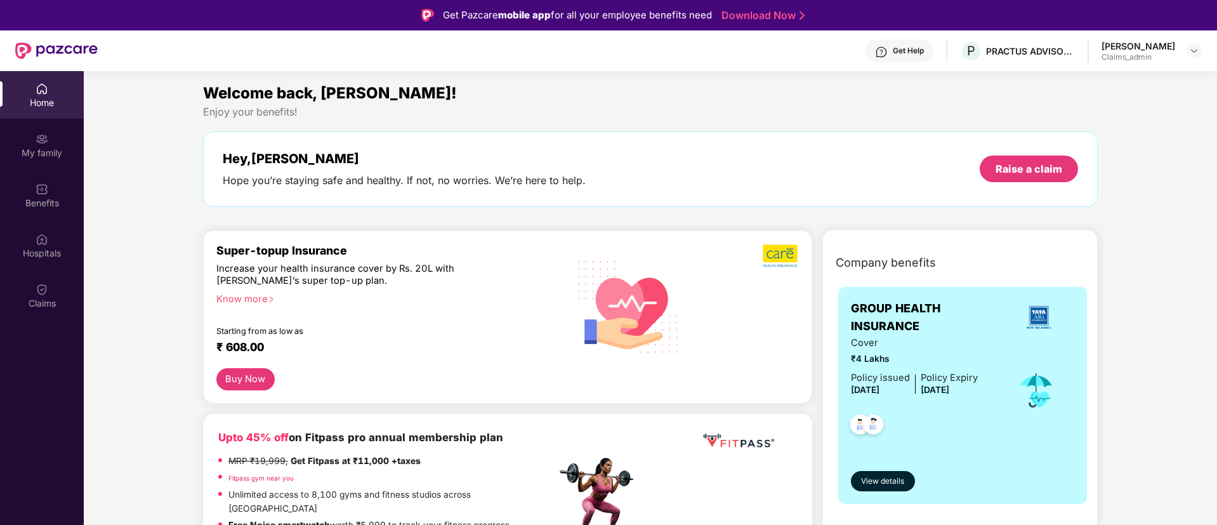
click at [908, 48] on div "Get Help" at bounding box center [908, 51] width 31 height 10
click at [46, 207] on div "Benefits" at bounding box center [42, 203] width 84 height 13
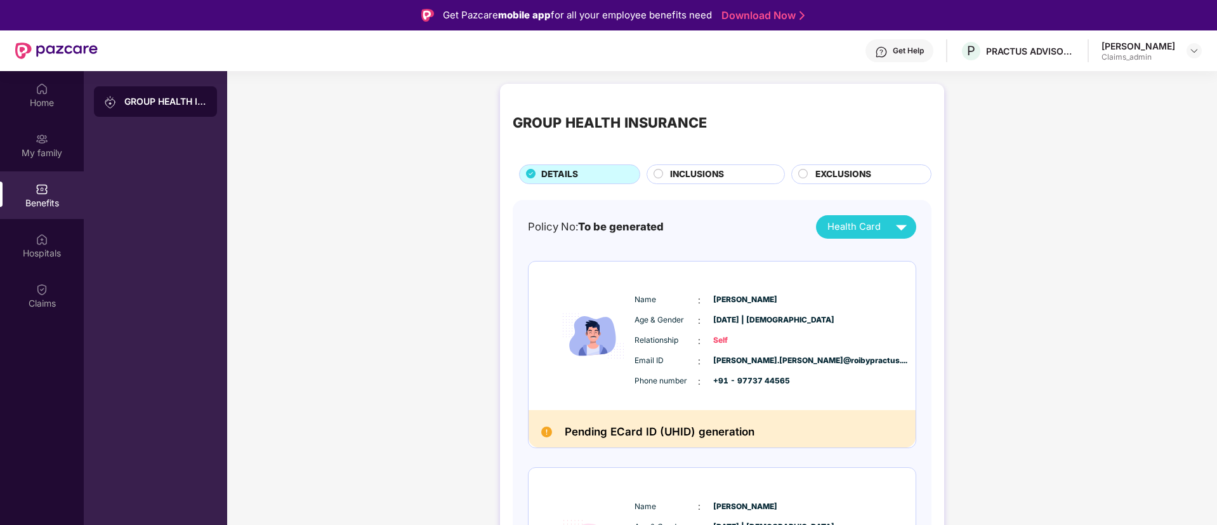
scroll to position [138, 0]
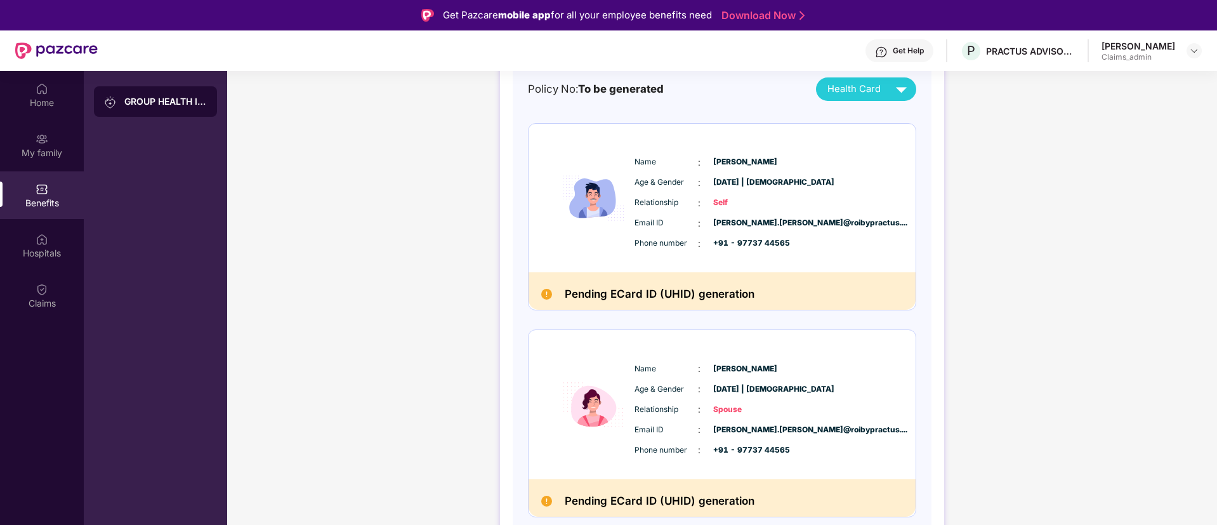
click at [637, 365] on span "Name" at bounding box center [665, 369] width 63 height 12
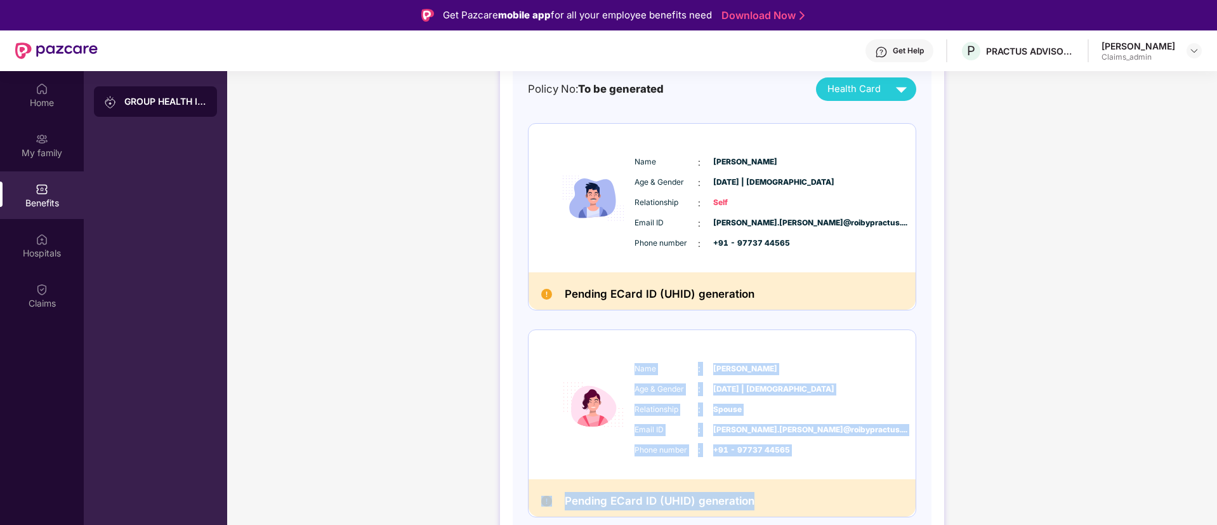
copy div "Name : Kajal Thakkar Age & Gender : 10 July 1983 | Female Relationship : Spouse…"
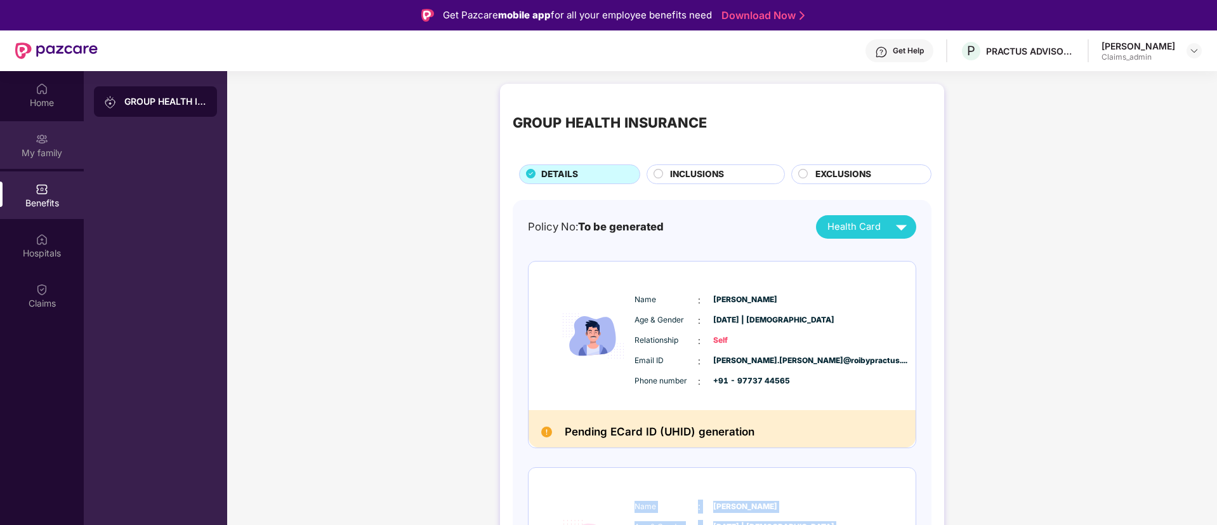
click at [36, 141] on img at bounding box center [42, 139] width 13 height 13
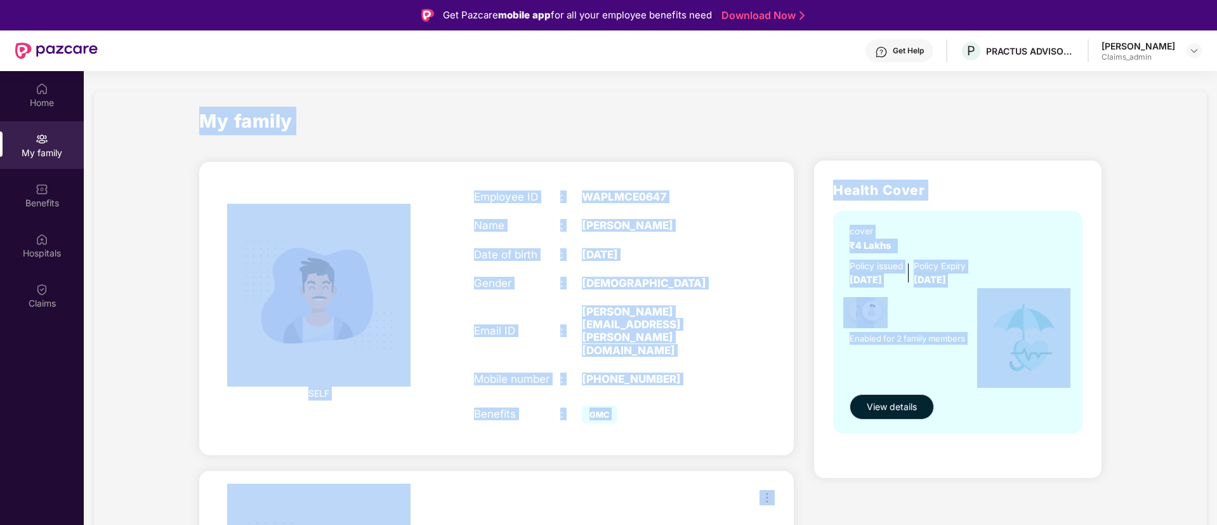
click at [521, 192] on div "Employee ID" at bounding box center [517, 196] width 86 height 13
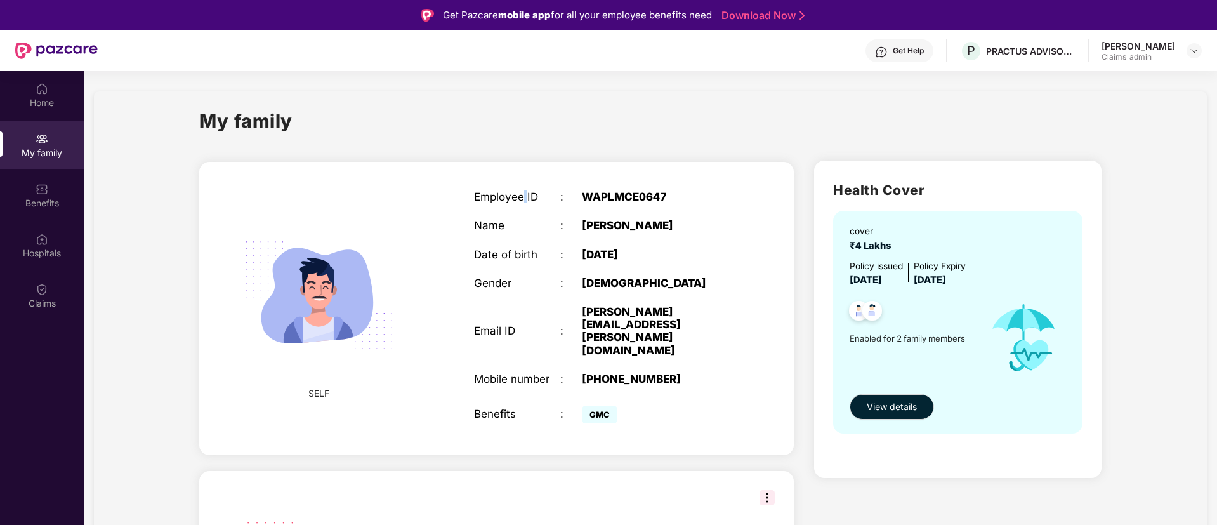
click at [521, 192] on div "Employee ID" at bounding box center [517, 196] width 86 height 13
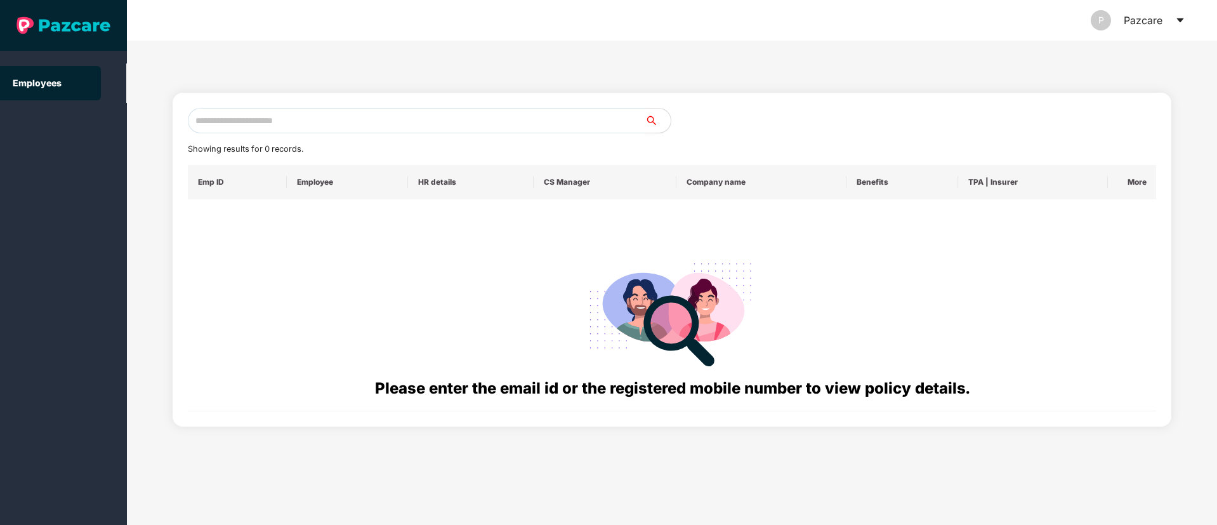
paste input "**********"
click at [232, 128] on input "**********" at bounding box center [416, 120] width 457 height 25
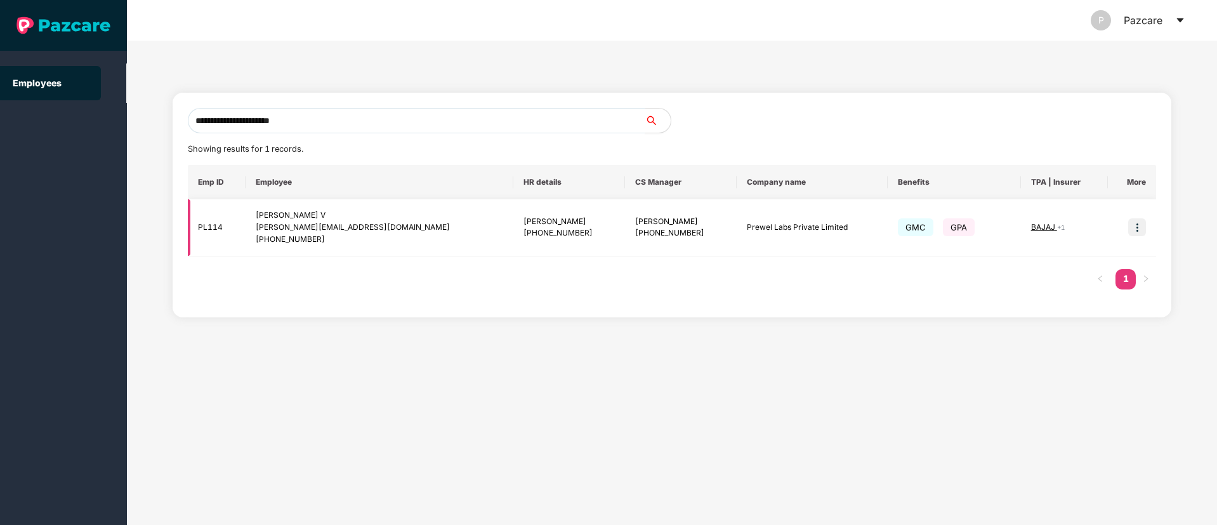
type input "**********"
click at [1136, 226] on img at bounding box center [1137, 227] width 18 height 18
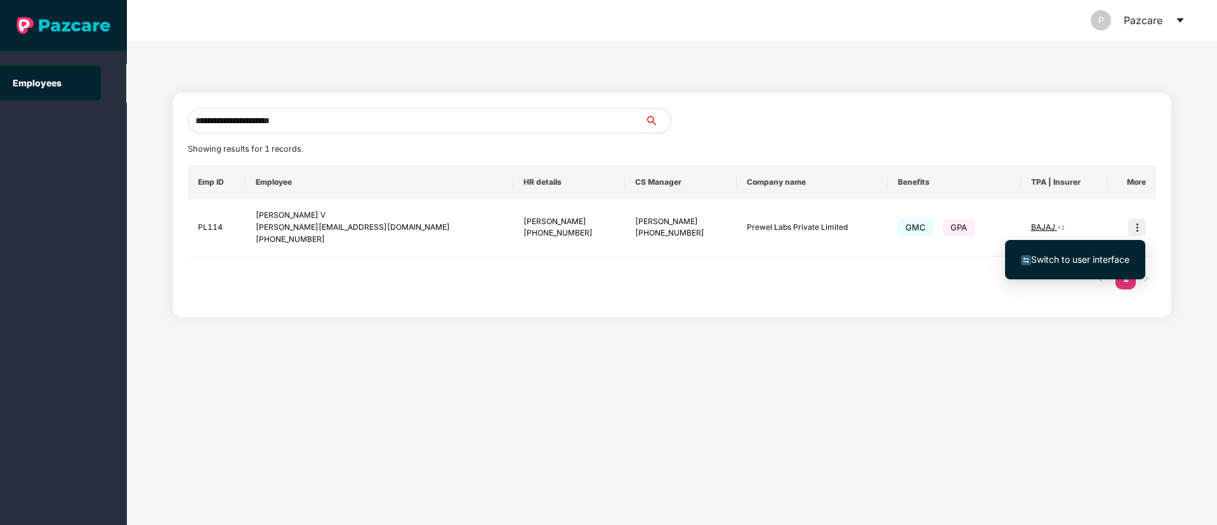
click at [1061, 260] on span "Switch to user interface" at bounding box center [1080, 259] width 98 height 11
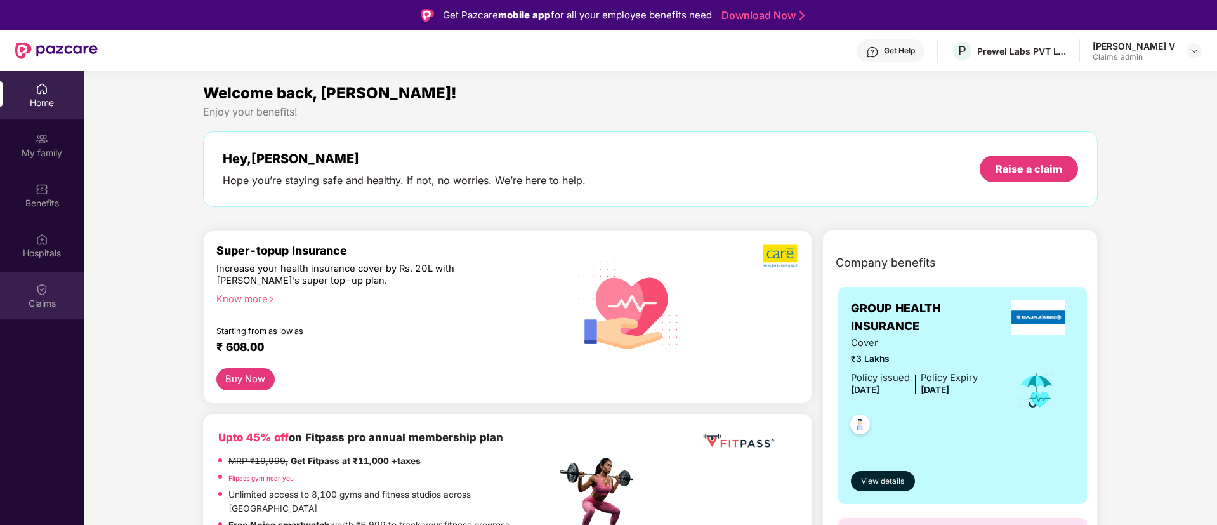
click at [49, 282] on div "Claims" at bounding box center [42, 296] width 84 height 48
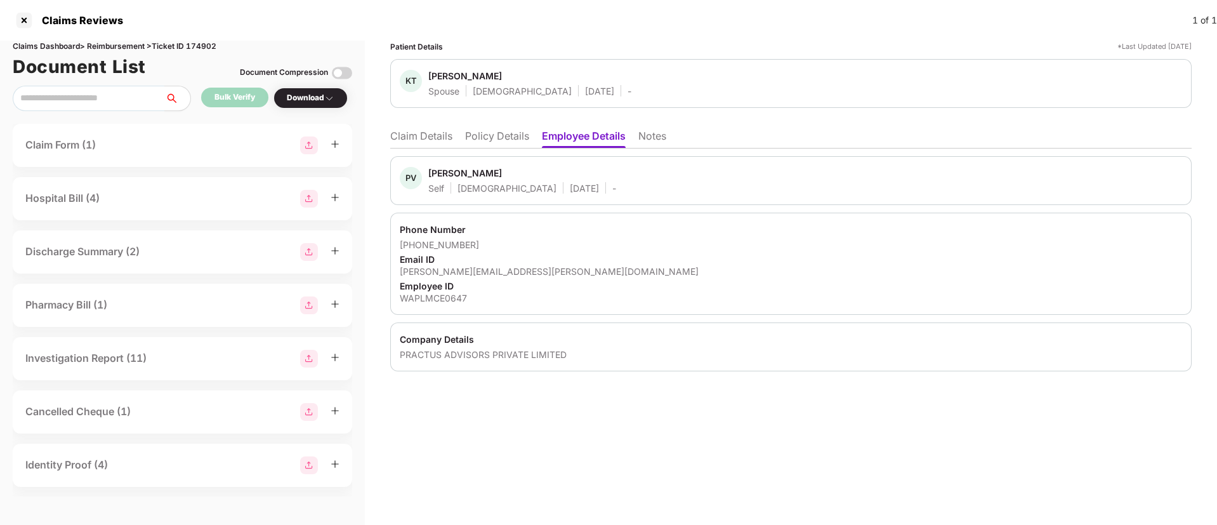
click at [418, 136] on li "Claim Details" at bounding box center [421, 138] width 62 height 18
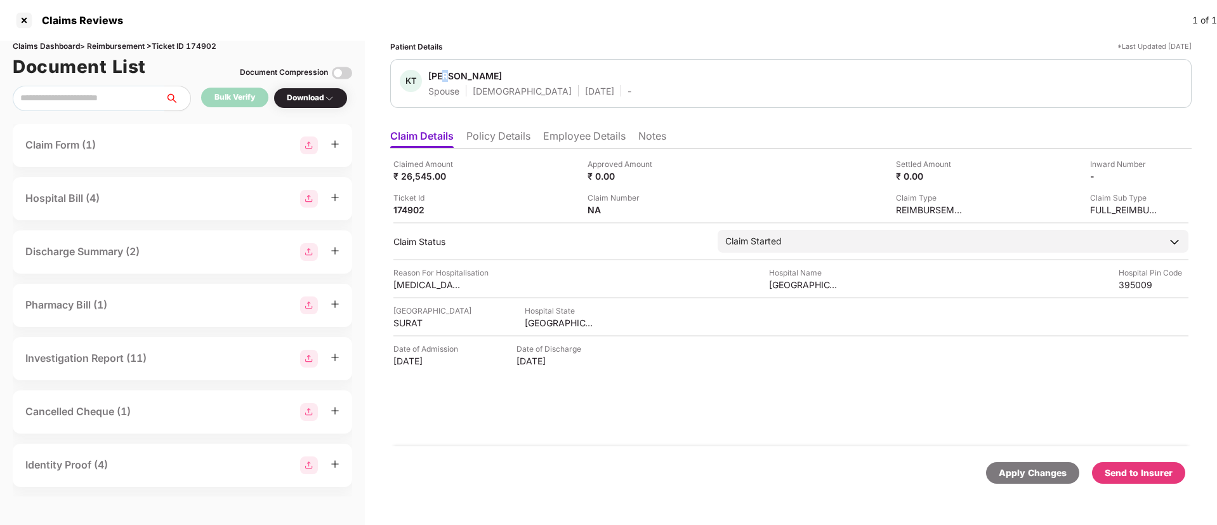
drag, startPoint x: 447, startPoint y: 83, endPoint x: 444, endPoint y: 74, distance: 10.0
click at [444, 74] on span "[PERSON_NAME]" at bounding box center [529, 77] width 203 height 15
click at [444, 74] on div "[PERSON_NAME]" at bounding box center [465, 76] width 74 height 12
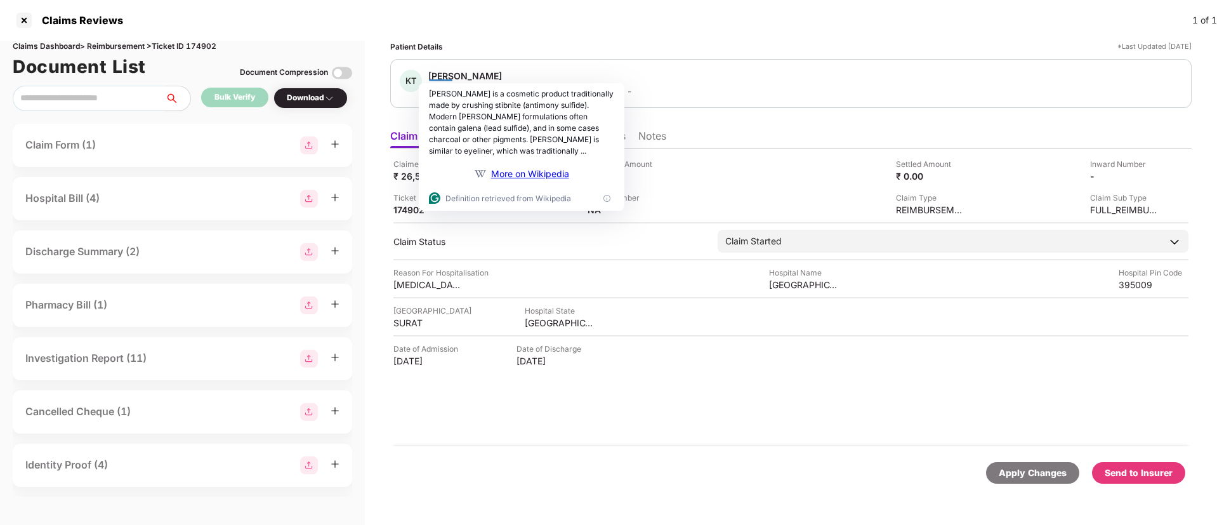
click at [685, 400] on div "Claimed Amount ₹ 26,545.00 Approved Amount ₹ 0.00 Settled Amount ₹ 0.00 Inward …" at bounding box center [790, 297] width 801 height 298
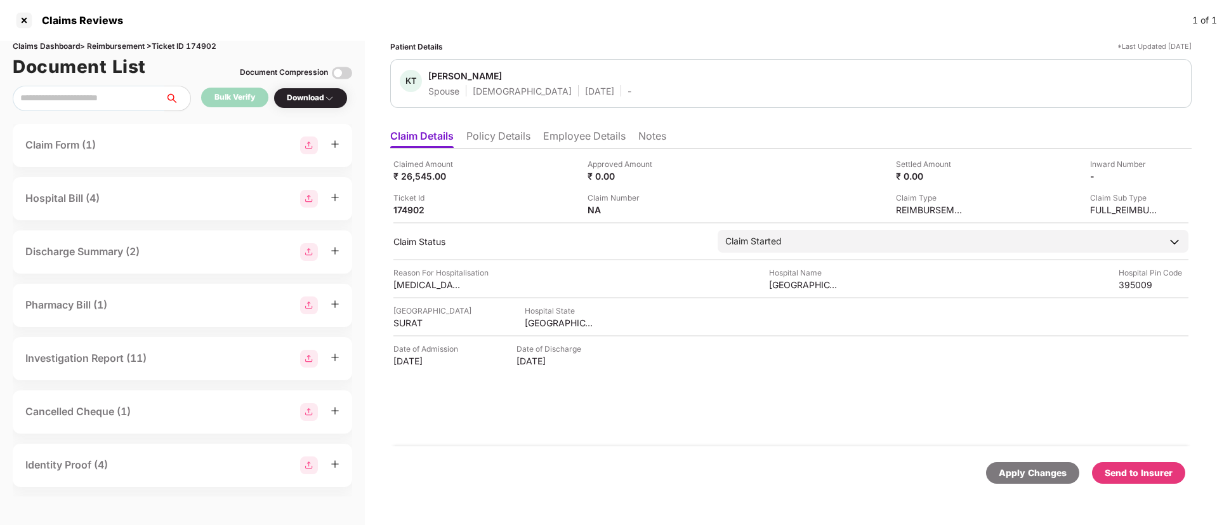
click at [529, 139] on li "Policy Details" at bounding box center [498, 138] width 64 height 18
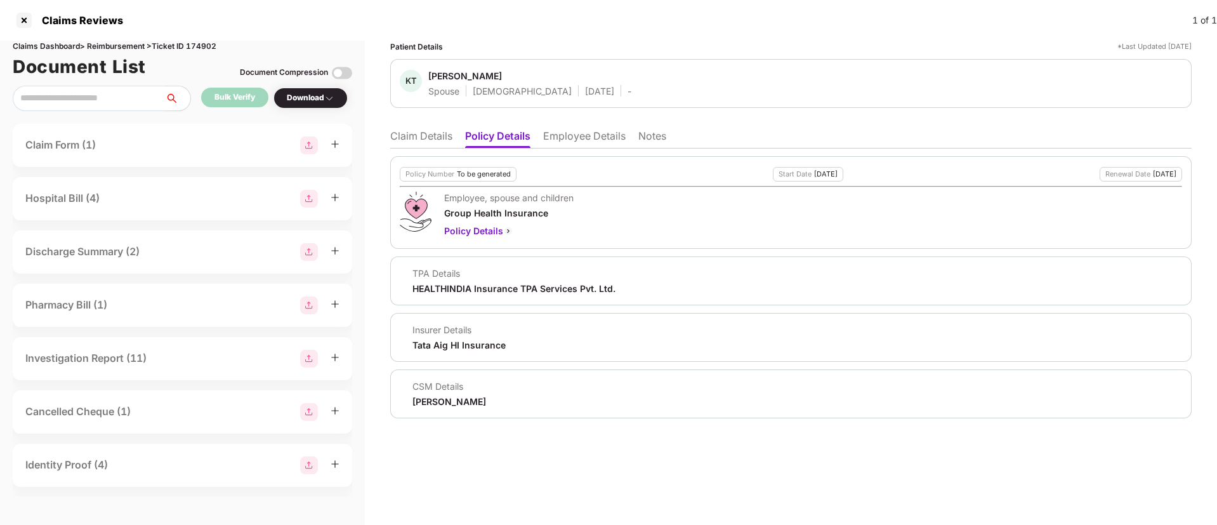
click at [412, 134] on li "Claim Details" at bounding box center [421, 138] width 62 height 18
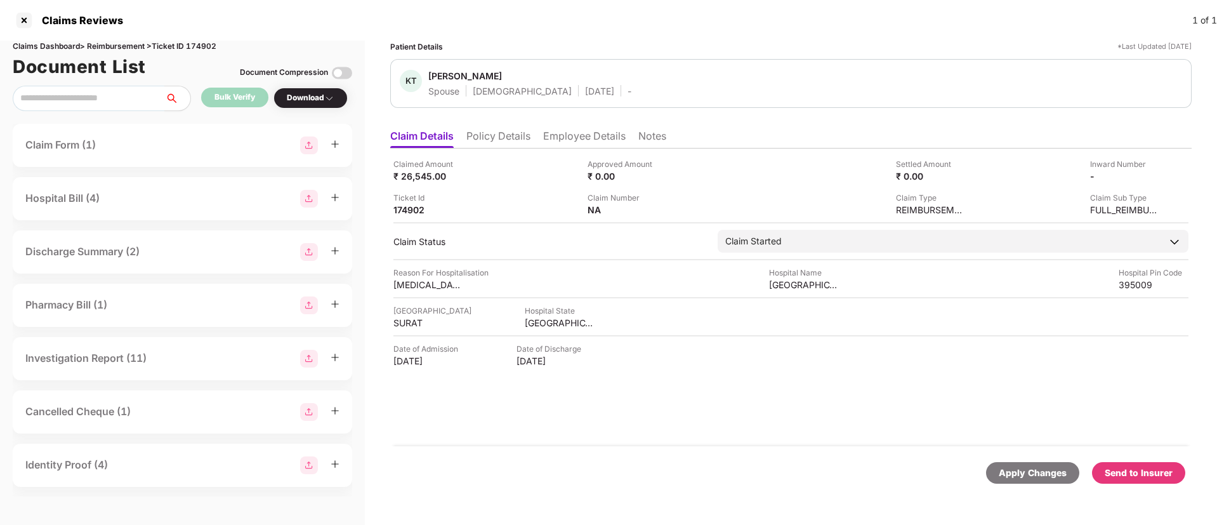
click at [483, 128] on ul "Claim Details Policy Details Employee Details Notes" at bounding box center [790, 135] width 801 height 25
click at [485, 142] on li "Policy Details" at bounding box center [498, 138] width 64 height 18
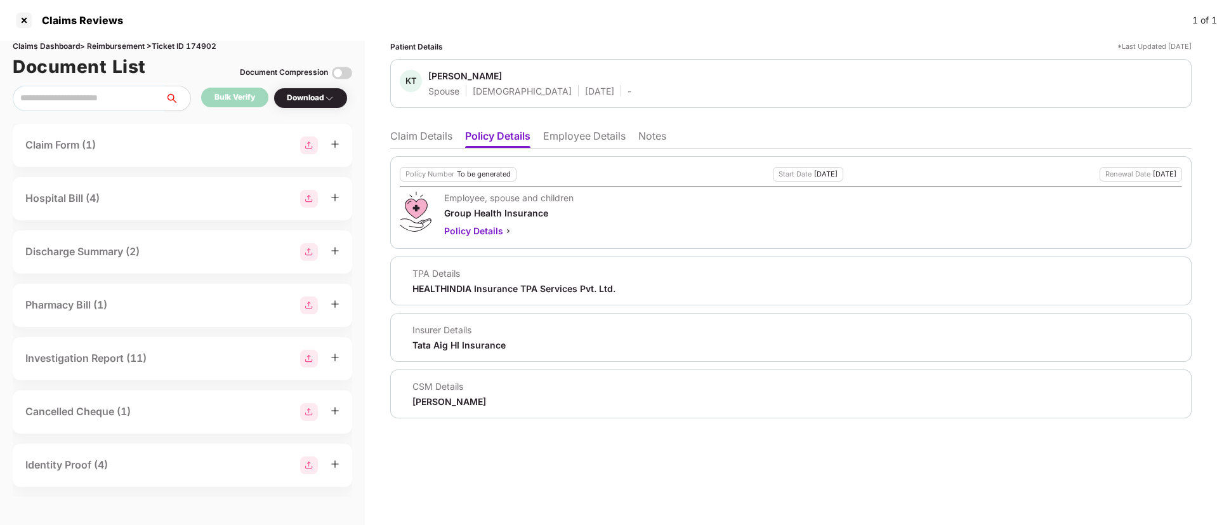
click at [449, 74] on div "[PERSON_NAME]" at bounding box center [465, 76] width 74 height 12
copy span "[PERSON_NAME]"
click at [449, 74] on div "[PERSON_NAME]" at bounding box center [465, 76] width 74 height 12
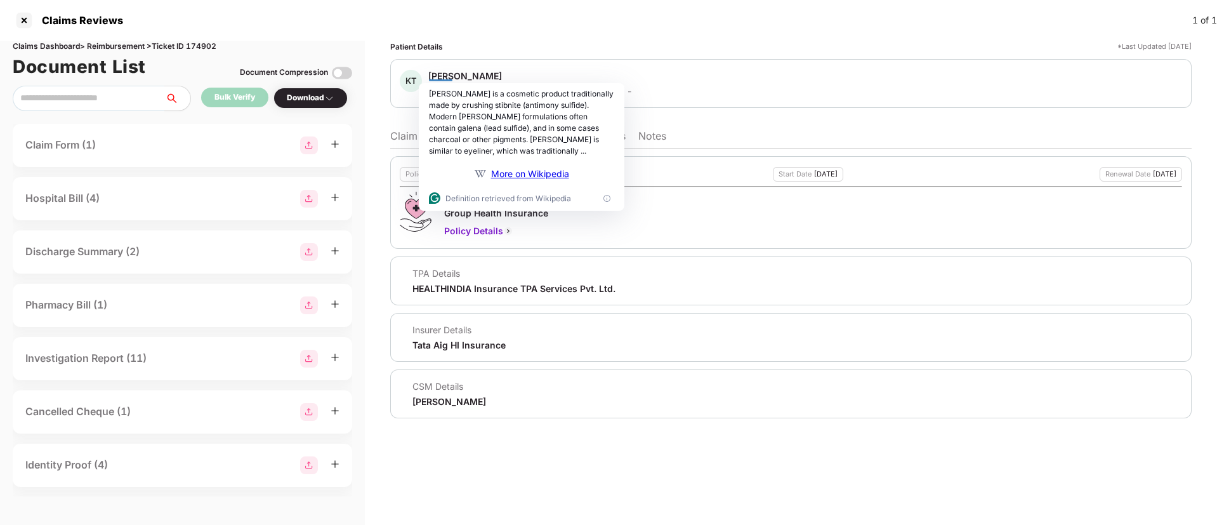
click at [634, 324] on div "Insurer Details Tata Aig HI Insurance" at bounding box center [791, 337] width 782 height 27
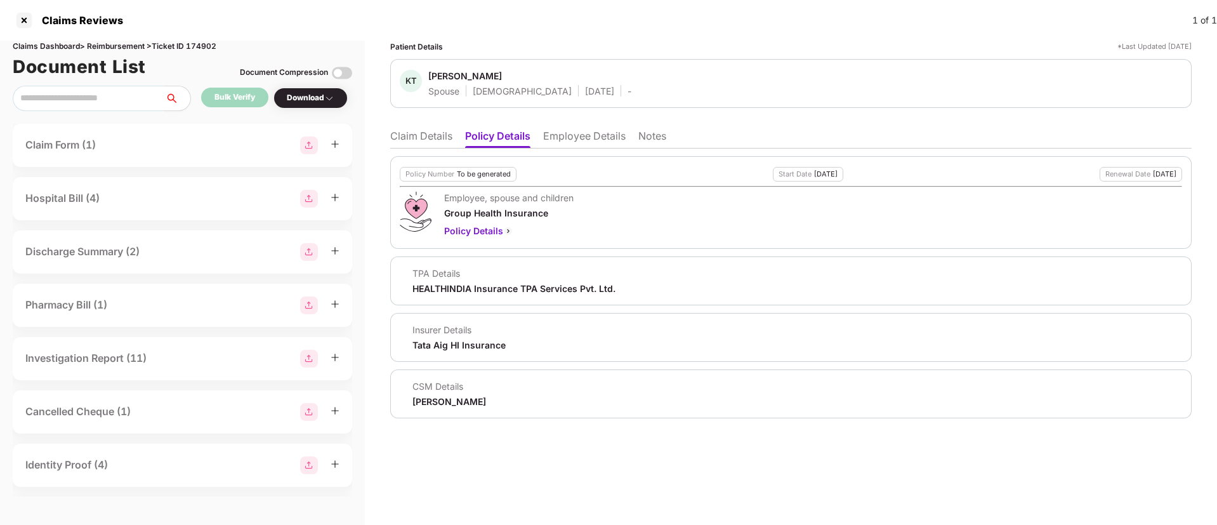
click at [588, 136] on li "Employee Details" at bounding box center [584, 138] width 82 height 18
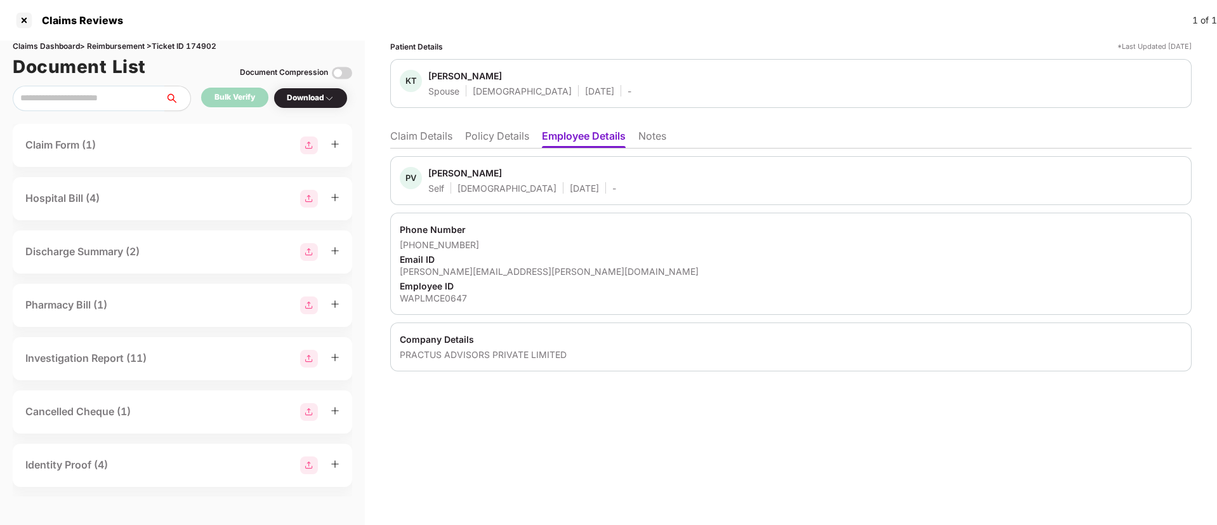
click at [454, 356] on div "PRACTUS ADVISORS PRIVATE LIMITED" at bounding box center [791, 354] width 782 height 12
copy div "PRACTUS ADVISORS PRIVATE LIMITED"
click at [454, 356] on div "PRACTUS ADVISORS PRIVATE LIMITED" at bounding box center [791, 354] width 782 height 12
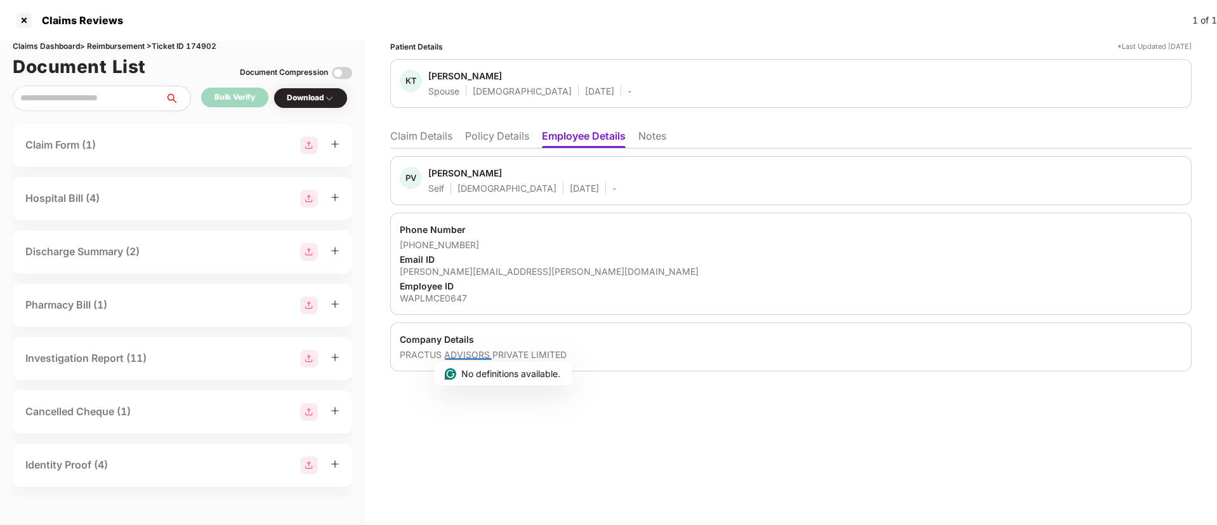
click at [424, 143] on li "Claim Details" at bounding box center [421, 138] width 62 height 18
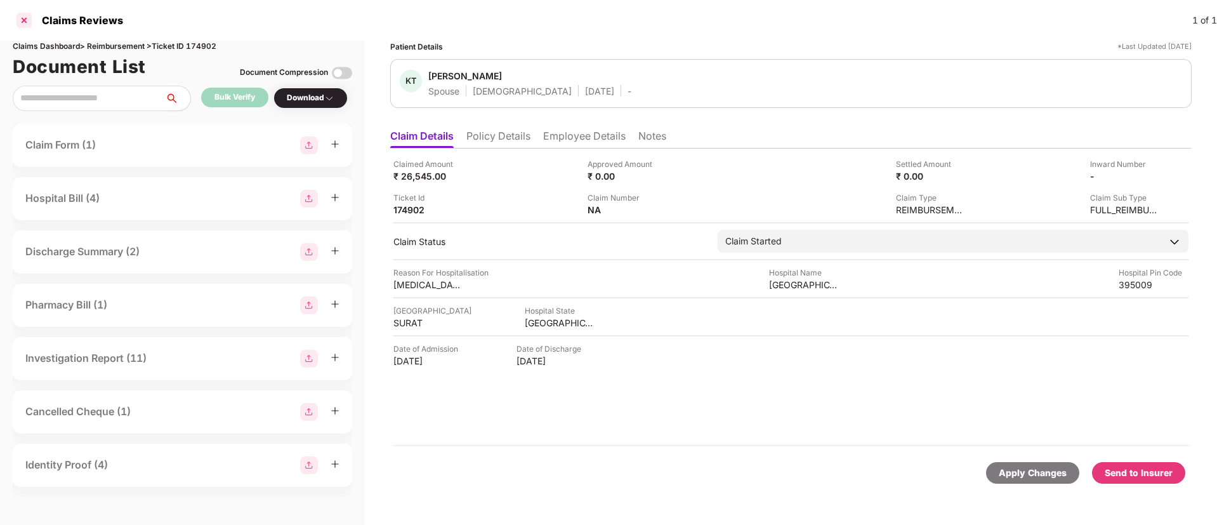
click at [21, 17] on div at bounding box center [24, 20] width 20 height 20
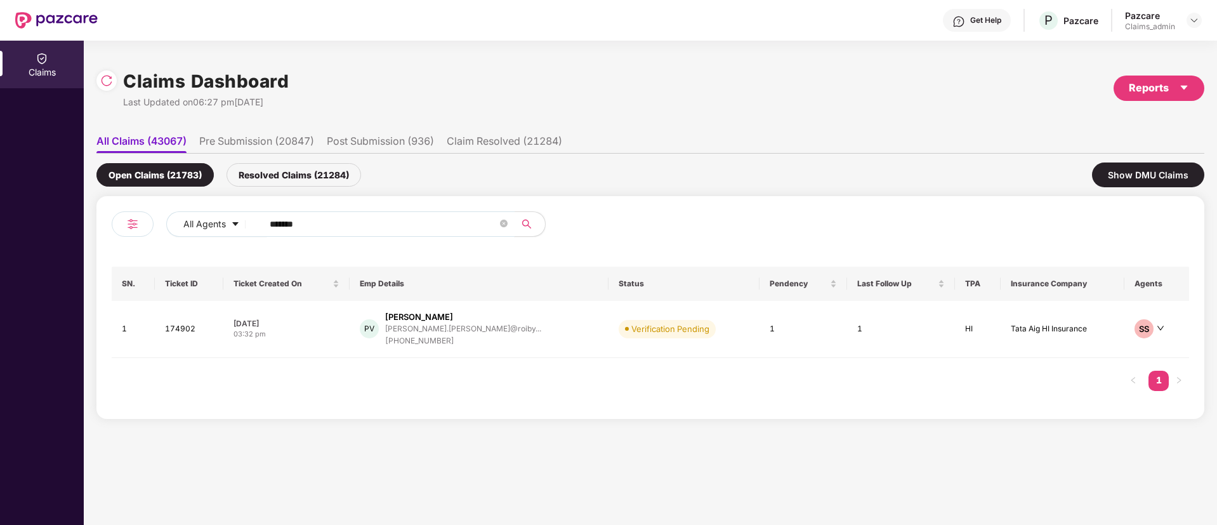
click at [334, 233] on span "******" at bounding box center [384, 223] width 260 height 25
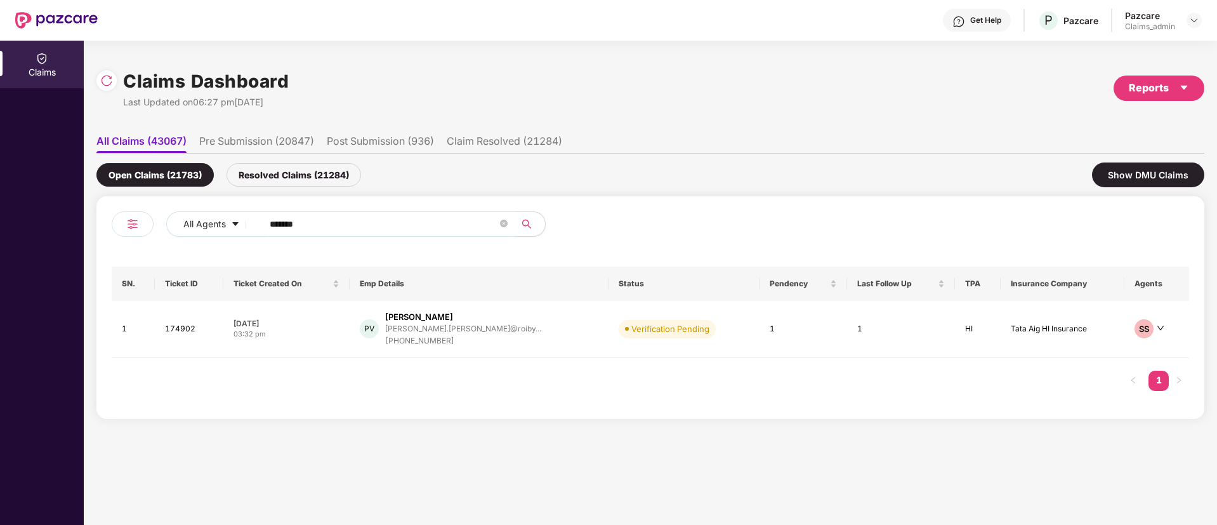
click at [334, 233] on span "******" at bounding box center [384, 223] width 260 height 25
click at [317, 213] on span "******" at bounding box center [384, 223] width 260 height 25
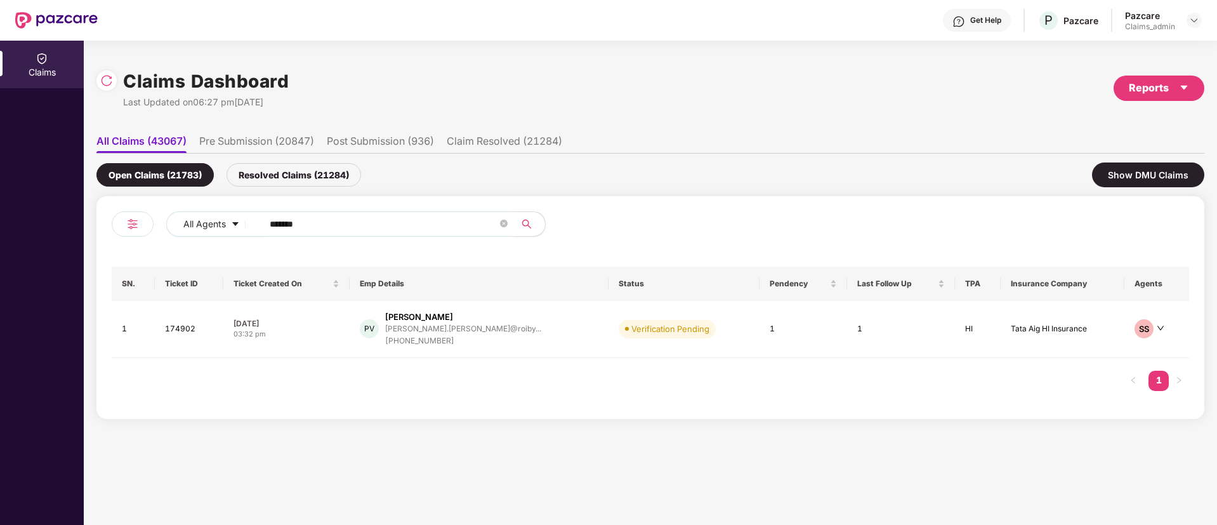
click at [303, 223] on input "******" at bounding box center [384, 223] width 228 height 19
paste input "******"
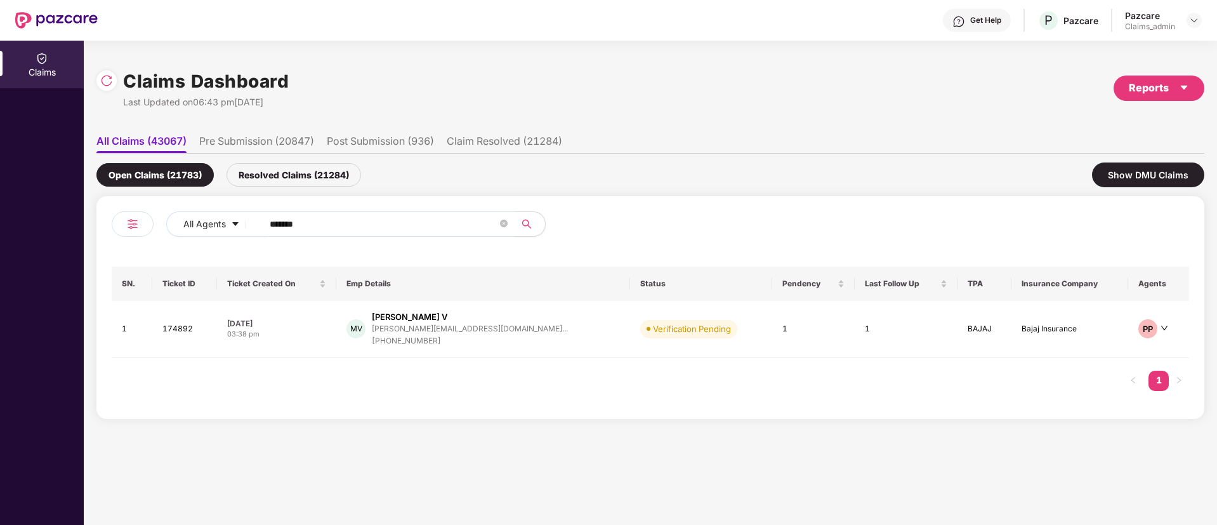
type input "******"
click at [303, 321] on div "[DATE]" at bounding box center [276, 323] width 99 height 11
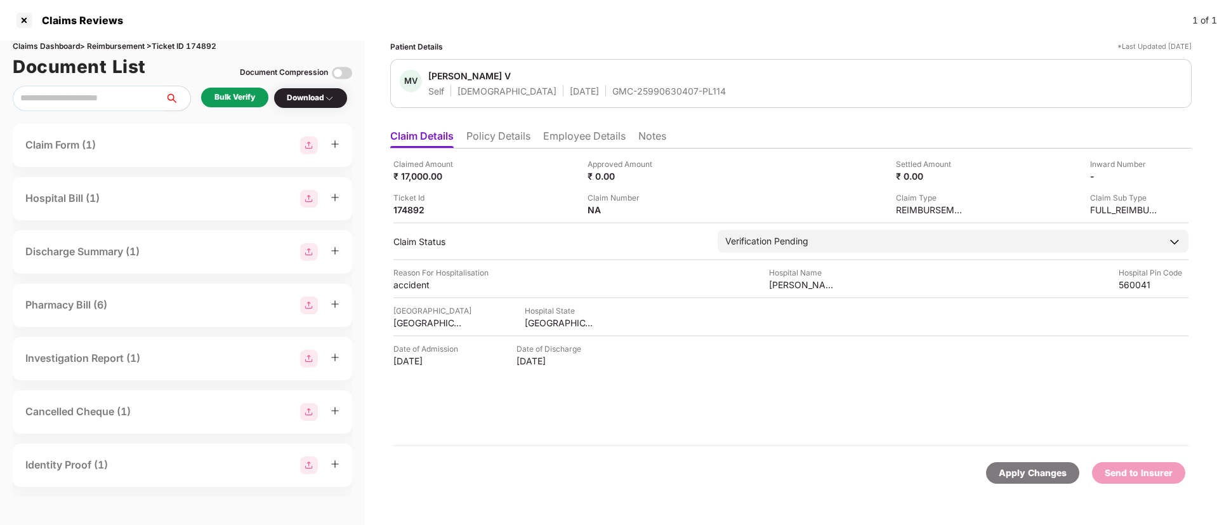
click at [509, 138] on li "Policy Details" at bounding box center [498, 138] width 64 height 18
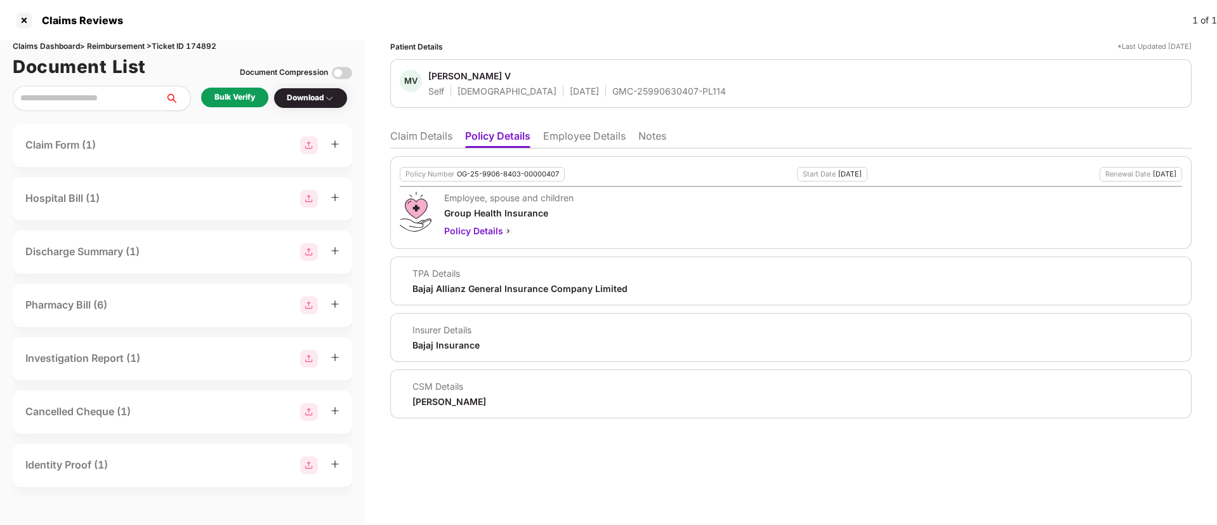
click at [430, 143] on li "Claim Details" at bounding box center [421, 138] width 62 height 18
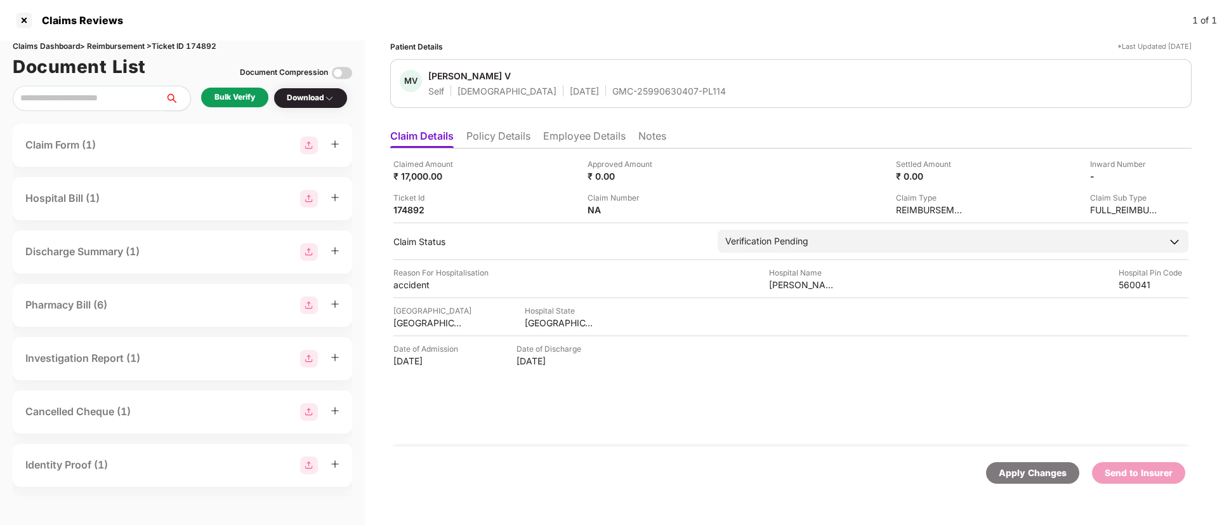
click at [230, 98] on div "Bulk Verify" at bounding box center [234, 97] width 41 height 12
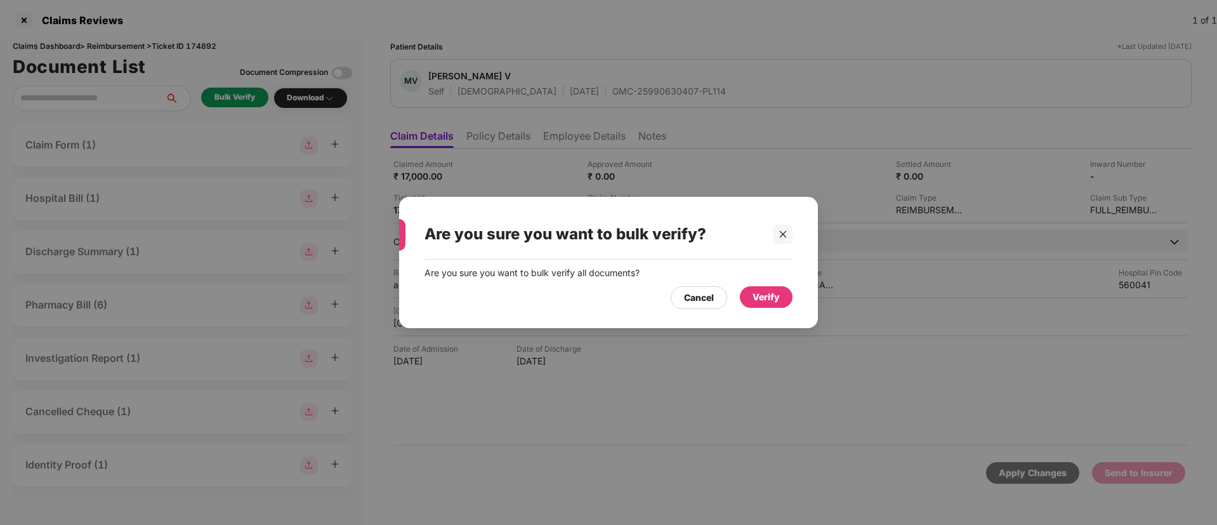
click at [753, 292] on div "Verify" at bounding box center [766, 297] width 27 height 14
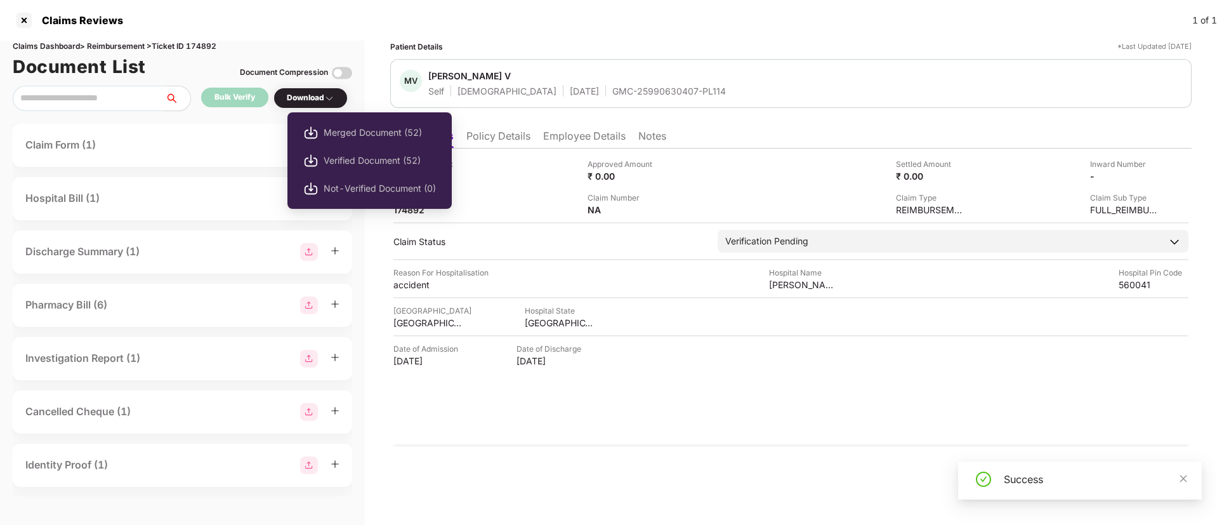
click at [306, 99] on div "Download" at bounding box center [311, 98] width 48 height 12
click at [331, 152] on li "Verified Document (52)" at bounding box center [369, 161] width 164 height 28
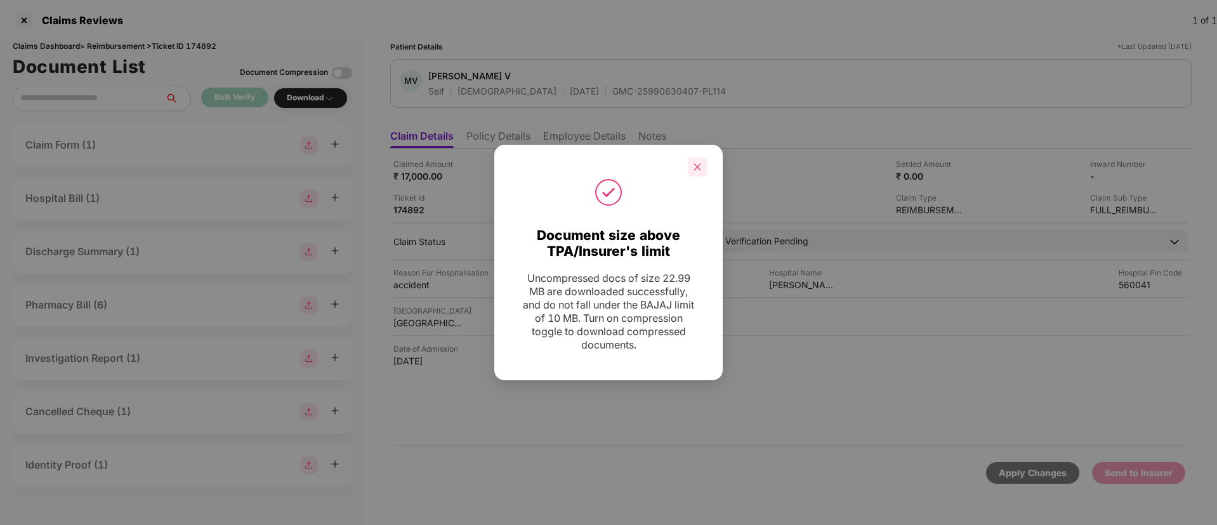
click at [692, 164] on div at bounding box center [697, 166] width 19 height 19
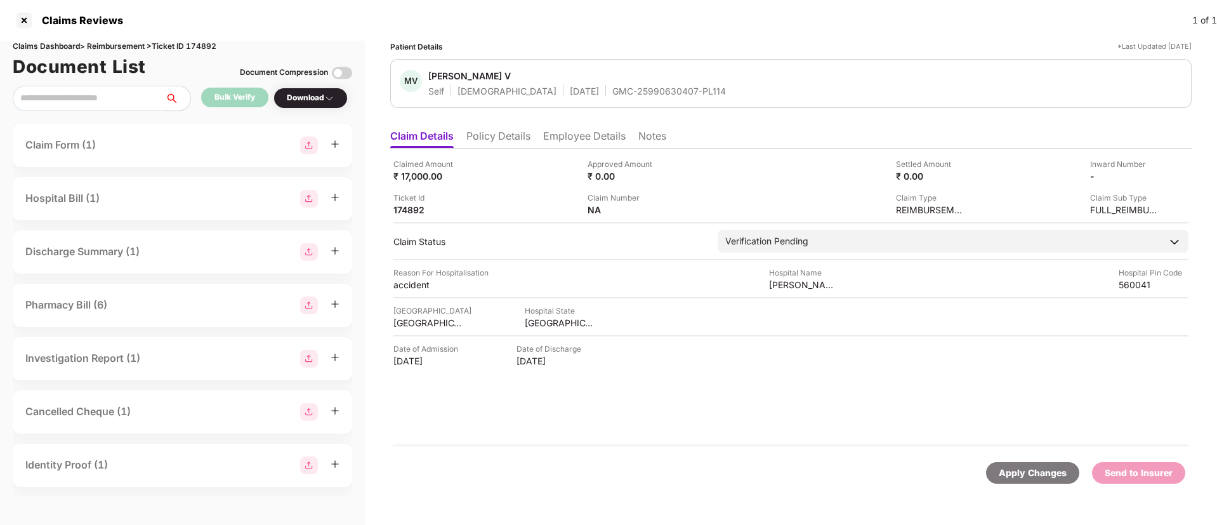
click at [612, 95] on div "GMC-25990630407-PL114" at bounding box center [669, 91] width 114 height 12
click at [577, 95] on div at bounding box center [570, 91] width 21 height 11
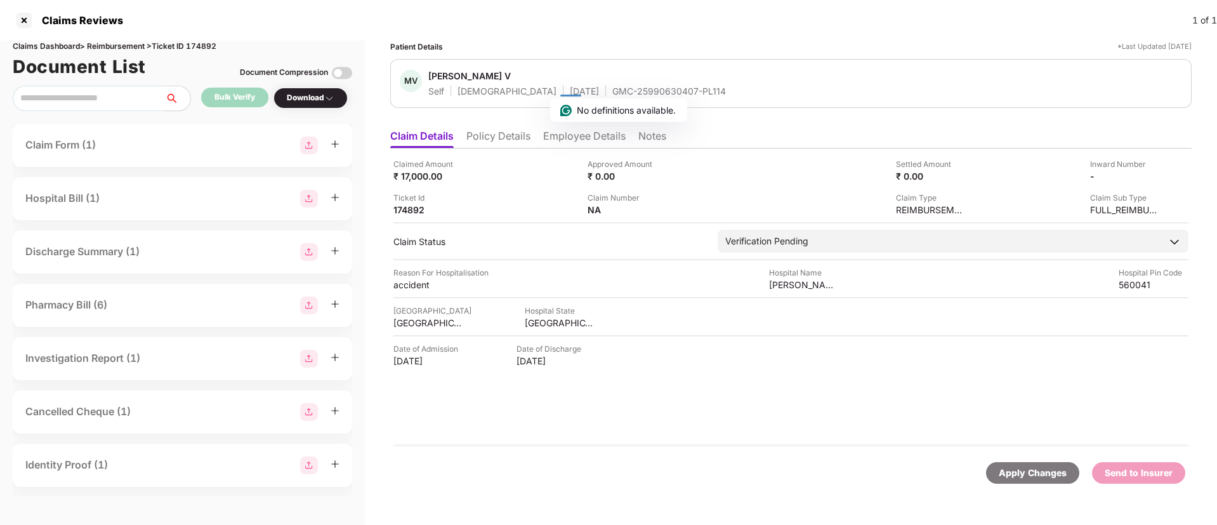
click at [577, 95] on div at bounding box center [570, 91] width 21 height 11
click at [577, 93] on html "Claims Reviews 1 of 1 Claims Dashboard > Reimbursement > Ticket ID 174892 Docum…" at bounding box center [608, 262] width 1217 height 525
click at [612, 93] on div "GMC-25990630407-PL114" at bounding box center [669, 91] width 114 height 12
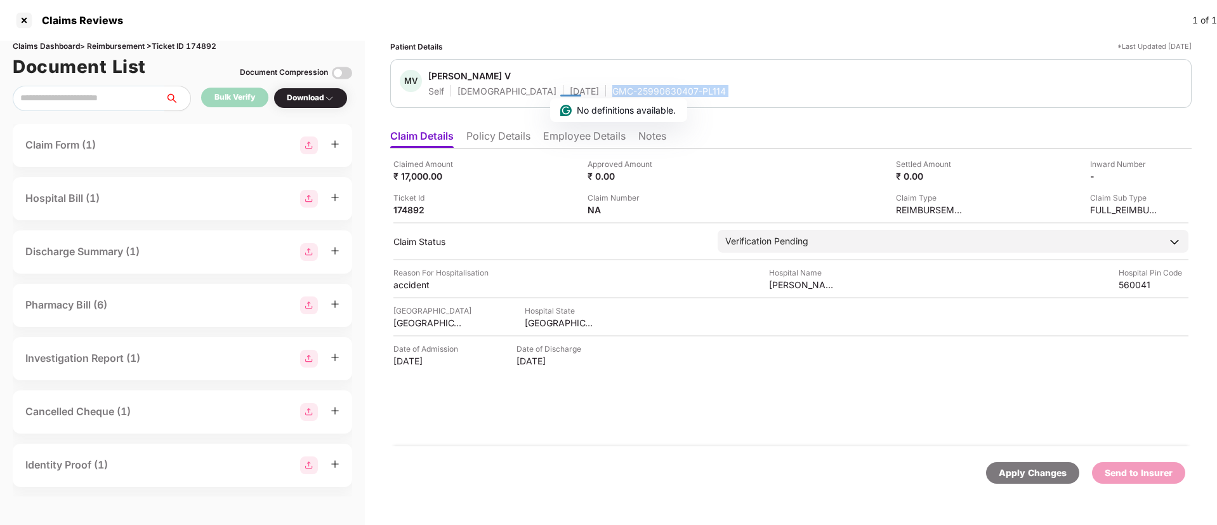
copy div "GMC-25990630407-PL114"
click at [523, 133] on li "Policy Details" at bounding box center [498, 138] width 64 height 18
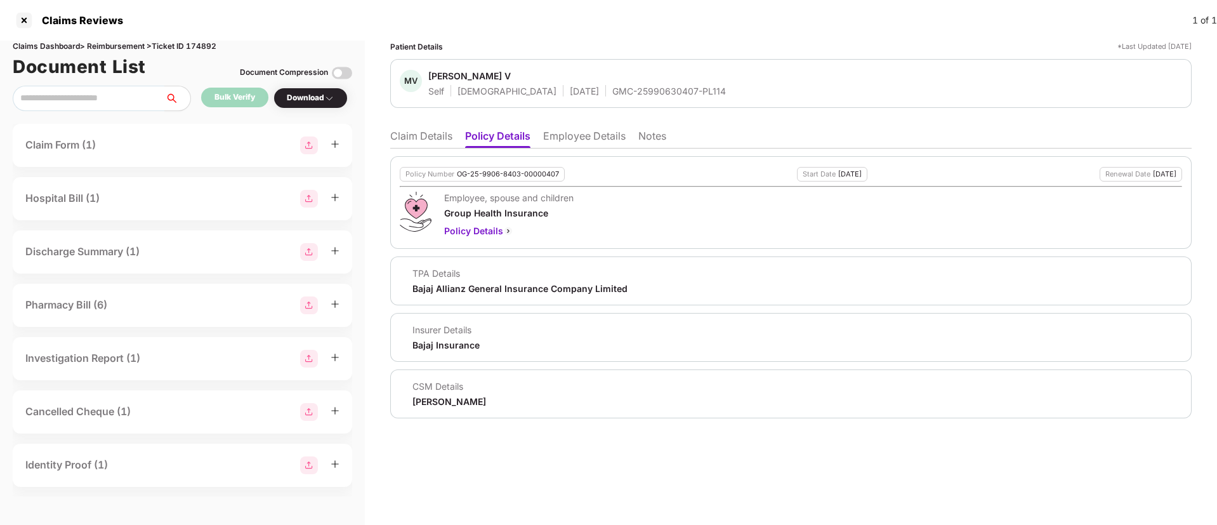
click at [410, 139] on li "Claim Details" at bounding box center [421, 138] width 62 height 18
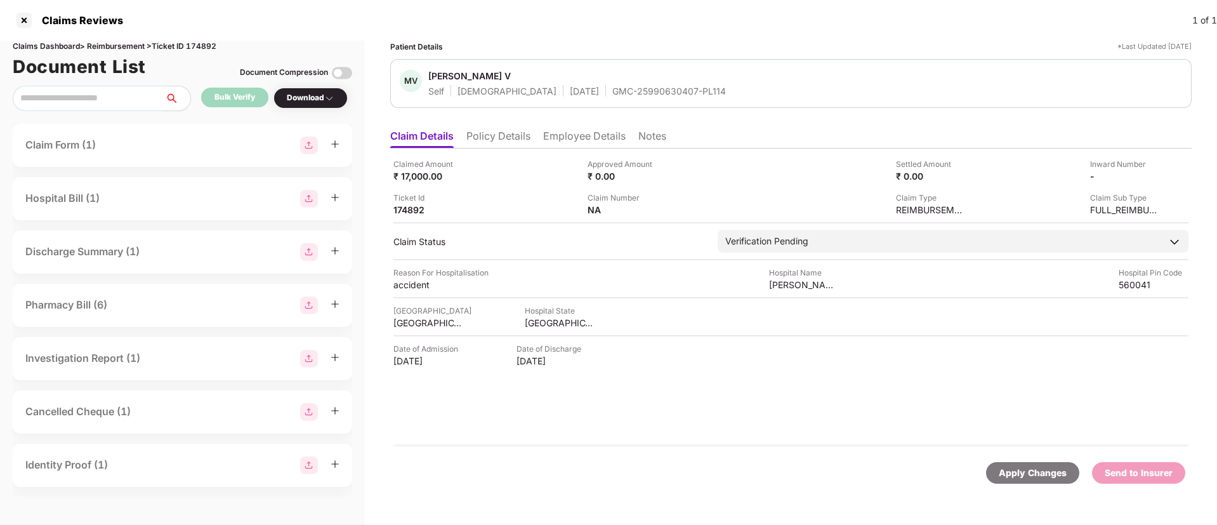
click at [612, 93] on div "GMC-25990630407-PL114" at bounding box center [669, 91] width 114 height 12
copy div "GMC-25990630407-PL114"
click at [459, 76] on div "[PERSON_NAME] V" at bounding box center [469, 76] width 82 height 12
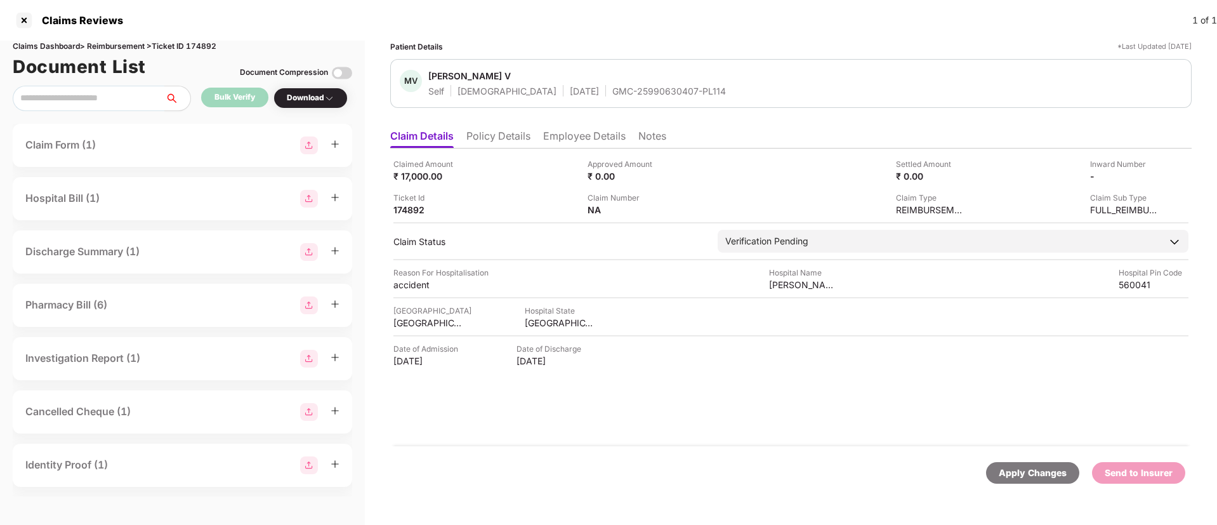
click at [459, 76] on div "[PERSON_NAME] V" at bounding box center [469, 76] width 82 height 12
copy span "[PERSON_NAME] V"
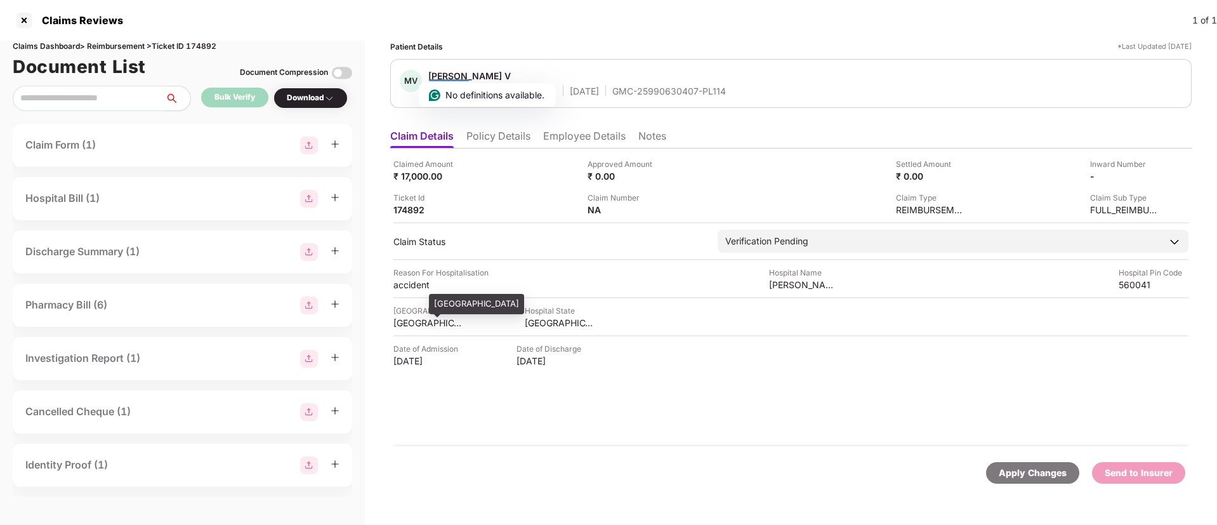
click at [422, 324] on div "[GEOGRAPHIC_DATA]" at bounding box center [428, 323] width 70 height 12
copy div "[GEOGRAPHIC_DATA]"
click at [422, 324] on div "[GEOGRAPHIC_DATA]" at bounding box center [428, 323] width 70 height 12
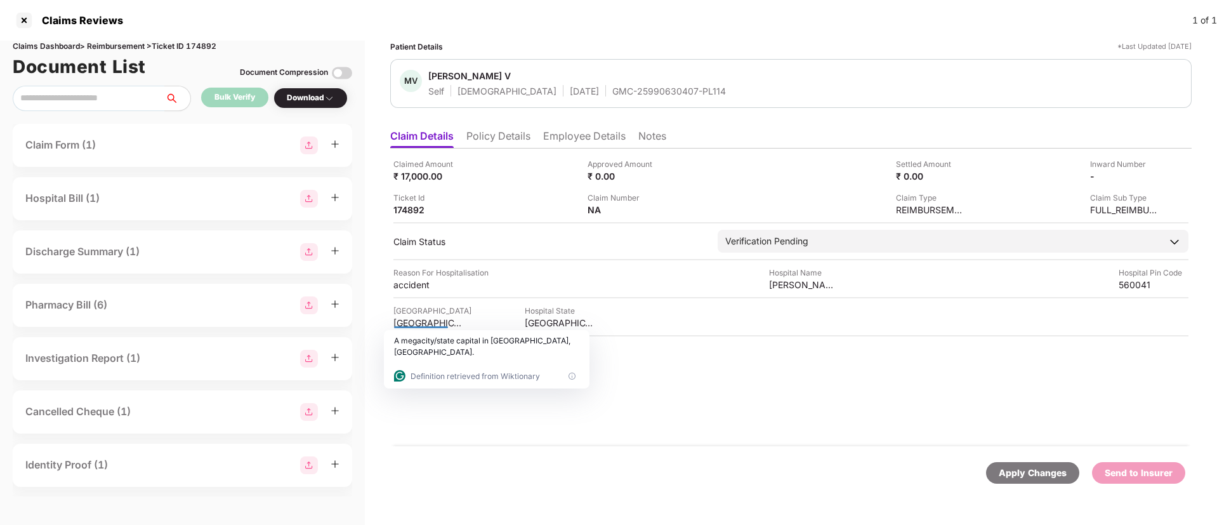
click at [698, 411] on div "Claimed Amount ₹ 17,000.00 Approved Amount ₹ 0.00 Settled Amount ₹ 0.00 Inward …" at bounding box center [790, 297] width 801 height 298
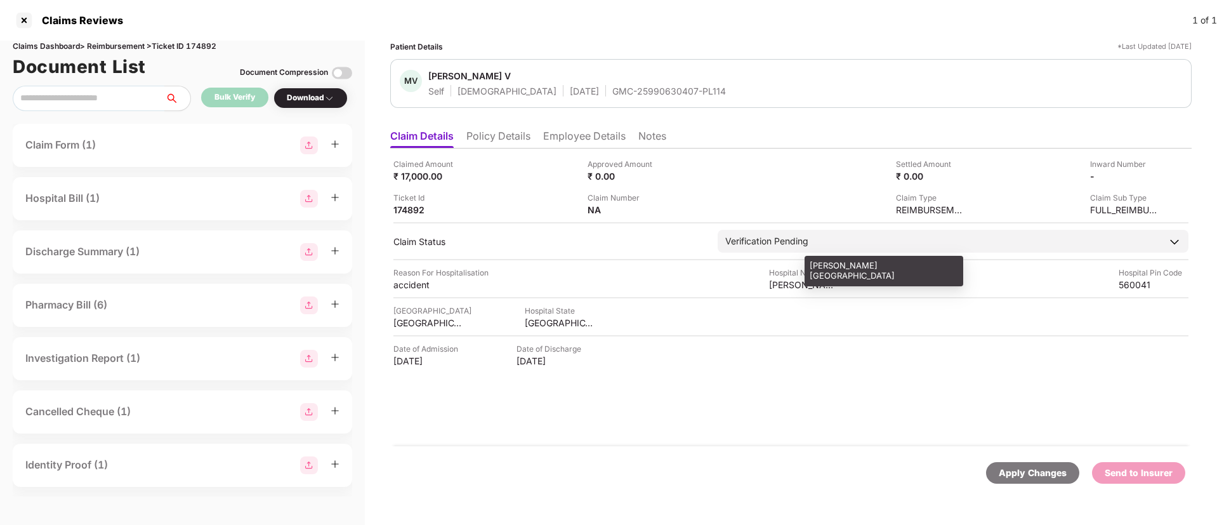
click at [773, 285] on div "[PERSON_NAME][GEOGRAPHIC_DATA]" at bounding box center [804, 285] width 70 height 12
copy div "[PERSON_NAME][GEOGRAPHIC_DATA]"
click at [773, 285] on div "[PERSON_NAME][GEOGRAPHIC_DATA]" at bounding box center [804, 285] width 70 height 12
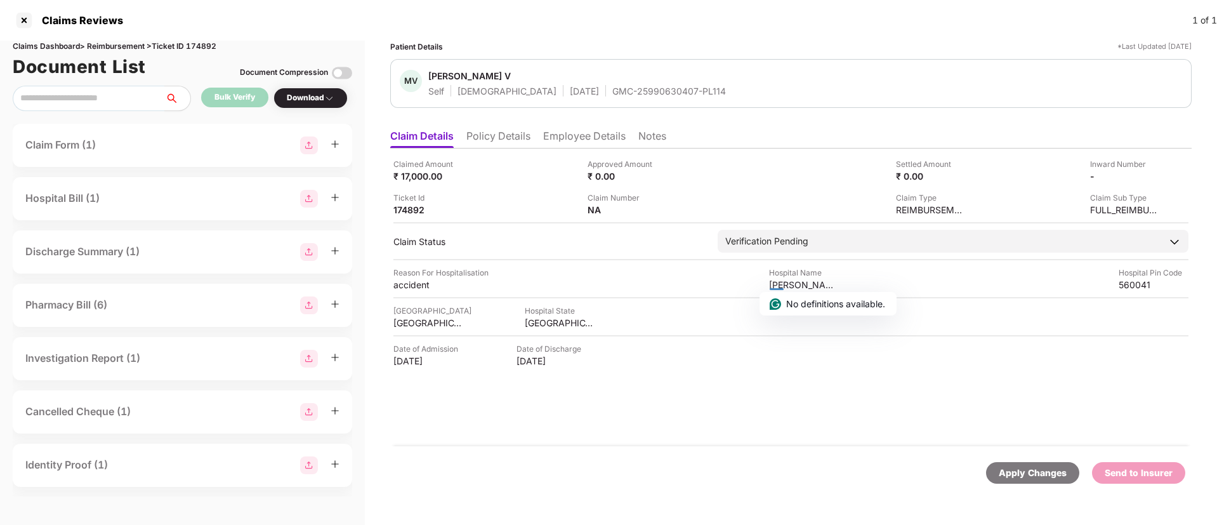
click at [601, 370] on div "Claimed Amount ₹ 17,000.00 Approved Amount ₹ 0.00 Settled Amount ₹ 0.00 Inward …" at bounding box center [790, 297] width 801 height 298
click at [419, 289] on div "accident" at bounding box center [428, 285] width 70 height 12
copy div "accident"
click at [419, 289] on div "accident" at bounding box center [428, 285] width 70 height 12
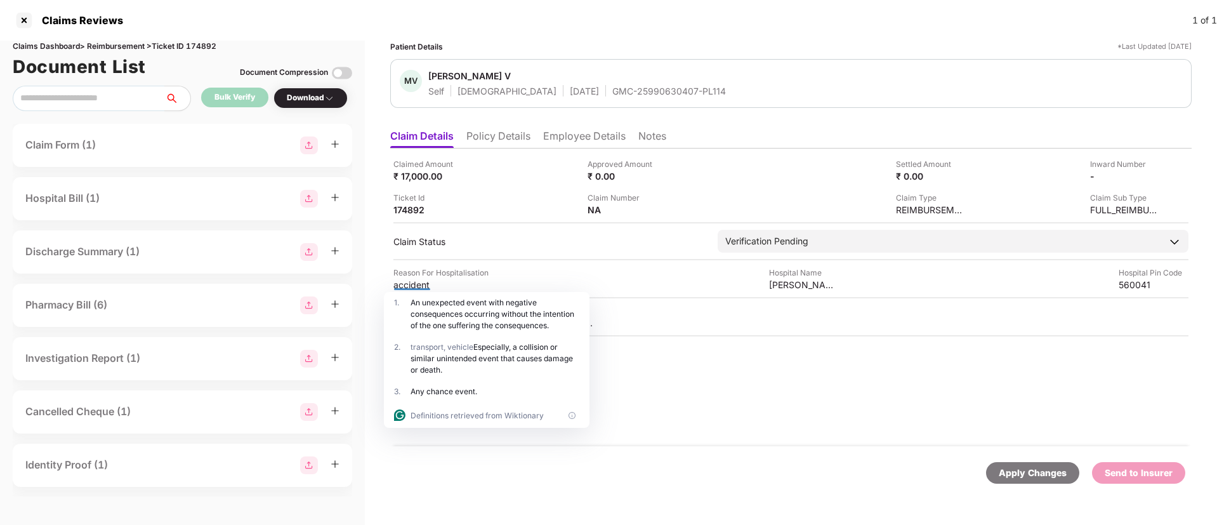
drag, startPoint x: 614, startPoint y: 414, endPoint x: 691, endPoint y: 365, distance: 91.5
click at [691, 365] on div "Claimed Amount ₹ 17,000.00 Approved Amount ₹ 0.00 Settled Amount ₹ 0.00 Inward …" at bounding box center [790, 297] width 801 height 298
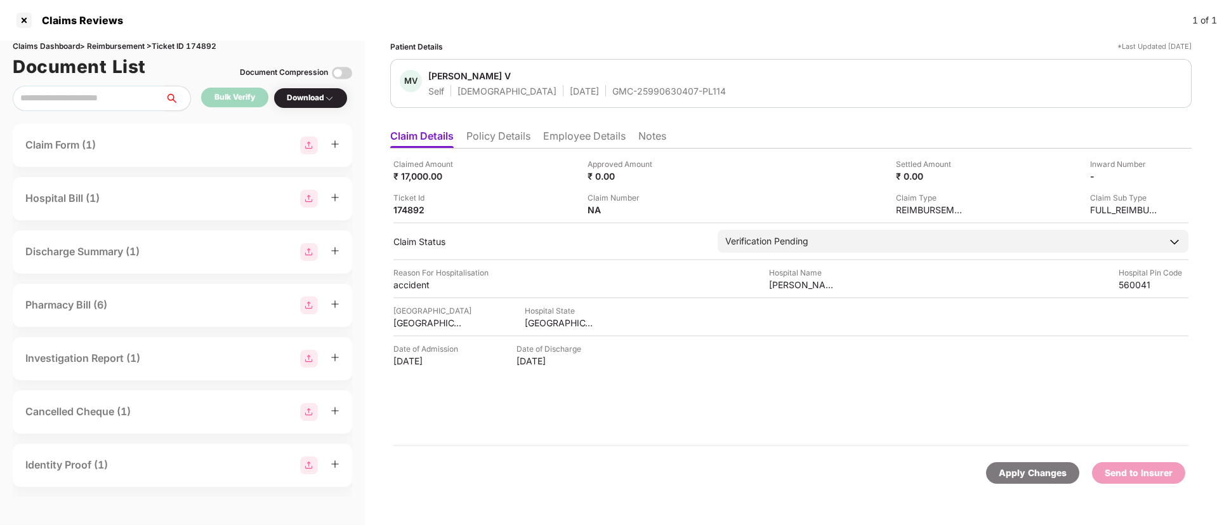
click at [691, 365] on div "Date of Admission [DATE] Date of Discharge [DATE]" at bounding box center [790, 355] width 795 height 24
click at [431, 359] on div "[DATE]" at bounding box center [428, 361] width 70 height 12
copy div "[DATE]"
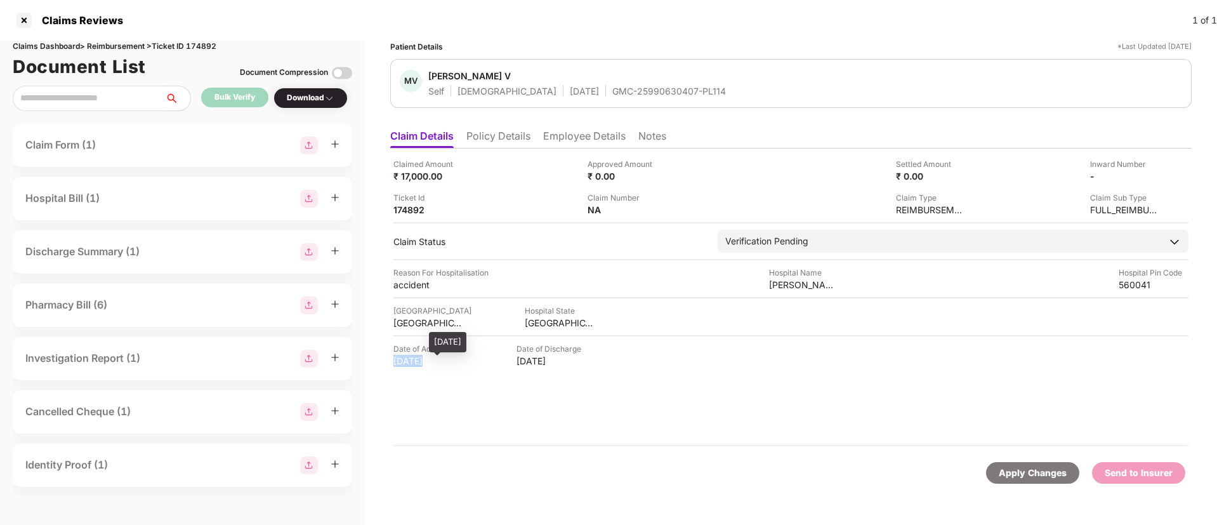
click at [431, 359] on div "[DATE]" at bounding box center [428, 361] width 70 height 12
click at [563, 378] on div "Claimed Amount ₹ 17,000.00 Approved Amount ₹ 0.00 Settled Amount ₹ 0.00 Inward …" at bounding box center [790, 297] width 801 height 298
click at [607, 140] on li "Employee Details" at bounding box center [584, 138] width 82 height 18
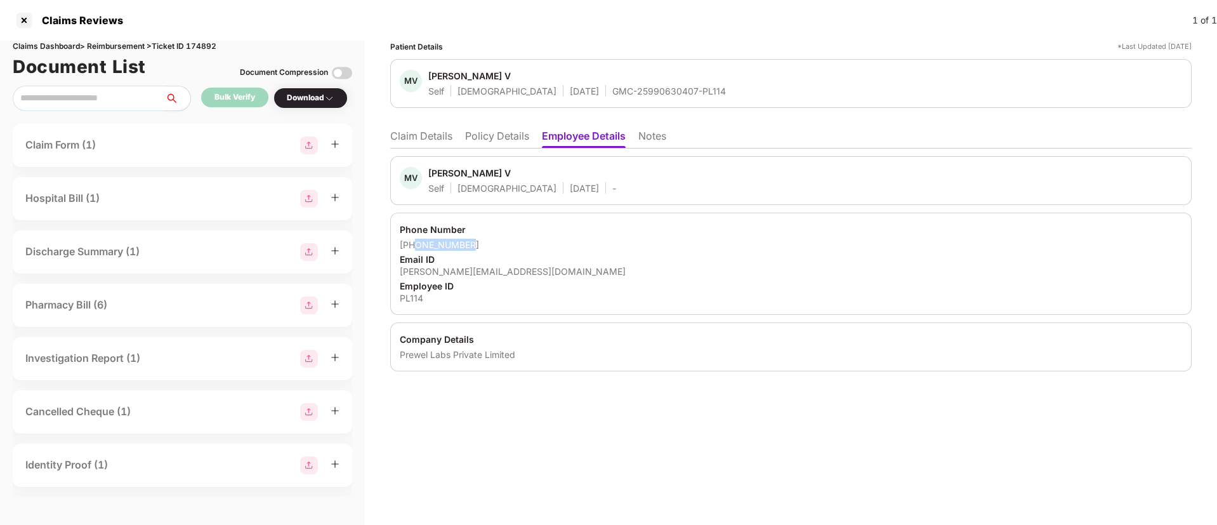
drag, startPoint x: 478, startPoint y: 244, endPoint x: 416, endPoint y: 246, distance: 62.2
click at [416, 246] on div "[PHONE_NUMBER]" at bounding box center [791, 245] width 782 height 12
copy div "9620007201"
click at [424, 277] on div "Phone Number [PHONE_NUMBER] Email ID [PERSON_NAME][EMAIL_ADDRESS][DOMAIN_NAME] …" at bounding box center [790, 264] width 801 height 102
drag, startPoint x: 424, startPoint y: 277, endPoint x: 424, endPoint y: 268, distance: 9.5
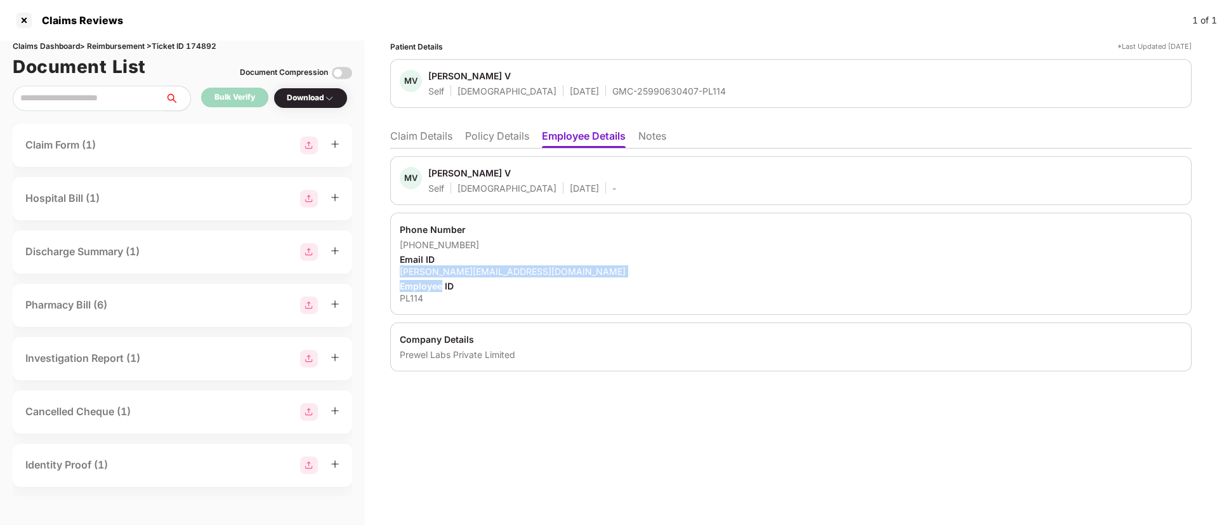
click at [424, 268] on div "Phone Number [PHONE_NUMBER] Email ID [PERSON_NAME][EMAIL_ADDRESS][DOMAIN_NAME] …" at bounding box center [790, 264] width 801 height 102
click at [424, 268] on div "[PERSON_NAME][EMAIL_ADDRESS][DOMAIN_NAME]" at bounding box center [791, 271] width 782 height 12
click at [421, 138] on li "Claim Details" at bounding box center [421, 138] width 62 height 18
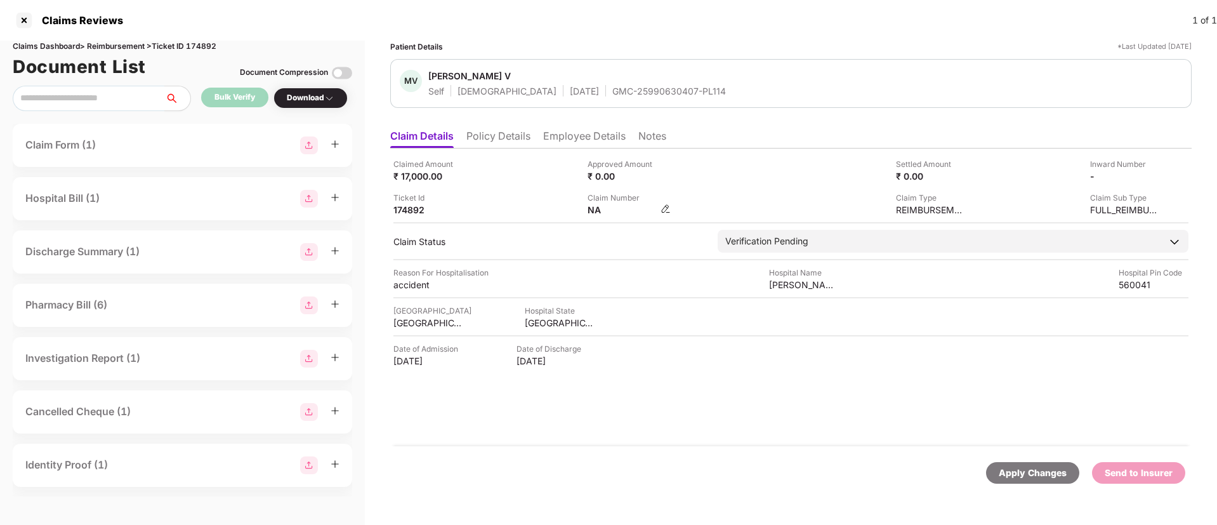
click at [669, 205] on img at bounding box center [666, 209] width 10 height 10
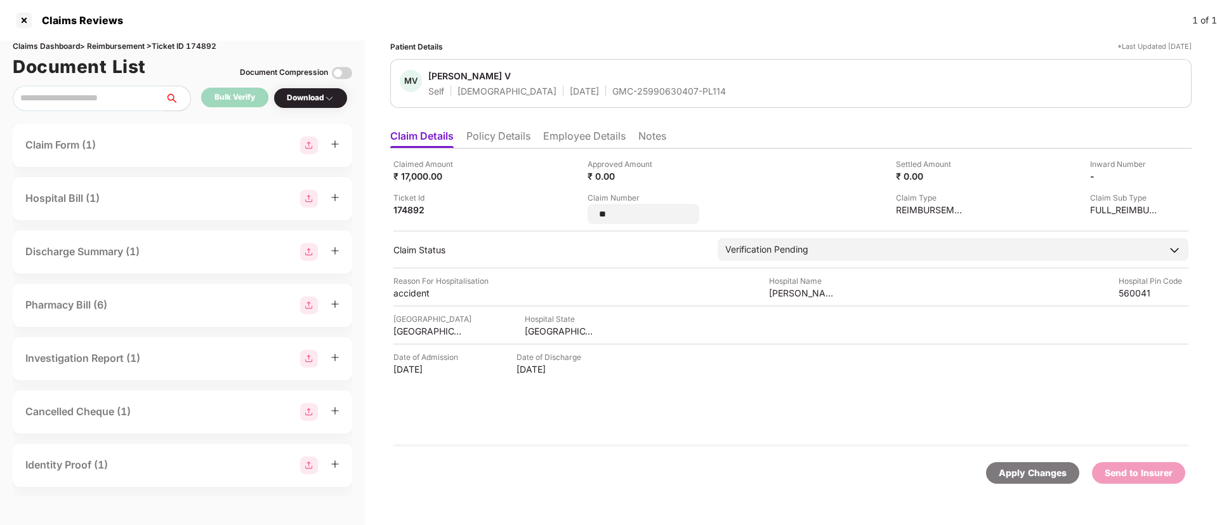
type input "*"
type input "**********"
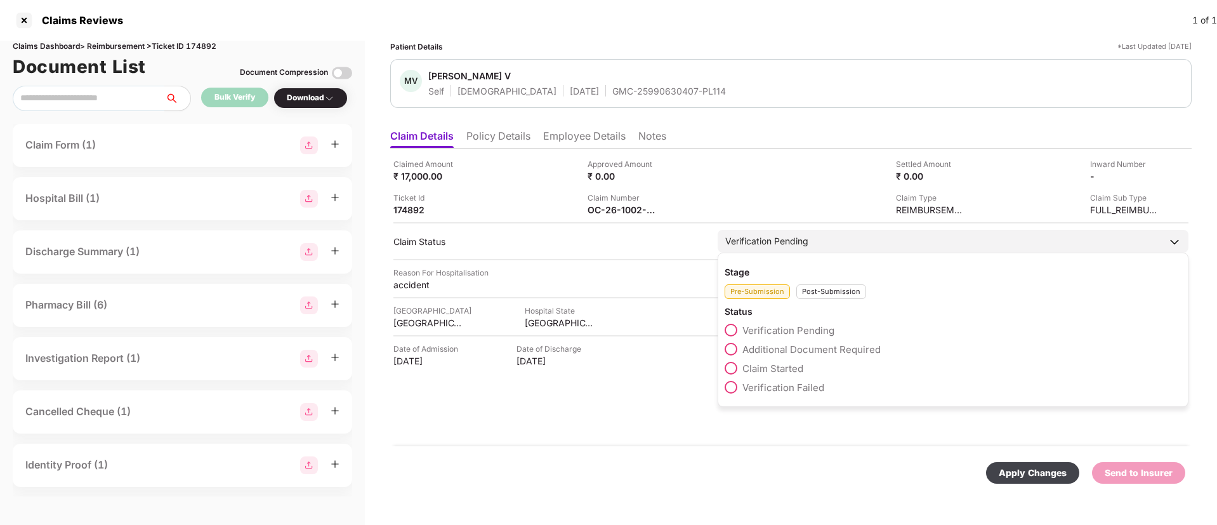
click at [824, 305] on div "Stage Pre-Submission Post-Submission Status Verification Pending Additional Doc…" at bounding box center [953, 330] width 471 height 154
click at [820, 295] on div "Post-Submission" at bounding box center [831, 291] width 70 height 15
click at [747, 350] on span "Claim Under Process" at bounding box center [790, 349] width 96 height 12
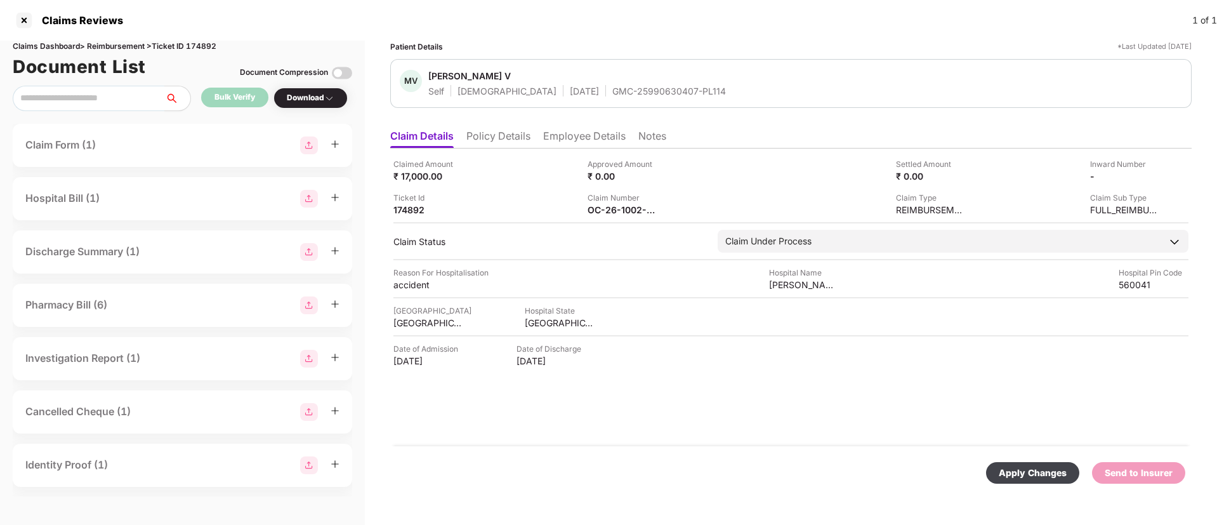
click at [1018, 472] on div "Apply Changes" at bounding box center [1033, 473] width 68 height 14
click at [1158, 176] on img at bounding box center [1155, 175] width 10 height 10
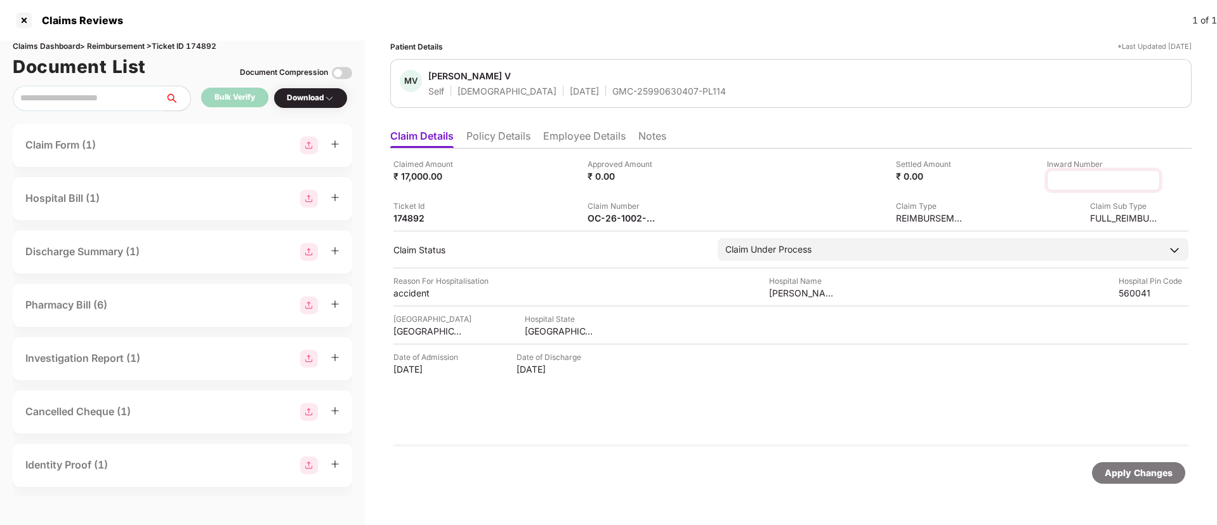
type input "*******"
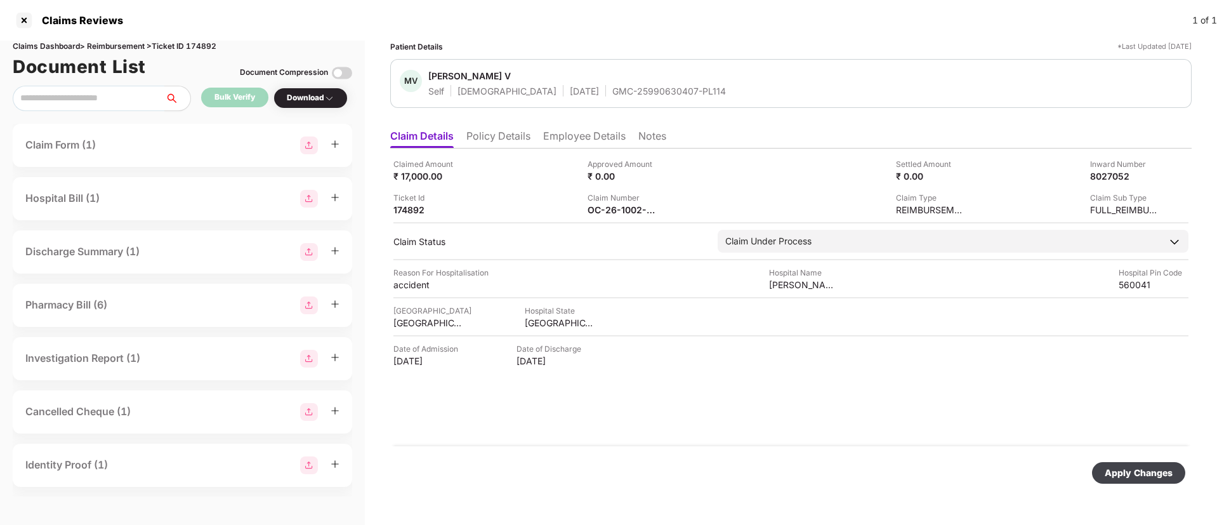
click at [1124, 477] on div "Apply Changes" at bounding box center [1139, 473] width 68 height 14
click at [573, 143] on li "Employee Details" at bounding box center [584, 138] width 82 height 18
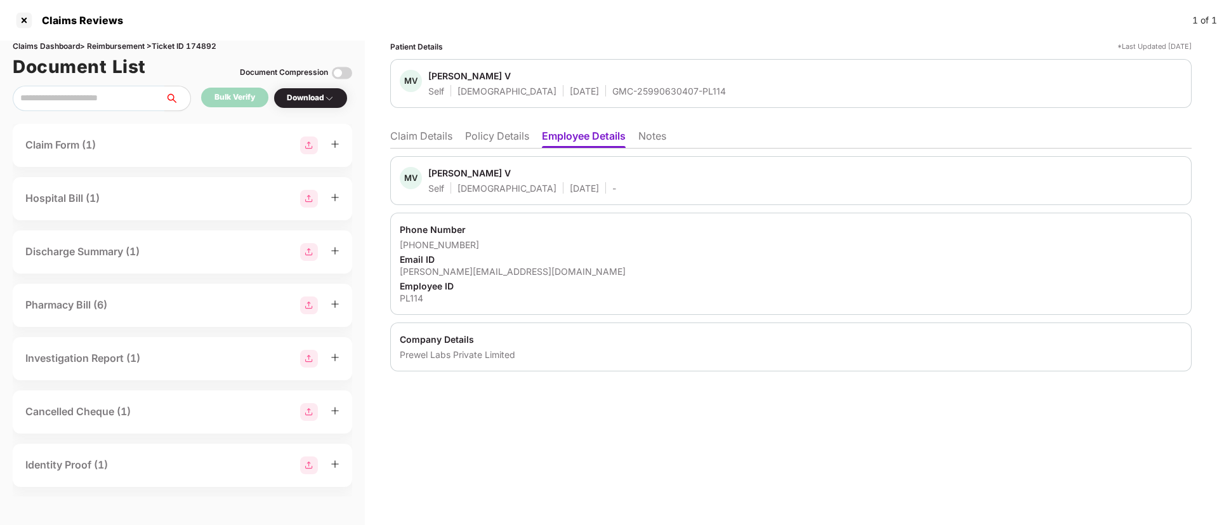
click at [445, 268] on div "[PERSON_NAME][EMAIL_ADDRESS][DOMAIN_NAME]" at bounding box center [791, 271] width 782 height 12
click at [426, 136] on li "Claim Details" at bounding box center [421, 138] width 62 height 18
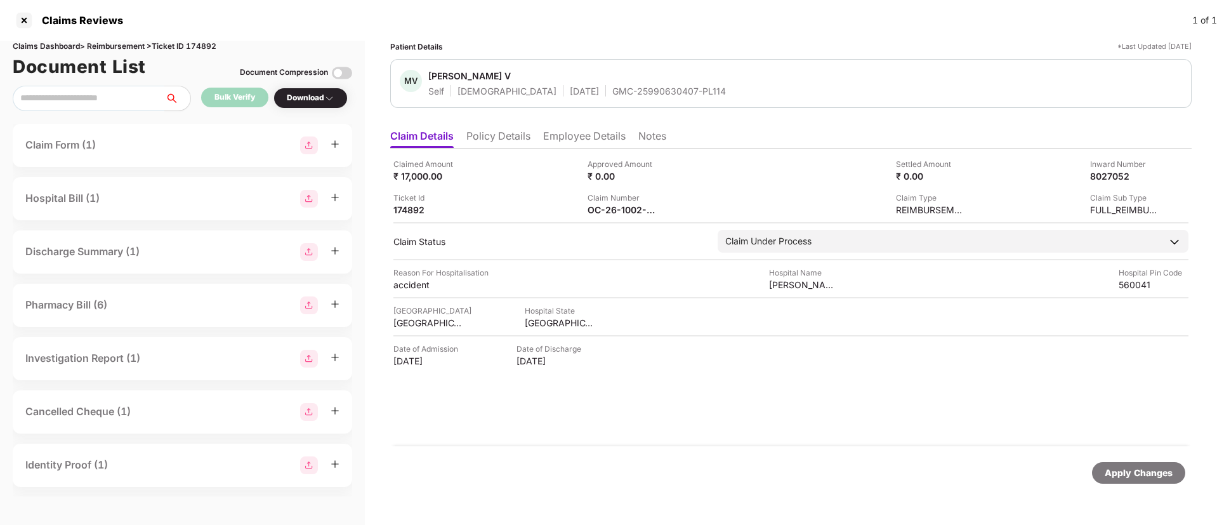
click at [482, 138] on li "Policy Details" at bounding box center [498, 138] width 64 height 18
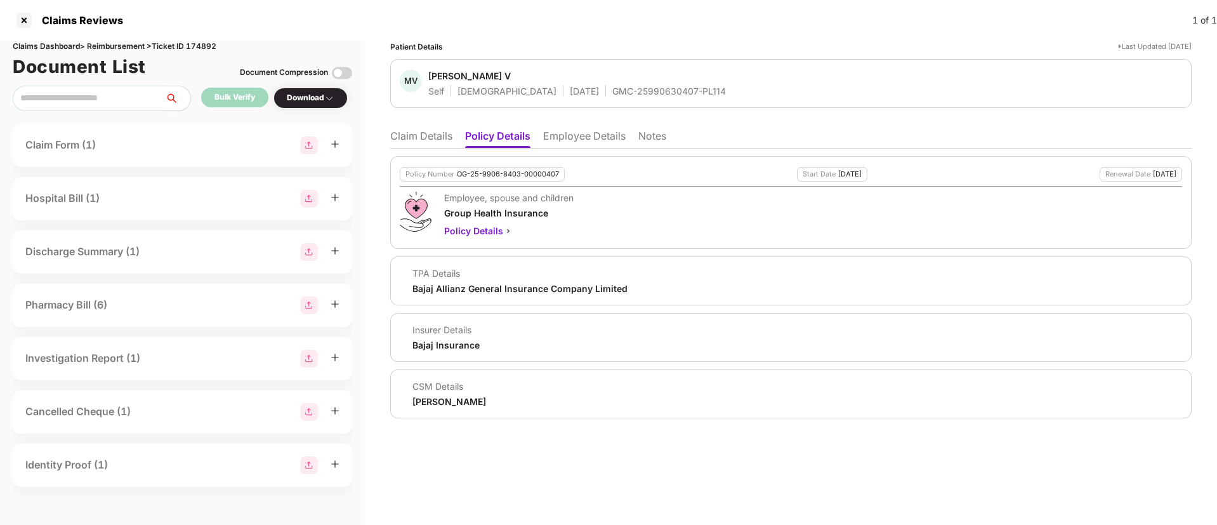
click at [419, 289] on div "Bajaj Allianz General Insurance Company Limited" at bounding box center [519, 288] width 215 height 12
click at [585, 81] on span "[PERSON_NAME] V" at bounding box center [577, 77] width 298 height 15
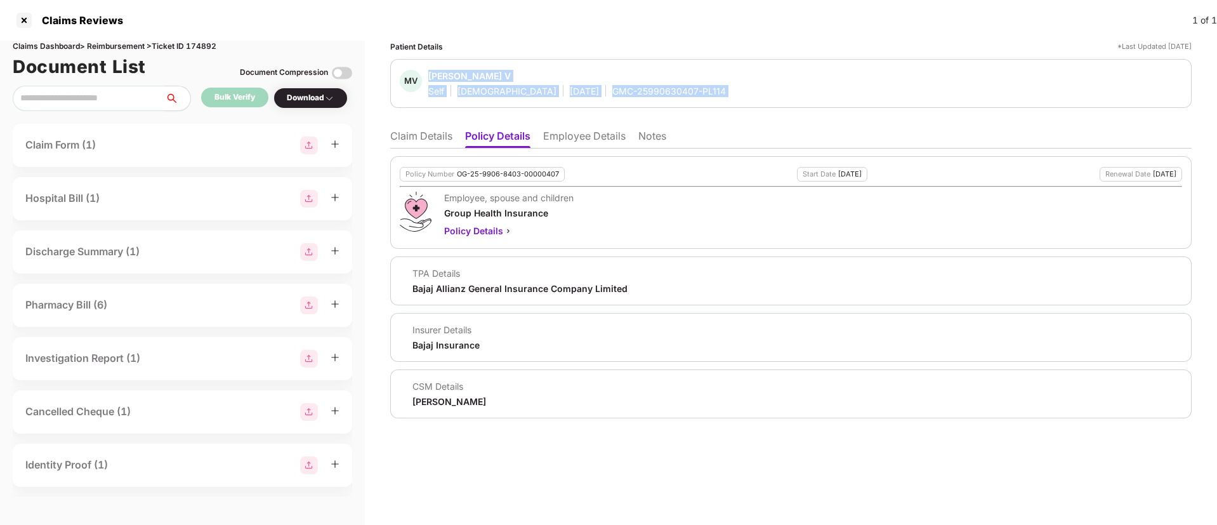
drag, startPoint x: 585, startPoint y: 81, endPoint x: 584, endPoint y: 93, distance: 11.5
click at [584, 93] on div "[PERSON_NAME] V Self [DEMOGRAPHIC_DATA] [DATE] GMC-25990630407-PL114" at bounding box center [577, 83] width 298 height 27
click at [612, 93] on div "GMC-25990630407-PL114" at bounding box center [669, 91] width 114 height 12
